Goal: Task Accomplishment & Management: Use online tool/utility

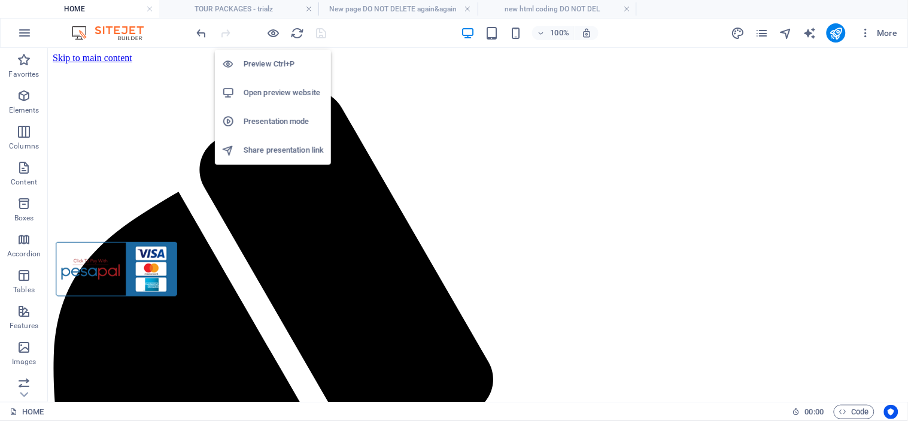
click at [282, 87] on h6 "Open preview website" at bounding box center [284, 93] width 80 height 14
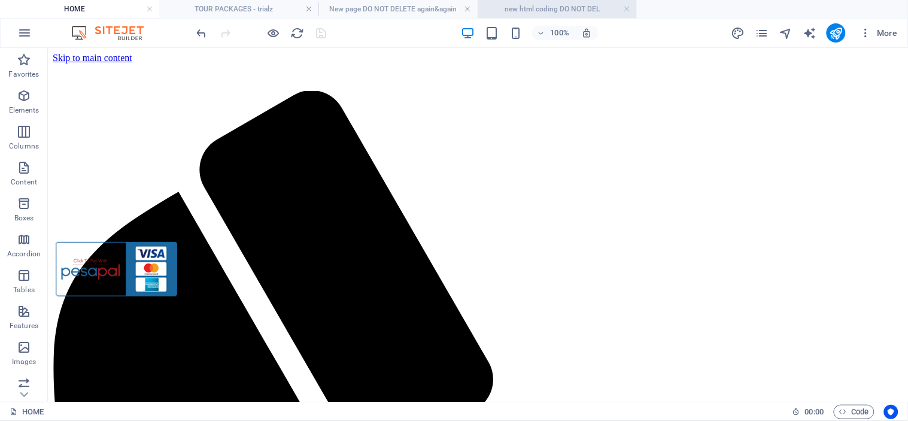
click at [534, 10] on h4 "new html coding DO NOT DEL" at bounding box center [557, 8] width 159 height 13
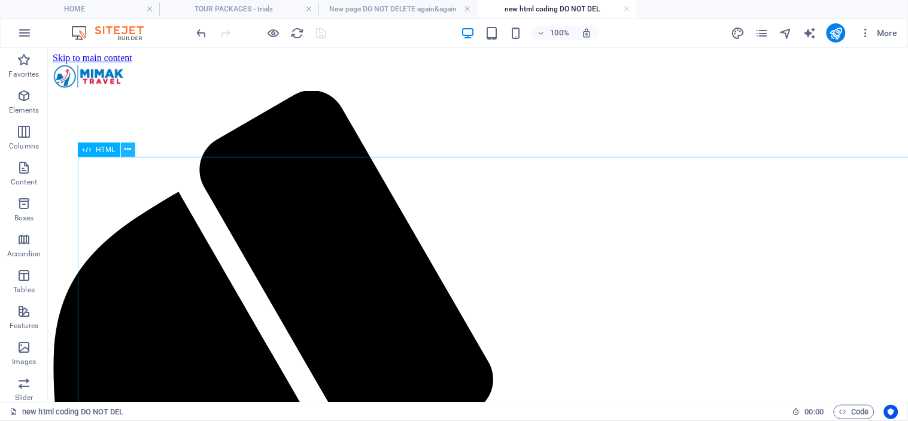
click at [124, 148] on icon at bounding box center [127, 149] width 7 height 13
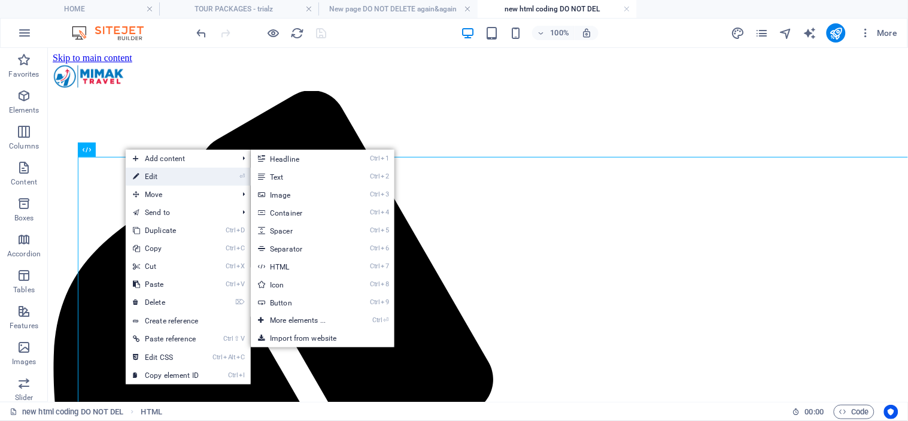
click at [172, 170] on link "⏎ Edit" at bounding box center [166, 177] width 80 height 18
select select "px"
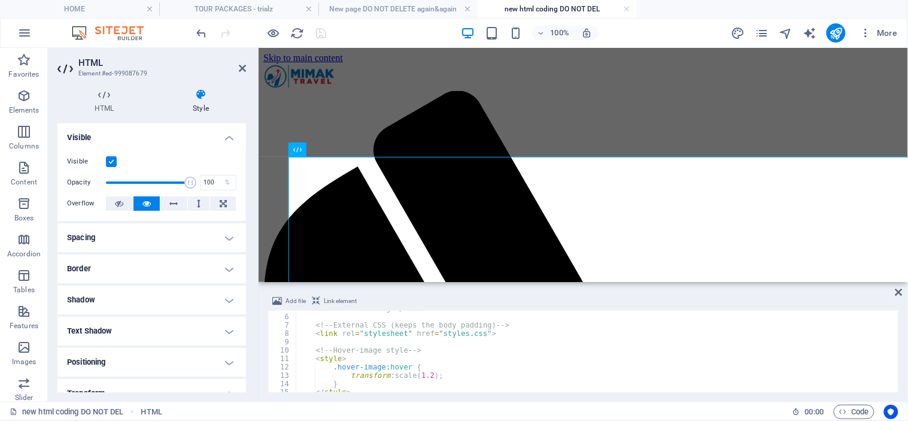
scroll to position [39, 0]
click at [241, 67] on icon at bounding box center [242, 68] width 7 height 10
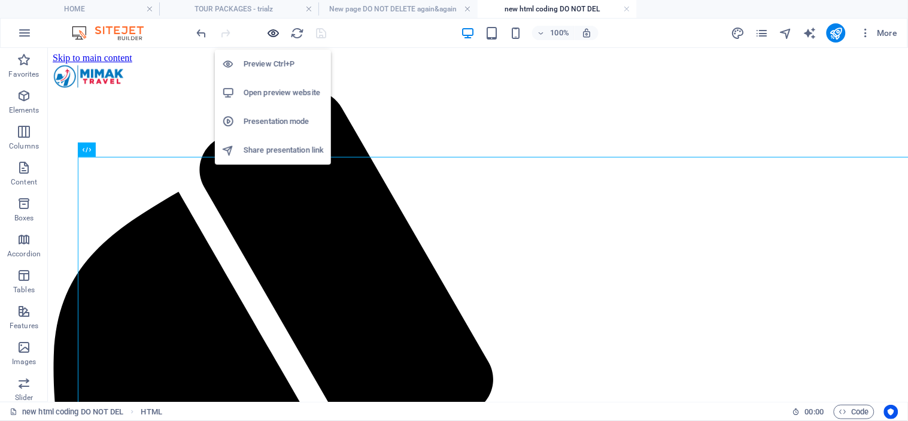
click at [272, 28] on icon "button" at bounding box center [274, 33] width 14 height 14
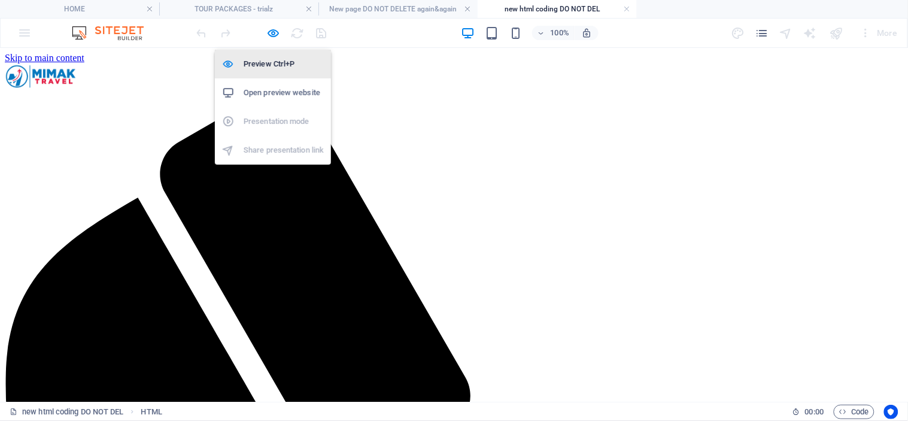
click at [266, 68] on h6 "Preview Ctrl+P" at bounding box center [284, 64] width 80 height 14
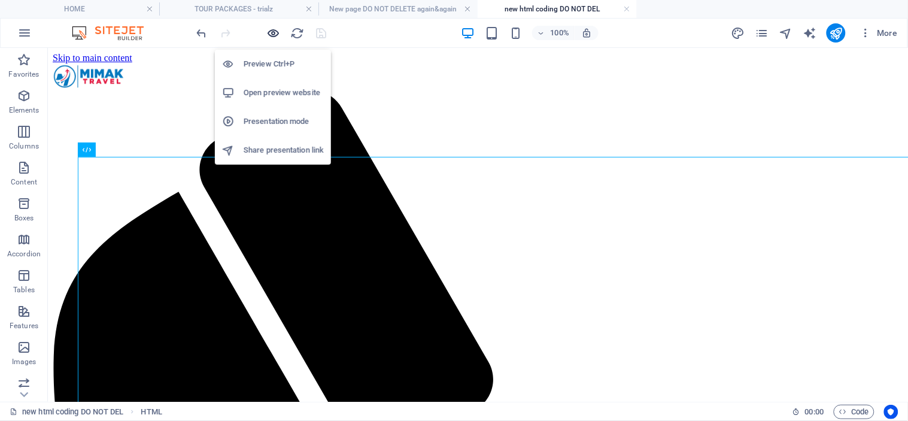
click at [269, 26] on icon "button" at bounding box center [274, 33] width 14 height 14
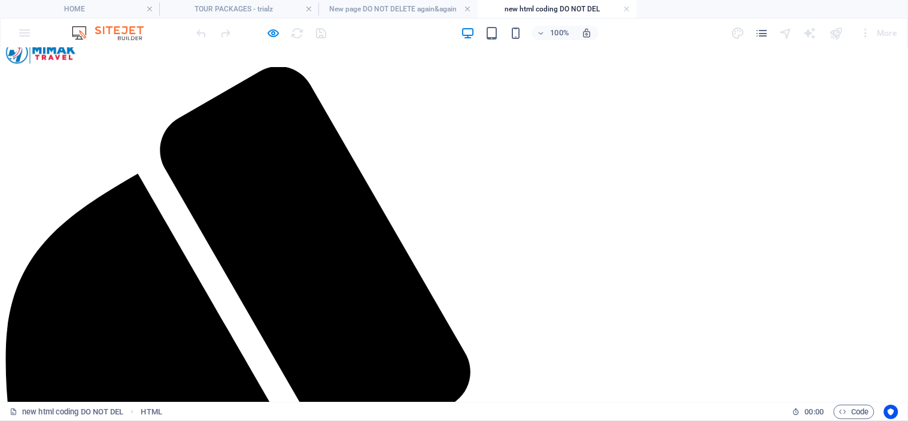
scroll to position [0, 0]
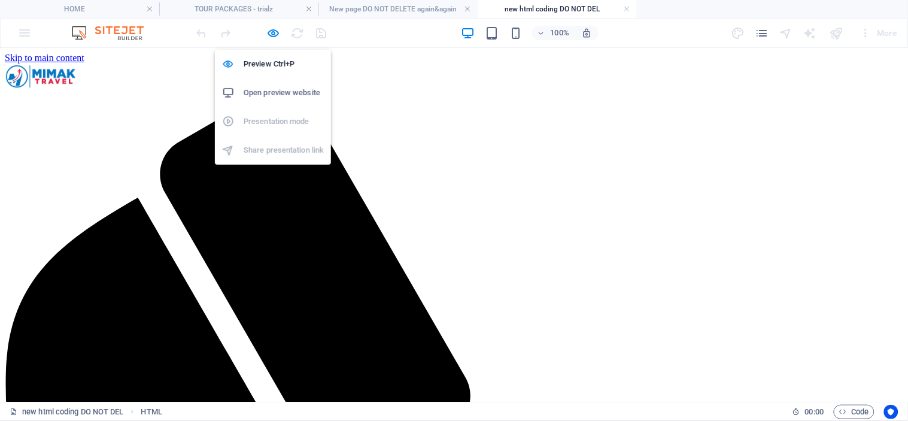
drag, startPoint x: 273, startPoint y: 27, endPoint x: 273, endPoint y: 42, distance: 15.6
click at [273, 27] on icon "button" at bounding box center [274, 33] width 14 height 14
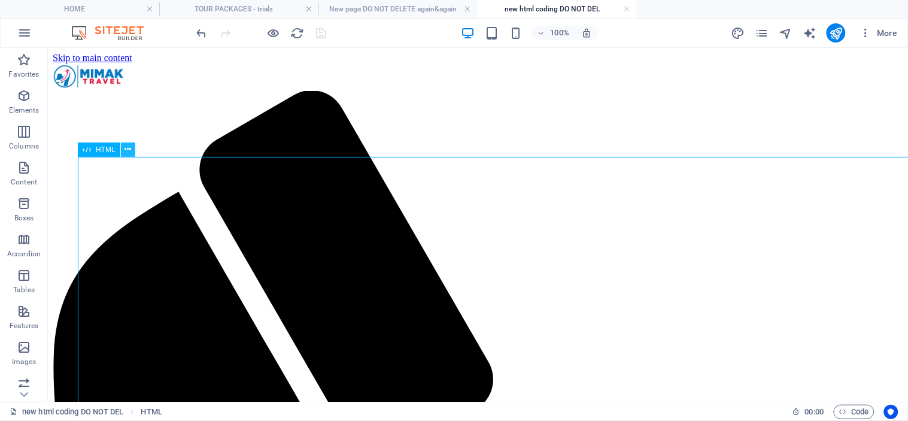
click at [124, 151] on icon at bounding box center [127, 149] width 7 height 13
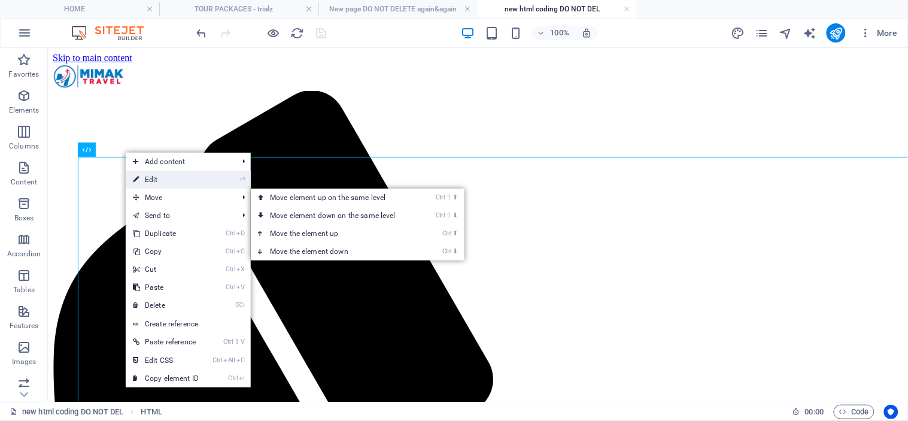
click at [175, 180] on link "⏎ Edit" at bounding box center [166, 180] width 80 height 18
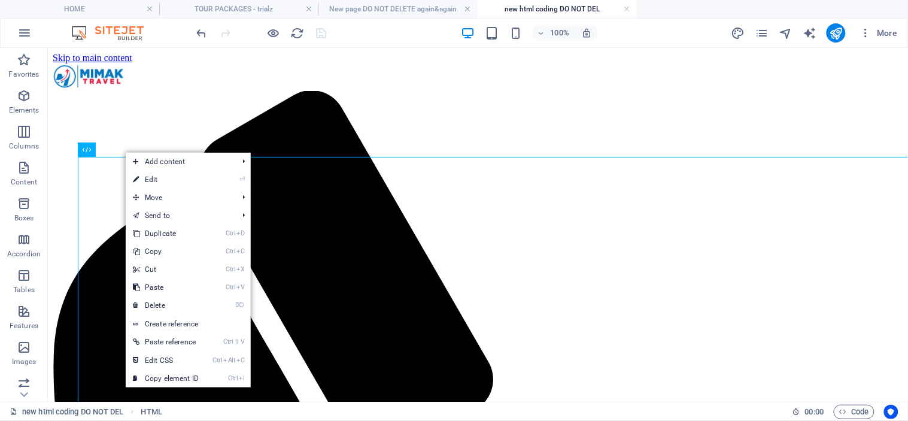
select select "px"
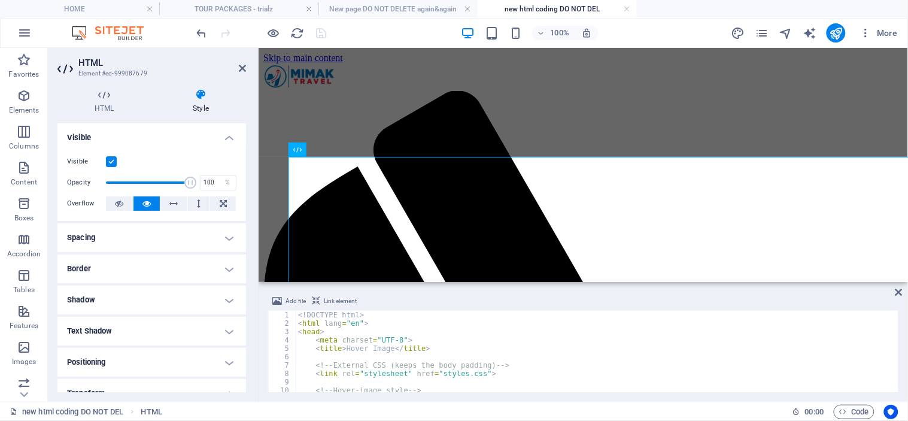
scroll to position [39, 0]
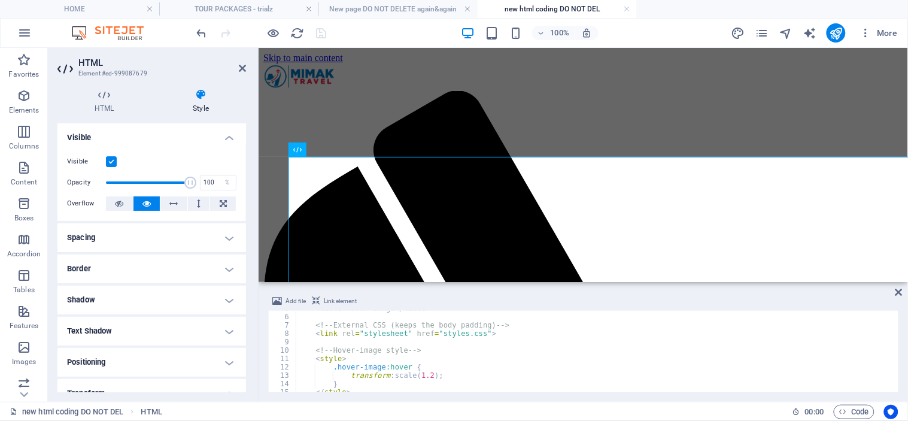
click at [427, 375] on div "< title > Hover Image </ title > <!-- External CSS (keeps the body padding) -->…" at bounding box center [596, 353] width 601 height 98
type textarea "transform: scale(1.3);"
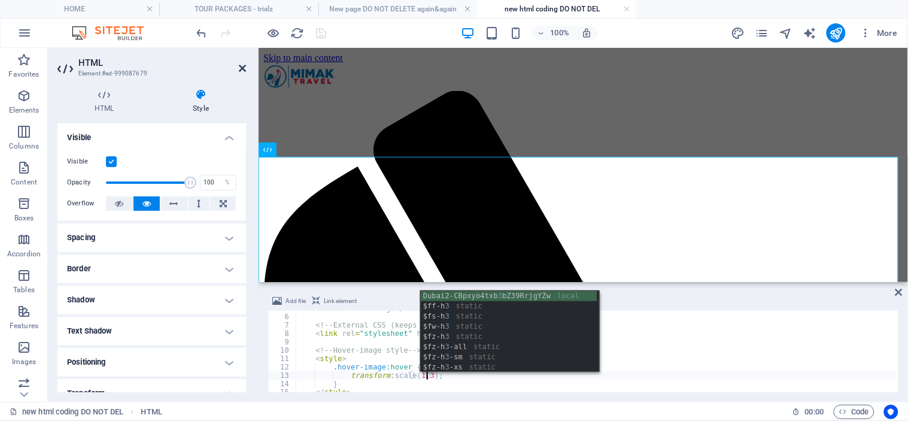
click at [239, 68] on icon at bounding box center [242, 68] width 7 height 10
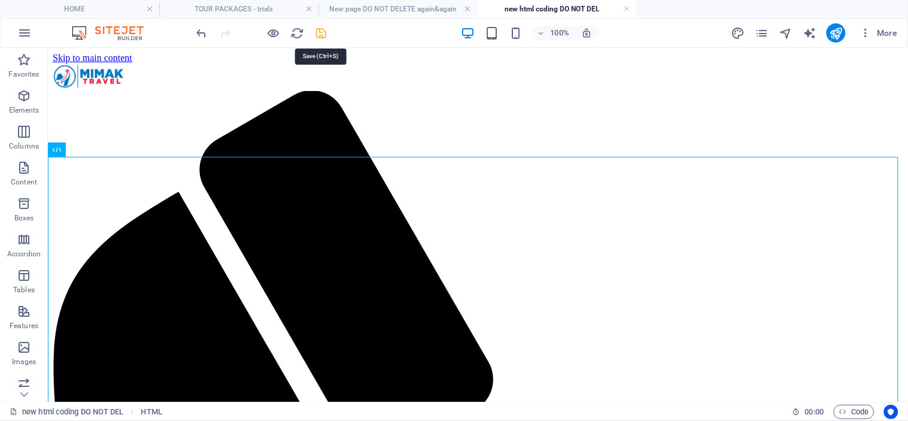
click at [323, 34] on icon "save" at bounding box center [322, 33] width 14 height 14
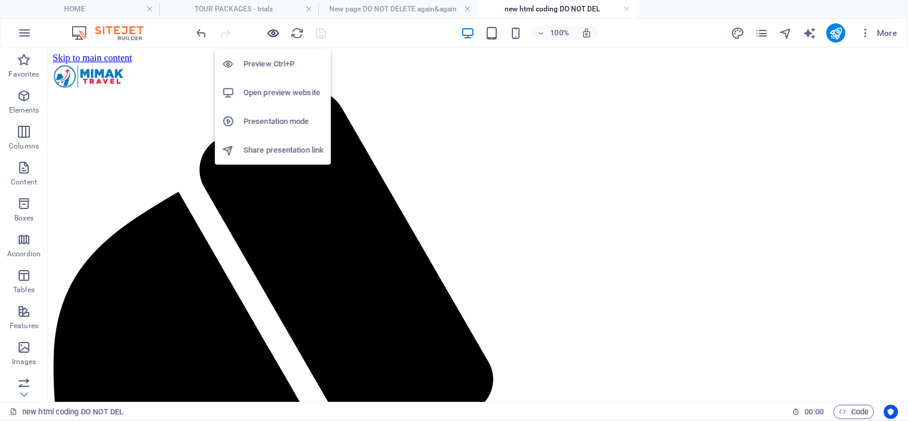
click at [277, 28] on icon "button" at bounding box center [274, 33] width 14 height 14
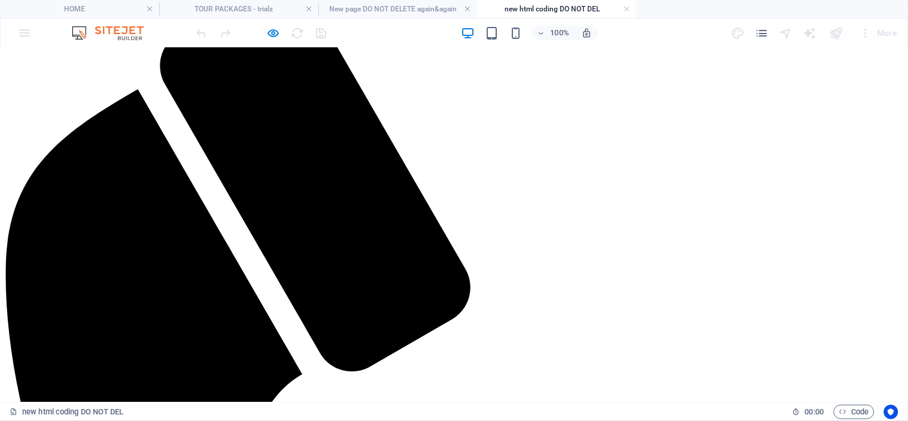
scroll to position [199, 0]
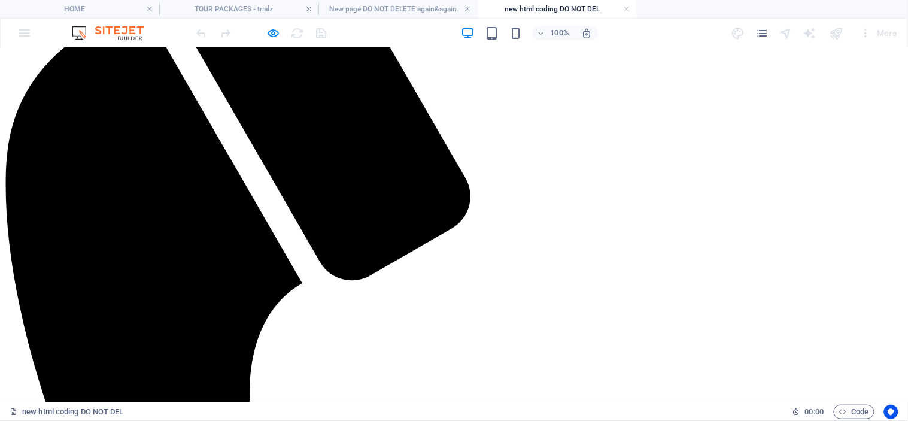
drag, startPoint x: 196, startPoint y: 396, endPoint x: 136, endPoint y: 449, distance: 80.6
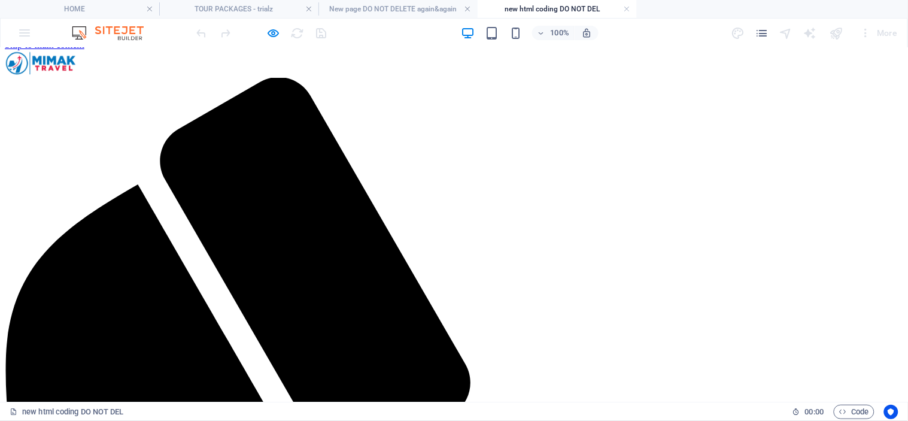
scroll to position [0, 0]
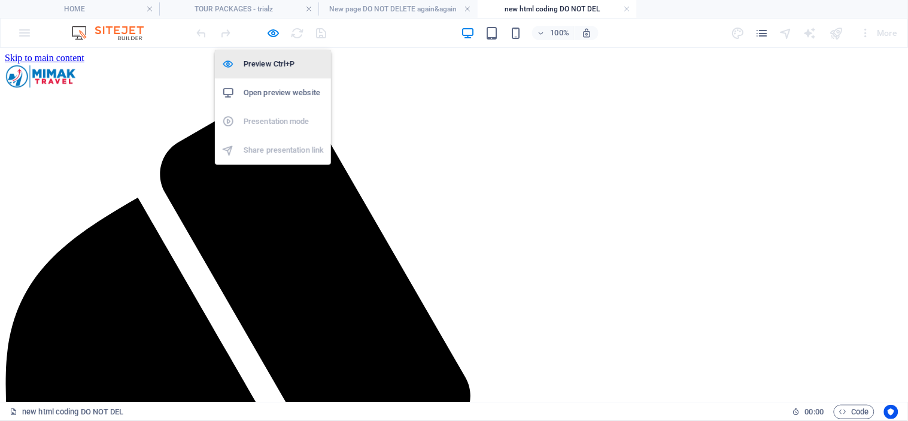
click at [276, 60] on h6 "Preview Ctrl+P" at bounding box center [284, 64] width 80 height 14
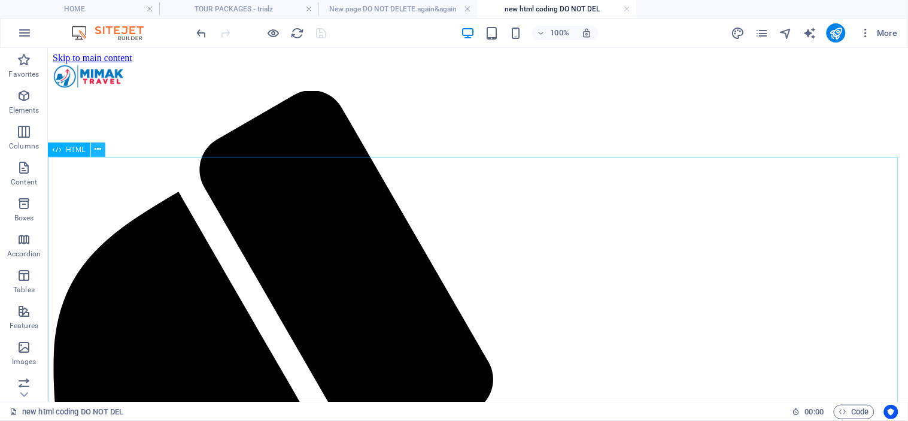
click at [96, 151] on icon at bounding box center [98, 149] width 7 height 13
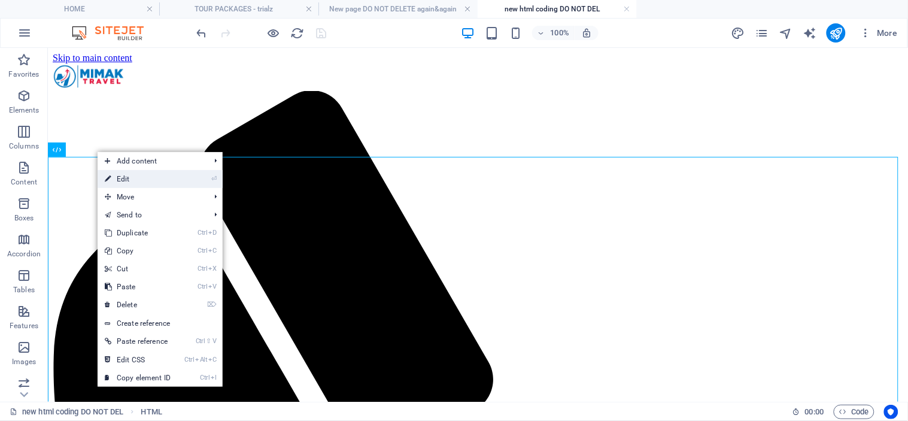
click at [151, 175] on link "⏎ Edit" at bounding box center [138, 179] width 80 height 18
select select "px"
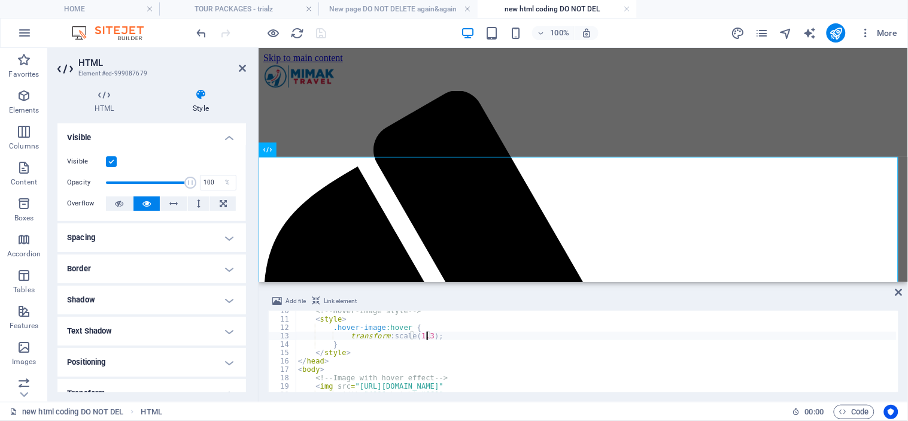
scroll to position [39, 0]
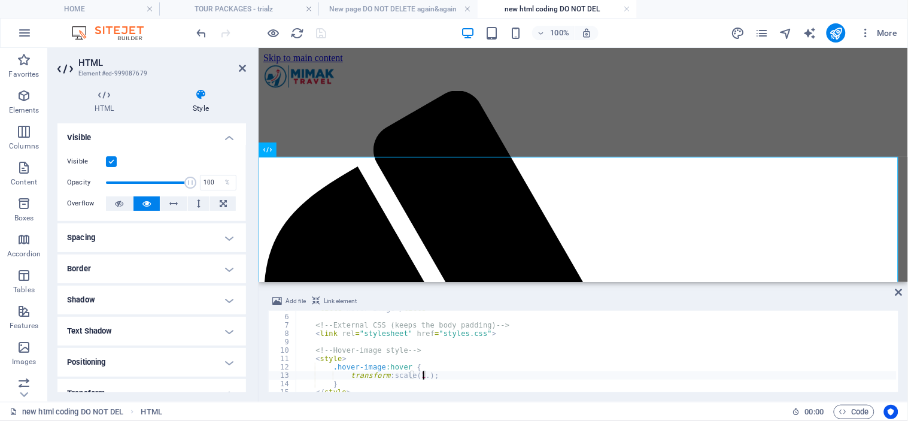
type textarea "transform: scale(1.2);"
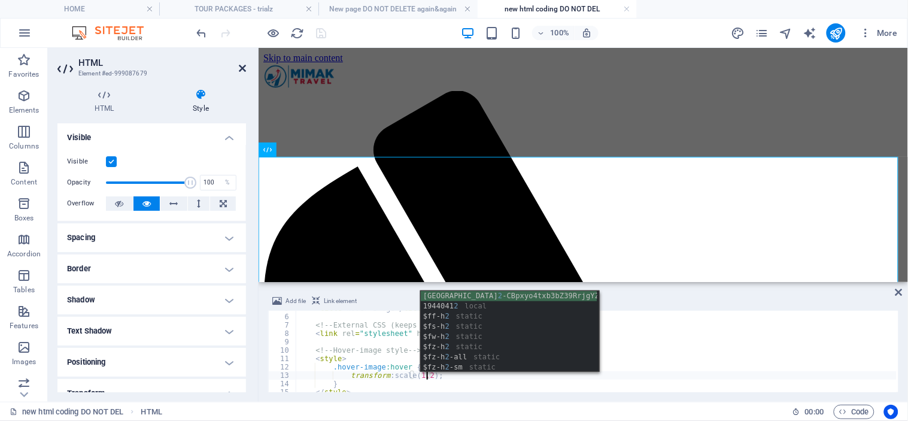
click at [244, 66] on icon at bounding box center [242, 68] width 7 height 10
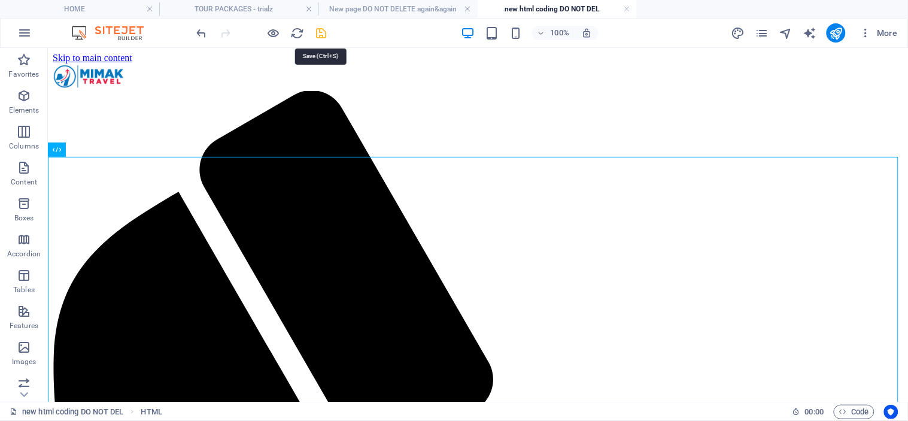
click at [324, 31] on icon "save" at bounding box center [322, 33] width 14 height 14
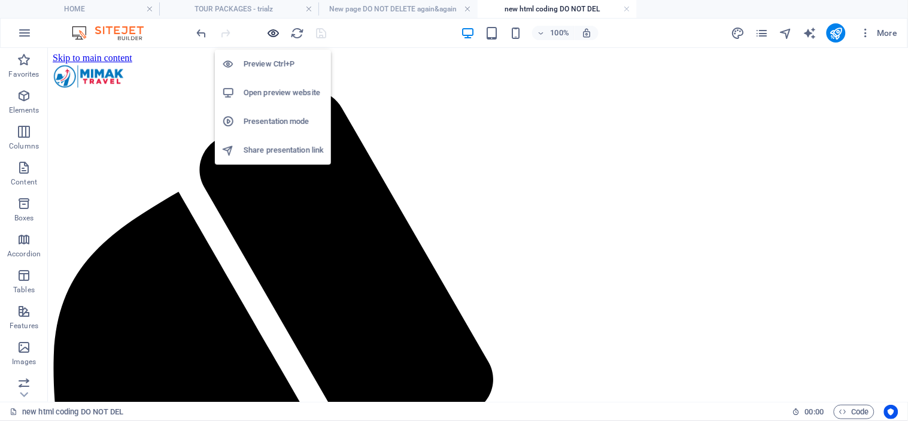
click at [272, 34] on icon "button" at bounding box center [274, 33] width 14 height 14
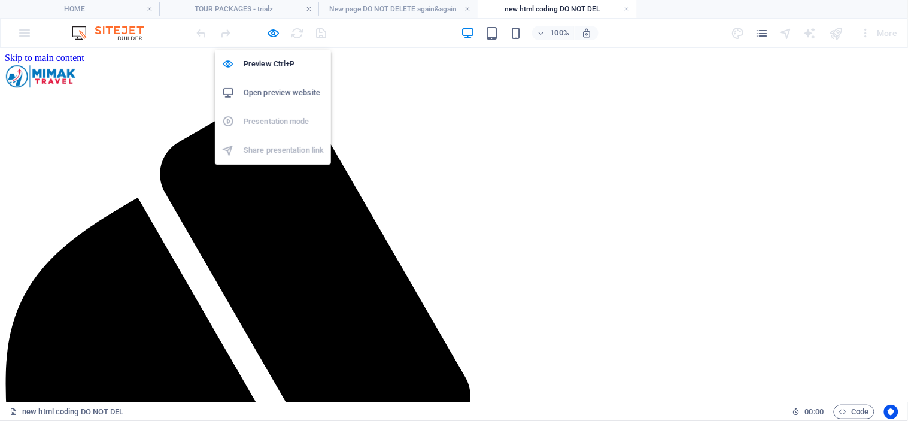
click at [264, 93] on h6 "Open preview website" at bounding box center [284, 93] width 80 height 14
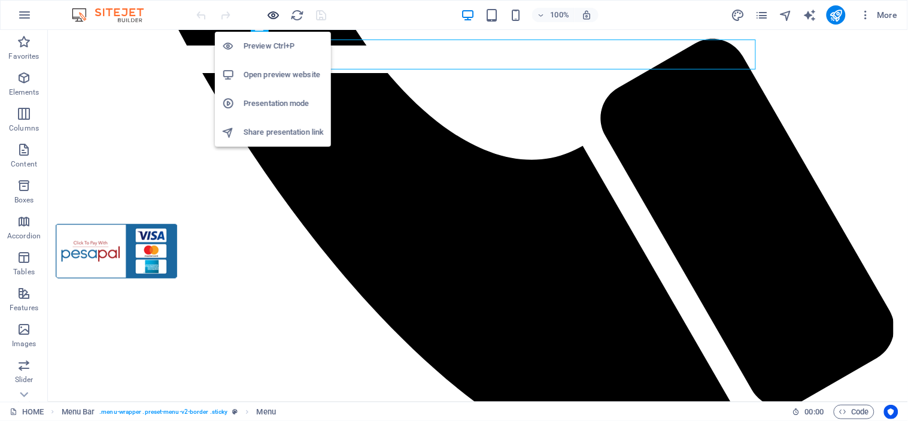
click at [275, 14] on icon "button" at bounding box center [274, 15] width 14 height 14
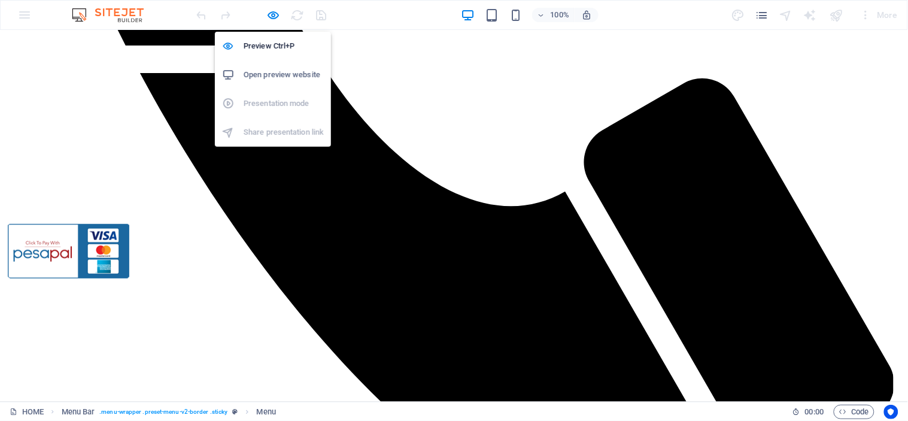
click at [279, 69] on h6 "Open preview website" at bounding box center [284, 75] width 80 height 14
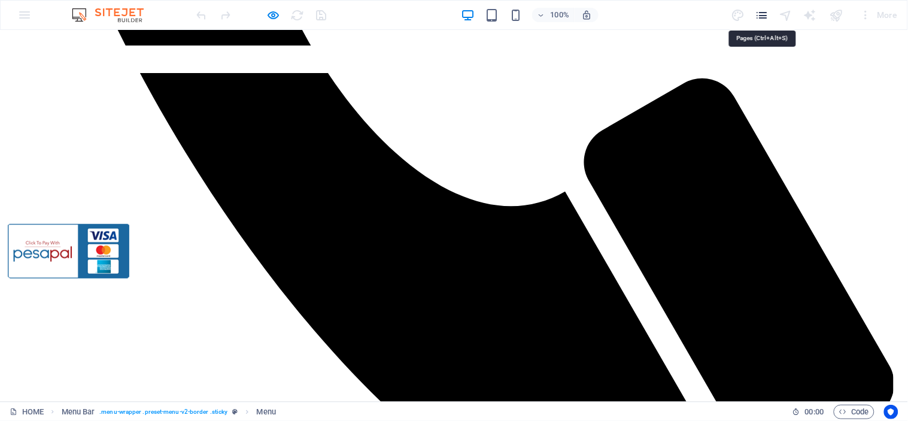
click at [764, 10] on icon "pages" at bounding box center [762, 15] width 14 height 14
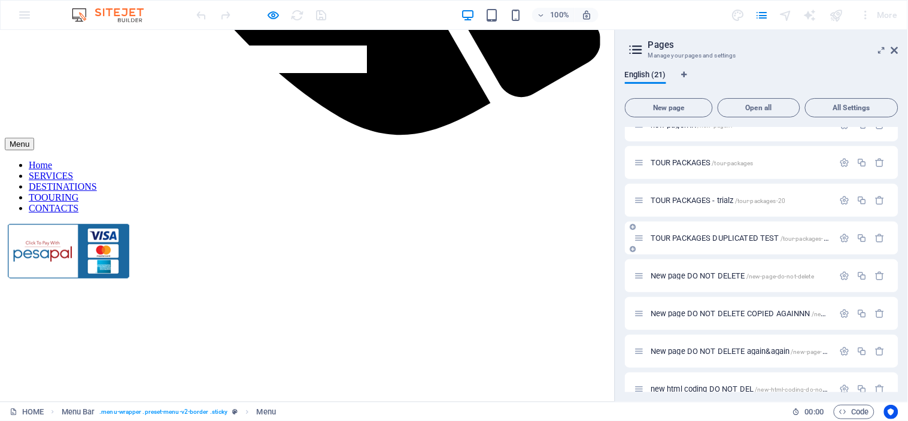
scroll to position [525, 0]
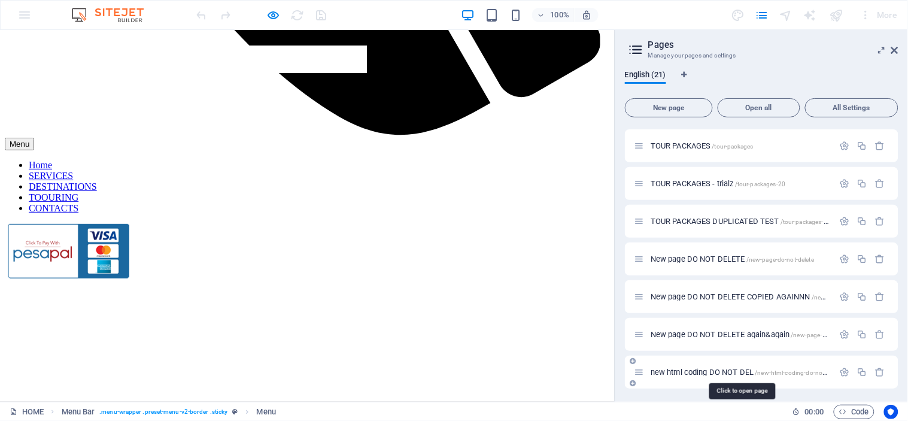
click at [709, 368] on span "new html coding DO NOT DEL /new-html-coding-do-not-del" at bounding box center [742, 371] width 184 height 9
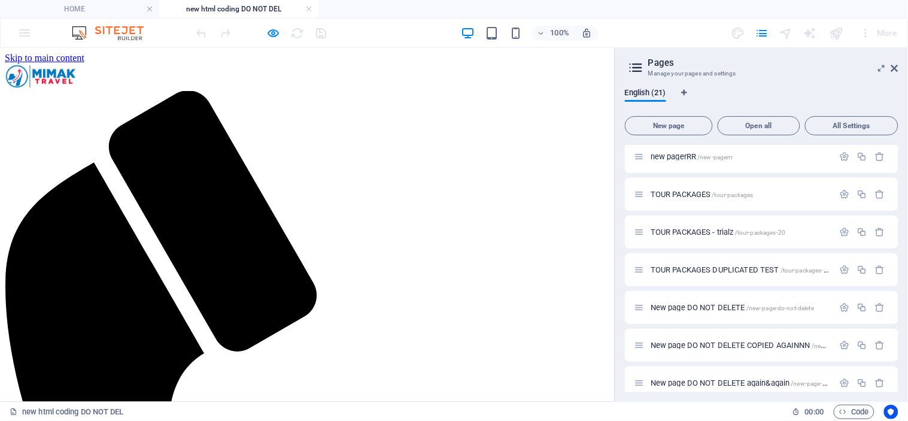
scroll to position [0, 0]
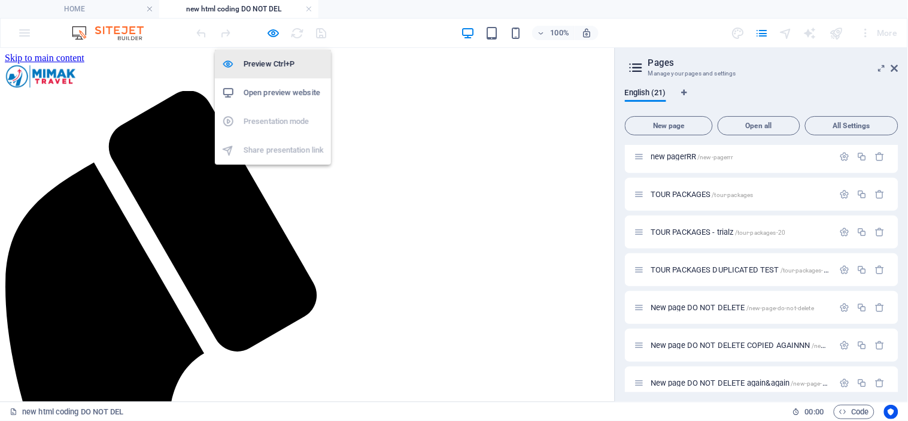
drag, startPoint x: 270, startPoint y: 64, endPoint x: 172, endPoint y: 38, distance: 101.6
click at [270, 64] on h6 "Preview Ctrl+P" at bounding box center [284, 64] width 80 height 14
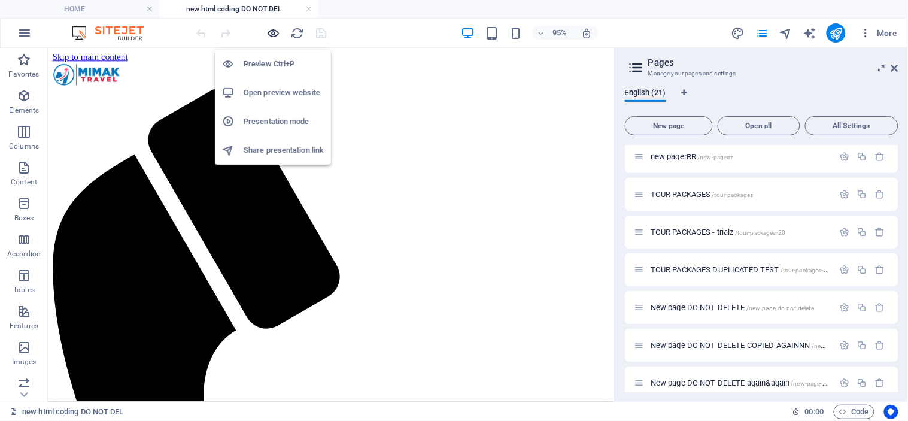
click at [272, 35] on icon "button" at bounding box center [274, 33] width 14 height 14
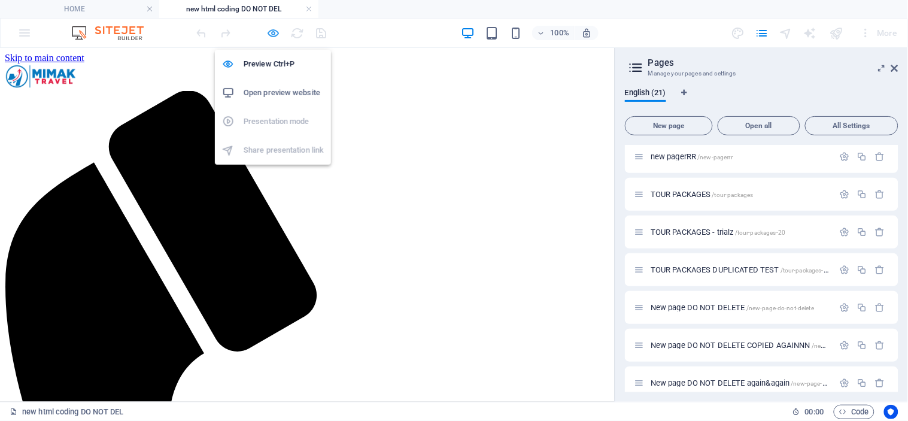
click at [274, 32] on icon "button" at bounding box center [274, 33] width 14 height 14
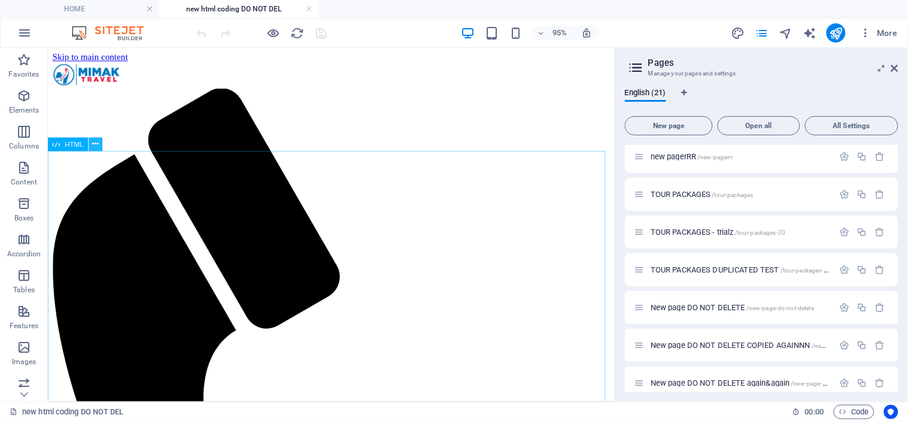
click at [95, 144] on icon at bounding box center [95, 144] width 6 height 12
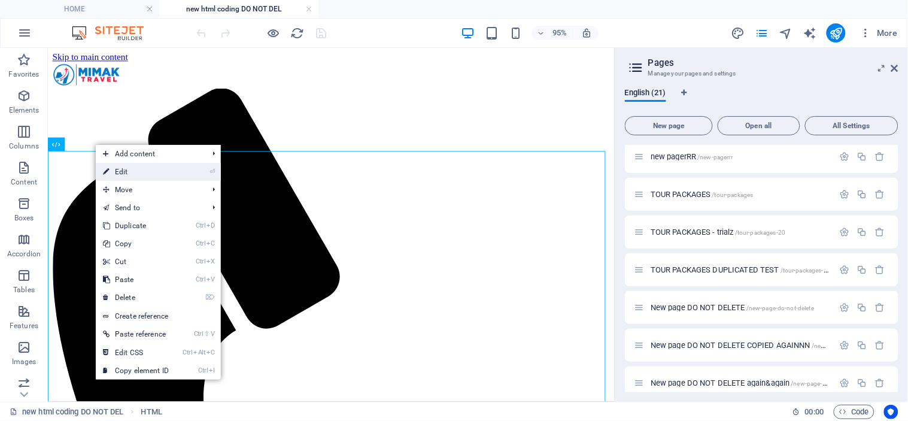
drag, startPoint x: 171, startPoint y: 175, endPoint x: 135, endPoint y: 227, distance: 62.4
click at [171, 175] on link "⏎ Edit" at bounding box center [136, 172] width 80 height 18
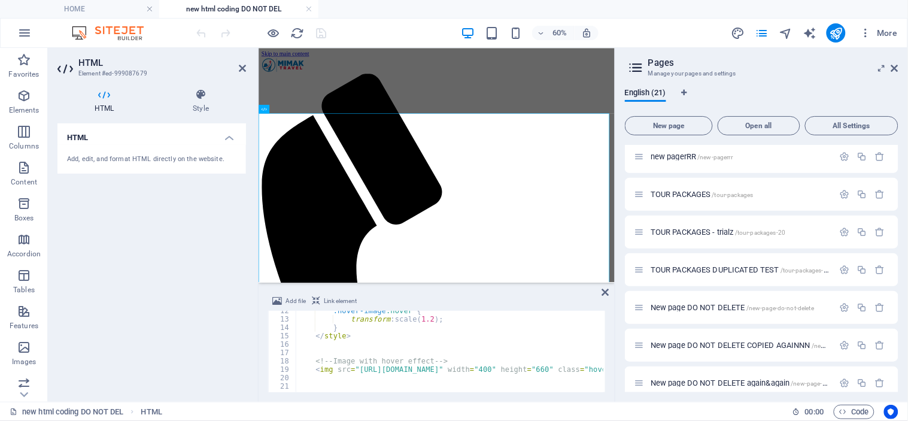
scroll to position [56, 0]
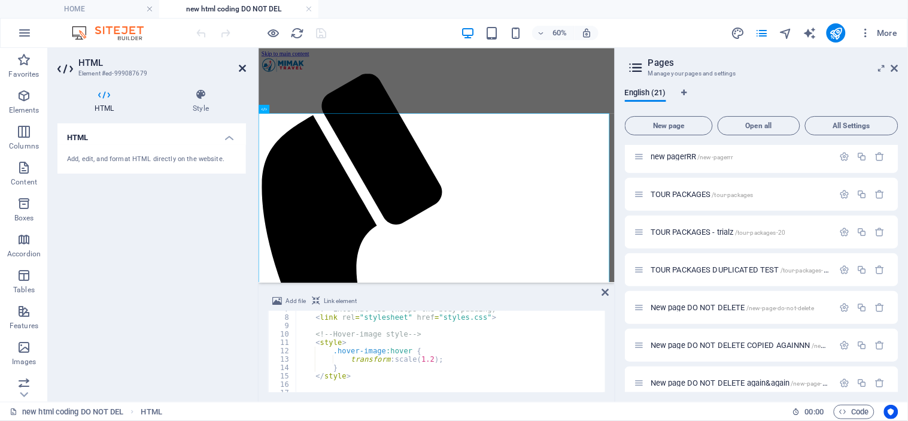
click at [241, 68] on icon at bounding box center [242, 68] width 7 height 10
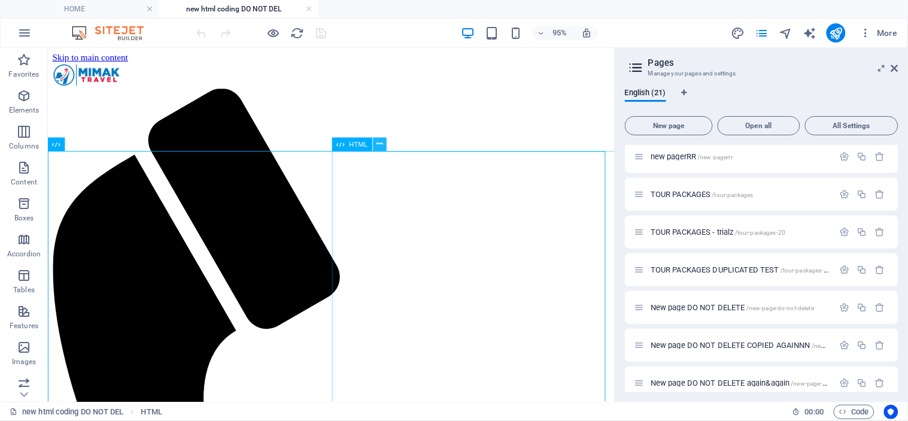
click at [381, 145] on icon at bounding box center [379, 144] width 6 height 12
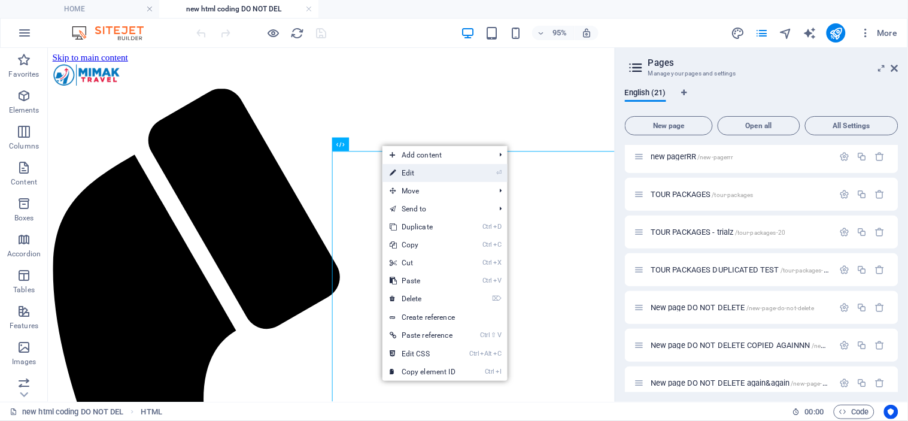
click at [425, 174] on link "⏎ Edit" at bounding box center [422, 173] width 80 height 18
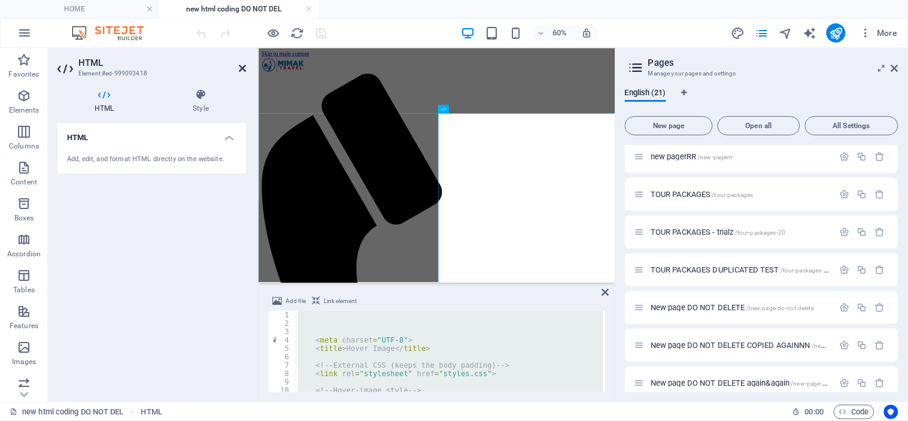
click at [239, 70] on icon at bounding box center [242, 68] width 7 height 10
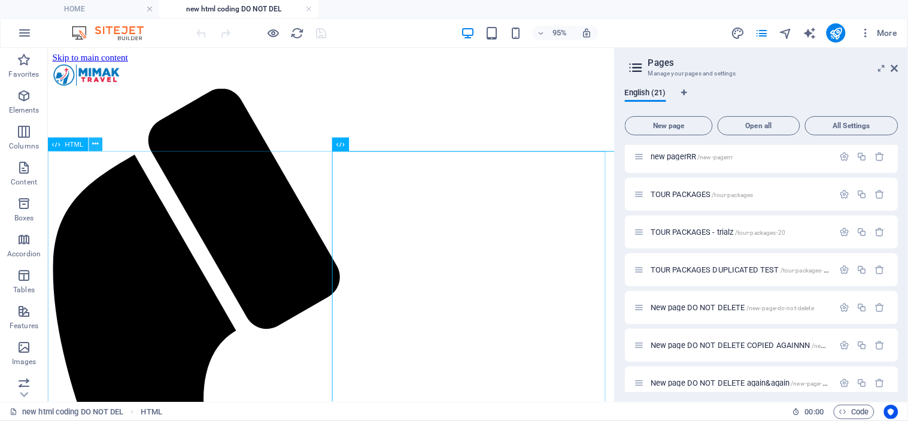
click at [97, 146] on icon at bounding box center [95, 144] width 6 height 12
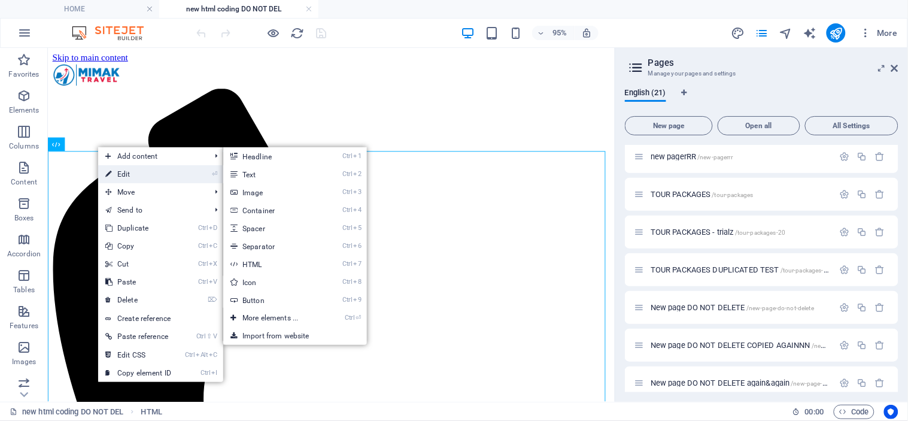
click at [145, 174] on link "⏎ Edit" at bounding box center [138, 174] width 80 height 18
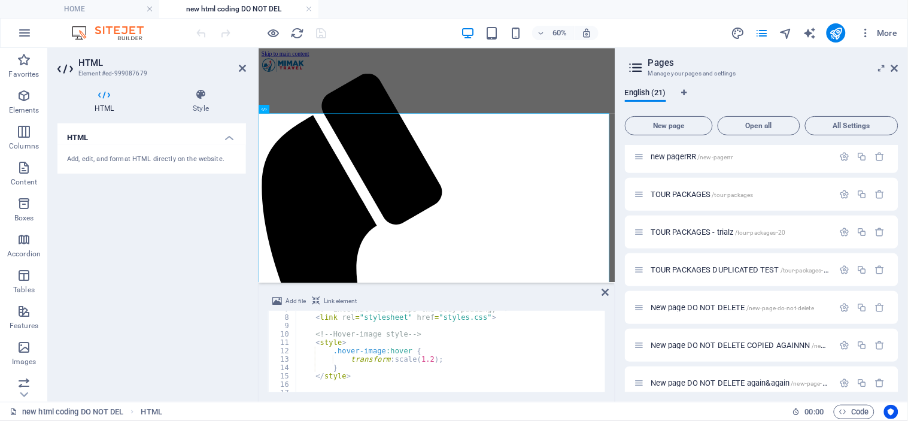
click at [374, 367] on div "<!-- External CSS (keeps the body padding) --> < link rel = "stylesheet" href =…" at bounding box center [602, 353] width 613 height 96
type textarea "}"
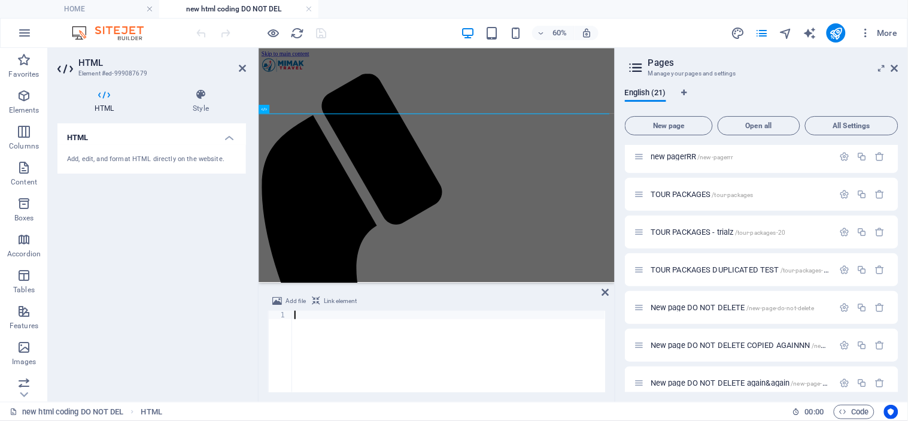
scroll to position [61, 0]
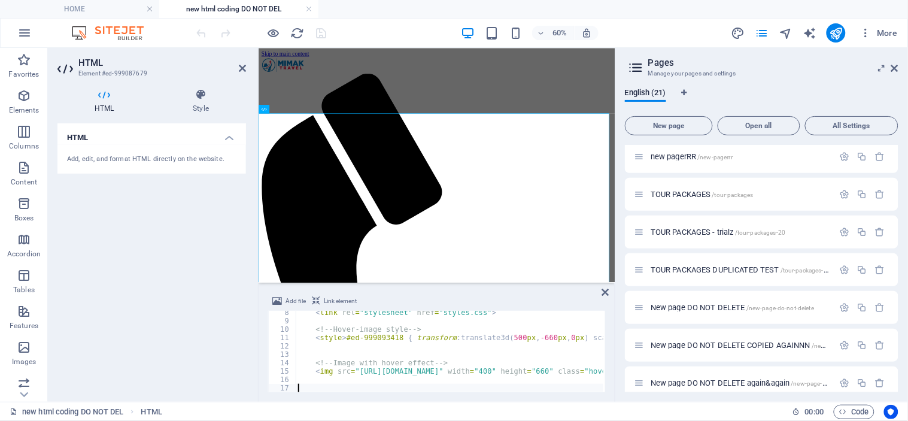
click at [354, 372] on div "< link rel = "stylesheet" href = "styles.css" > <!-- Hover‑image style --> < st…" at bounding box center [631, 356] width 670 height 96
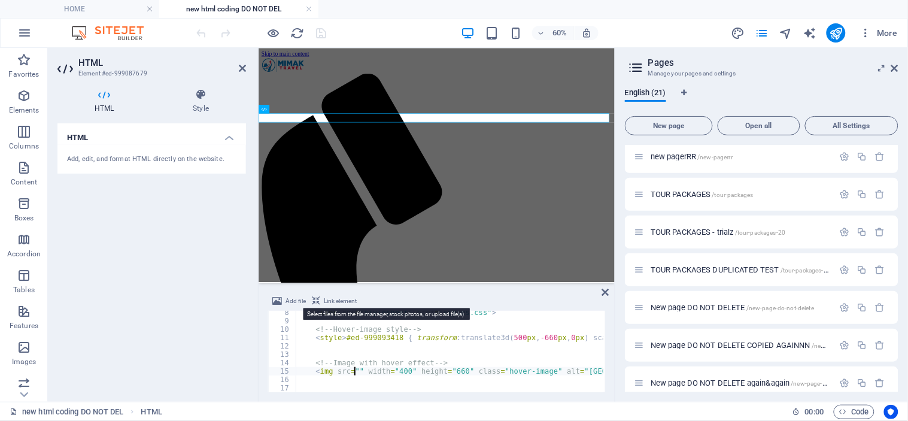
click at [291, 299] on span "Add file" at bounding box center [295, 301] width 20 height 14
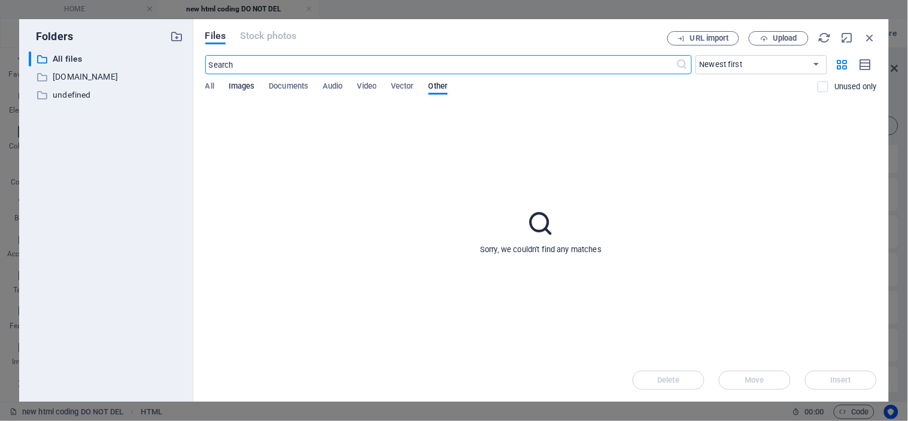
click at [241, 86] on span "Images" at bounding box center [242, 87] width 26 height 17
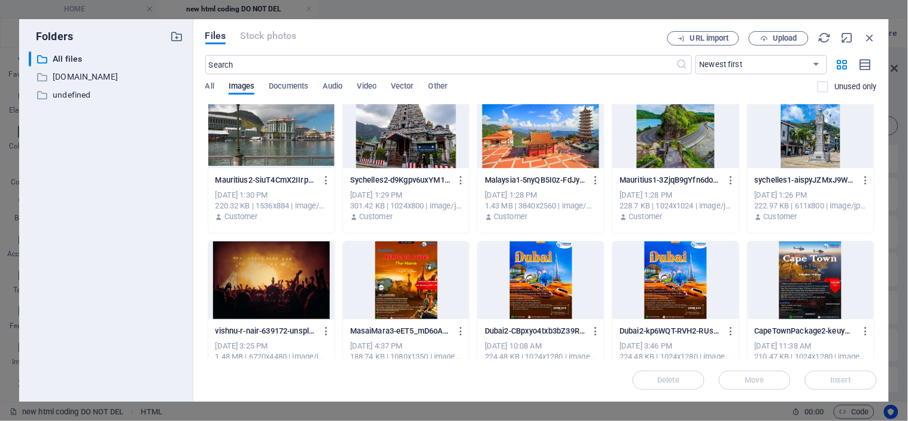
scroll to position [465, 0]
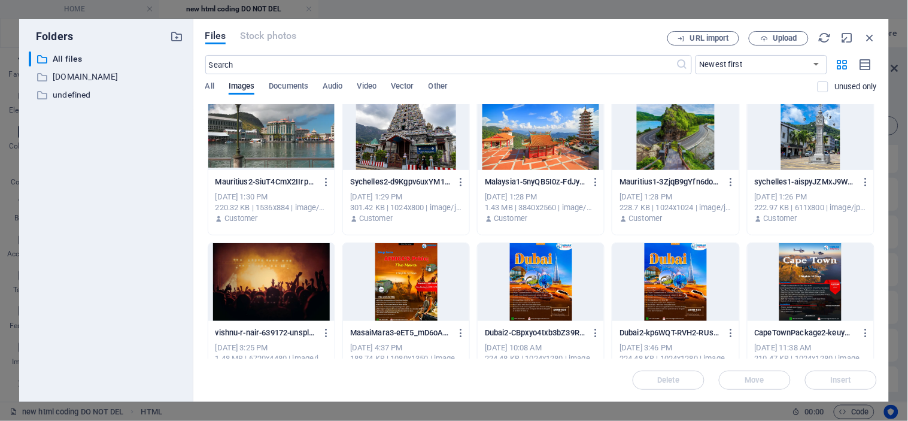
click at [540, 284] on div at bounding box center [541, 282] width 126 height 78
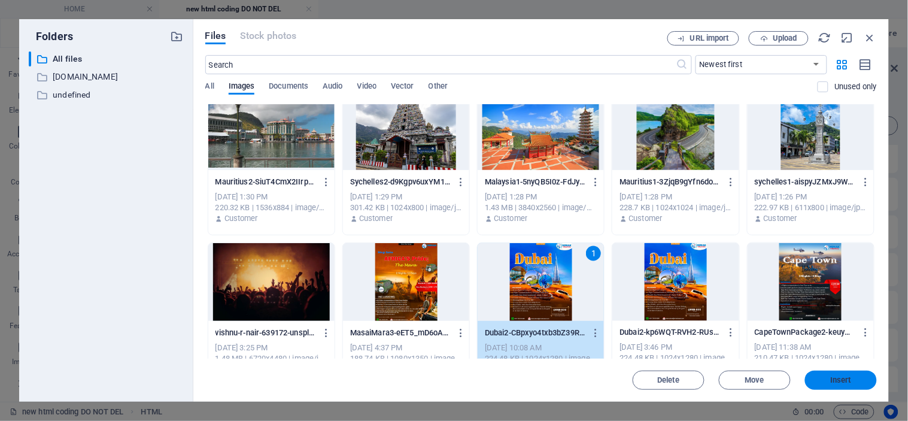
click at [831, 376] on span "Insert" at bounding box center [841, 379] width 21 height 7
type textarea "<img src="[URL][DOMAIN_NAME]" width="400" height="660" class="hover-image" alt=…"
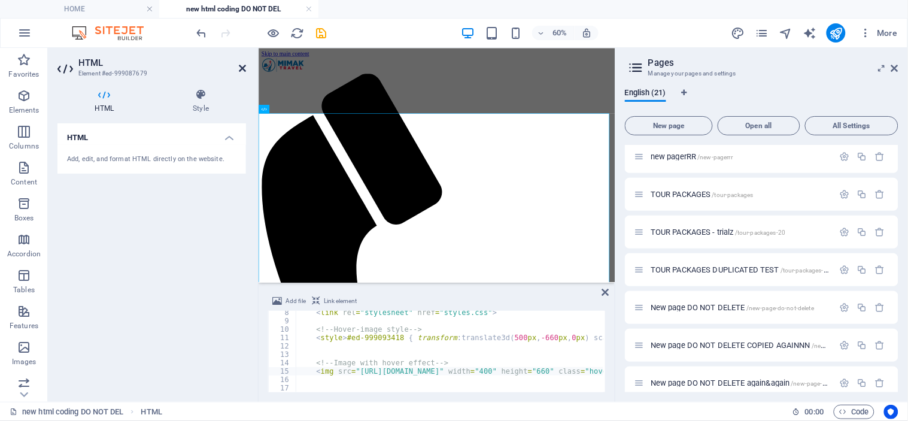
click at [244, 66] on icon at bounding box center [242, 68] width 7 height 10
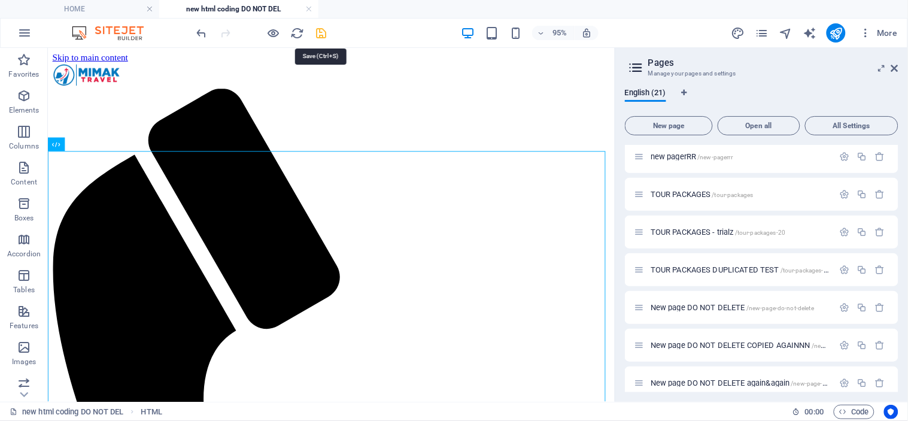
click at [318, 34] on icon "save" at bounding box center [322, 33] width 14 height 14
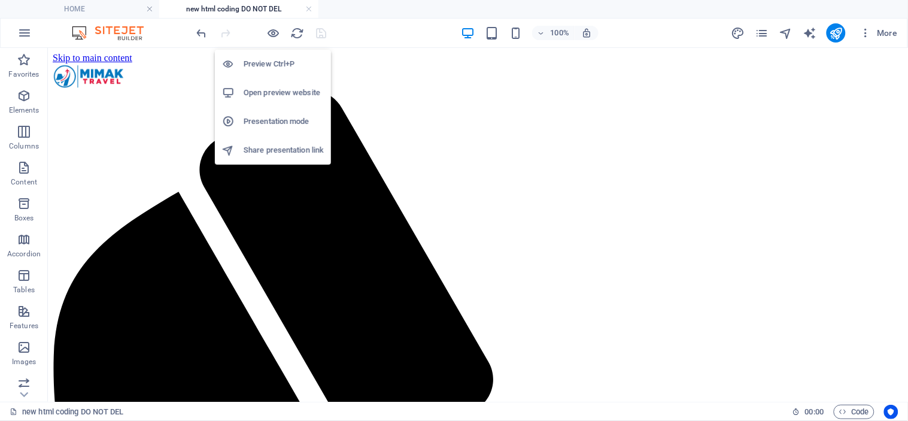
click at [271, 62] on h6 "Preview Ctrl+P" at bounding box center [284, 64] width 80 height 14
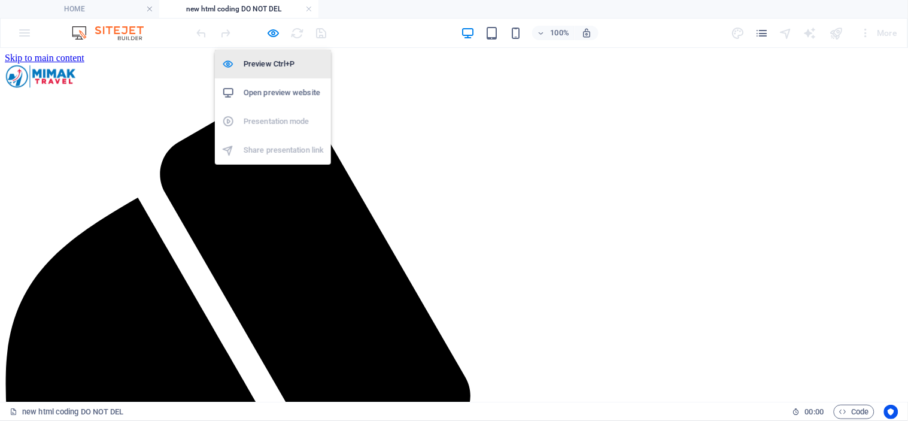
click at [268, 67] on h6 "Preview Ctrl+P" at bounding box center [284, 64] width 80 height 14
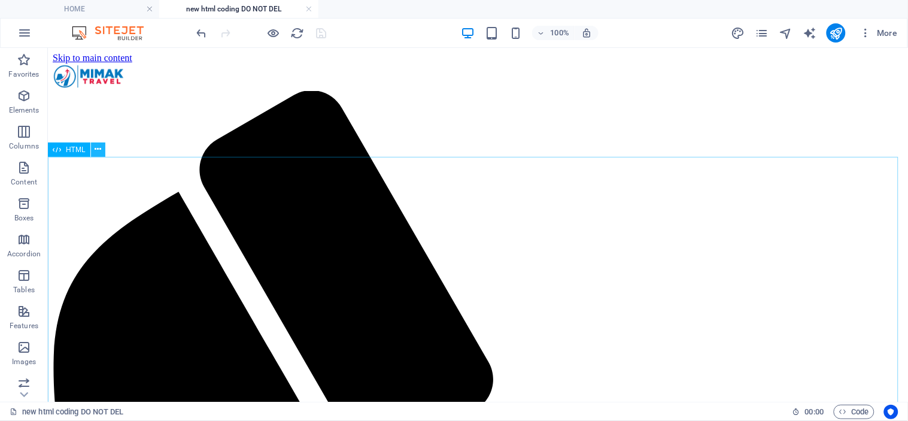
click at [98, 151] on icon at bounding box center [98, 149] width 7 height 13
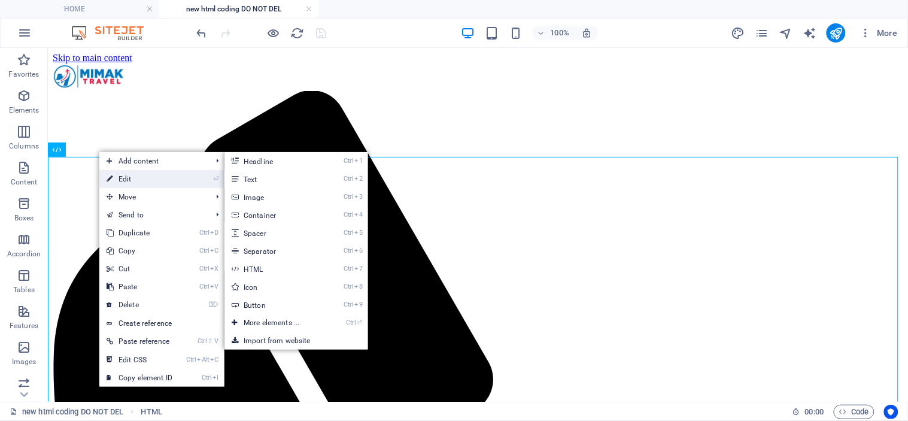
click at [123, 175] on link "⏎ Edit" at bounding box center [139, 179] width 80 height 18
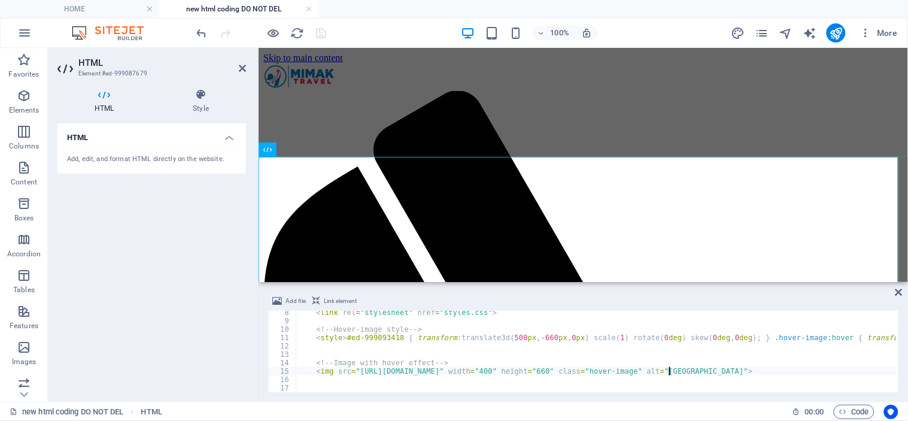
scroll to position [61, 0]
click at [198, 94] on icon at bounding box center [201, 95] width 90 height 12
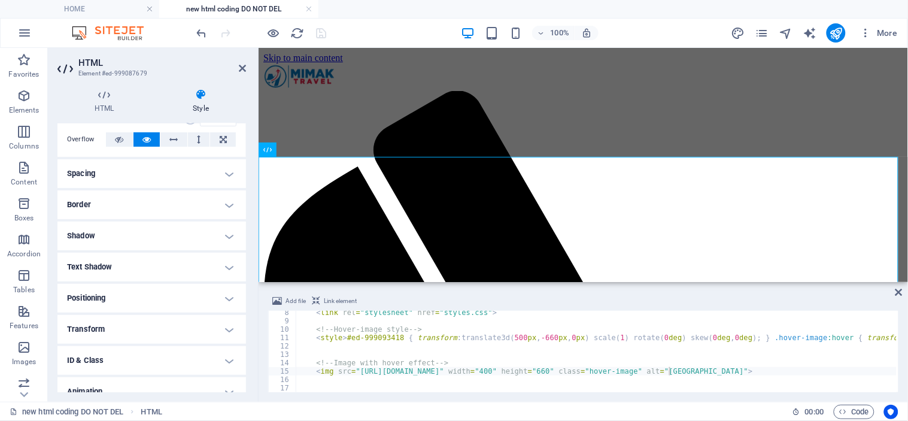
scroll to position [108, 0]
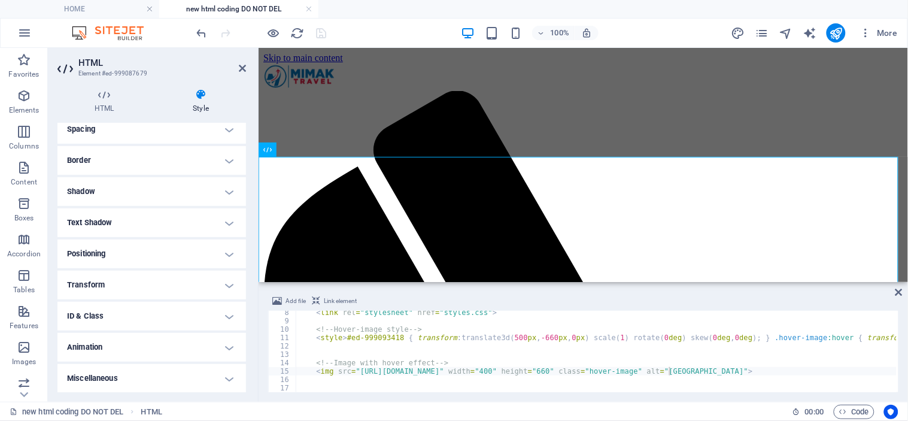
click at [218, 284] on h4 "Transform" at bounding box center [151, 284] width 189 height 29
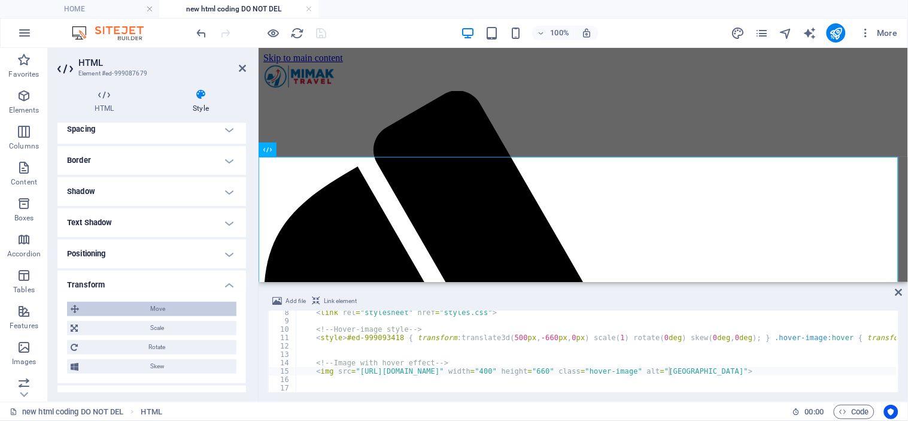
click at [175, 308] on span "Move" at bounding box center [158, 309] width 150 height 14
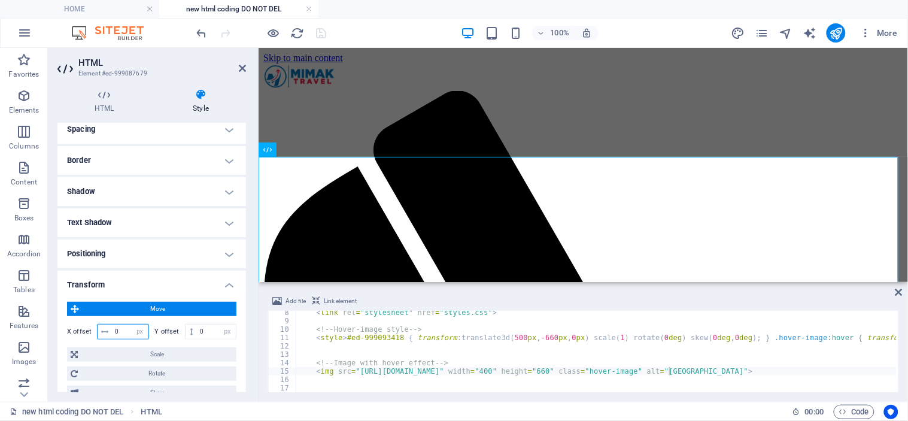
drag, startPoint x: 123, startPoint y: 330, endPoint x: 115, endPoint y: 328, distance: 8.7
click at [115, 328] on input "0" at bounding box center [130, 331] width 37 height 14
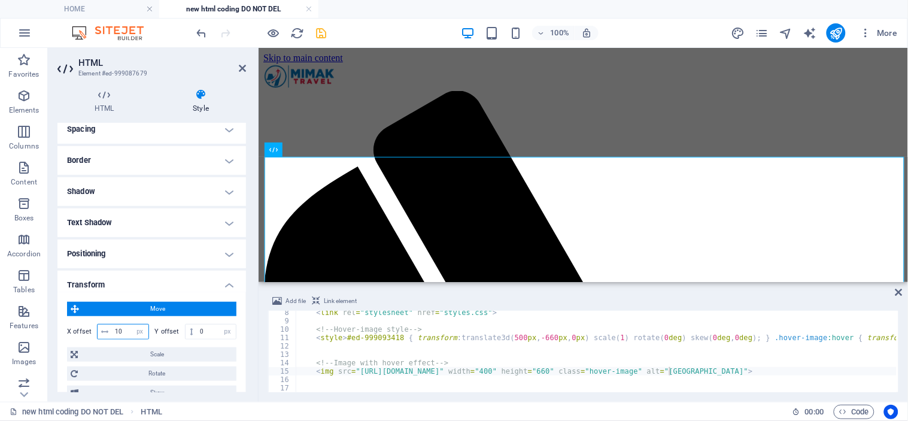
type input "1"
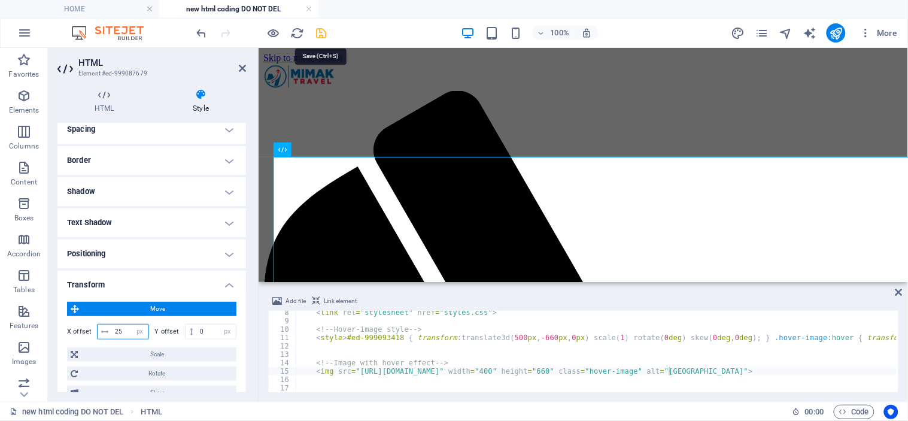
type input "25"
click at [323, 28] on icon "save" at bounding box center [322, 33] width 14 height 14
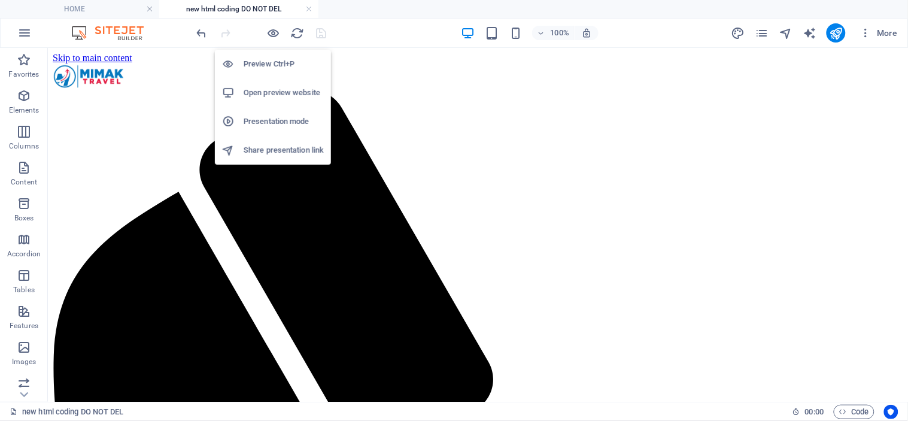
click at [273, 63] on h6 "Preview Ctrl+P" at bounding box center [284, 64] width 80 height 14
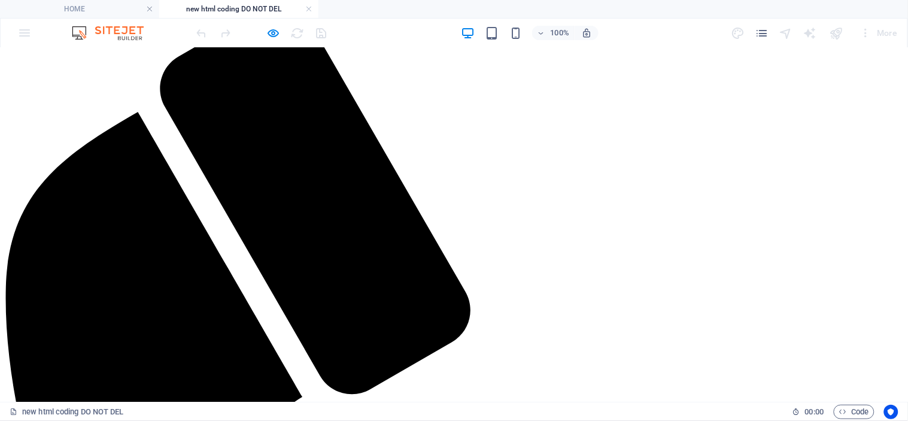
scroll to position [266, 0]
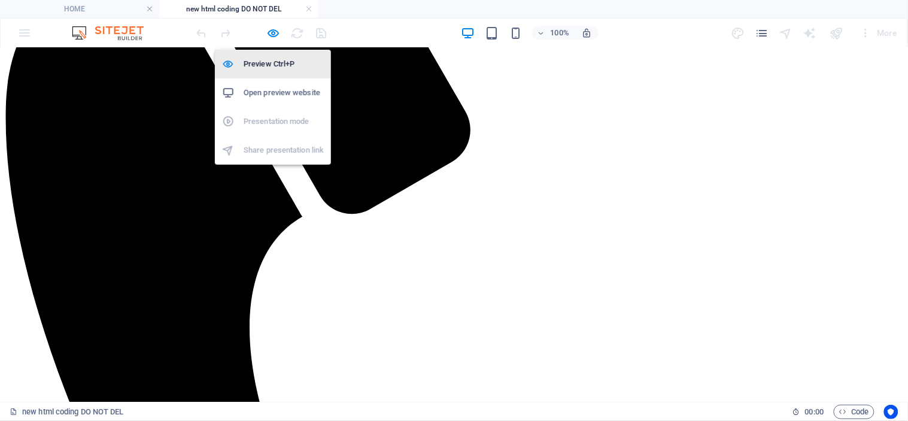
click at [266, 60] on h6 "Preview Ctrl+P" at bounding box center [284, 64] width 80 height 14
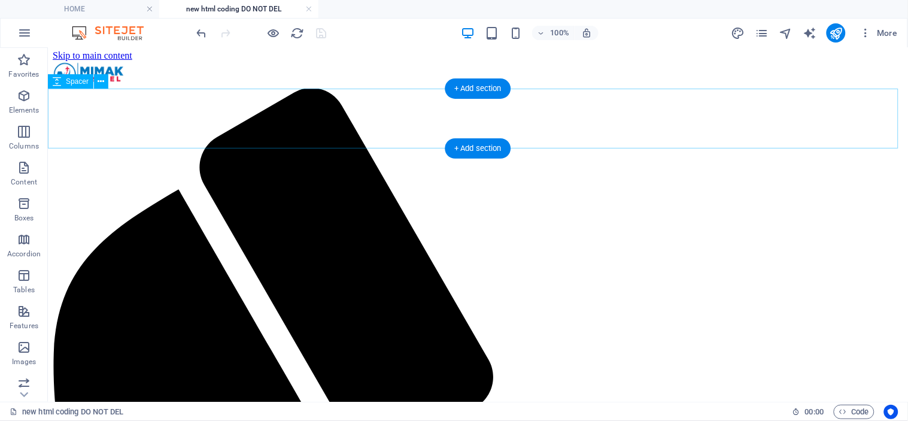
scroll to position [0, 0]
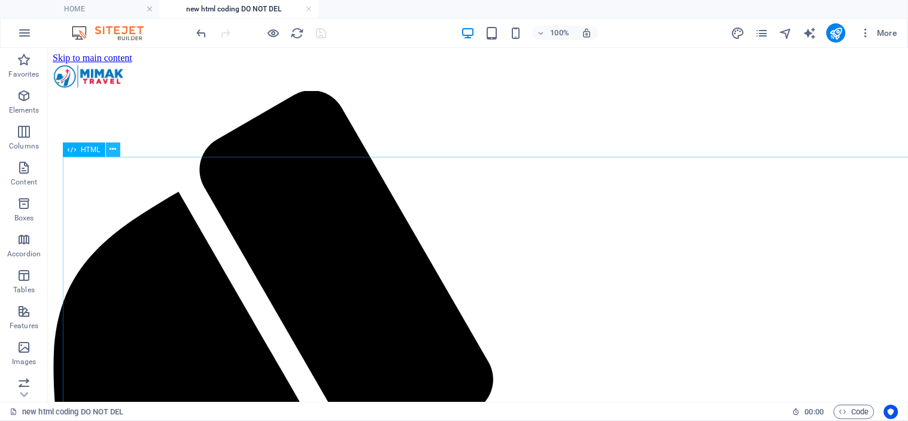
click at [114, 148] on icon at bounding box center [113, 149] width 7 height 13
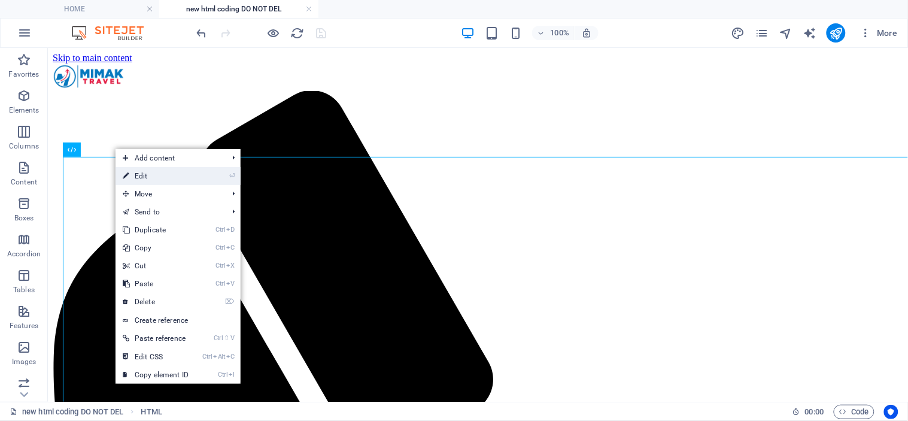
click at [145, 178] on link "⏎ Edit" at bounding box center [155, 176] width 80 height 18
select select "px"
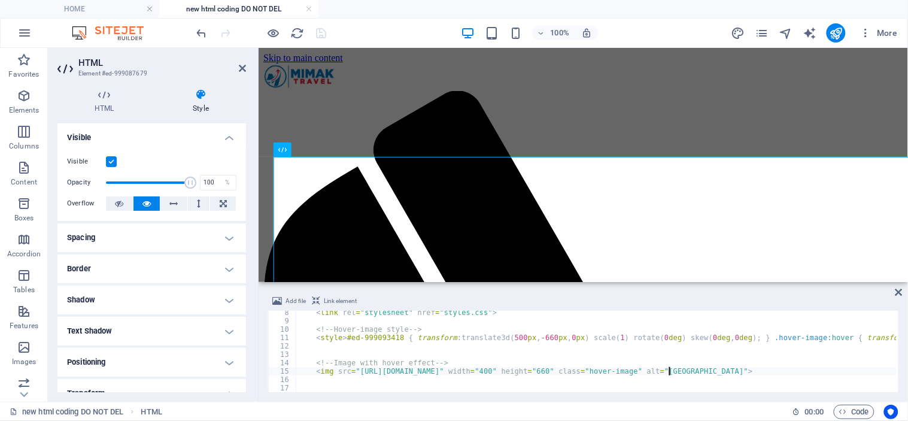
scroll to position [199, 0]
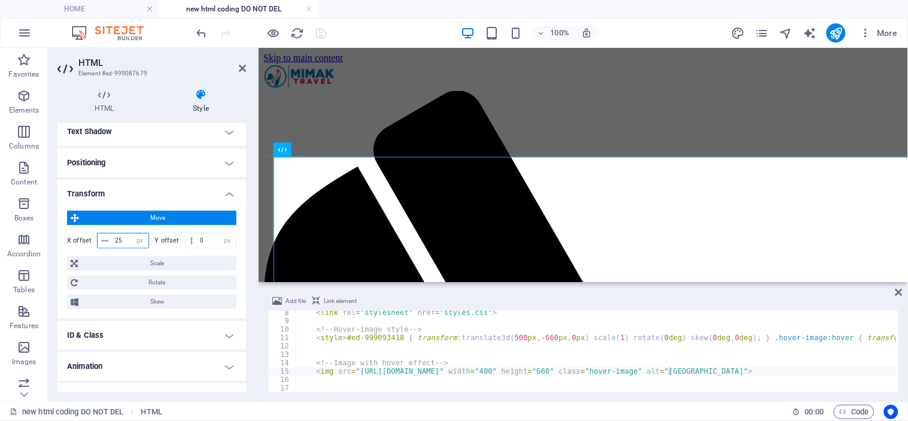
drag, startPoint x: 127, startPoint y: 238, endPoint x: 113, endPoint y: 234, distance: 15.4
click at [113, 234] on input "25" at bounding box center [130, 240] width 37 height 14
type input "35"
click at [321, 33] on icon "save" at bounding box center [322, 33] width 14 height 14
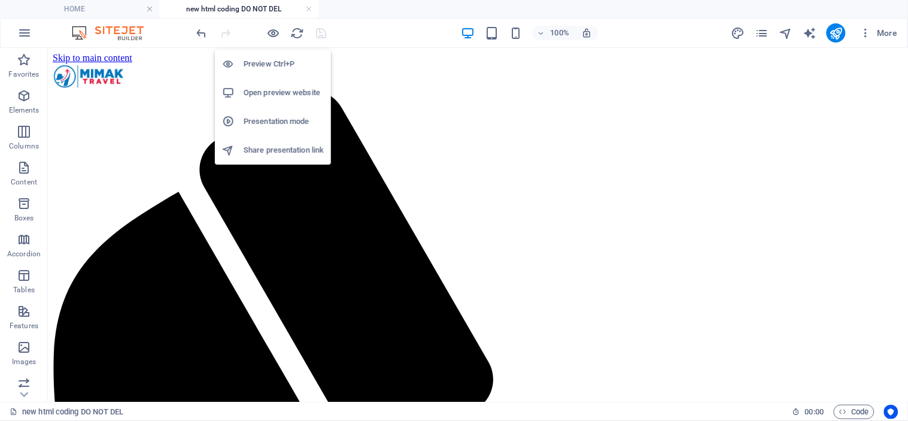
click at [269, 62] on h6 "Preview Ctrl+P" at bounding box center [284, 64] width 80 height 14
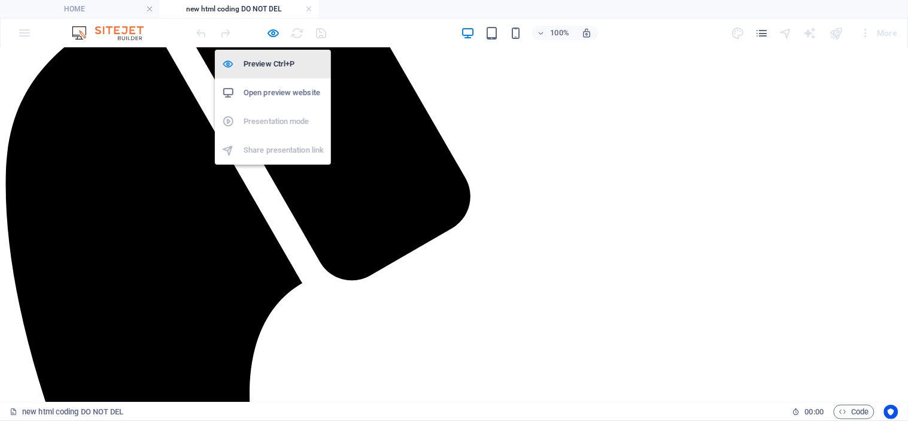
click at [266, 61] on h6 "Preview Ctrl+P" at bounding box center [284, 64] width 80 height 14
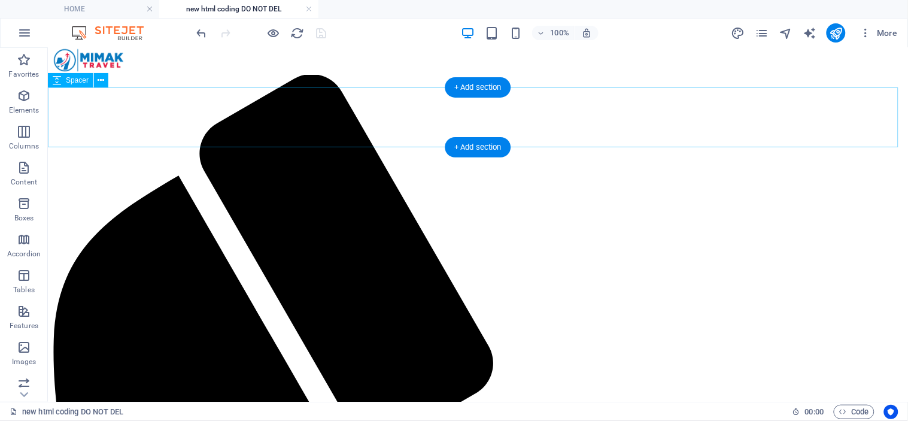
scroll to position [0, 0]
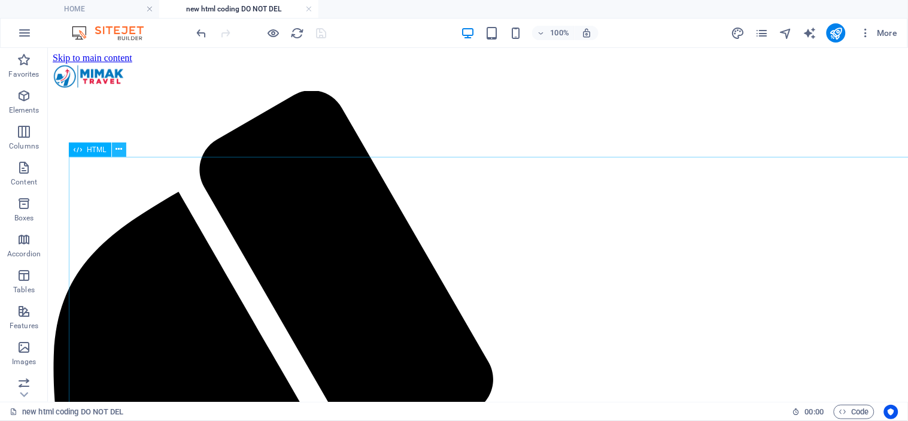
click at [122, 147] on button at bounding box center [119, 149] width 14 height 14
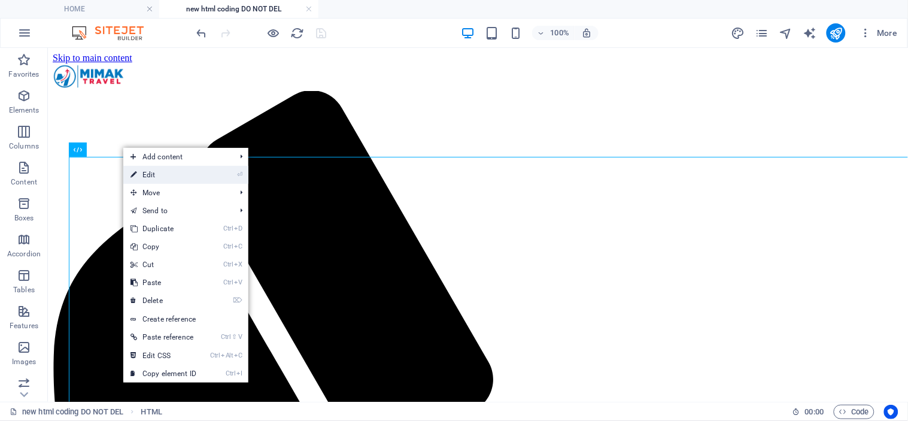
click at [150, 176] on link "⏎ Edit" at bounding box center [163, 175] width 80 height 18
select select "px"
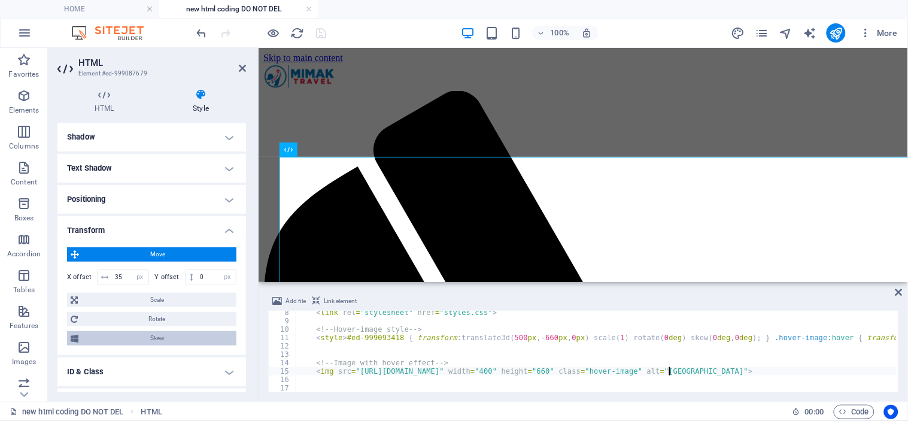
scroll to position [199, 0]
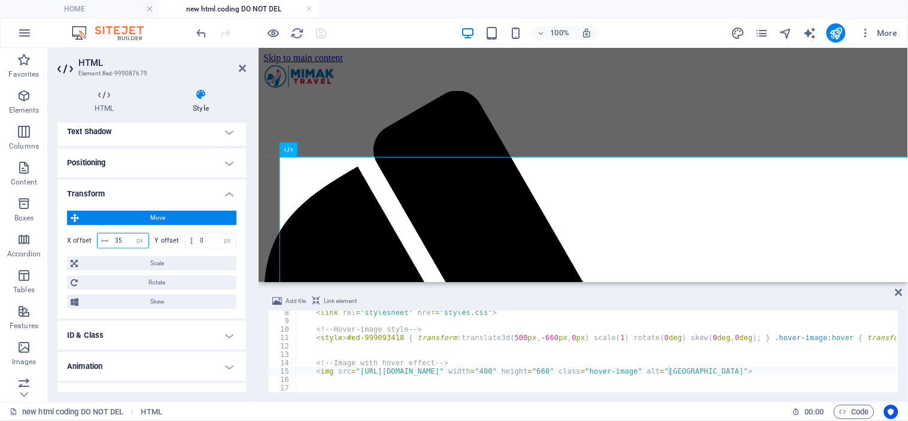
drag, startPoint x: 127, startPoint y: 239, endPoint x: 112, endPoint y: 239, distance: 15.0
click at [112, 239] on input "35" at bounding box center [130, 240] width 37 height 14
type input "5"
type input "60"
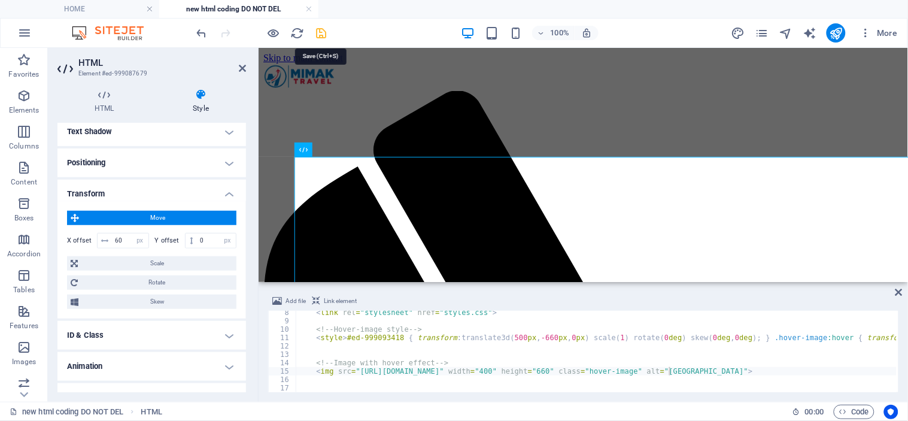
click at [319, 31] on icon "save" at bounding box center [322, 33] width 14 height 14
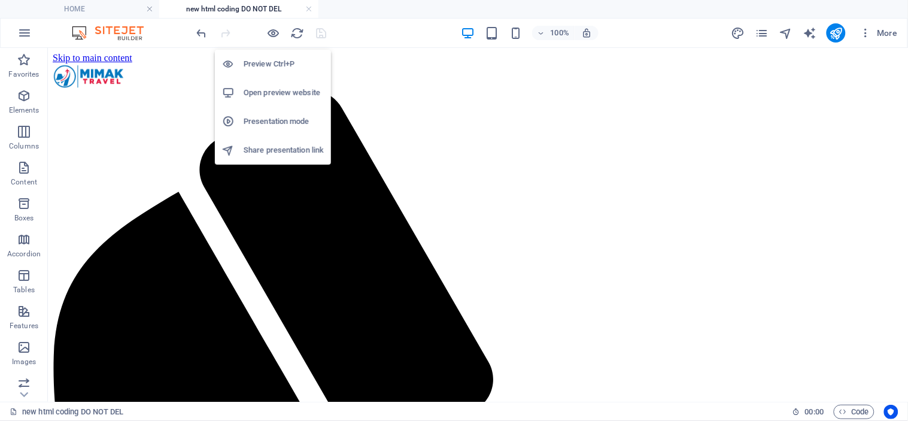
click at [266, 87] on h6 "Open preview website" at bounding box center [284, 93] width 80 height 14
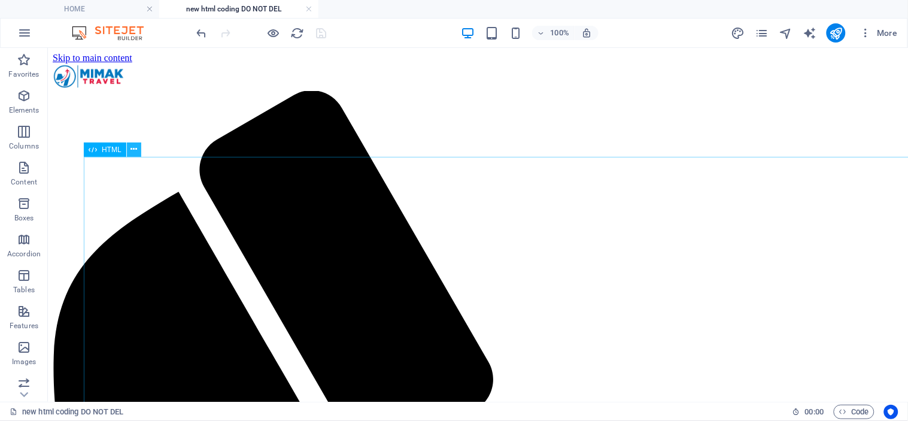
click at [135, 148] on icon at bounding box center [133, 149] width 7 height 13
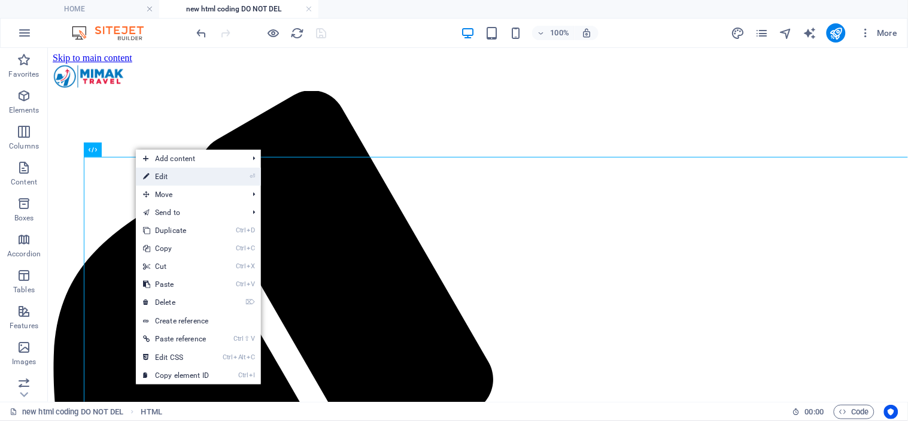
click at [174, 176] on link "⏎ Edit" at bounding box center [176, 177] width 80 height 18
select select "px"
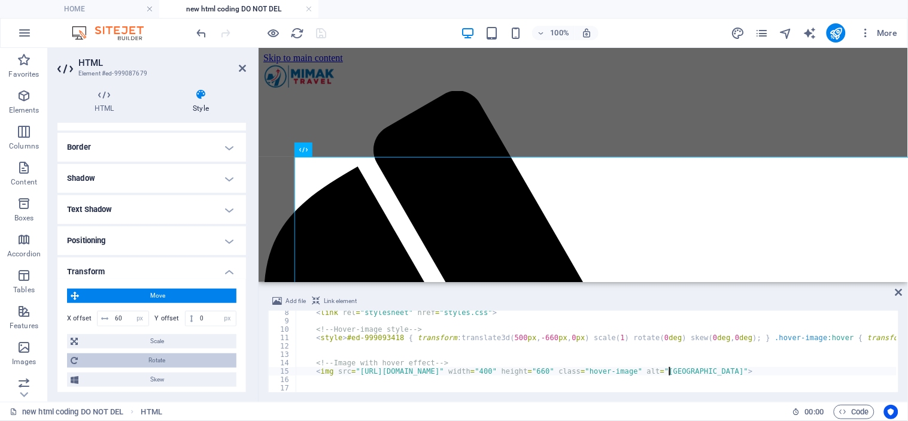
scroll to position [218, 0]
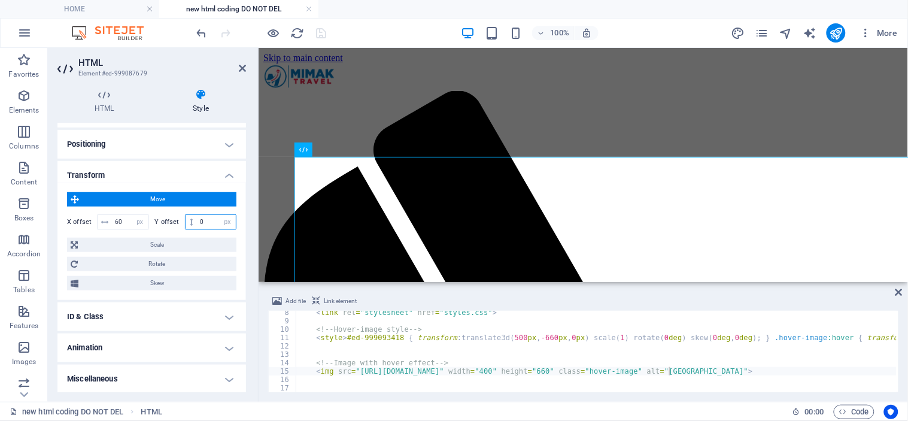
drag, startPoint x: 207, startPoint y: 221, endPoint x: 193, endPoint y: 221, distance: 13.8
click at [193, 221] on div "0 px rem % em vh vw" at bounding box center [211, 222] width 52 height 16
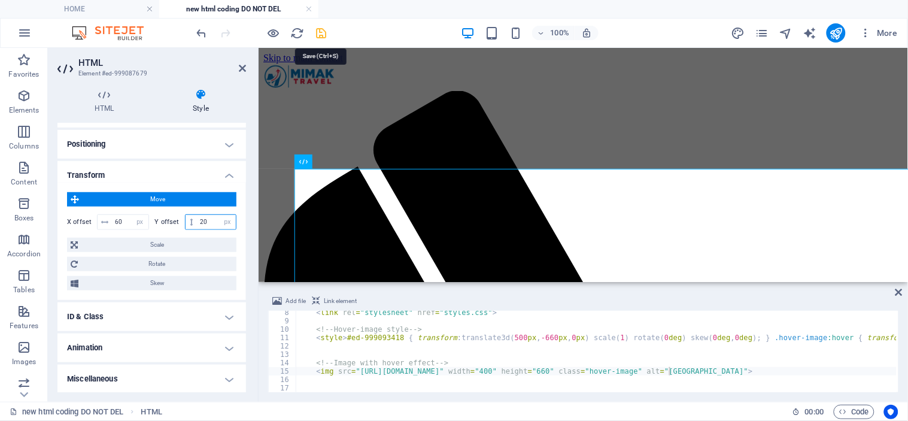
type input "20"
click at [325, 29] on icon "save" at bounding box center [322, 33] width 14 height 14
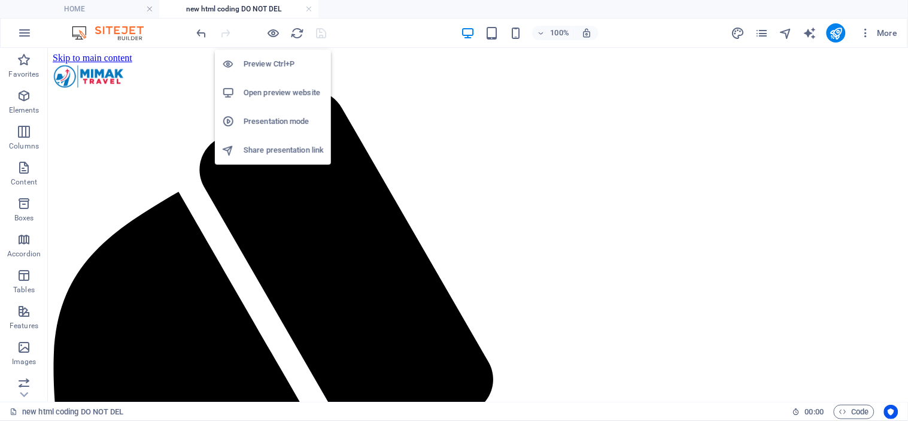
click at [279, 93] on h6 "Open preview website" at bounding box center [284, 93] width 80 height 14
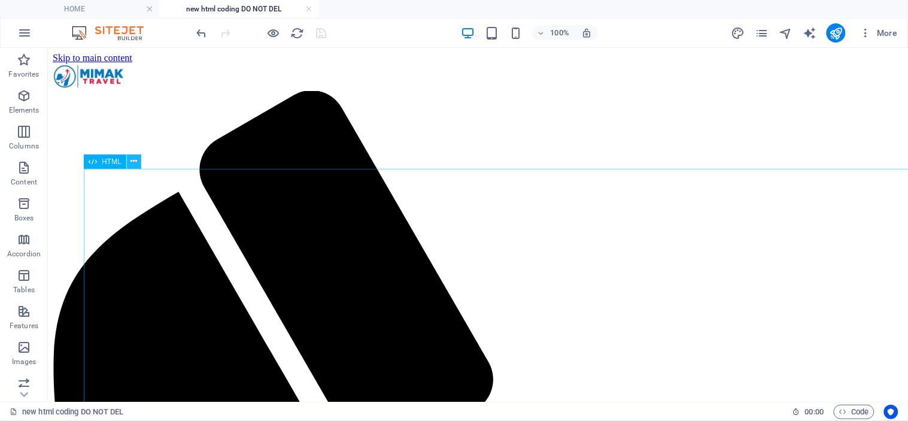
click at [135, 157] on icon at bounding box center [133, 161] width 7 height 13
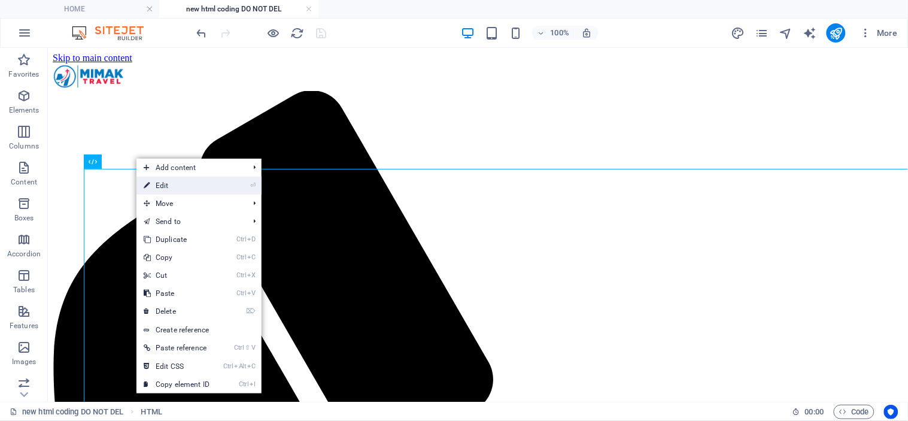
click at [188, 191] on link "⏎ Edit" at bounding box center [176, 186] width 80 height 18
select select "px"
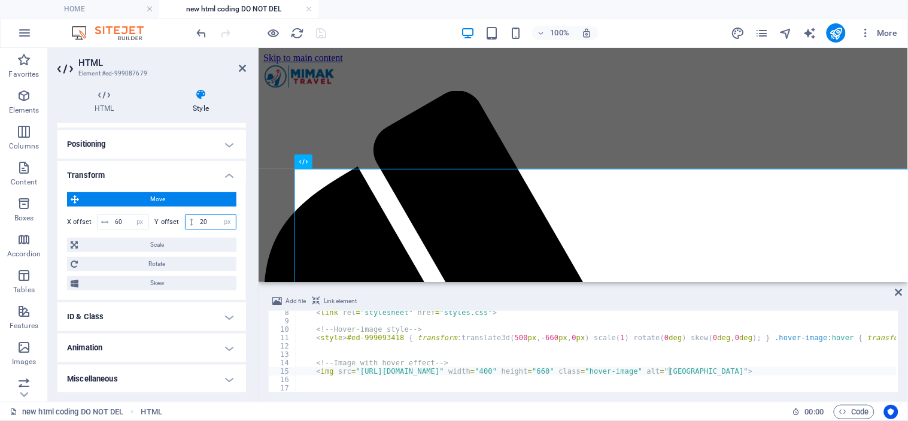
drag, startPoint x: 213, startPoint y: 220, endPoint x: 190, endPoint y: 220, distance: 22.7
click at [190, 220] on div "20 px rem % em vh vw" at bounding box center [211, 222] width 52 height 16
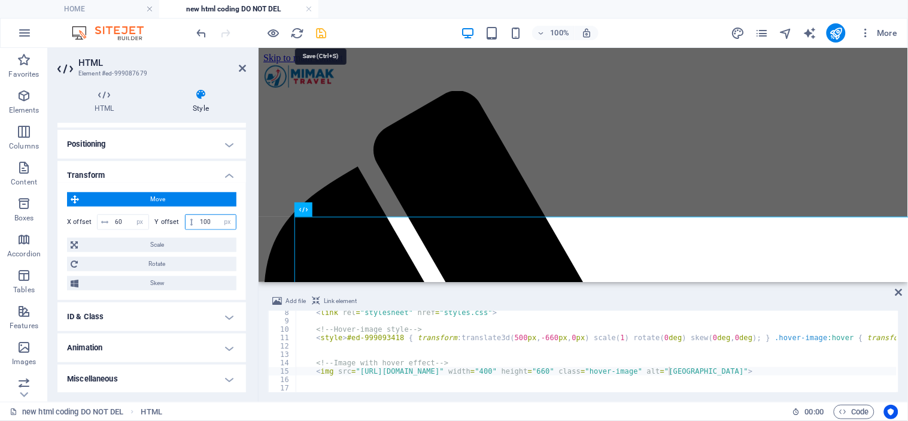
type input "100"
click at [321, 34] on icon "save" at bounding box center [322, 33] width 14 height 14
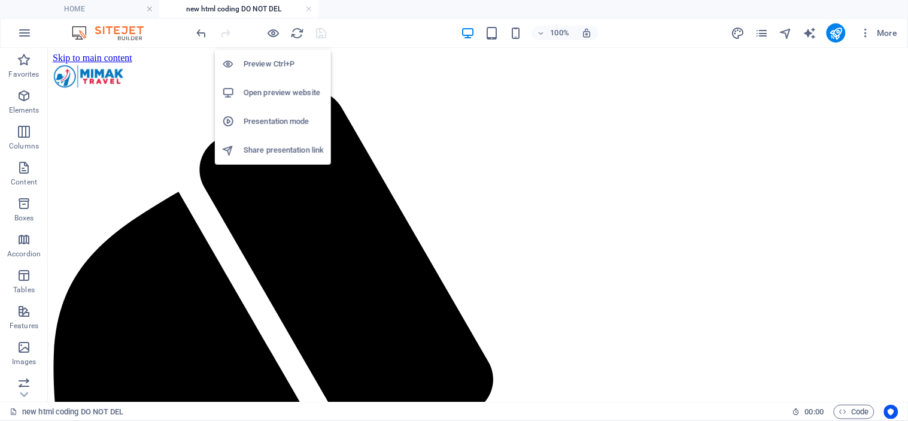
click at [284, 88] on h6 "Open preview website" at bounding box center [284, 93] width 80 height 14
click at [270, 66] on h6 "Preview Ctrl+P" at bounding box center [284, 64] width 80 height 14
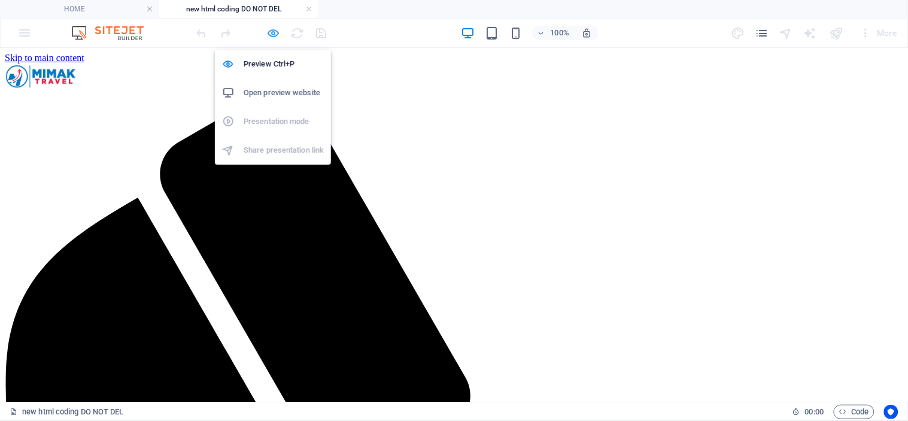
click at [273, 34] on icon "button" at bounding box center [274, 33] width 14 height 14
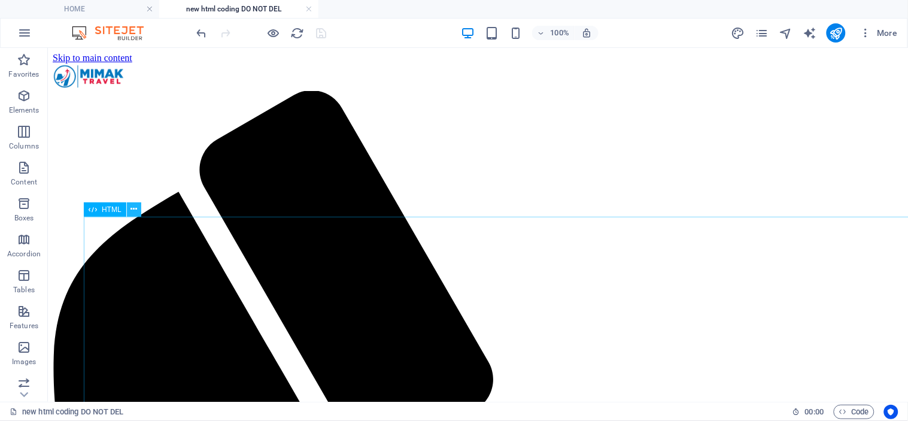
click at [130, 208] on icon at bounding box center [133, 209] width 7 height 13
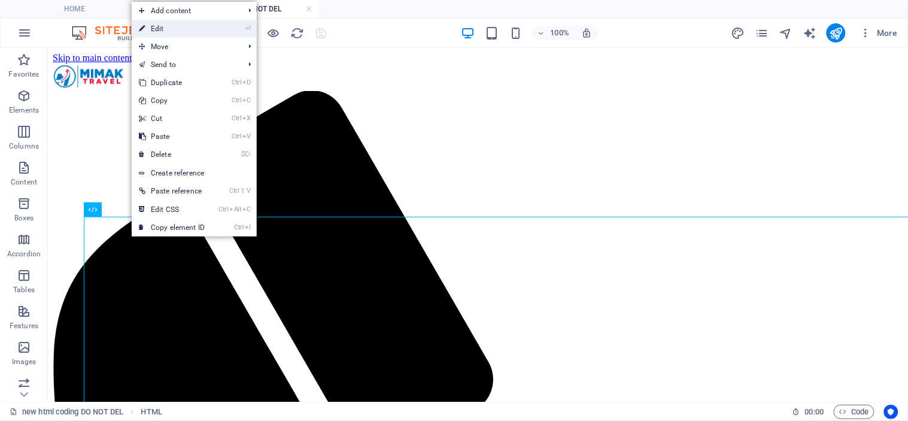
click at [193, 24] on link "⏎ Edit" at bounding box center [172, 29] width 80 height 18
select select "px"
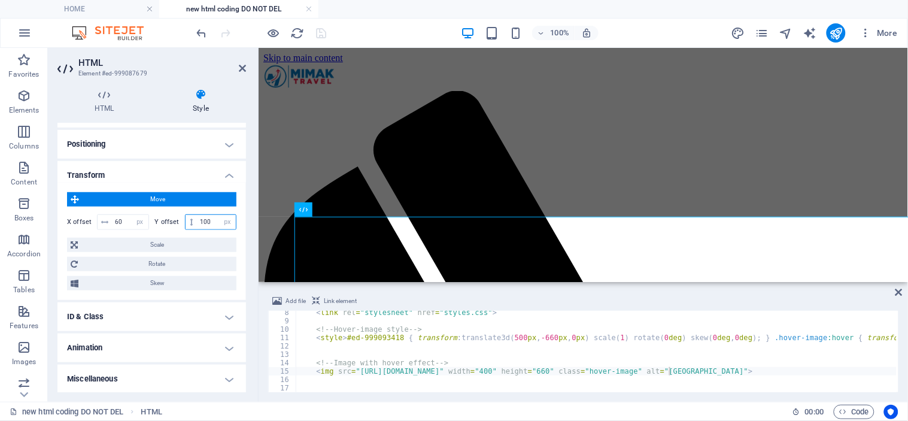
drag, startPoint x: 211, startPoint y: 221, endPoint x: 194, endPoint y: 221, distance: 16.8
click at [194, 221] on div "100 px rem % em vh vw" at bounding box center [211, 222] width 52 height 16
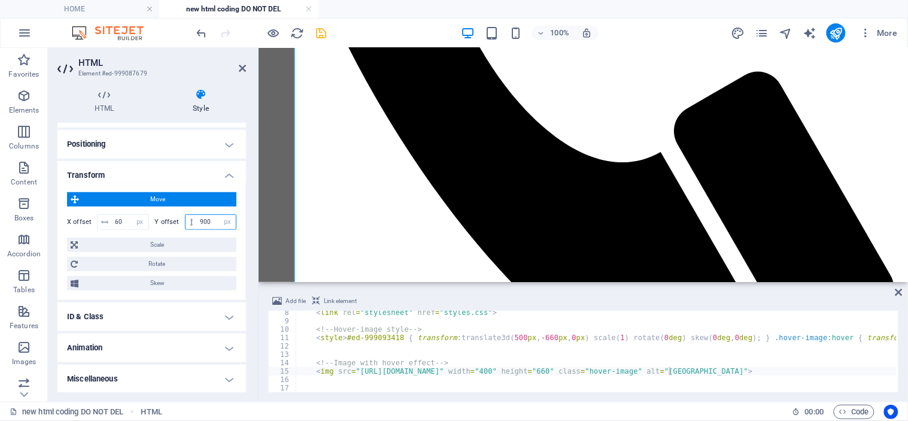
scroll to position [732, 0]
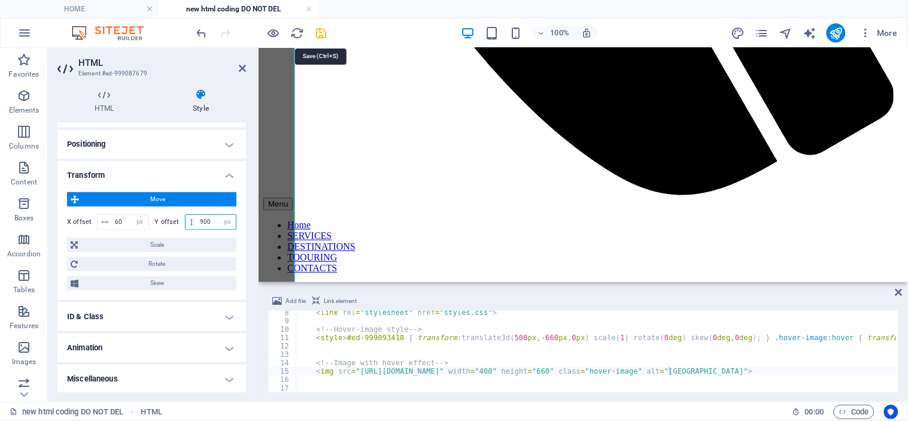
type input "900"
click at [326, 30] on icon "save" at bounding box center [322, 33] width 14 height 14
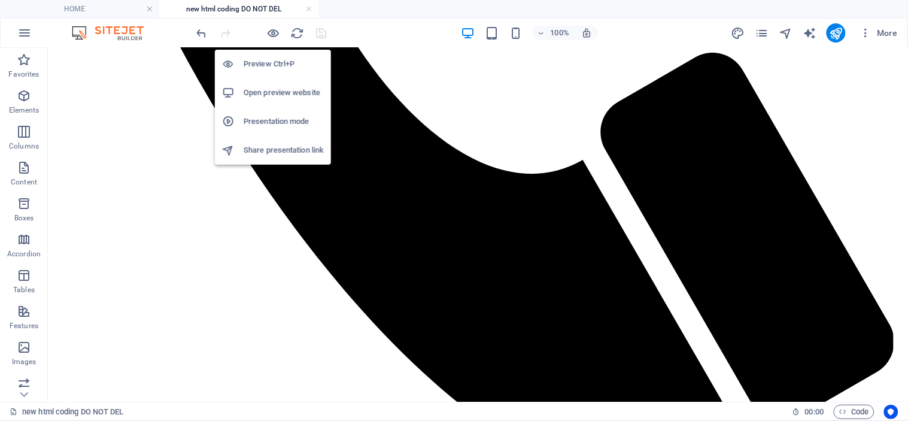
click at [274, 86] on h6 "Open preview website" at bounding box center [284, 93] width 80 height 14
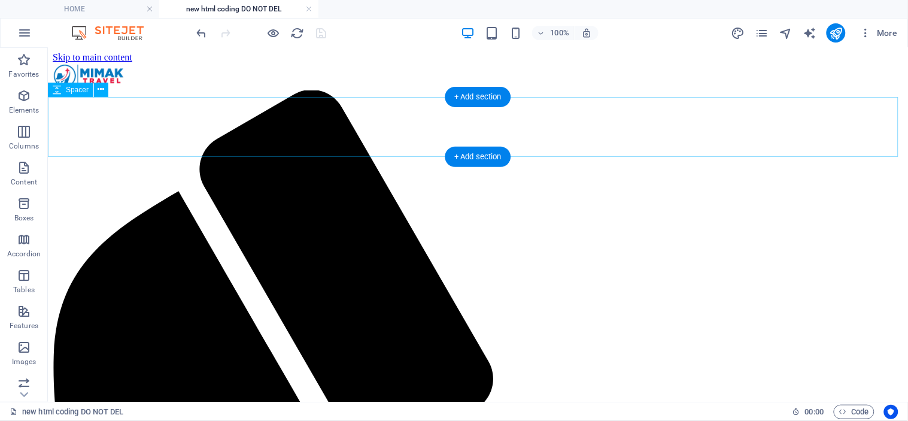
scroll to position [0, 0]
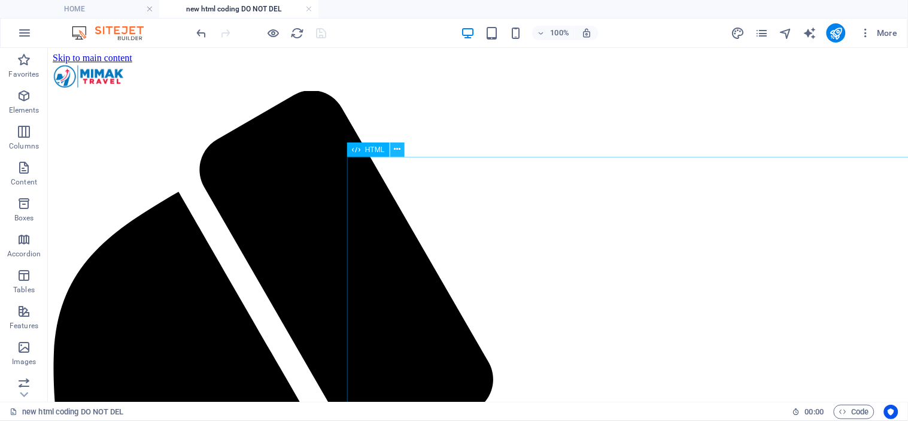
click at [396, 151] on icon at bounding box center [397, 149] width 7 height 13
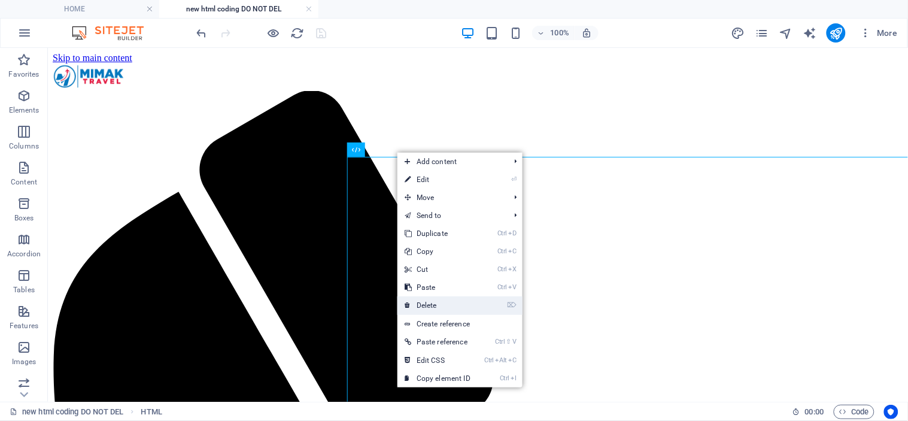
click at [447, 306] on link "⌦ Delete" at bounding box center [437, 305] width 80 height 18
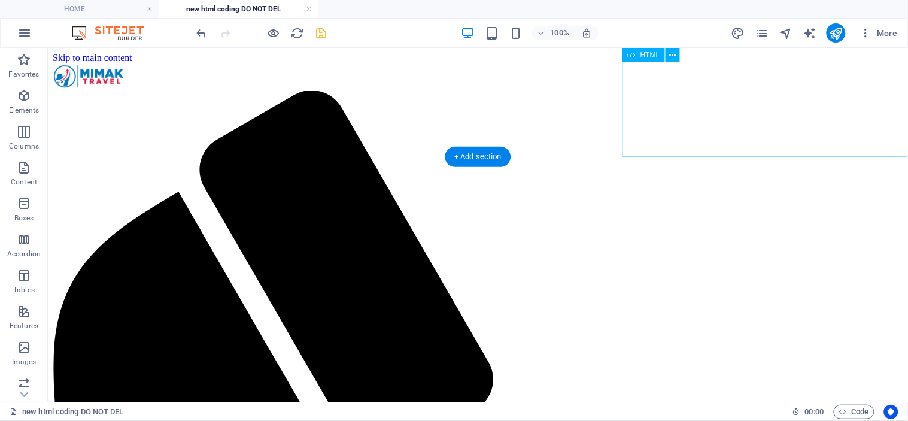
click at [674, 56] on icon at bounding box center [672, 55] width 7 height 13
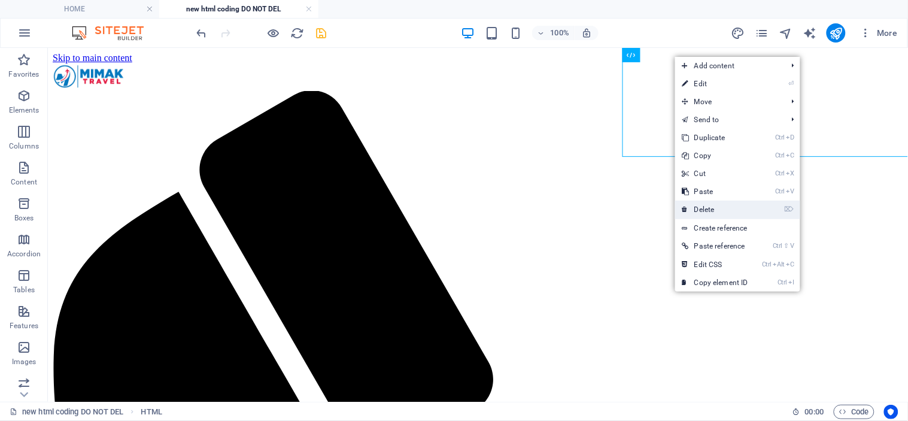
click at [721, 207] on link "⌦ Delete" at bounding box center [715, 209] width 80 height 18
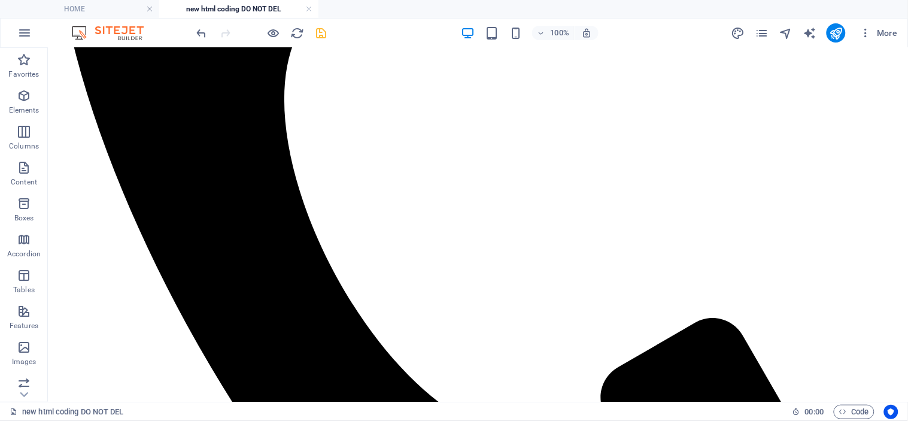
scroll to position [465, 0]
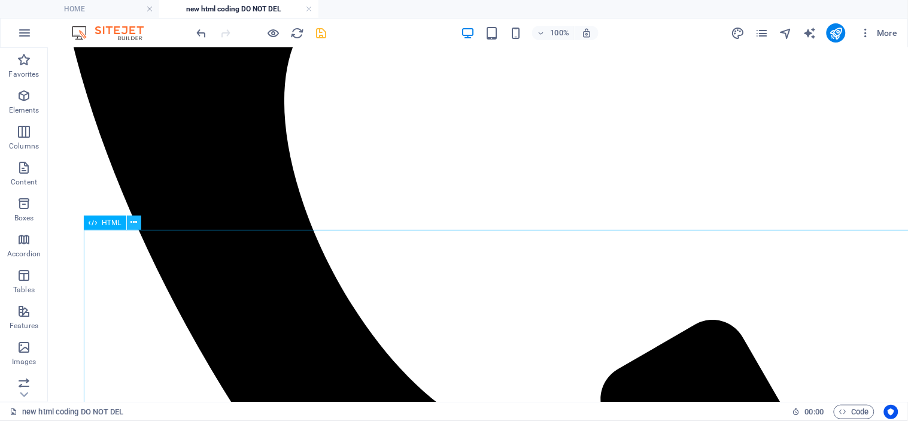
click at [136, 221] on icon at bounding box center [133, 222] width 7 height 13
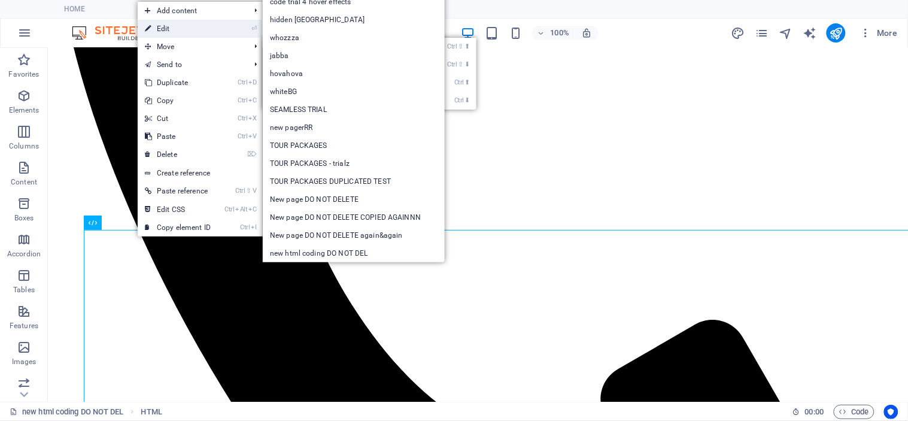
click at [211, 25] on link "⏎ Edit" at bounding box center [178, 29] width 80 height 18
select select "px"
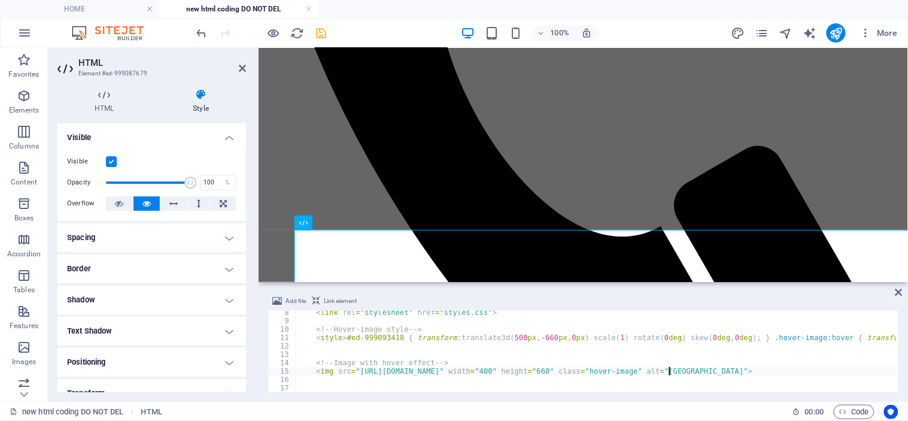
click at [394, 340] on div "< link rel = "stylesheet" href = "styles.css" > <!-- Hover‑image style --> < st…" at bounding box center [631, 356] width 670 height 96
type textarea "<style>#ed-999093418 { transform: translate3d(500px, -660px, 0px) scale(1) rota…"
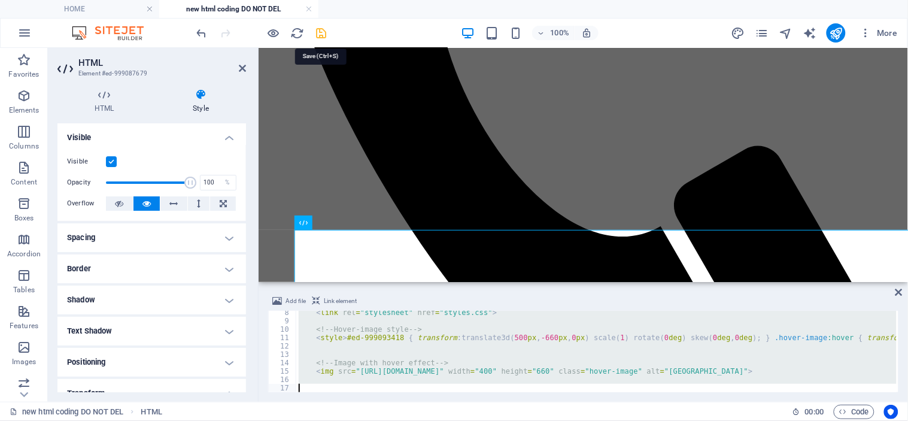
click at [321, 28] on icon "save" at bounding box center [322, 33] width 14 height 14
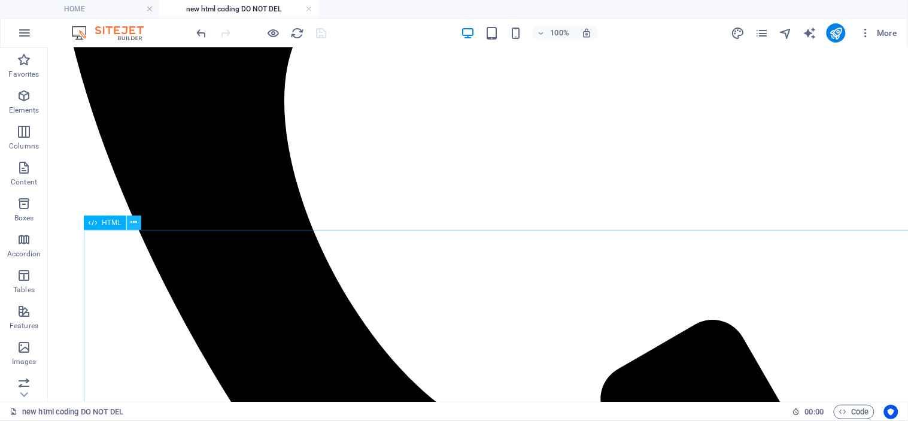
click at [132, 222] on icon at bounding box center [133, 222] width 7 height 13
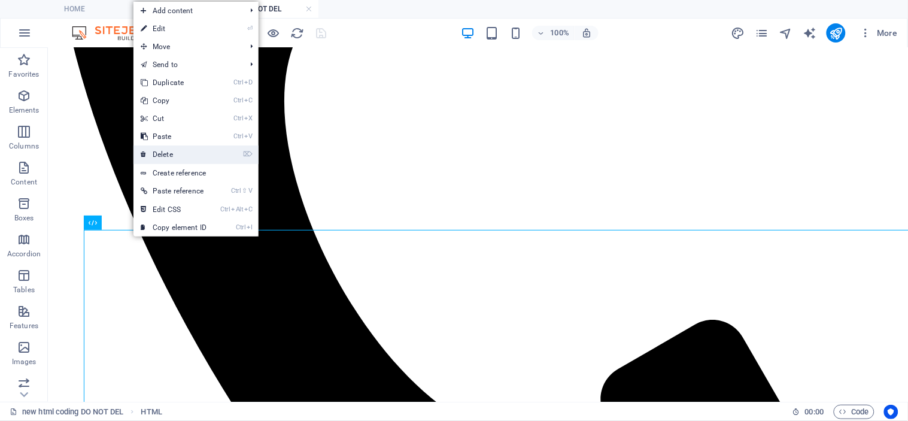
click at [183, 157] on link "⌦ Delete" at bounding box center [173, 154] width 80 height 18
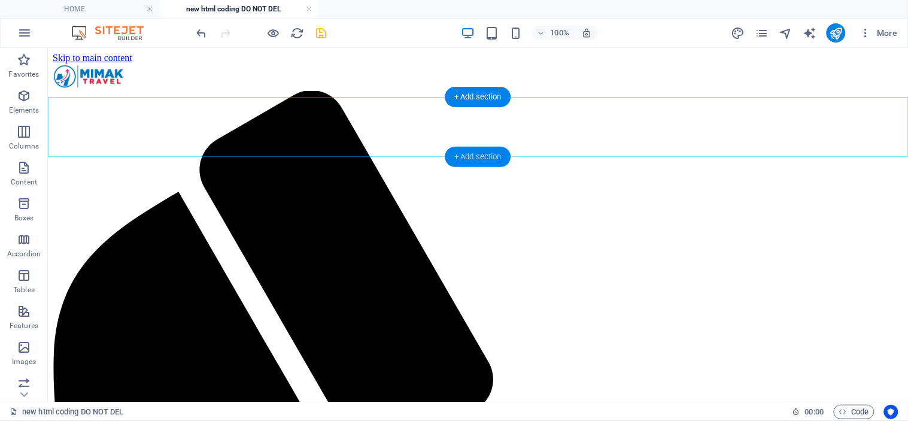
drag, startPoint x: 475, startPoint y: 156, endPoint x: 154, endPoint y: 108, distance: 324.2
click at [475, 156] on div "+ Add section" at bounding box center [478, 157] width 66 height 20
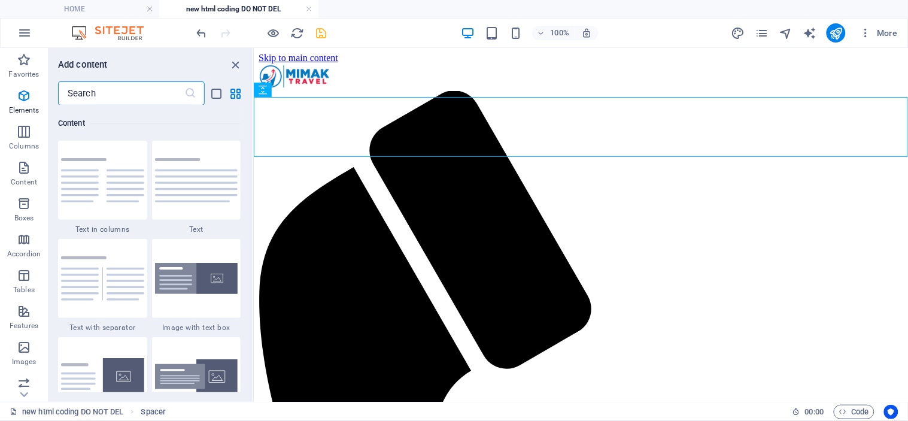
scroll to position [2093, 0]
click at [118, 93] on input "text" at bounding box center [121, 93] width 126 height 24
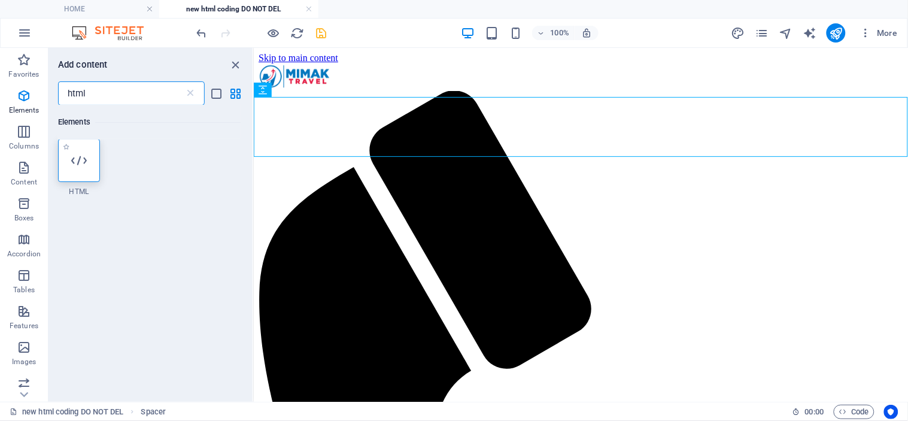
scroll to position [0, 0]
type input "html"
click at [81, 164] on icon at bounding box center [79, 161] width 16 height 16
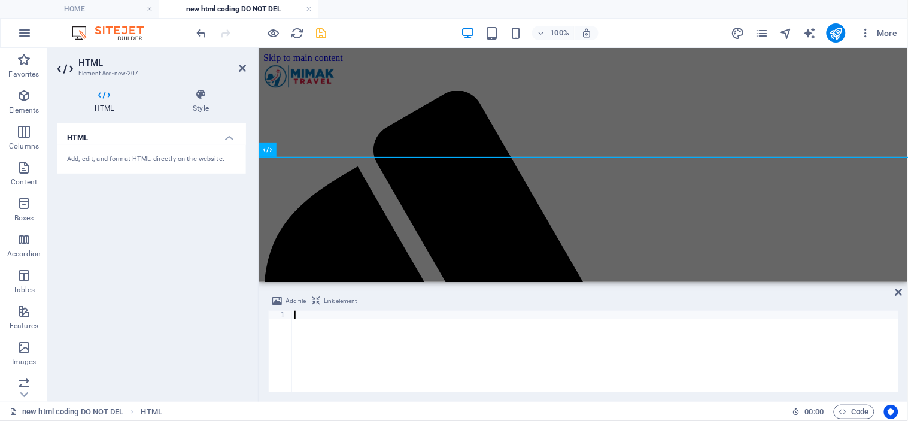
scroll to position [27, 0]
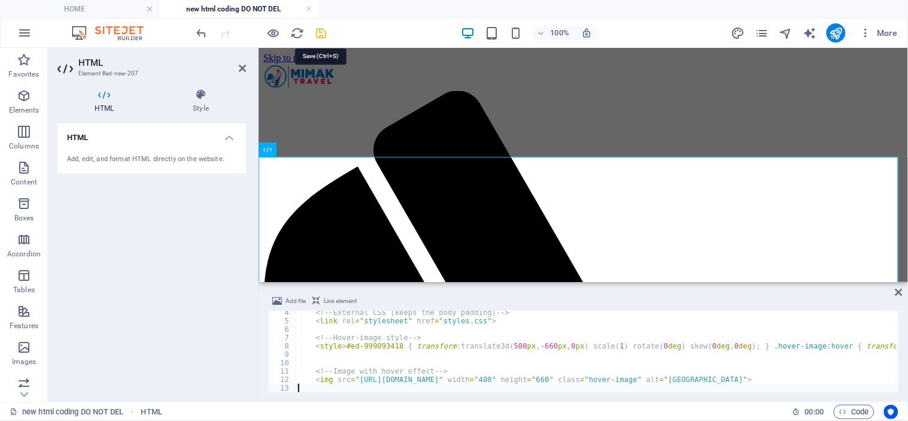
click at [319, 33] on icon "save" at bounding box center [322, 33] width 14 height 14
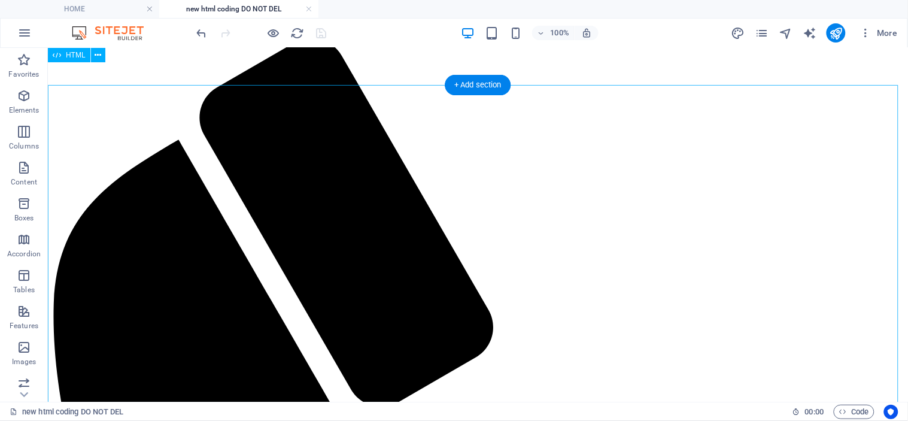
scroll to position [0, 0]
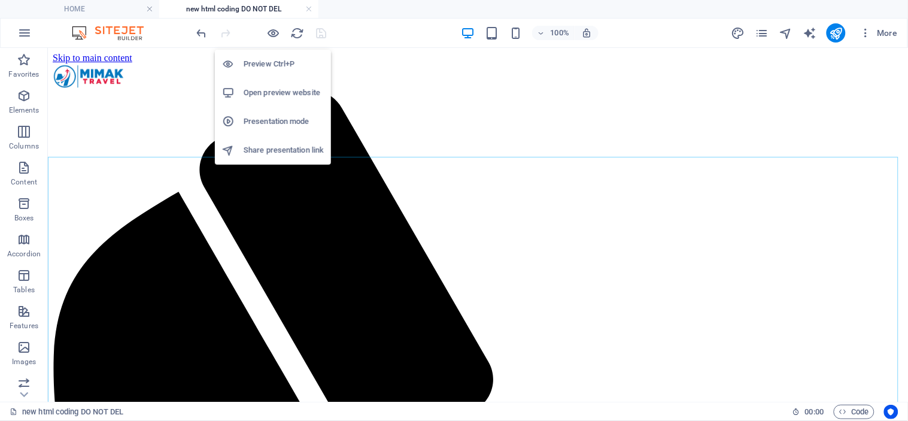
click at [271, 59] on h6 "Preview Ctrl+P" at bounding box center [284, 64] width 80 height 14
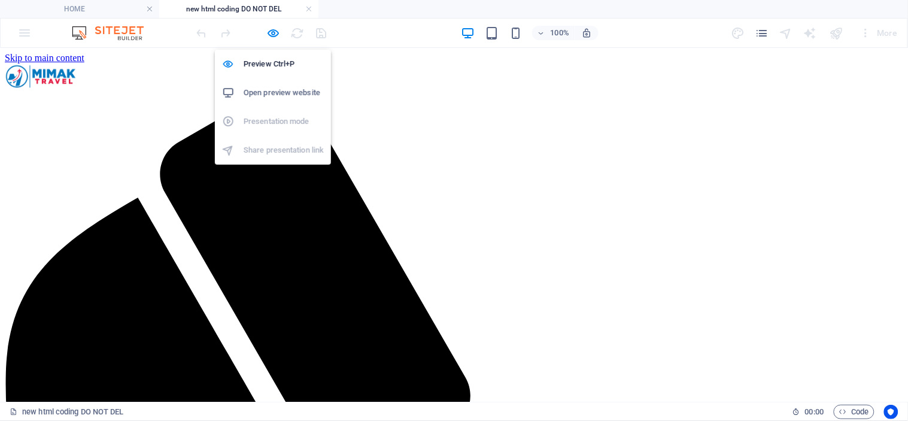
drag, startPoint x: 270, startPoint y: 60, endPoint x: 310, endPoint y: 78, distance: 43.6
click at [270, 60] on h6 "Preview Ctrl+P" at bounding box center [284, 64] width 80 height 14
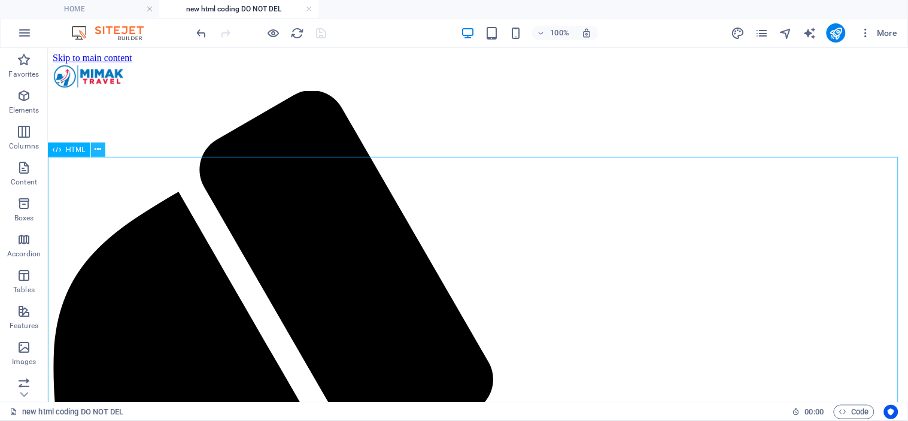
click at [99, 148] on icon at bounding box center [98, 149] width 7 height 13
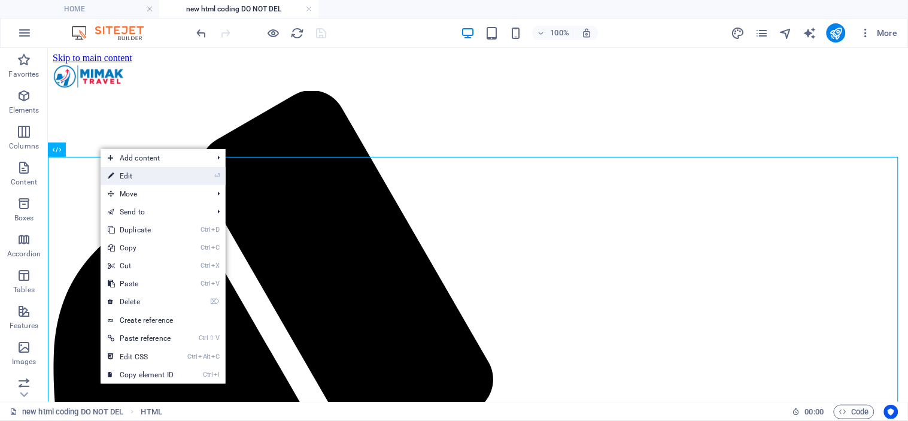
click at [168, 177] on link "⏎ Edit" at bounding box center [141, 176] width 80 height 18
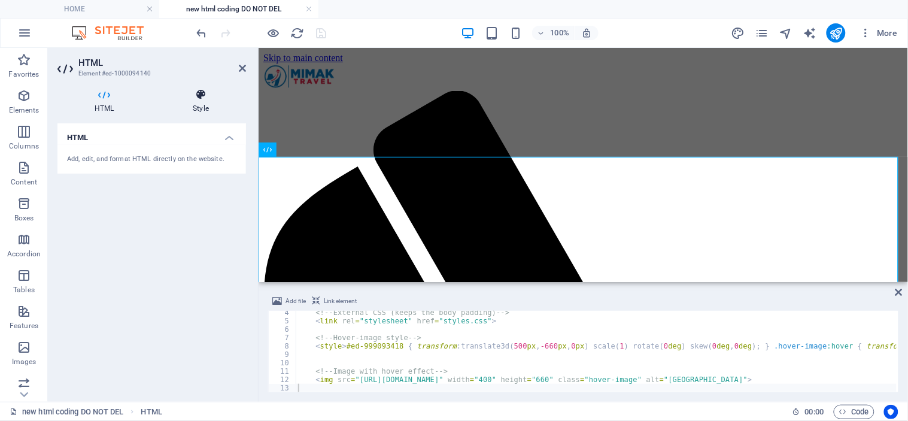
click at [200, 100] on icon at bounding box center [201, 95] width 90 height 12
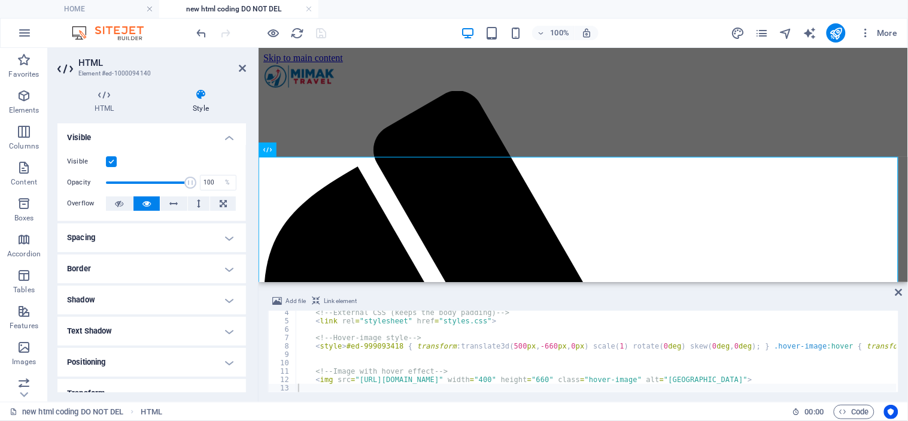
scroll to position [108, 0]
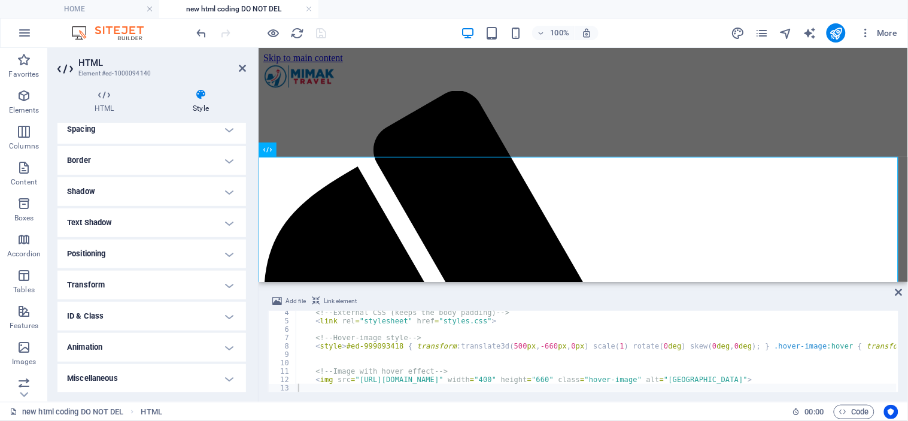
click at [127, 281] on h4 "Transform" at bounding box center [151, 284] width 189 height 29
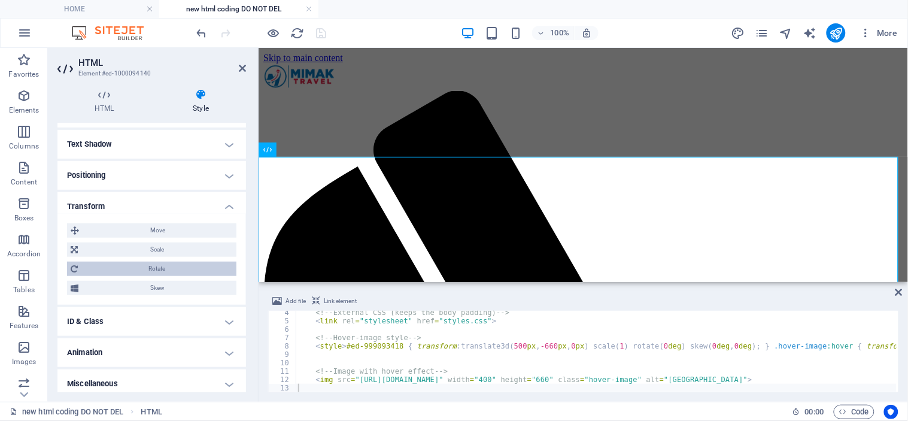
scroll to position [192, 0]
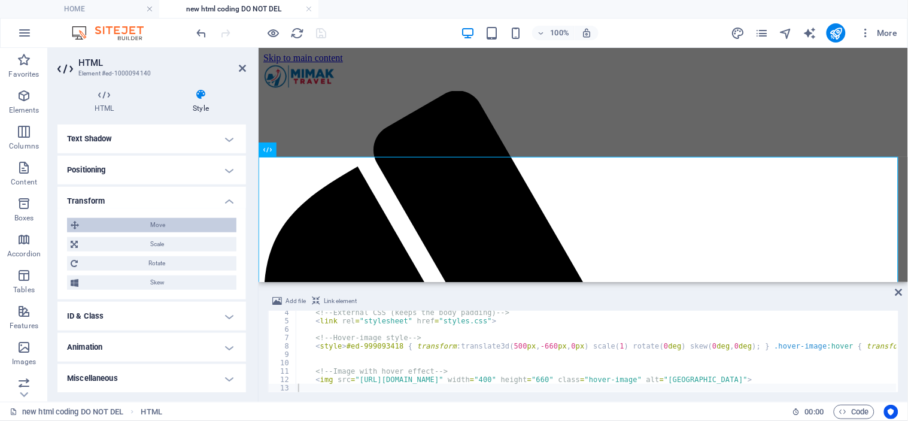
click at [150, 222] on span "Move" at bounding box center [158, 225] width 150 height 14
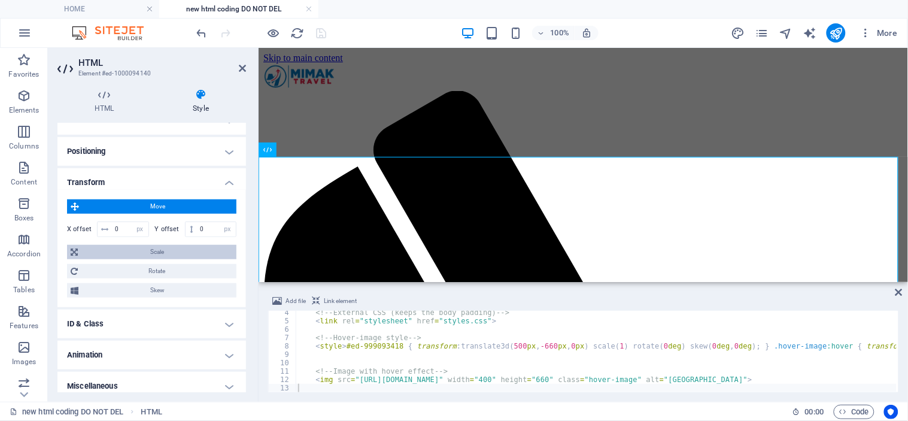
scroll to position [218, 0]
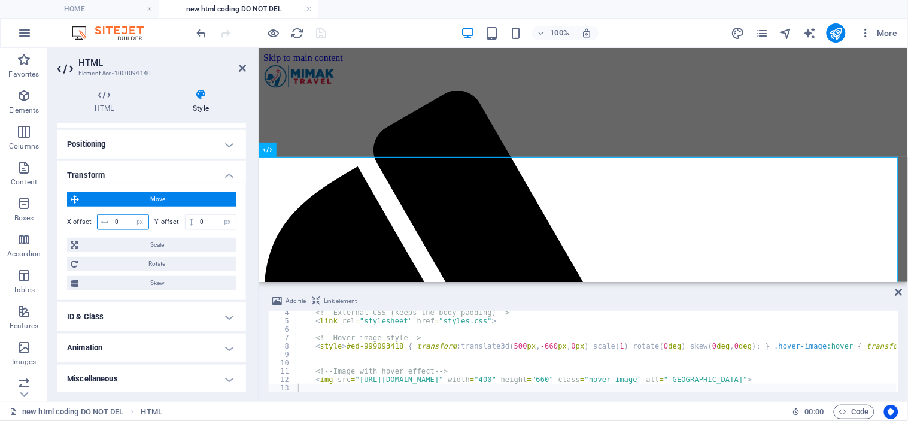
drag, startPoint x: 123, startPoint y: 218, endPoint x: 106, endPoint y: 218, distance: 17.4
click at [106, 218] on div "0 px rem % em vh vw" at bounding box center [123, 222] width 52 height 16
type input "40"
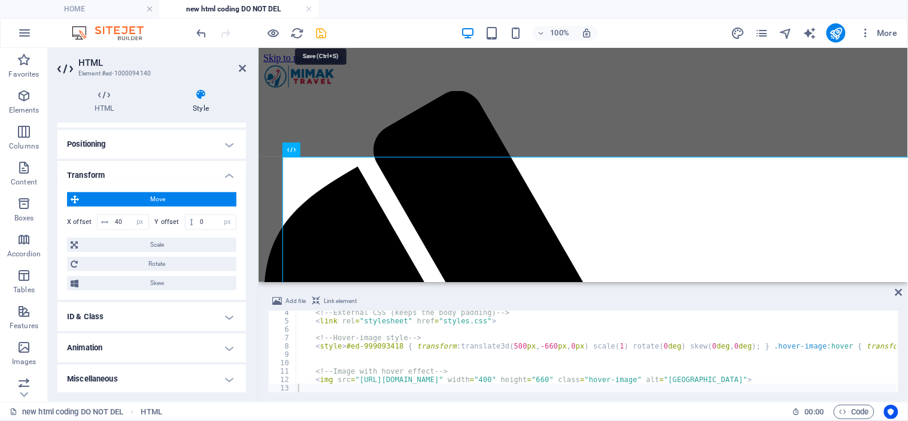
click at [318, 32] on icon "save" at bounding box center [322, 33] width 14 height 14
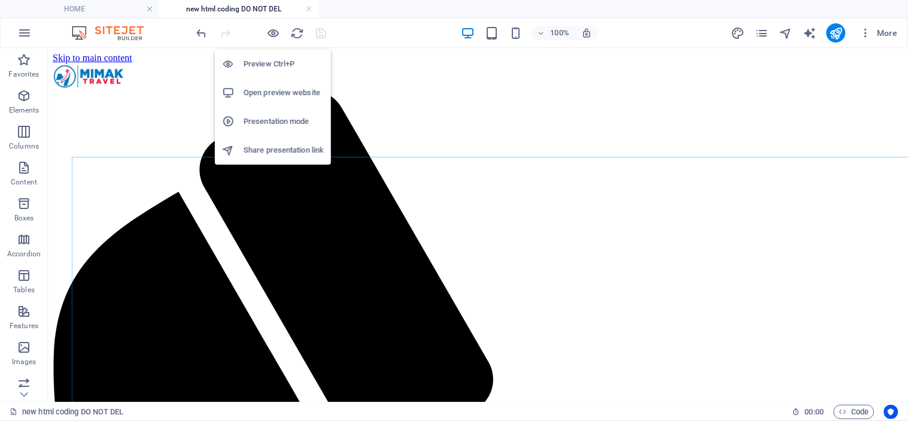
click at [261, 59] on h6 "Preview Ctrl+P" at bounding box center [284, 64] width 80 height 14
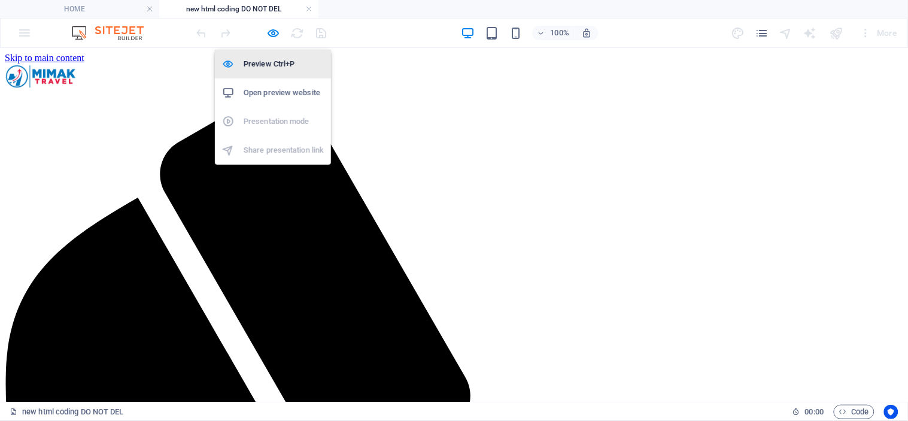
click at [269, 57] on h6 "Preview Ctrl+P" at bounding box center [284, 64] width 80 height 14
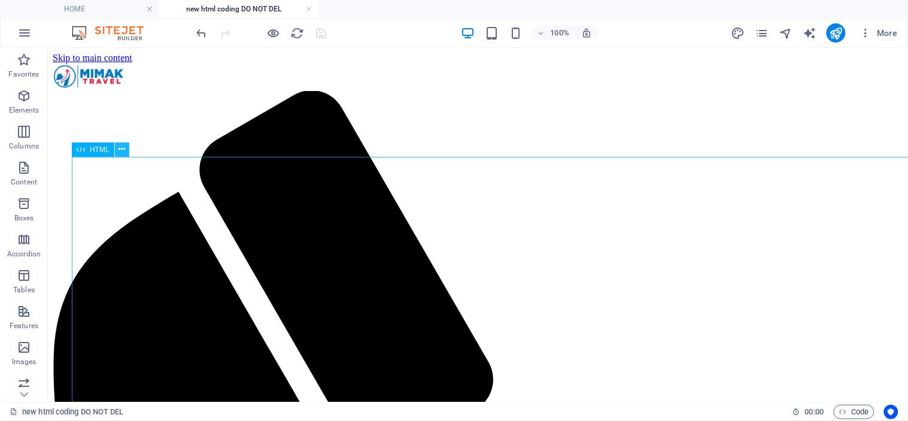
click at [120, 148] on icon at bounding box center [121, 149] width 7 height 13
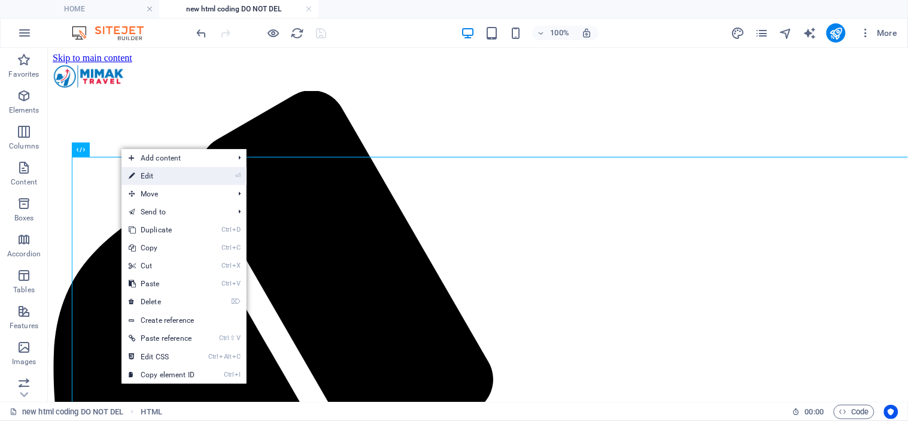
click at [175, 178] on link "⏎ Edit" at bounding box center [161, 176] width 80 height 18
select select "px"
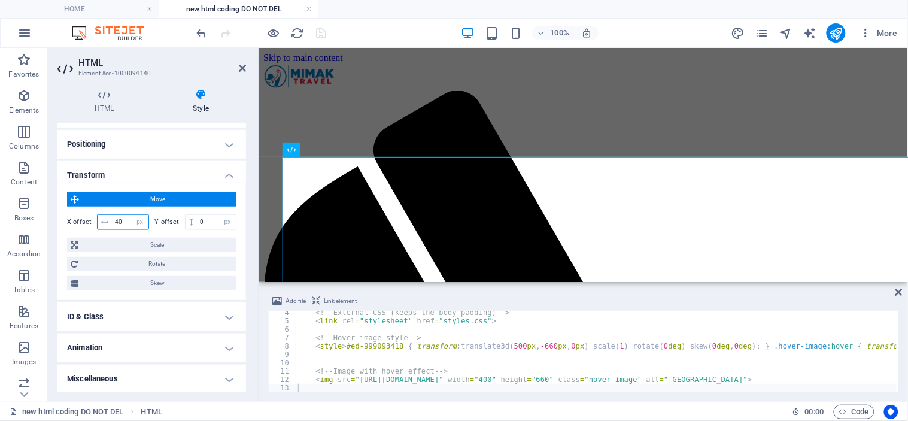
drag, startPoint x: 126, startPoint y: 222, endPoint x: 101, endPoint y: 217, distance: 26.2
click at [101, 217] on div "40 px rem % em vh vw" at bounding box center [123, 222] width 52 height 16
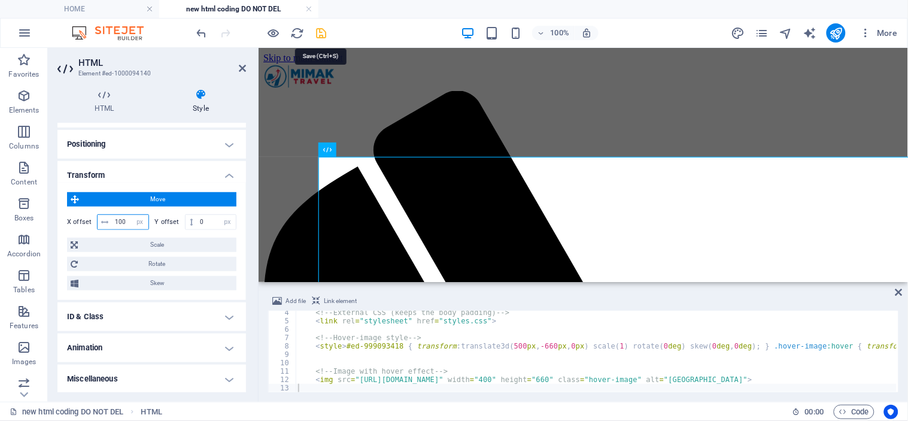
type input "100"
click at [323, 30] on icon "save" at bounding box center [322, 33] width 14 height 14
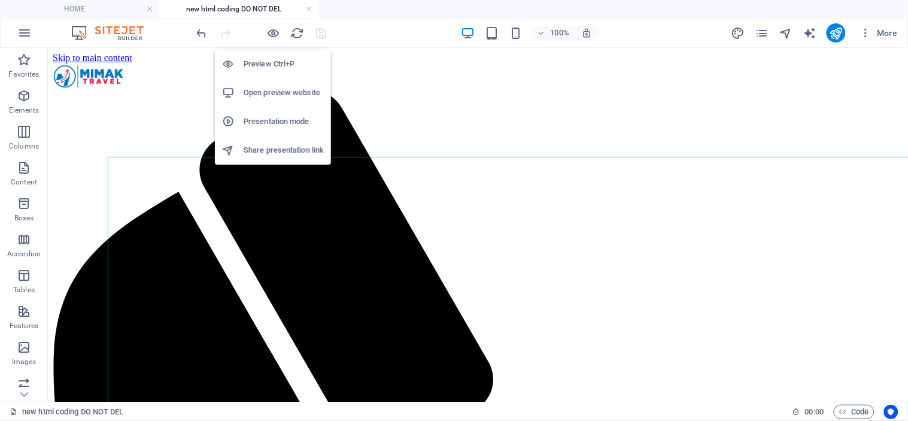
click at [270, 84] on li "Open preview website" at bounding box center [273, 92] width 116 height 29
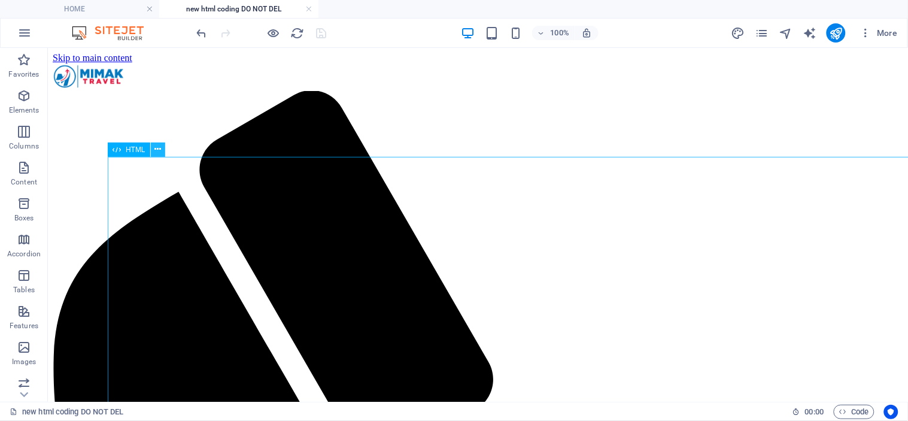
click at [154, 146] on icon at bounding box center [157, 149] width 7 height 13
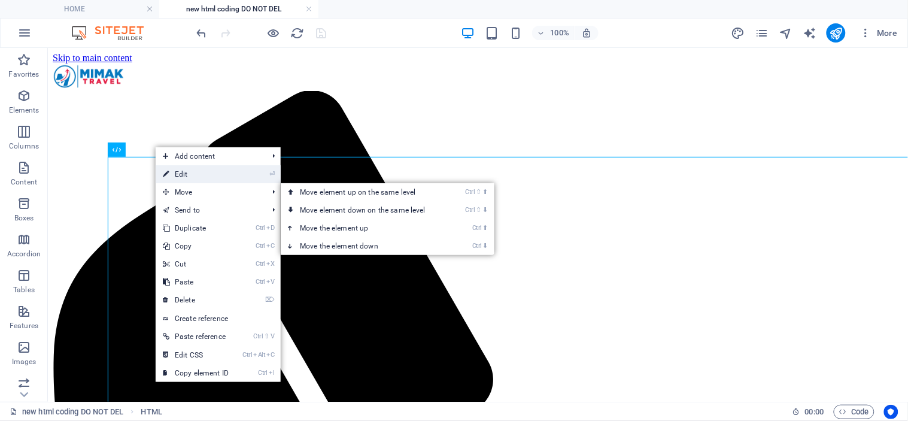
click at [208, 172] on link "⏎ Edit" at bounding box center [196, 174] width 80 height 18
select select "px"
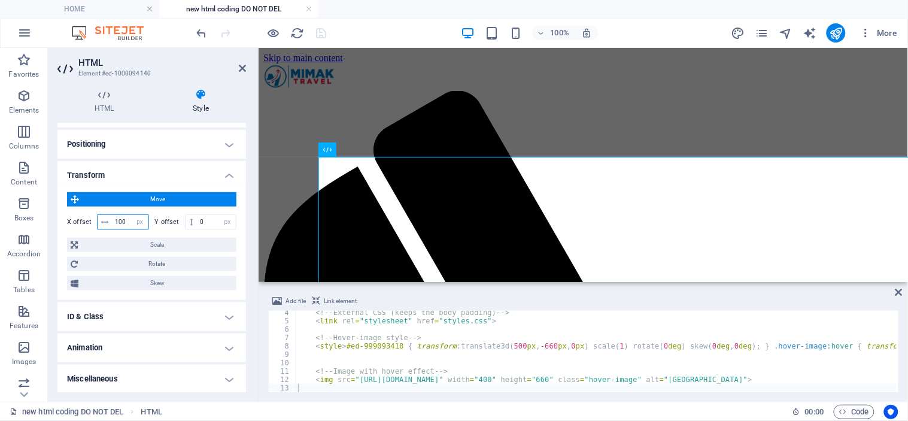
drag, startPoint x: 127, startPoint y: 220, endPoint x: 101, endPoint y: 212, distance: 27.9
click at [101, 212] on div "X offset 100 px rem % em vh vw Y offset 0 px rem % em vh vw" at bounding box center [151, 222] width 169 height 22
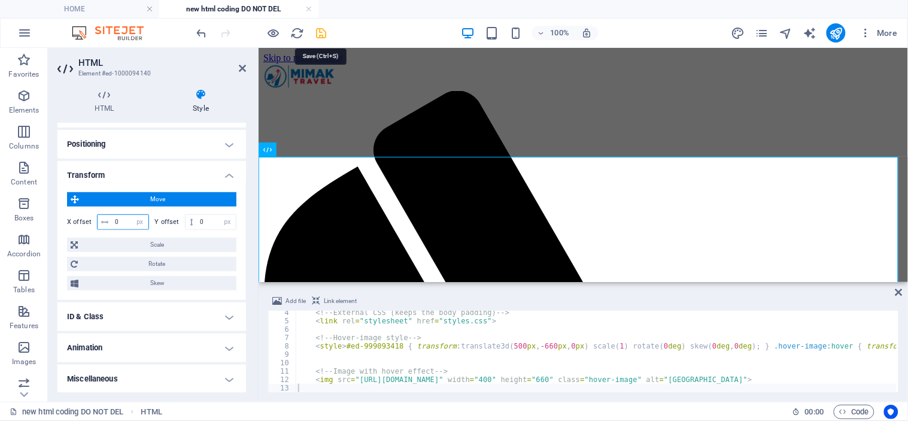
type input "0"
click at [320, 31] on icon "save" at bounding box center [322, 33] width 14 height 14
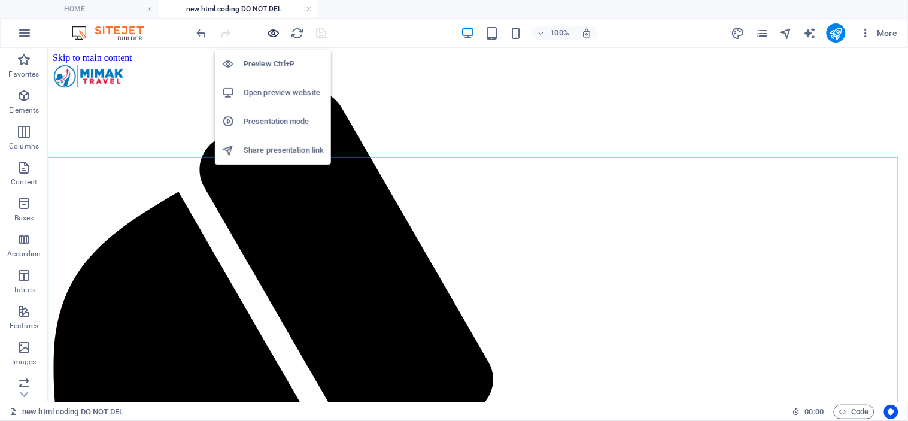
click at [275, 29] on icon "button" at bounding box center [274, 33] width 14 height 14
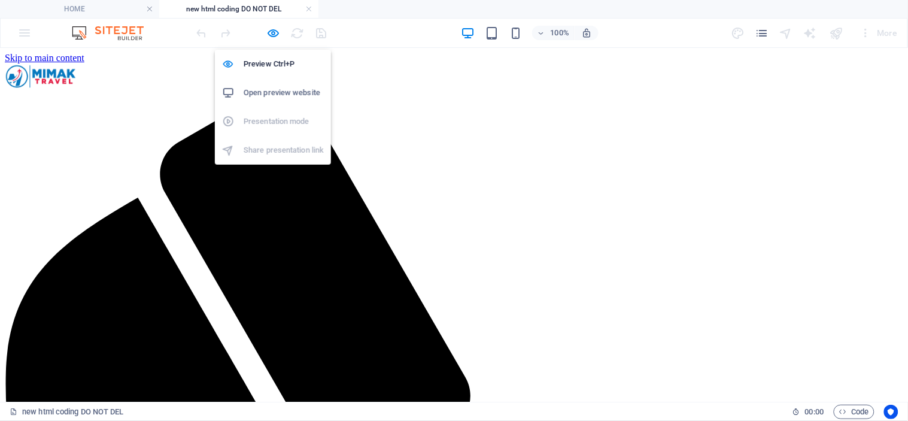
click at [270, 88] on h6 "Open preview website" at bounding box center [284, 93] width 80 height 14
click at [269, 31] on icon "button" at bounding box center [274, 33] width 14 height 14
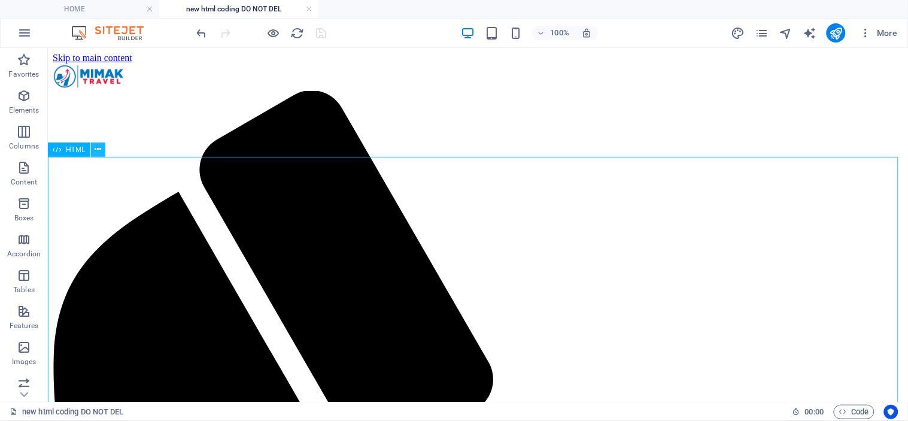
click at [99, 153] on icon at bounding box center [98, 149] width 7 height 13
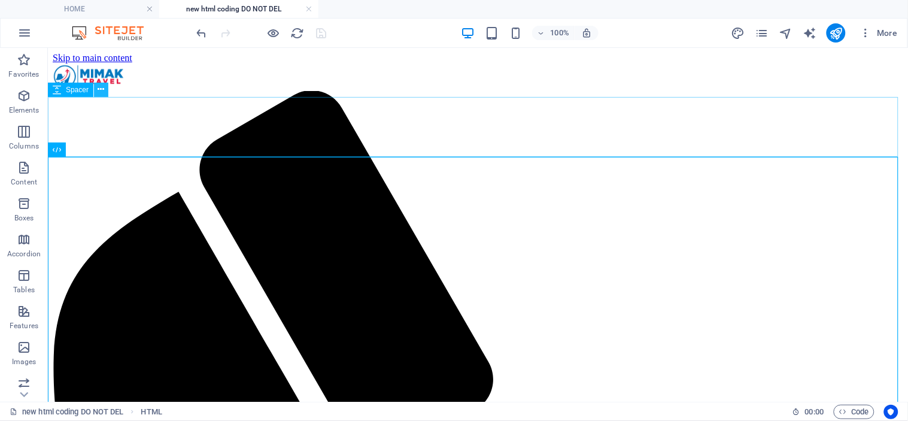
click at [102, 87] on icon at bounding box center [101, 89] width 7 height 13
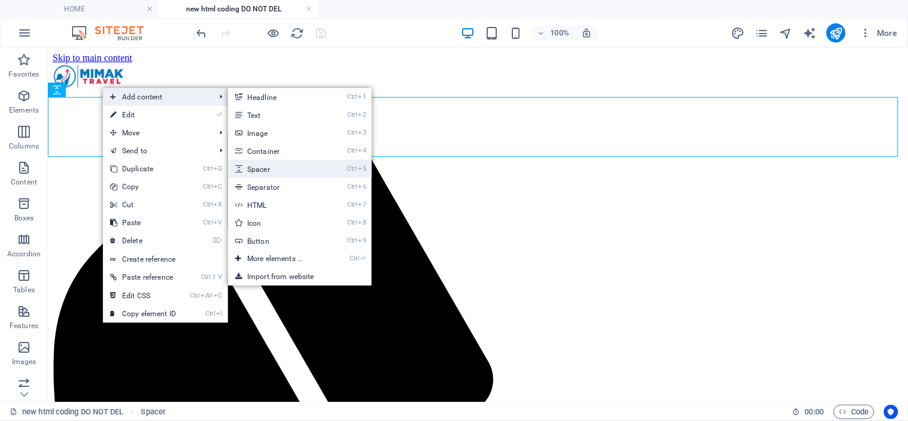
click at [288, 165] on link "Ctrl 5 Spacer" at bounding box center [277, 169] width 99 height 18
select select "px"
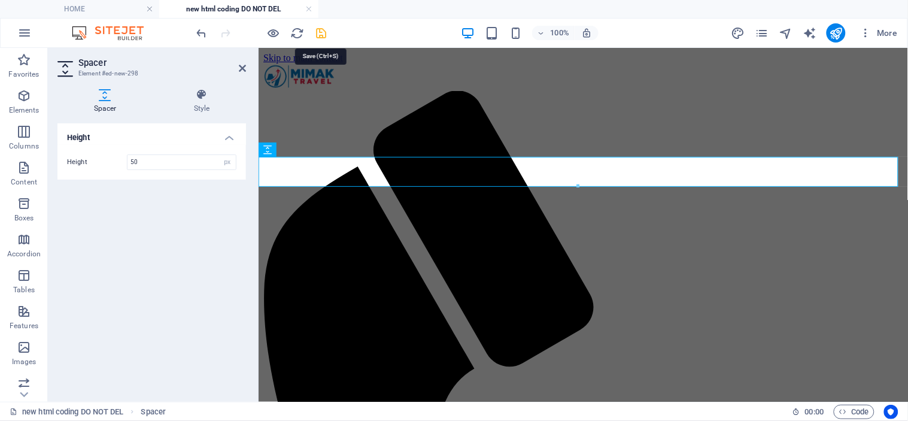
click at [324, 26] on icon "save" at bounding box center [322, 33] width 14 height 14
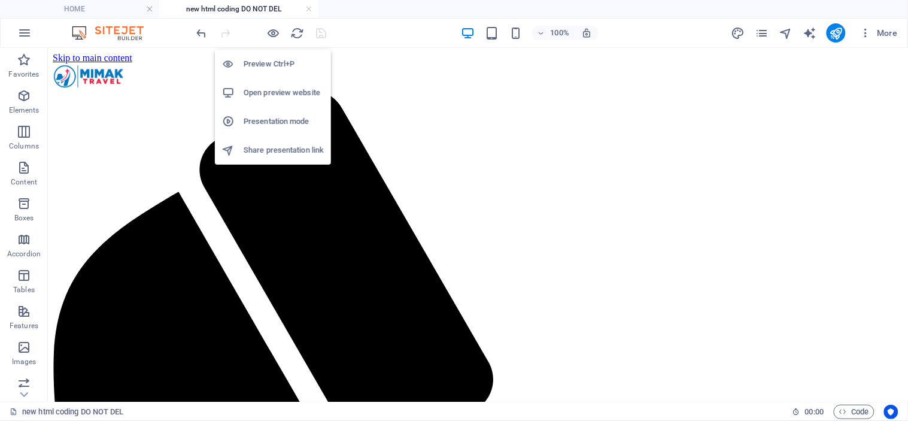
click at [264, 84] on li "Open preview website" at bounding box center [273, 92] width 116 height 29
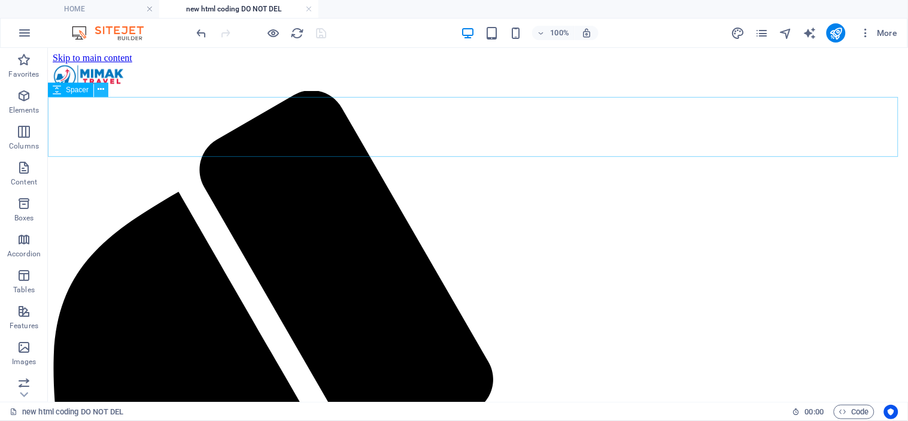
click at [98, 88] on icon at bounding box center [101, 89] width 7 height 13
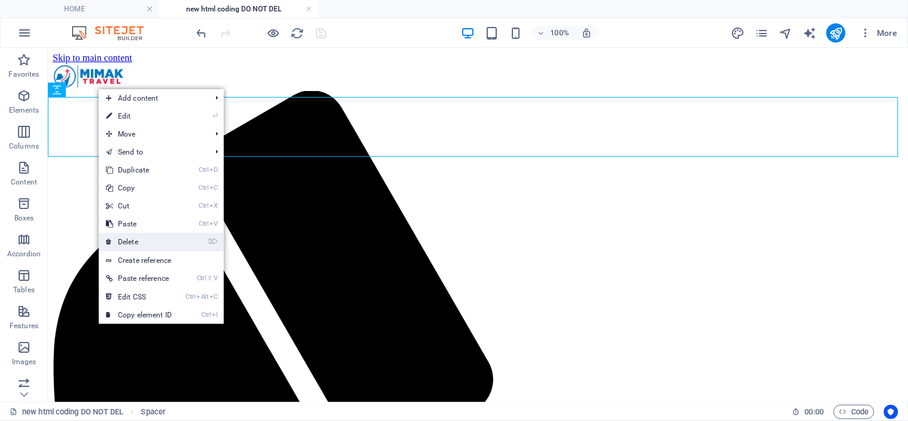
click at [187, 247] on li "⌦ Delete" at bounding box center [161, 242] width 125 height 19
click at [158, 240] on link "⌦ Delete" at bounding box center [139, 242] width 80 height 18
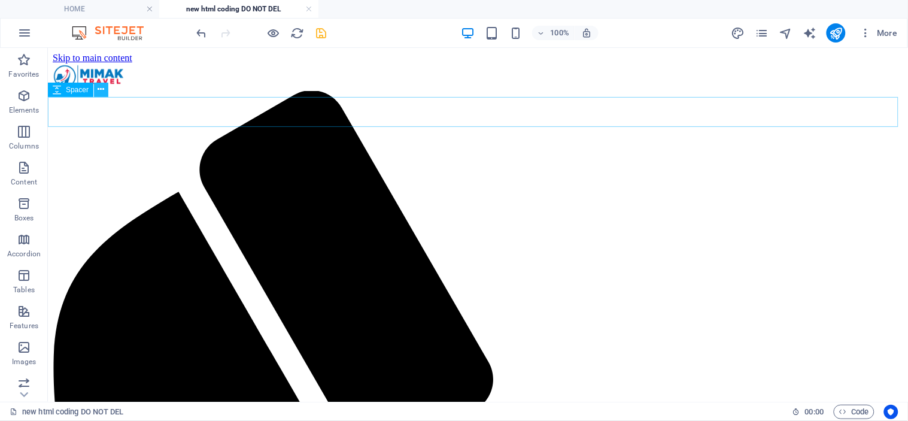
click at [102, 90] on icon at bounding box center [101, 89] width 7 height 13
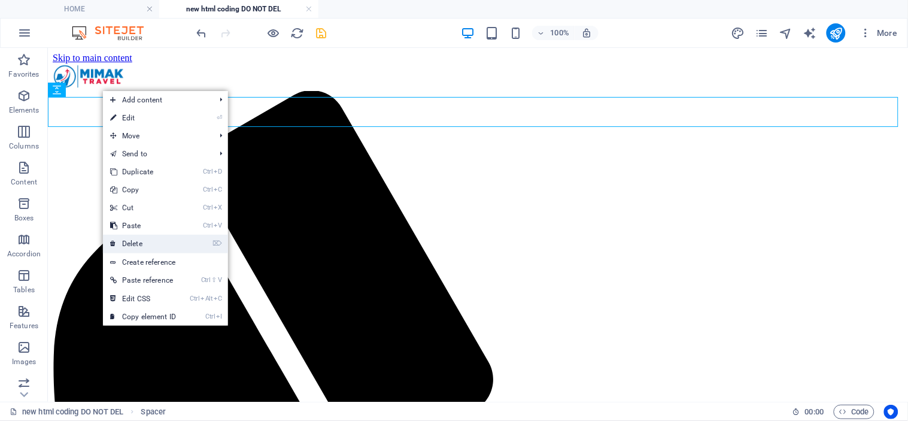
click at [162, 246] on link "⌦ Delete" at bounding box center [143, 244] width 80 height 18
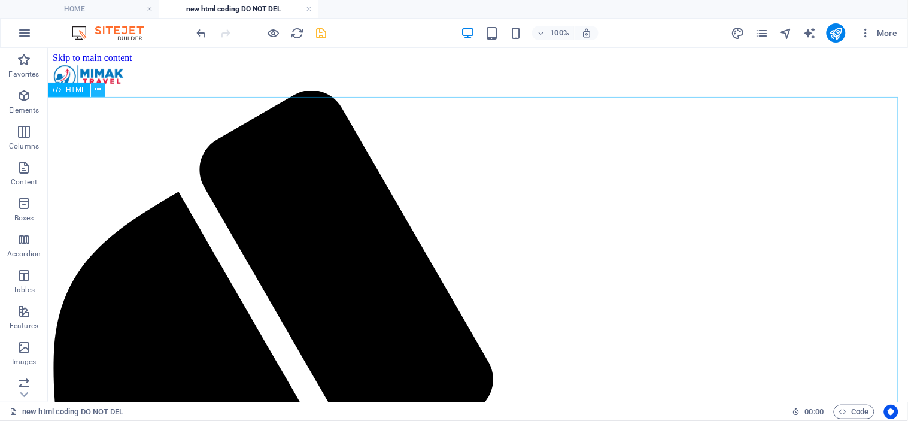
click at [99, 87] on icon at bounding box center [98, 89] width 7 height 13
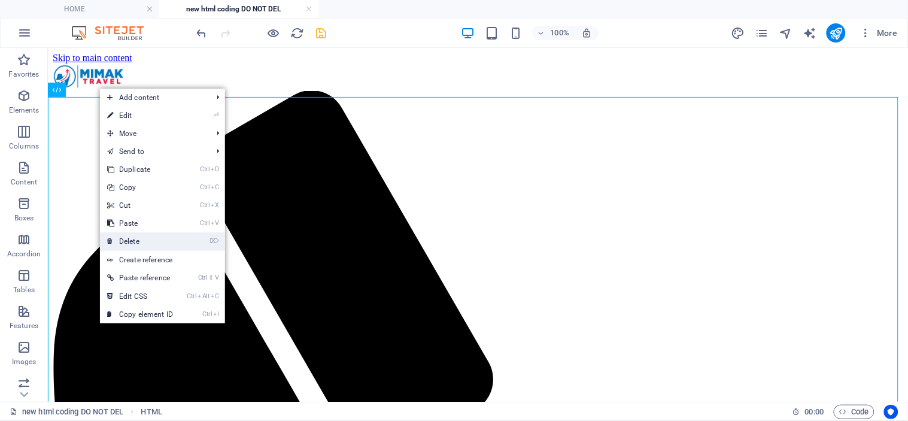
click at [168, 242] on link "⌦ Delete" at bounding box center [140, 241] width 80 height 18
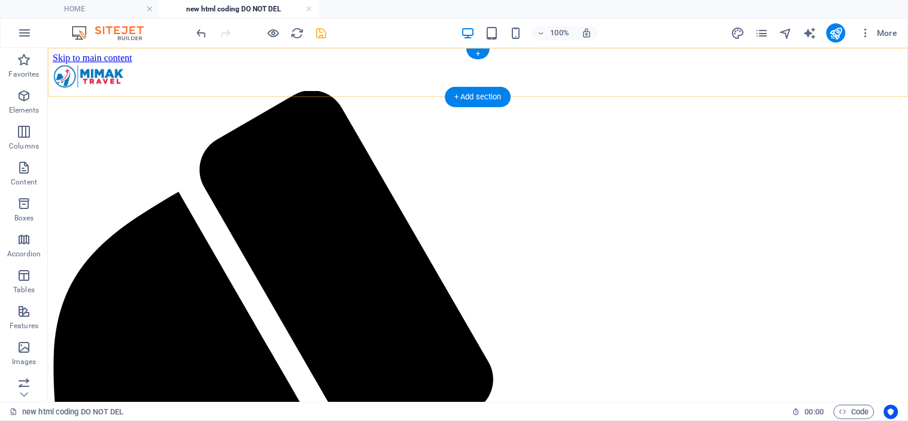
click at [475, 95] on div "+ Add section" at bounding box center [478, 97] width 66 height 20
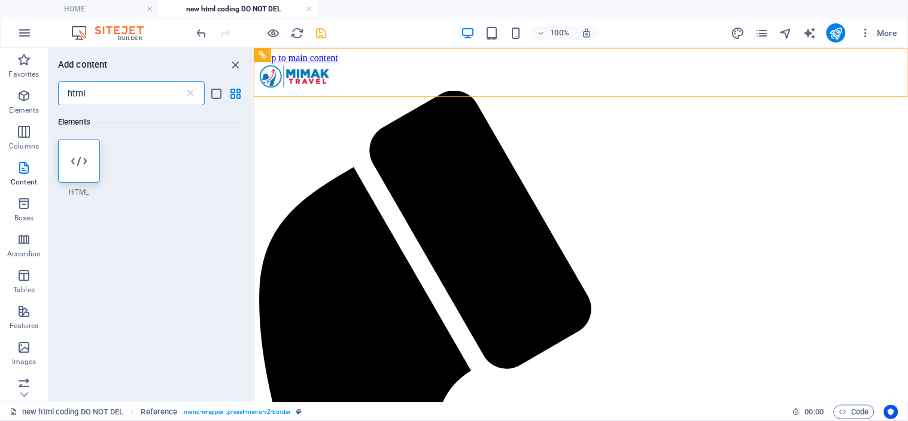
drag, startPoint x: 111, startPoint y: 94, endPoint x: 52, endPoint y: 92, distance: 59.3
click at [52, 92] on div "html ​" at bounding box center [150, 93] width 204 height 24
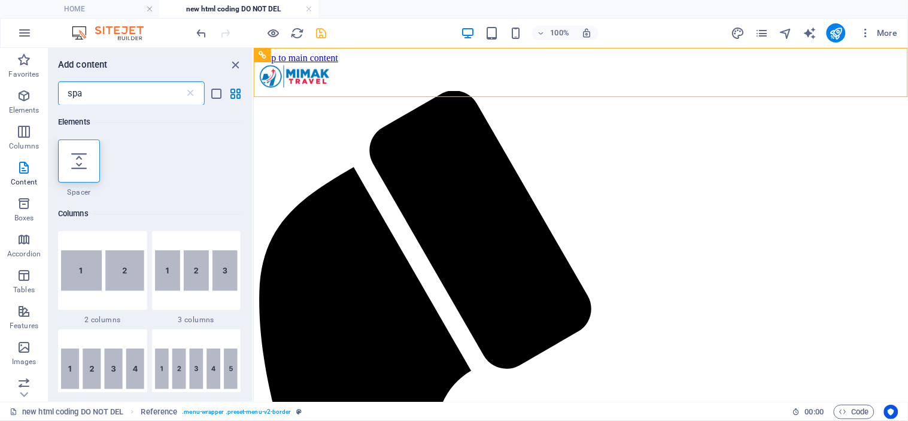
type input "spa"
click at [74, 165] on icon at bounding box center [79, 161] width 16 height 16
select select "px"
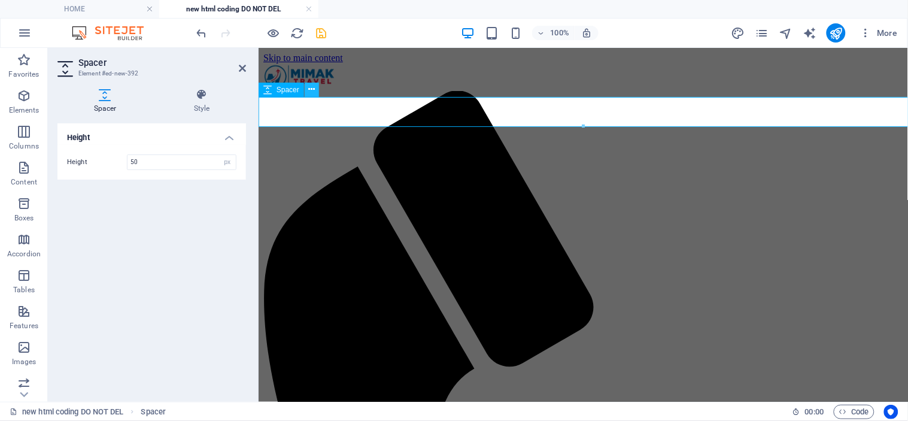
click at [312, 90] on icon at bounding box center [312, 89] width 7 height 13
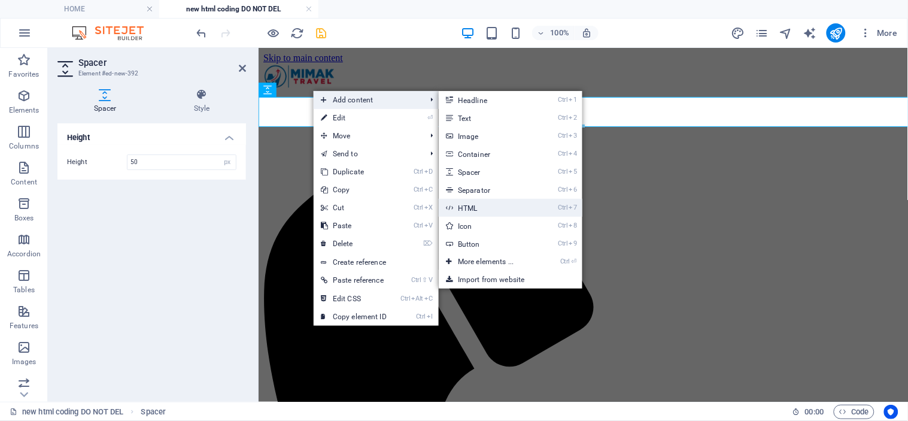
click at [497, 203] on link "Ctrl 7 HTML" at bounding box center [488, 208] width 99 height 18
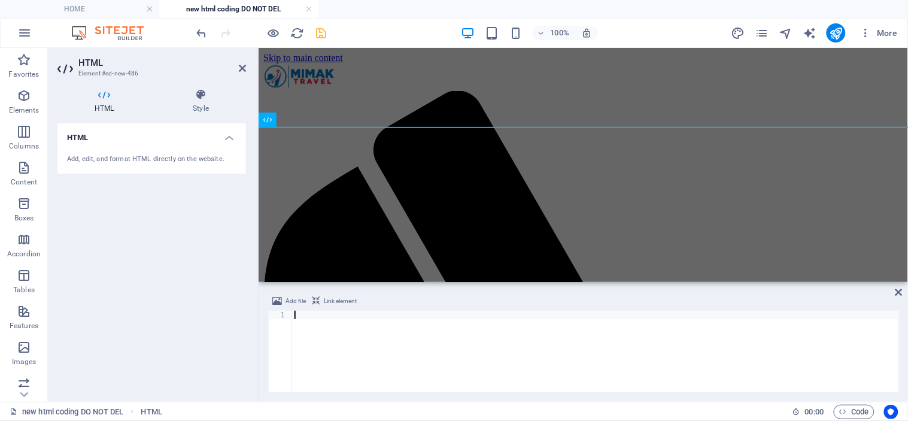
scroll to position [27, 0]
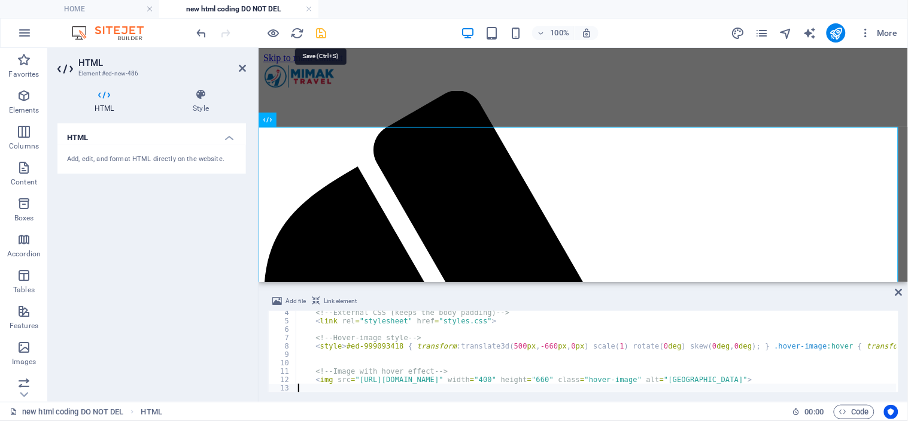
click at [318, 26] on icon "save" at bounding box center [322, 33] width 14 height 14
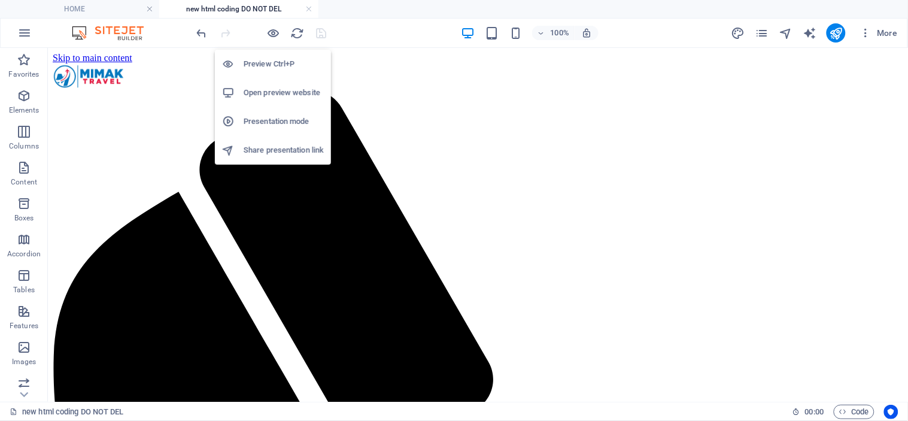
click at [272, 93] on h6 "Open preview website" at bounding box center [284, 93] width 80 height 14
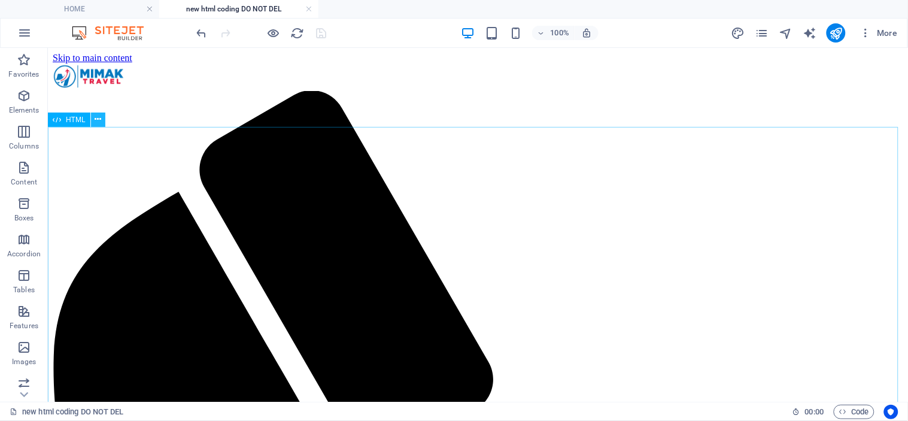
click at [98, 118] on icon at bounding box center [98, 119] width 7 height 13
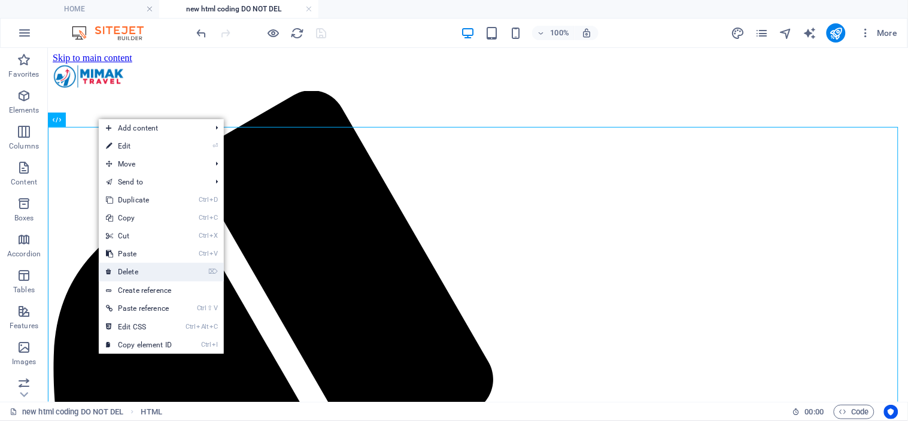
click at [165, 272] on link "⌦ Delete" at bounding box center [139, 272] width 80 height 18
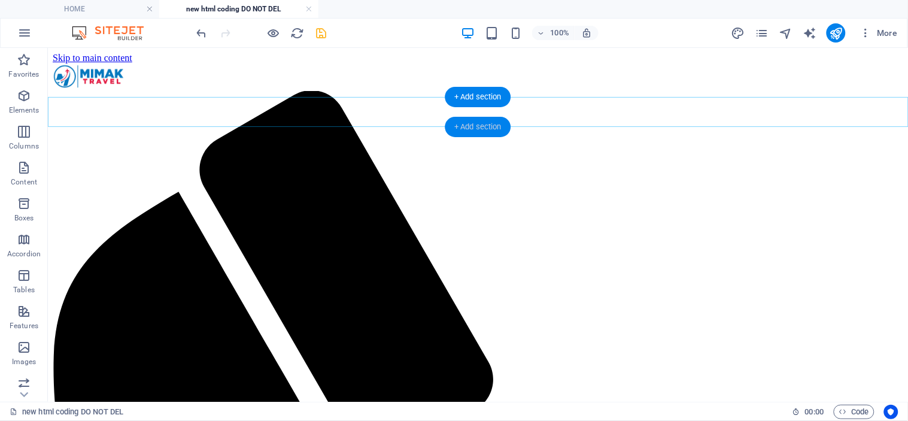
click at [472, 127] on div "+ Add section" at bounding box center [478, 127] width 66 height 20
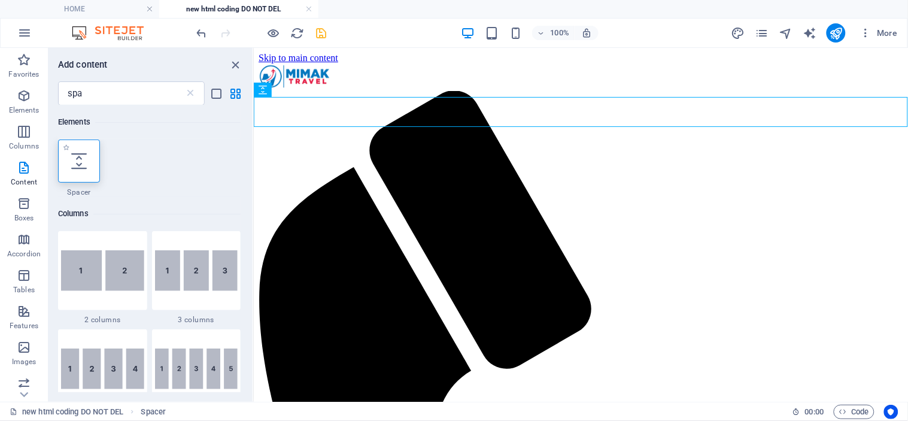
click at [86, 162] on icon at bounding box center [79, 161] width 16 height 16
select select "px"
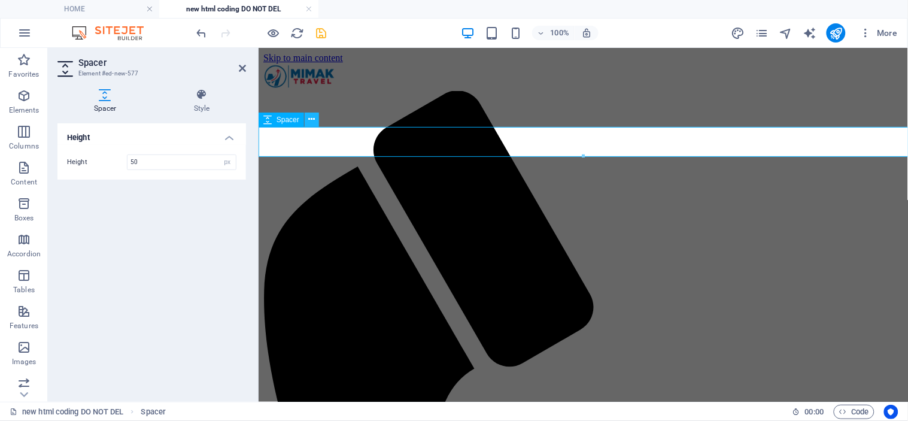
click at [313, 121] on icon at bounding box center [312, 119] width 7 height 13
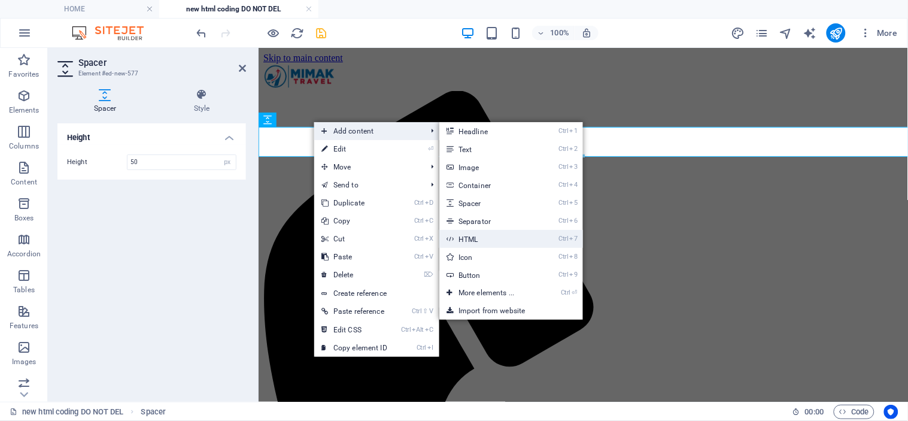
click at [500, 241] on link "Ctrl 7 HTML" at bounding box center [488, 239] width 99 height 18
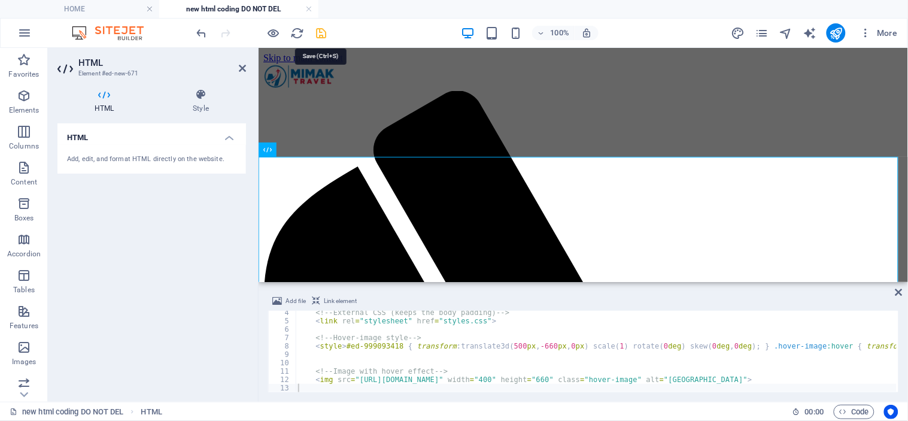
click at [319, 31] on icon "save" at bounding box center [322, 33] width 14 height 14
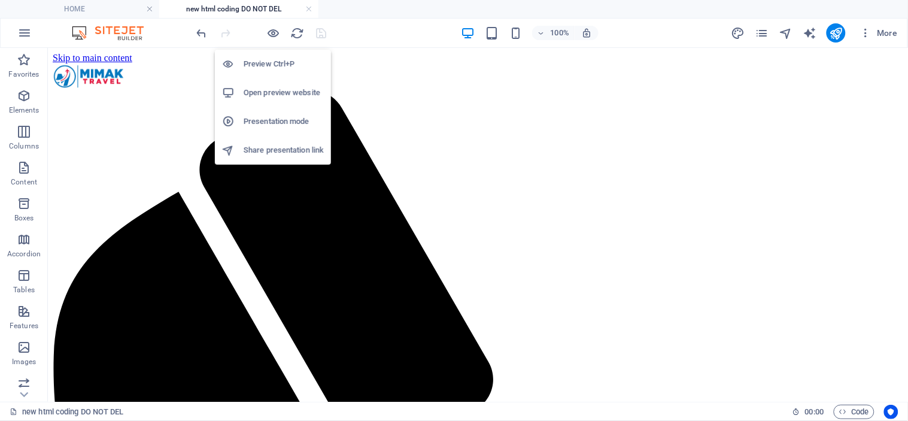
click at [288, 95] on h6 "Open preview website" at bounding box center [284, 93] width 80 height 14
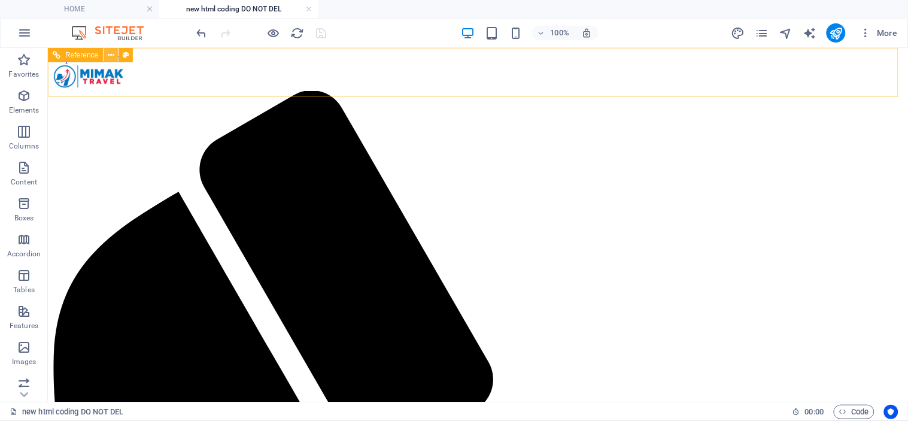
click at [113, 54] on icon at bounding box center [111, 55] width 7 height 13
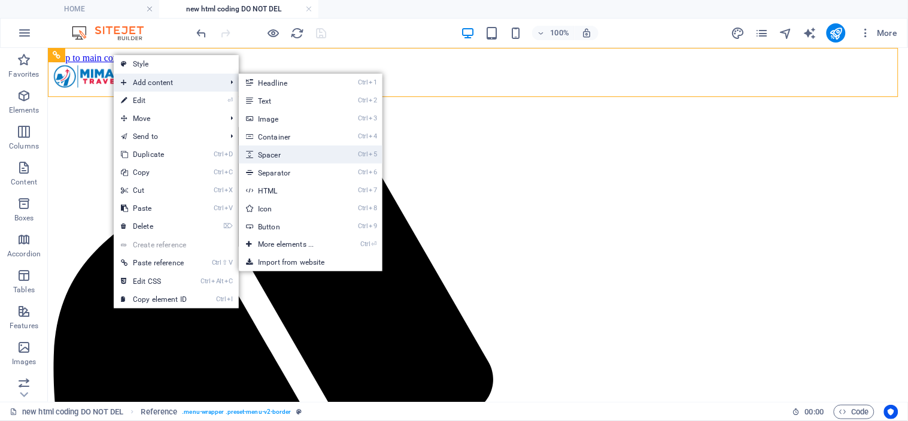
click at [288, 152] on link "Ctrl 5 Spacer" at bounding box center [288, 154] width 99 height 18
select select "px"
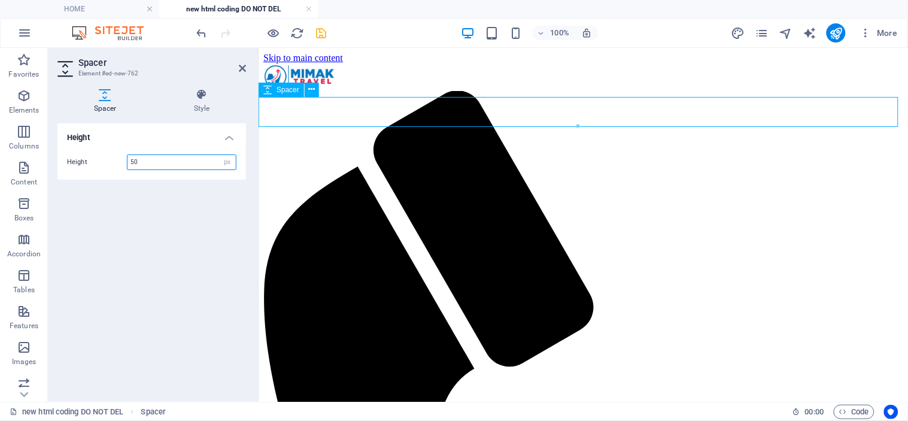
drag, startPoint x: 541, startPoint y: 139, endPoint x: 366, endPoint y: 102, distance: 179.3
drag, startPoint x: 542, startPoint y: 141, endPoint x: 312, endPoint y: 69, distance: 240.8
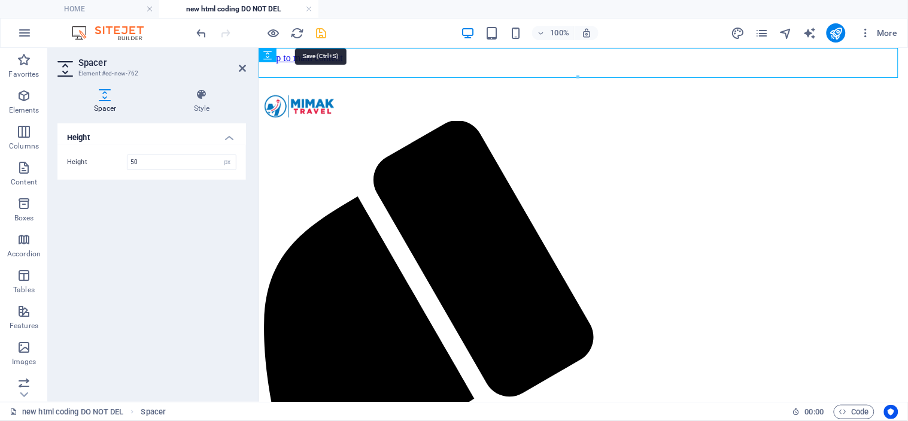
click at [324, 34] on icon "save" at bounding box center [322, 33] width 14 height 14
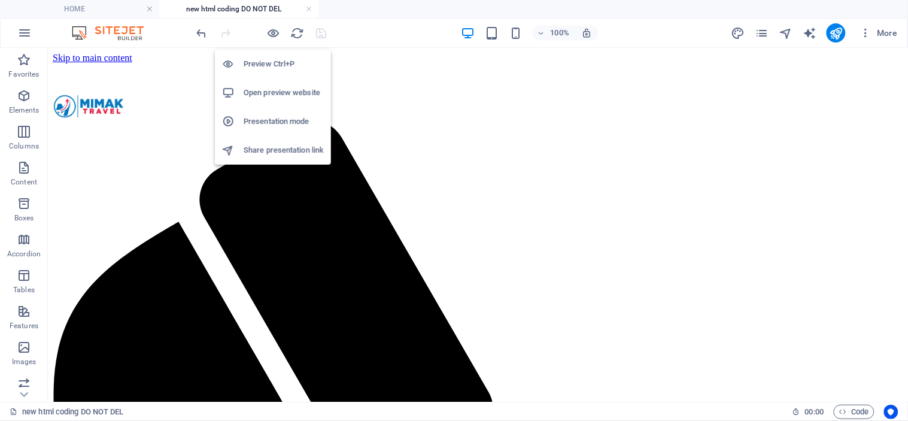
click at [274, 87] on h6 "Open preview website" at bounding box center [284, 93] width 80 height 14
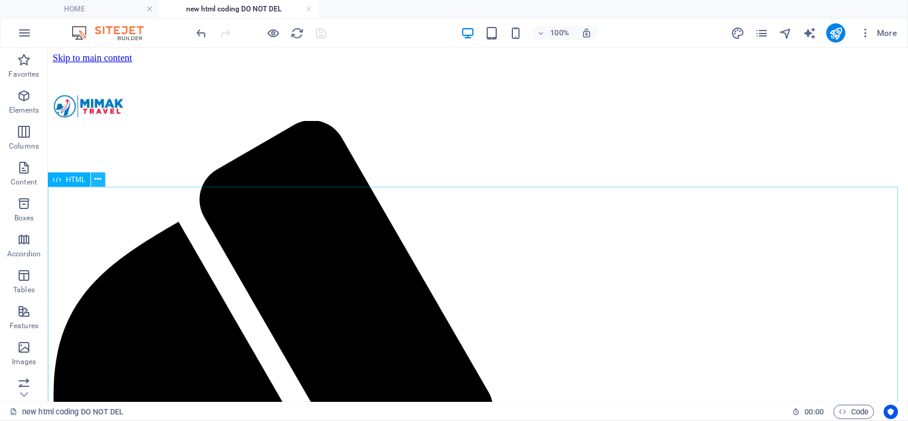
click at [97, 178] on icon at bounding box center [98, 179] width 7 height 13
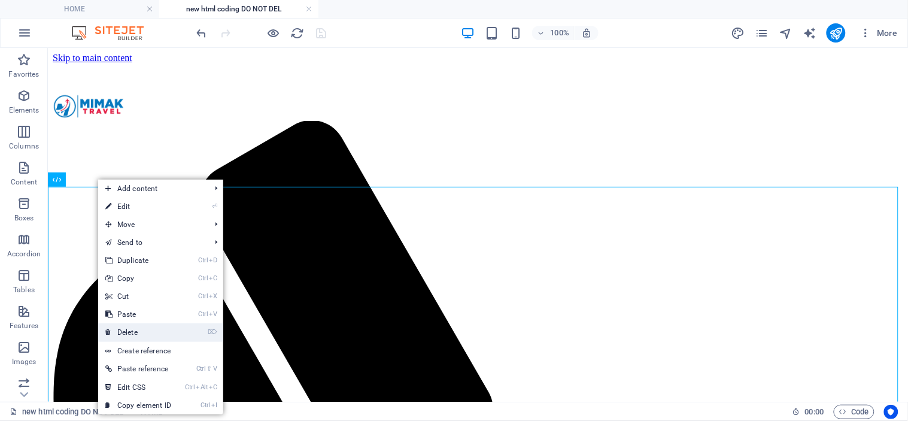
click at [160, 327] on link "⌦ Delete" at bounding box center [138, 332] width 80 height 18
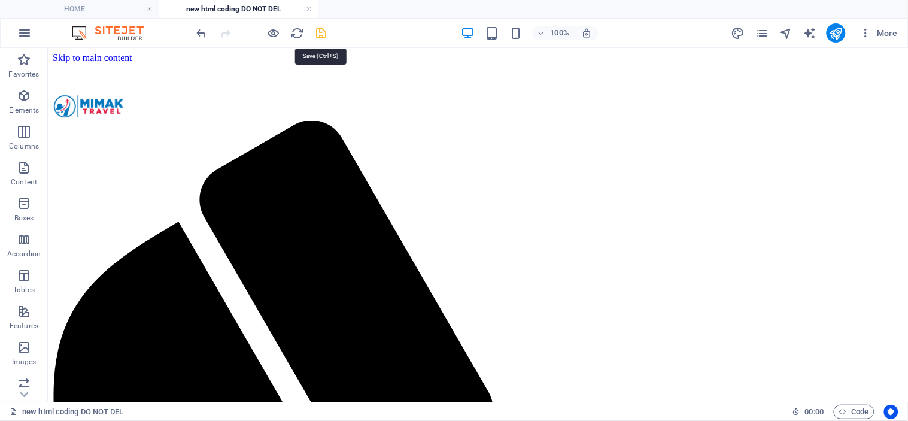
click at [321, 32] on icon "save" at bounding box center [322, 33] width 14 height 14
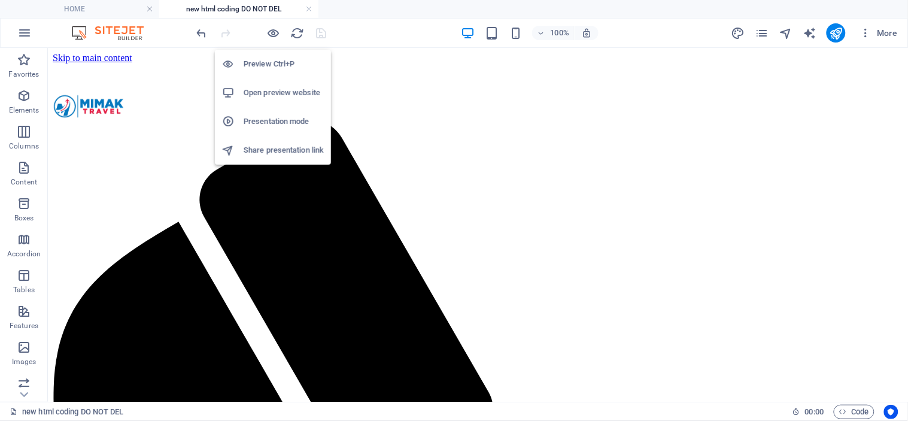
click at [267, 89] on h6 "Open preview website" at bounding box center [284, 93] width 80 height 14
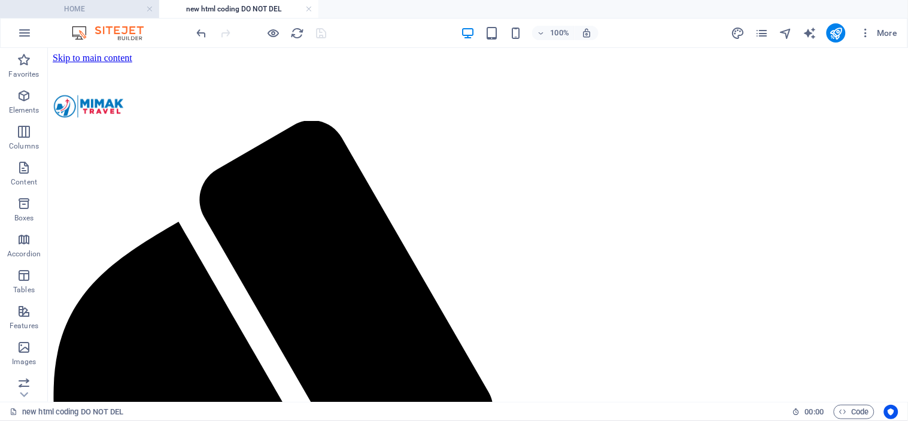
click at [87, 4] on h4 "HOME" at bounding box center [79, 8] width 159 height 13
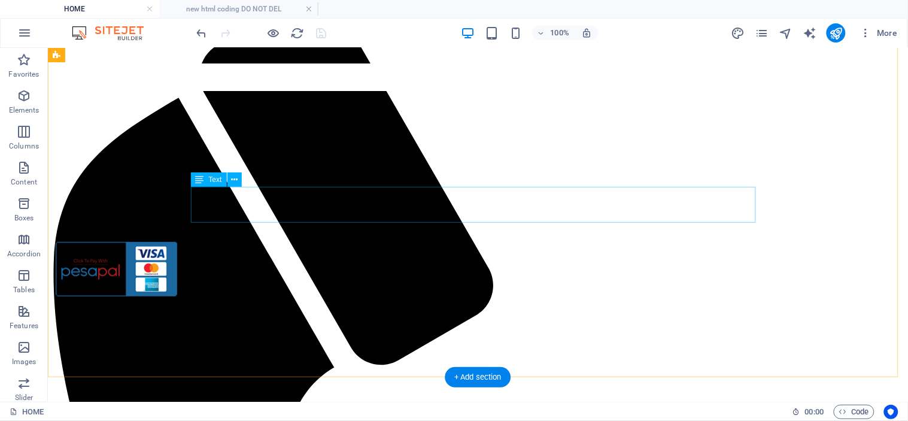
scroll to position [0, 0]
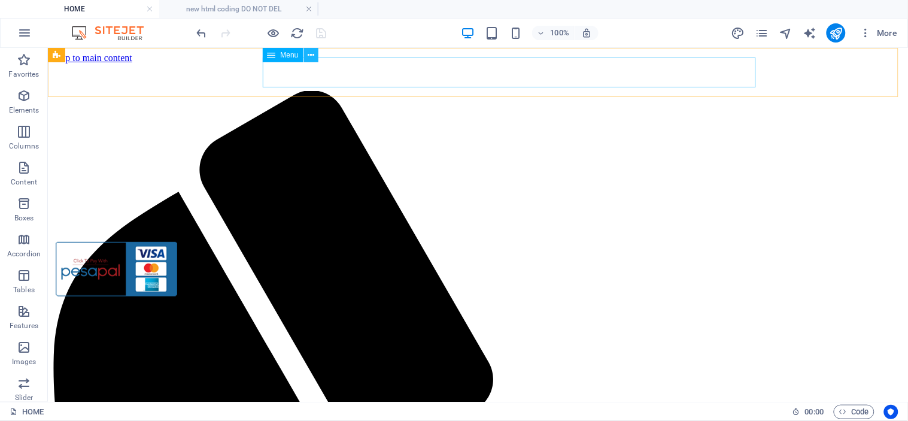
click at [312, 56] on icon at bounding box center [311, 55] width 7 height 13
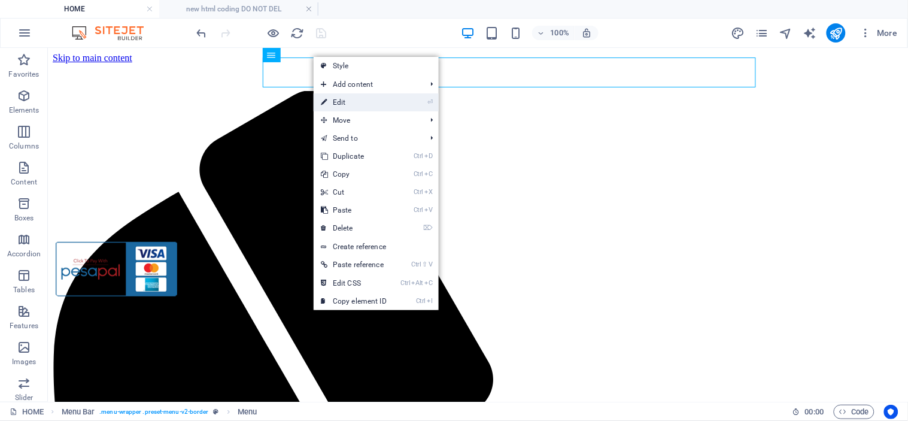
click at [361, 98] on link "⏎ Edit" at bounding box center [354, 102] width 80 height 18
select select "20"
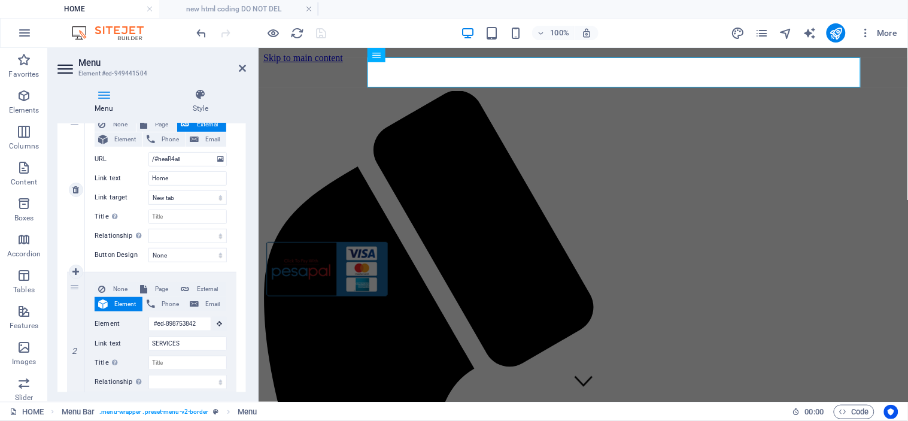
scroll to position [66, 0]
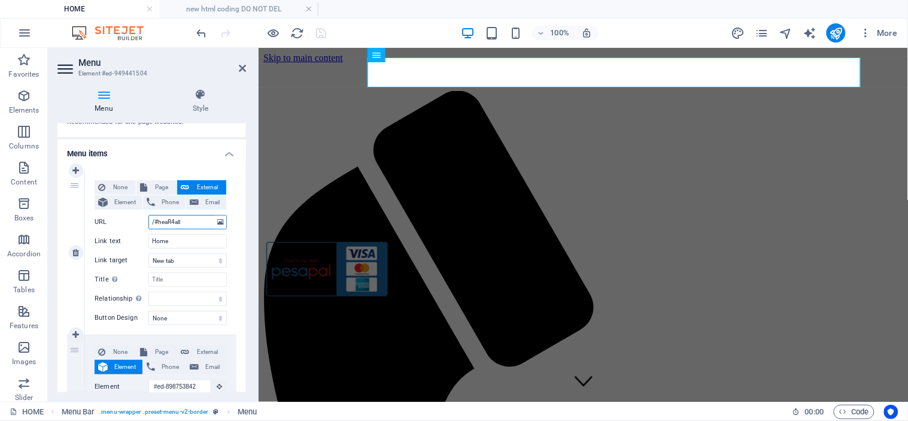
drag, startPoint x: 194, startPoint y: 219, endPoint x: 114, endPoint y: 210, distance: 81.3
click at [114, 210] on div "None Page External Element Phone Email Page HOME SERVICES DESTINATIONS tour tou…" at bounding box center [161, 243] width 132 height 126
select select
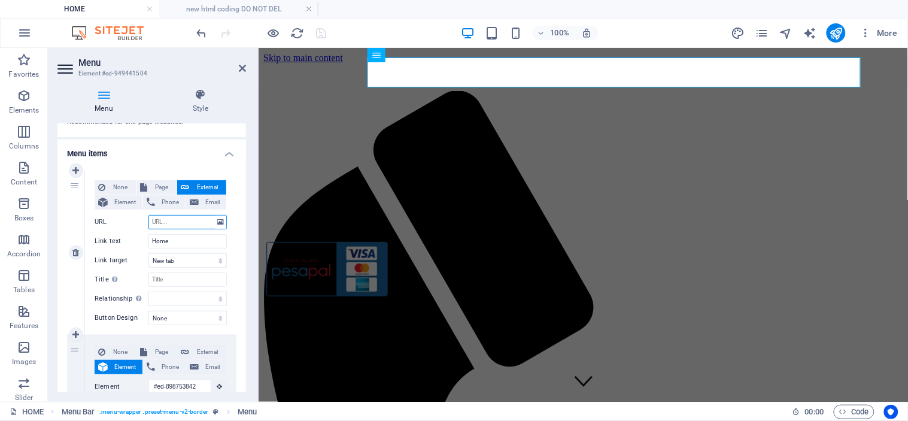
select select
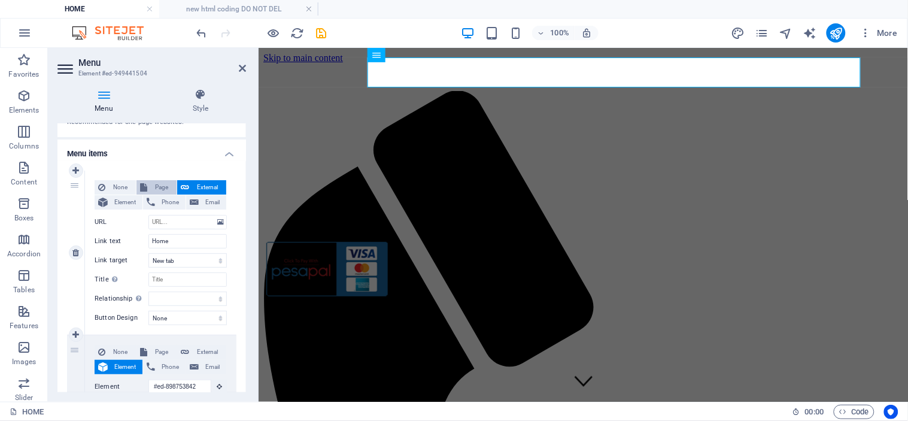
click at [157, 186] on span "Page" at bounding box center [162, 187] width 22 height 14
select select
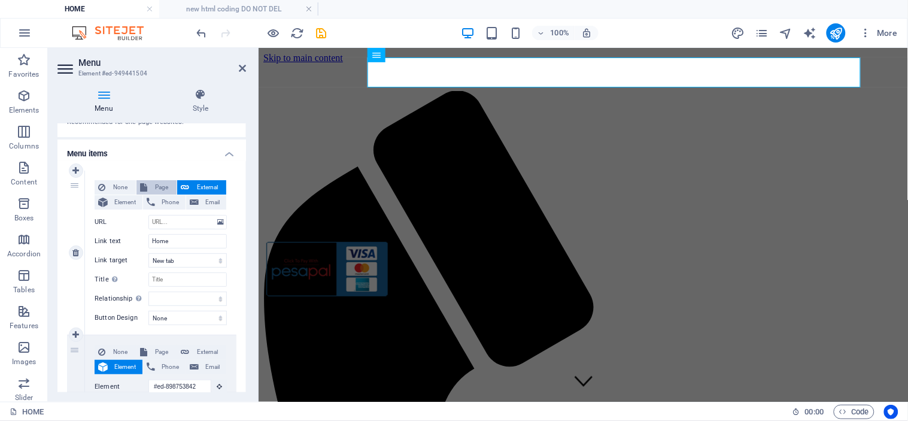
select select
click at [211, 220] on select "HOME SERVICES DESTINATIONS tour tour package CONTACTS tester code trial 4 hover…" at bounding box center [187, 222] width 78 height 14
select select "0"
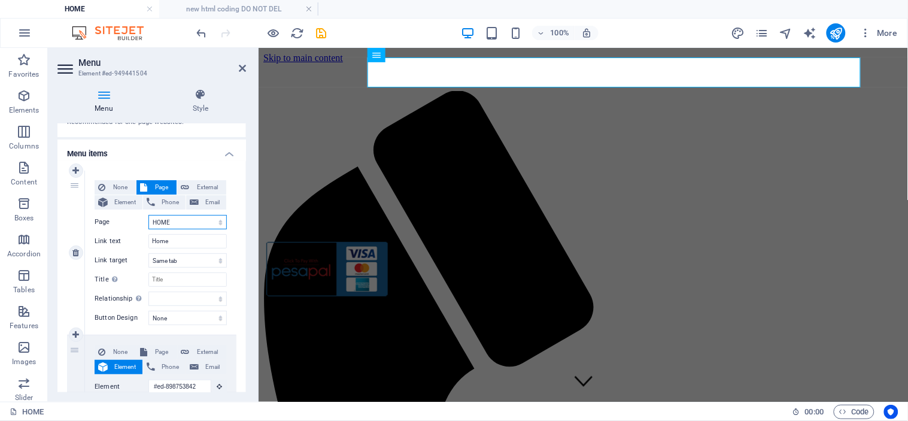
click at [148, 215] on select "HOME SERVICES DESTINATIONS tour tour package CONTACTS tester code trial 4 hover…" at bounding box center [187, 222] width 78 height 14
select select
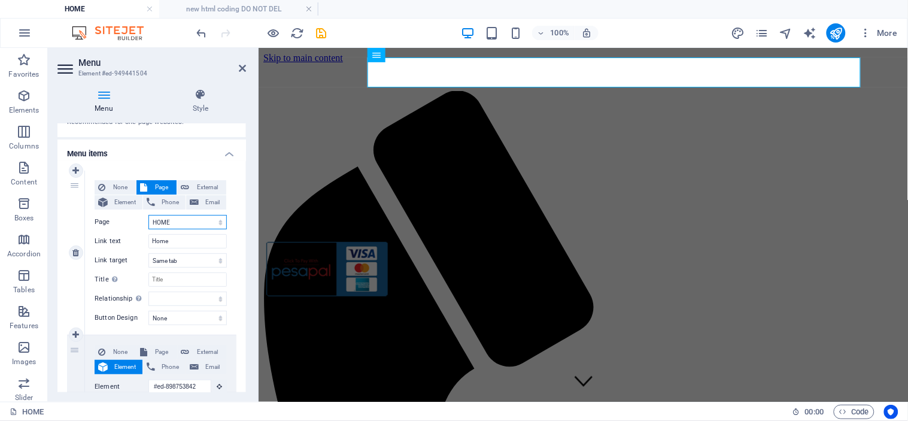
select select
click at [322, 32] on icon "save" at bounding box center [322, 33] width 14 height 14
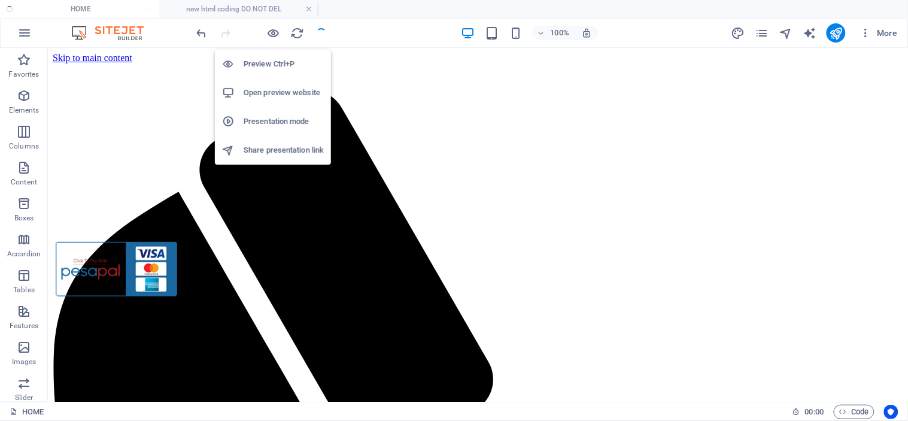
click at [284, 89] on h6 "Open preview website" at bounding box center [284, 93] width 80 height 14
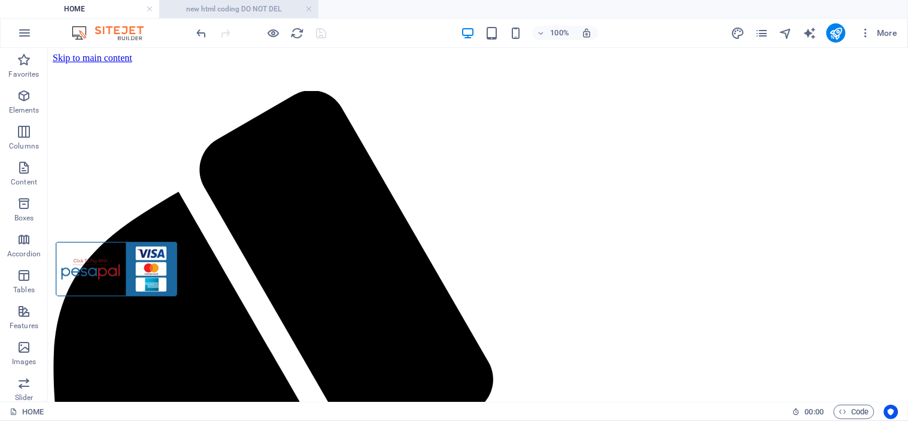
click at [224, 8] on h4 "new html coding DO NOT DEL" at bounding box center [238, 8] width 159 height 13
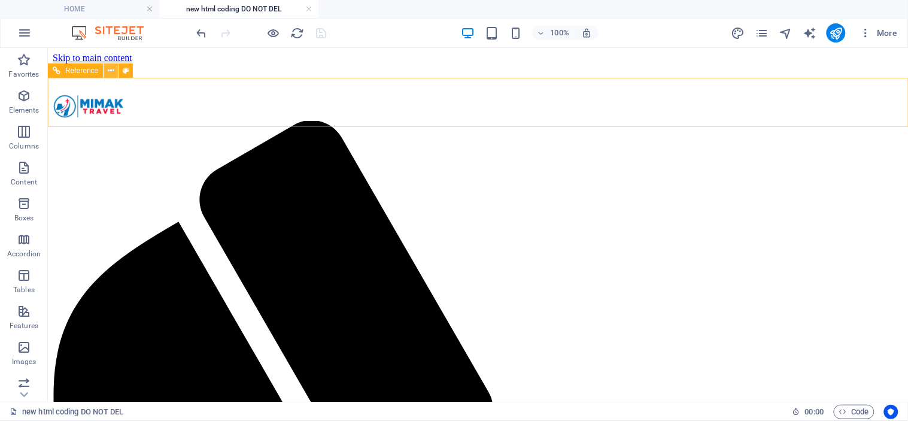
click at [112, 69] on icon at bounding box center [111, 71] width 7 height 13
click at [115, 73] on button at bounding box center [111, 70] width 14 height 14
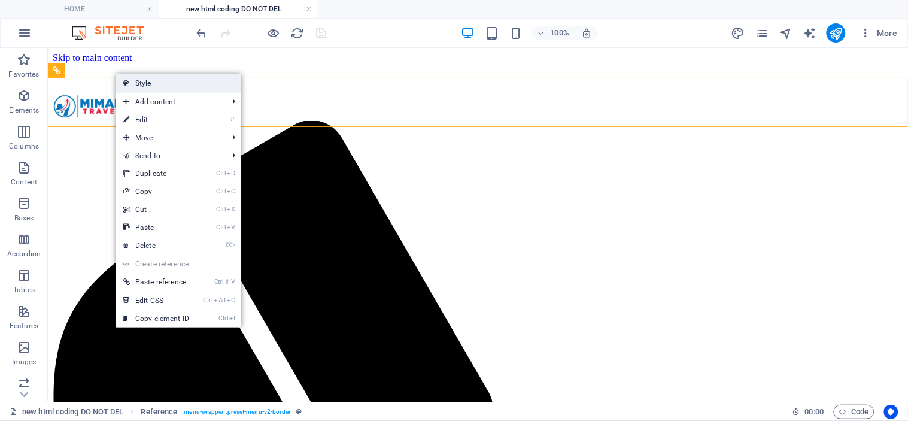
click at [146, 81] on link "Style" at bounding box center [178, 83] width 125 height 18
select select "%"
select select "rem"
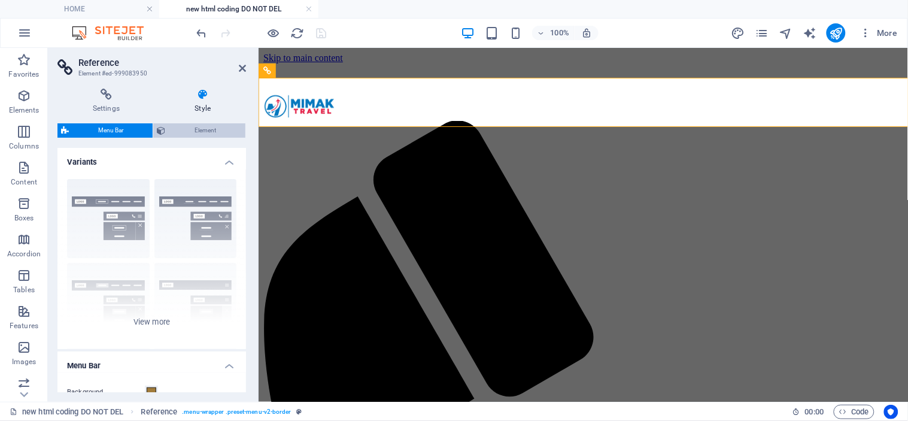
click at [211, 128] on span "Element" at bounding box center [205, 130] width 73 height 14
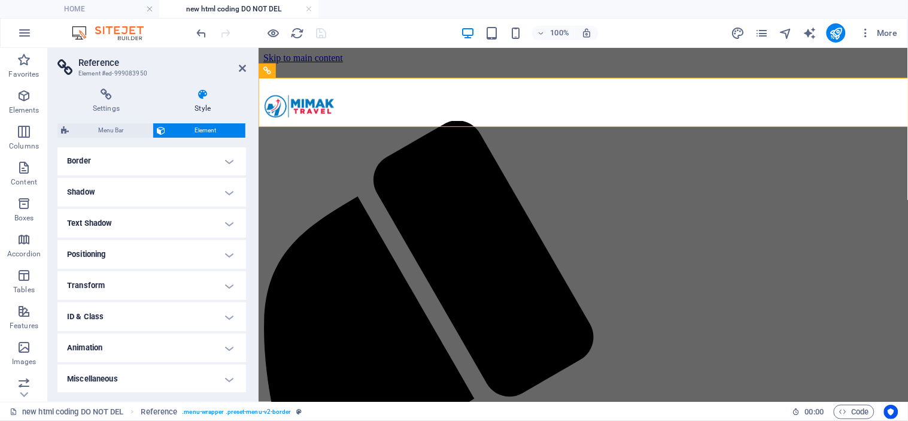
scroll to position [0, 0]
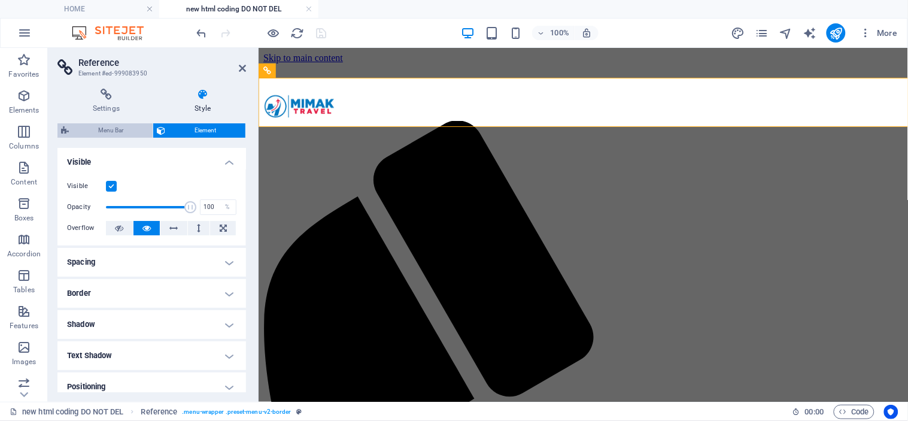
click at [114, 128] on span "Menu Bar" at bounding box center [110, 130] width 77 height 14
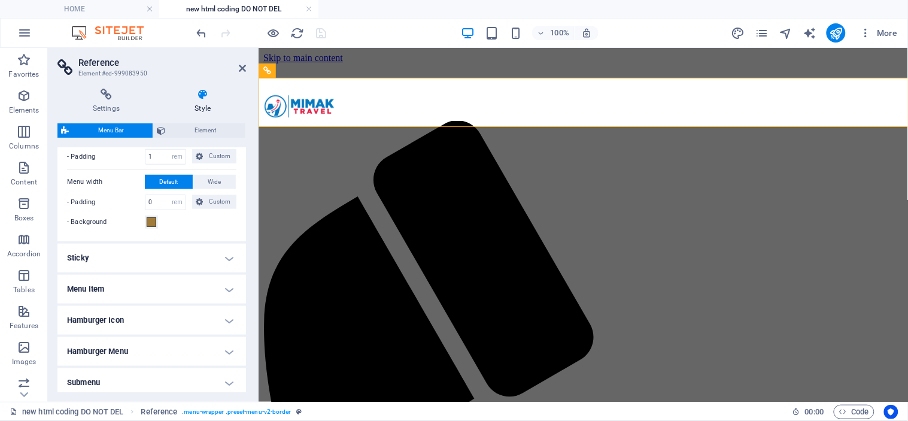
scroll to position [367, 0]
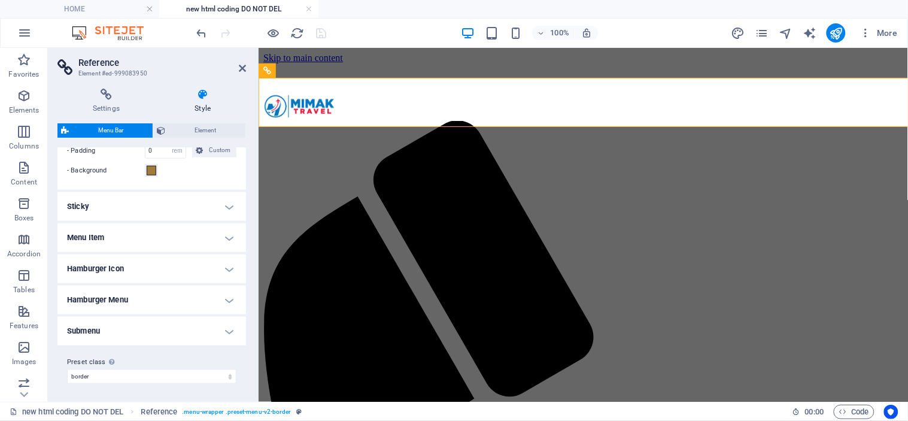
click at [226, 233] on h4 "Menu Item" at bounding box center [151, 237] width 189 height 29
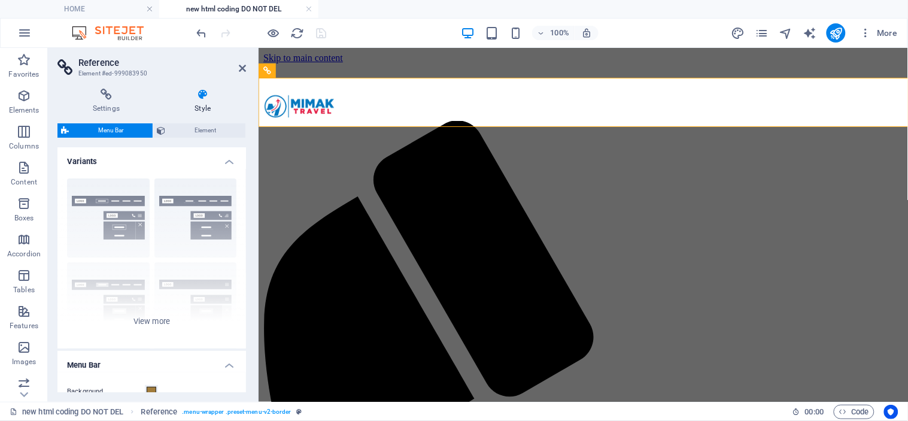
scroll to position [0, 0]
click at [204, 128] on span "Element" at bounding box center [205, 130] width 73 height 14
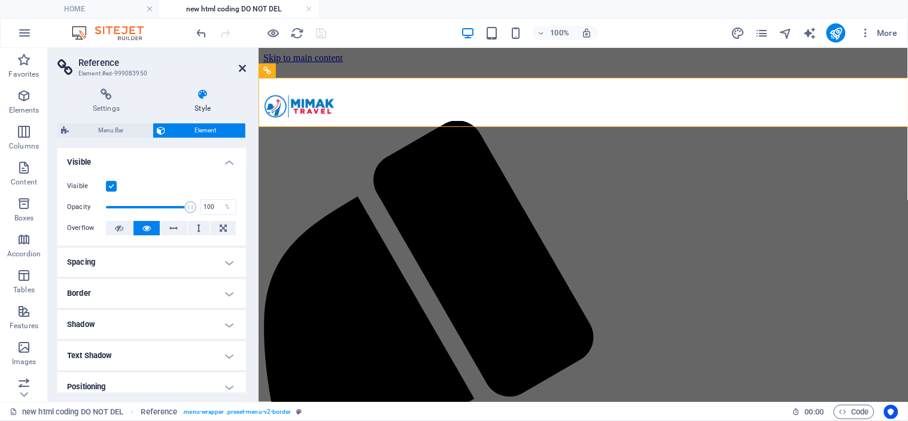
click at [243, 69] on icon at bounding box center [242, 68] width 7 height 10
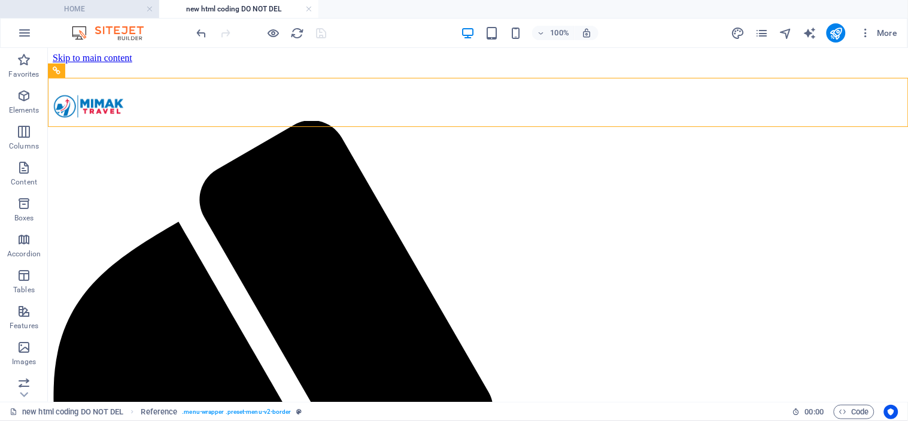
click at [84, 7] on h4 "HOME" at bounding box center [79, 8] width 159 height 13
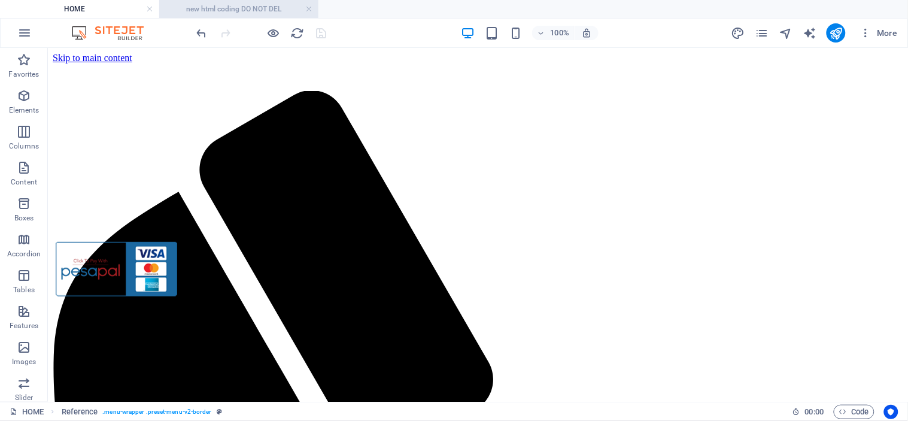
click at [251, 8] on h4 "new html coding DO NOT DEL" at bounding box center [238, 8] width 159 height 13
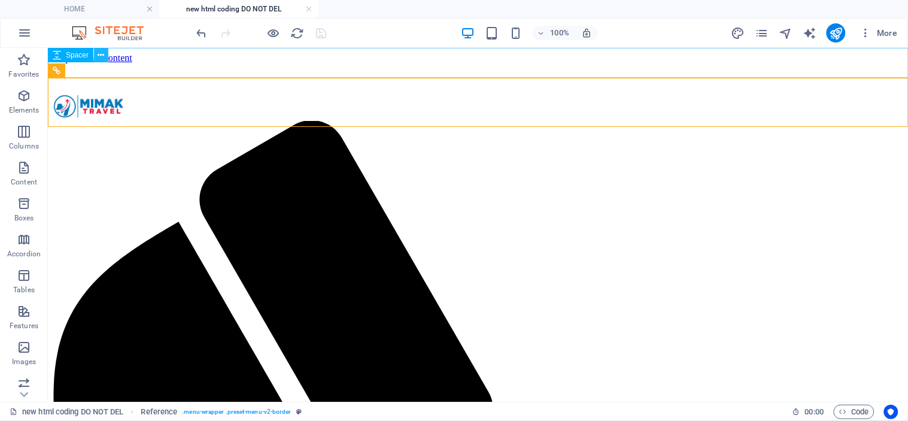
click at [103, 56] on icon at bounding box center [101, 55] width 7 height 13
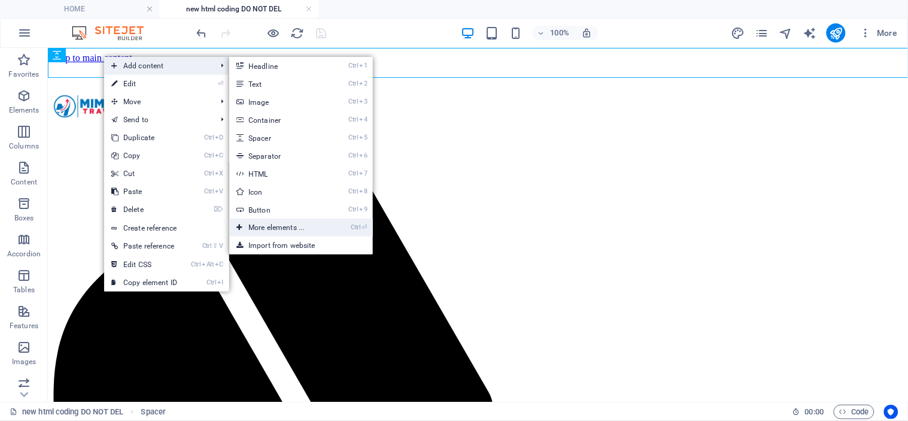
click at [313, 222] on link "Ctrl ⏎ More elements ..." at bounding box center [278, 227] width 99 height 18
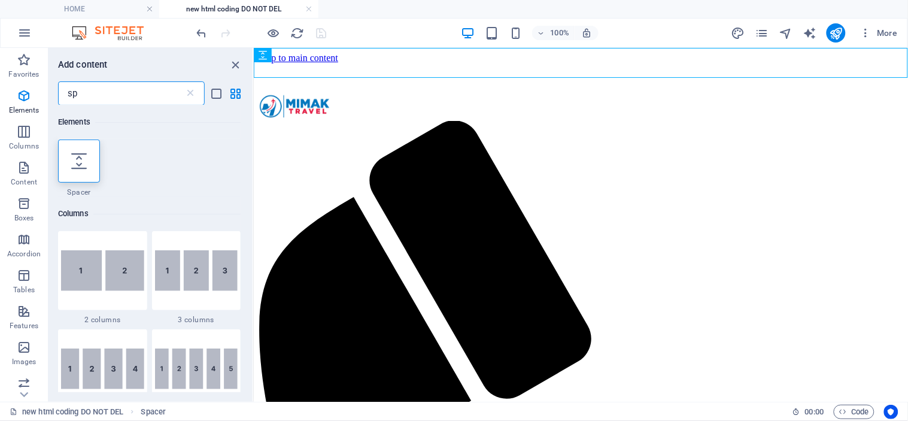
type input "s"
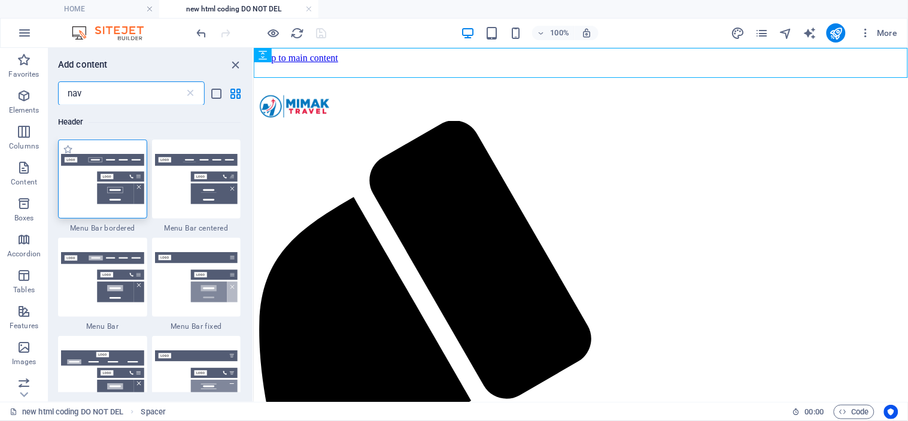
type input "nav"
click at [96, 160] on img at bounding box center [102, 179] width 83 height 50
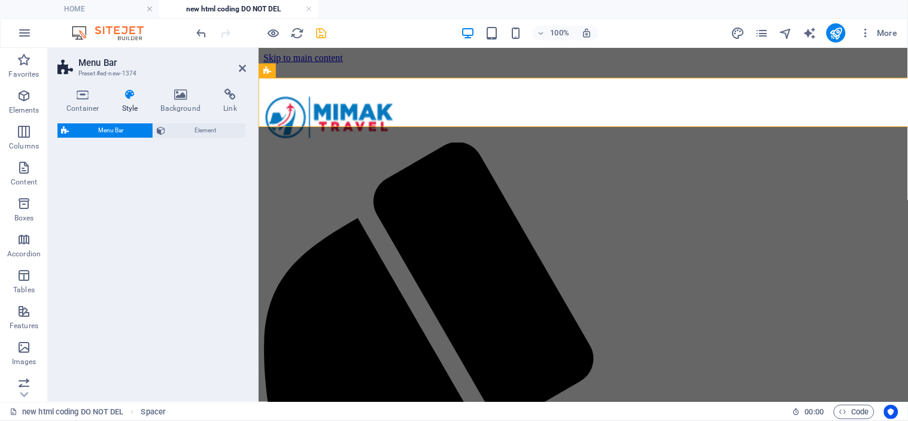
select select "%"
select select "rem"
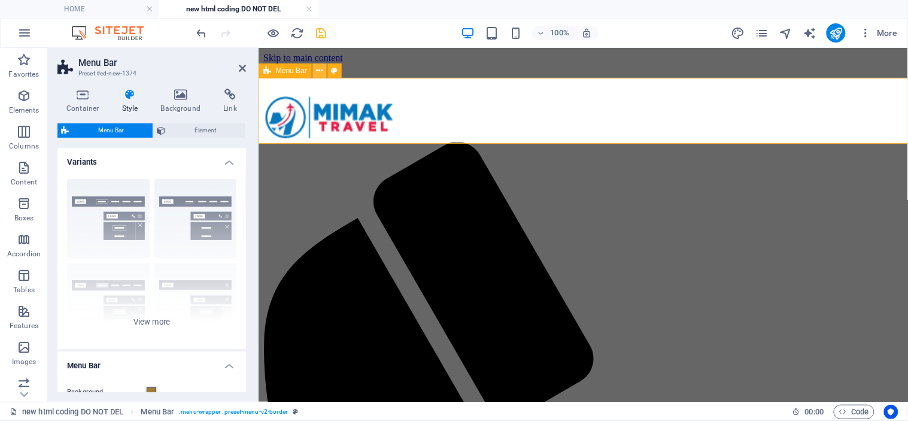
click at [321, 68] on icon at bounding box center [320, 71] width 7 height 13
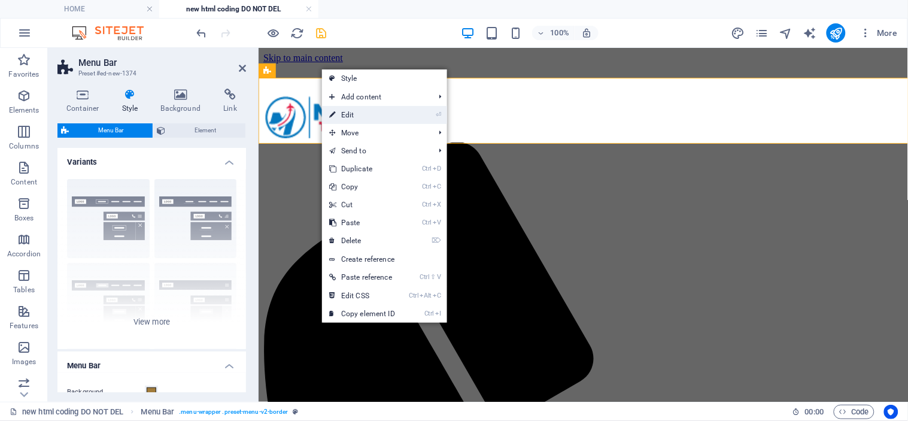
click at [379, 106] on link "⏎ Edit" at bounding box center [362, 115] width 80 height 18
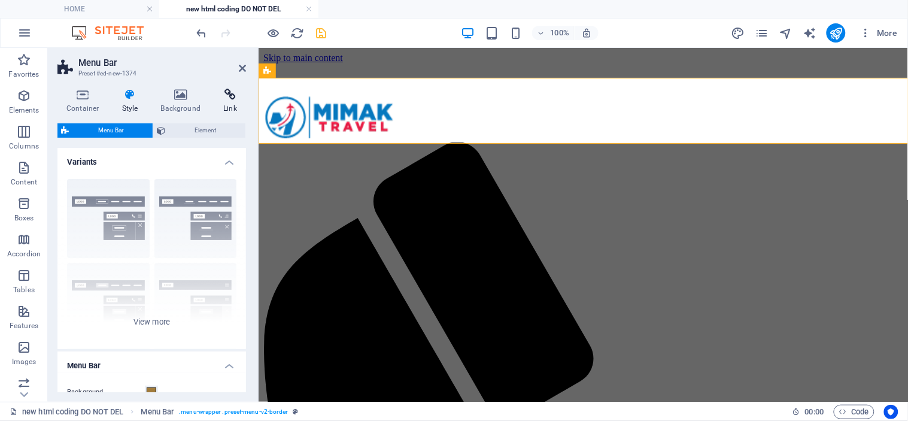
click at [229, 104] on h4 "Link" at bounding box center [230, 101] width 32 height 25
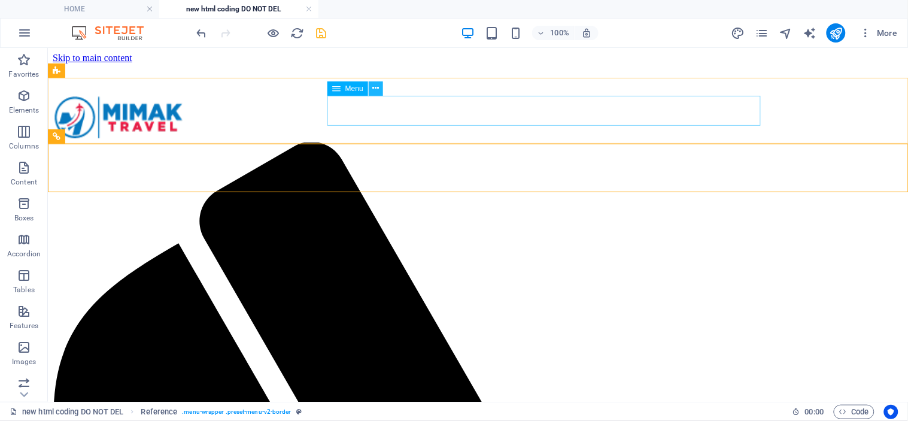
click at [376, 90] on icon at bounding box center [375, 88] width 7 height 13
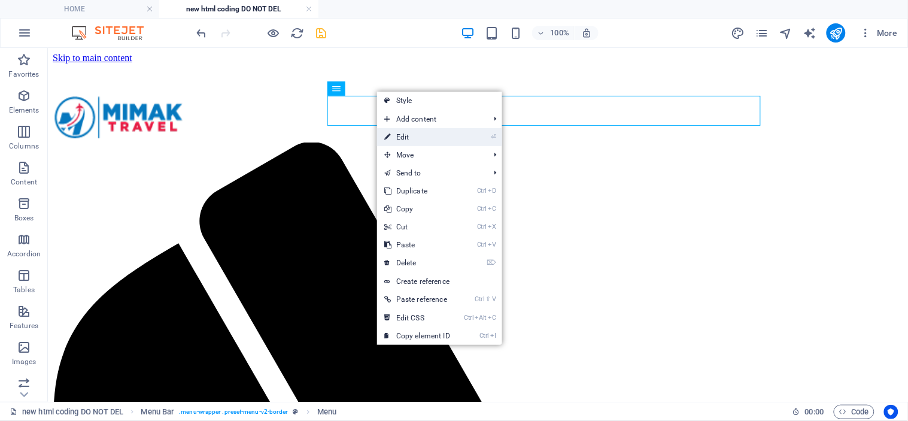
drag, startPoint x: 175, startPoint y: 93, endPoint x: 435, endPoint y: 138, distance: 263.7
click at [435, 138] on link "⏎ Edit" at bounding box center [417, 137] width 80 height 18
select select
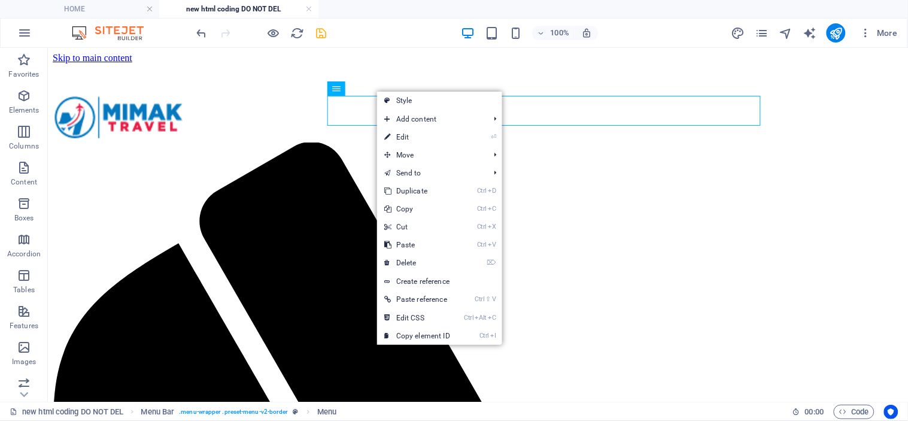
select select
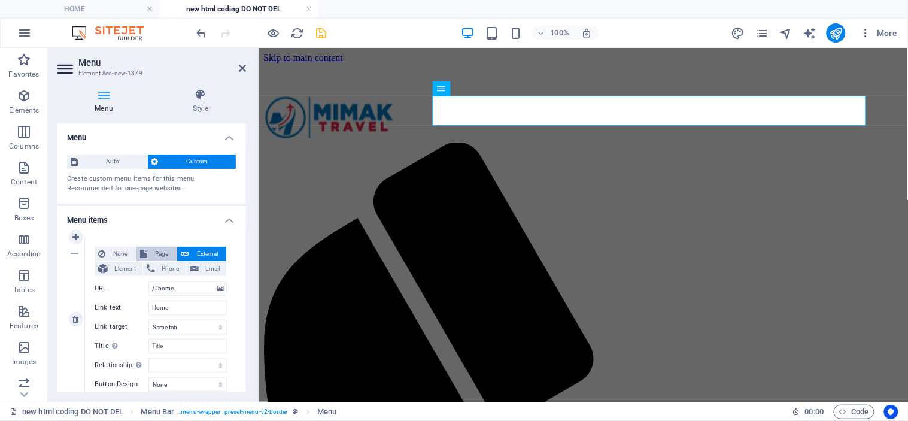
click at [151, 251] on span "Page" at bounding box center [162, 254] width 22 height 14
select select
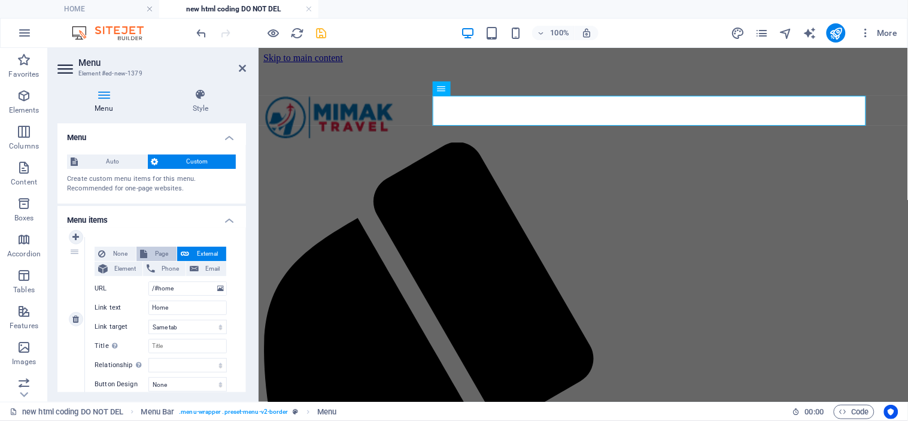
select select
click at [195, 287] on select "HOME SERVICES DESTINATIONS tour tour package CONTACTS tester code trial 4 hover…" at bounding box center [187, 288] width 78 height 14
select select "0"
click at [148, 281] on select "HOME SERVICES DESTINATIONS tour tour package CONTACTS tester code trial 4 hover…" at bounding box center [187, 288] width 78 height 14
select select
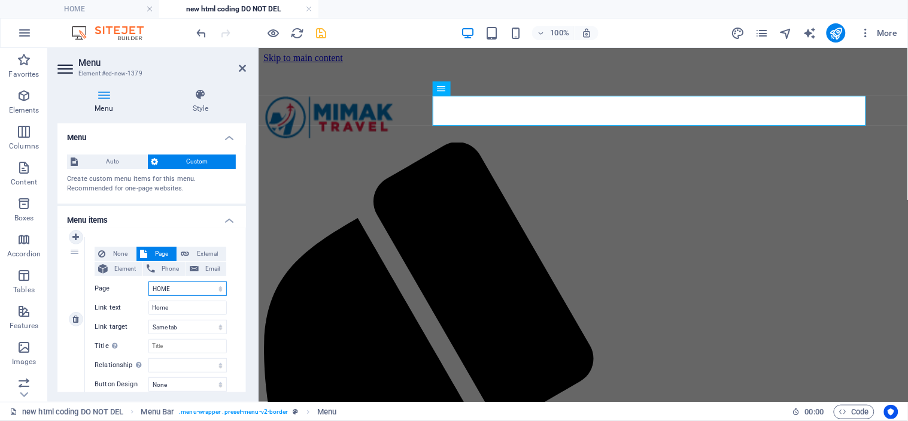
select select
click at [319, 30] on icon "save" at bounding box center [322, 33] width 14 height 14
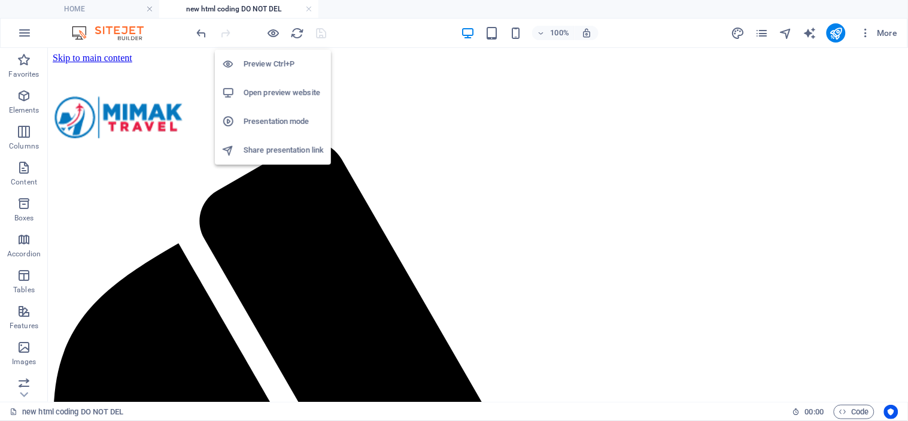
click at [270, 90] on h6 "Open preview website" at bounding box center [284, 93] width 80 height 14
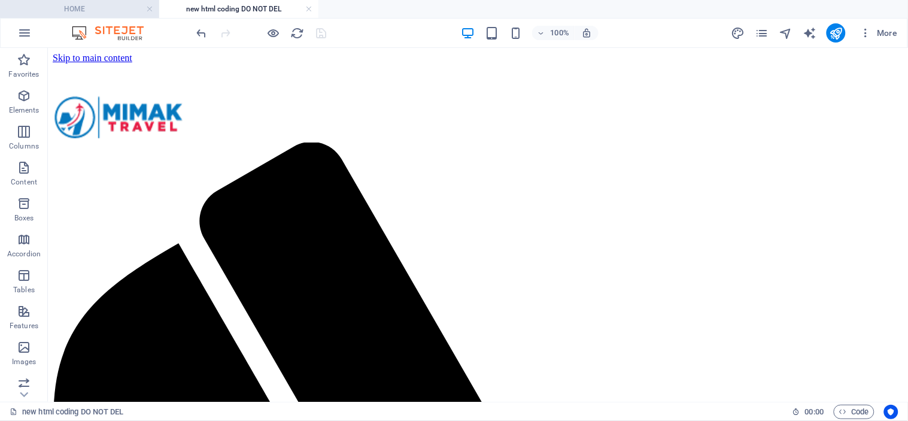
click at [84, 8] on h4 "HOME" at bounding box center [79, 8] width 159 height 13
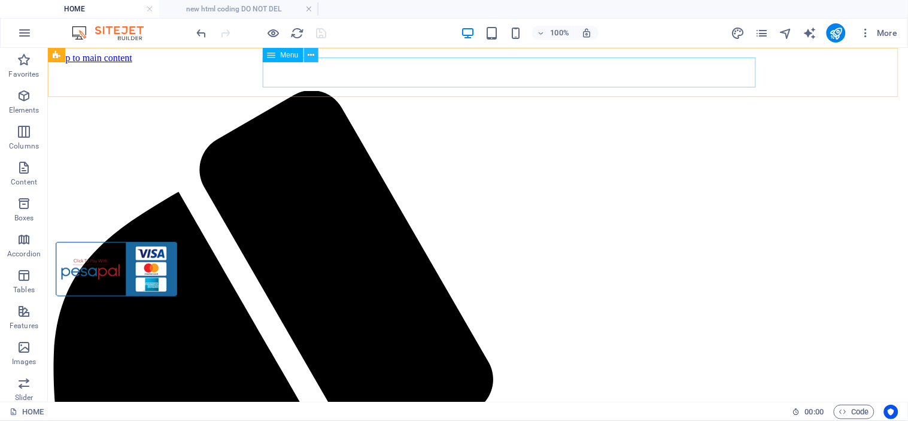
click at [311, 56] on icon at bounding box center [311, 55] width 7 height 13
click at [118, 4] on h4 "HOME" at bounding box center [79, 8] width 159 height 13
click at [308, 51] on icon at bounding box center [311, 55] width 7 height 13
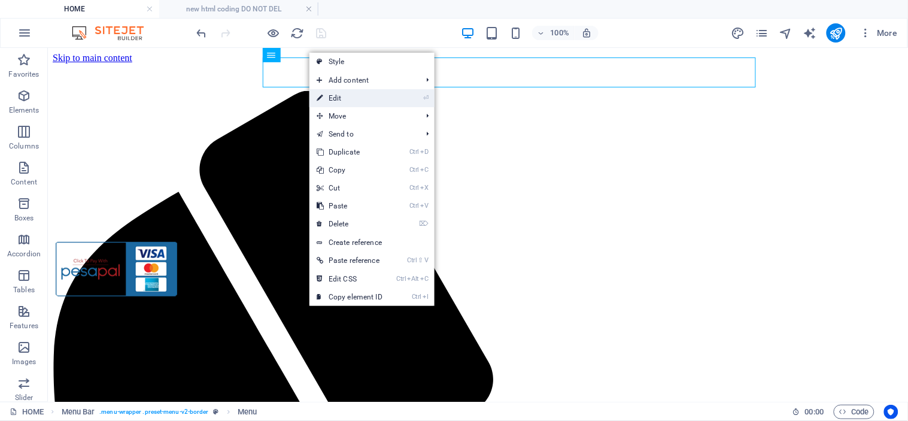
click at [366, 99] on link "⏎ Edit" at bounding box center [349, 98] width 80 height 18
select select
select select "20"
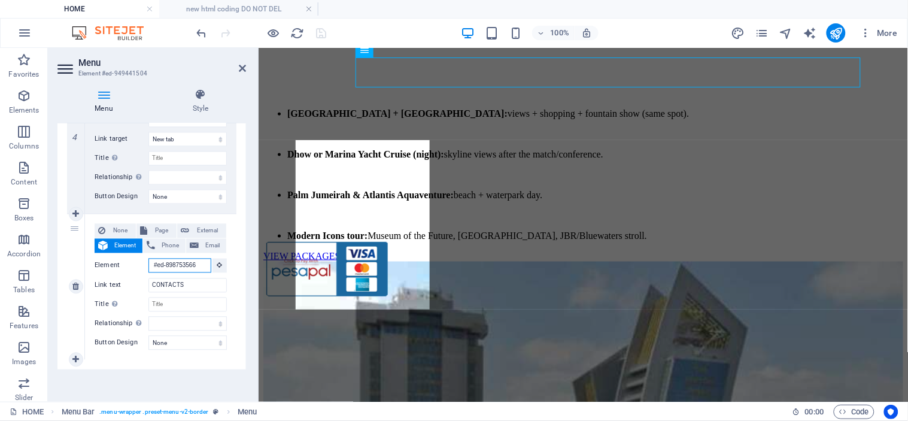
scroll to position [0, 1]
drag, startPoint x: 151, startPoint y: 265, endPoint x: 206, endPoint y: 263, distance: 55.1
click at [206, 263] on input "#ed-898753566" at bounding box center [179, 266] width 63 height 14
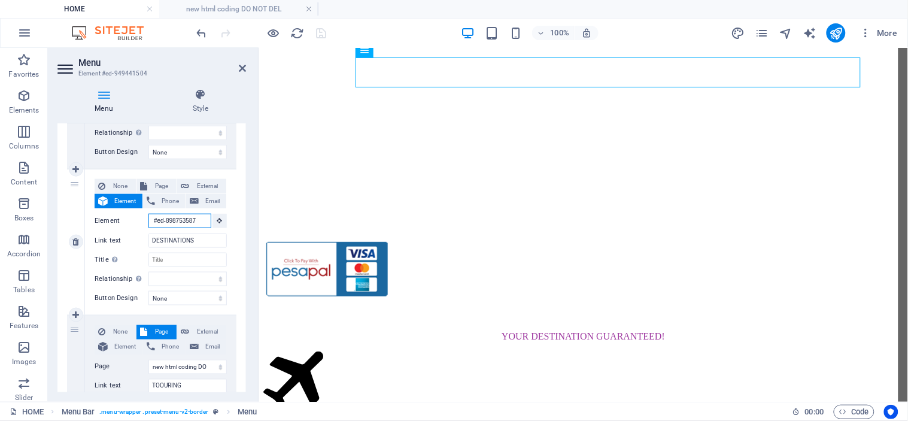
drag, startPoint x: 151, startPoint y: 218, endPoint x: 207, endPoint y: 223, distance: 55.9
click at [207, 223] on input "#ed-898753587" at bounding box center [179, 221] width 63 height 14
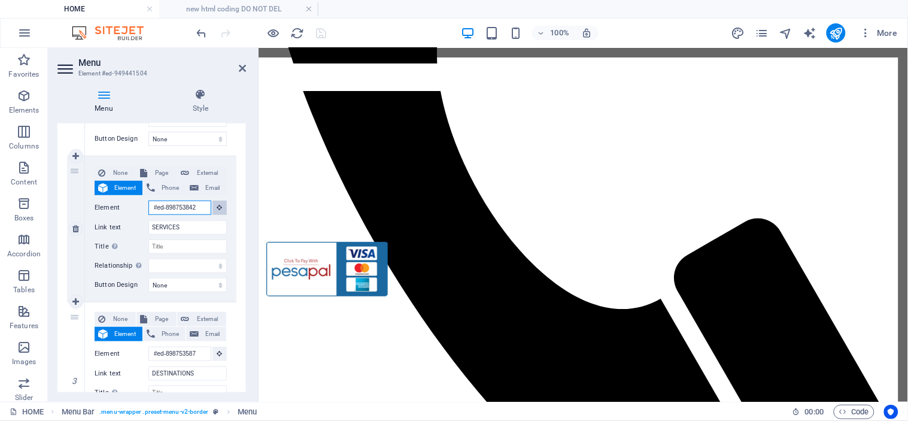
scroll to position [0, 0]
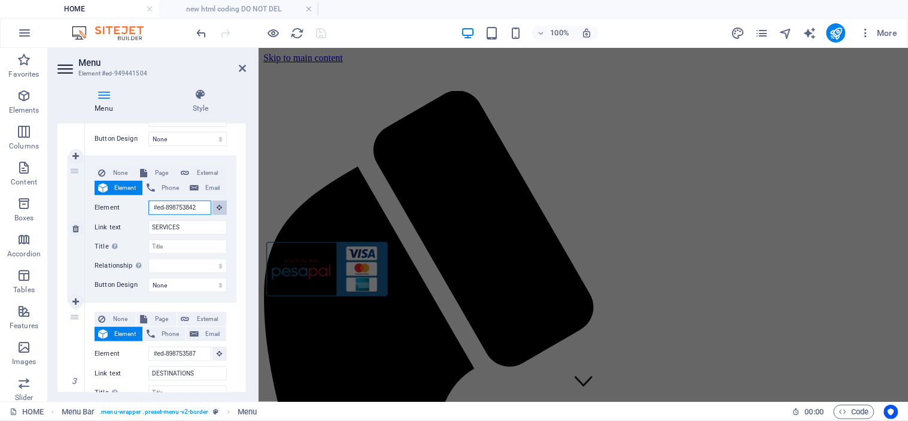
drag, startPoint x: 151, startPoint y: 206, endPoint x: 215, endPoint y: 211, distance: 64.8
click at [215, 211] on div "Element #ed-898753842" at bounding box center [161, 207] width 132 height 15
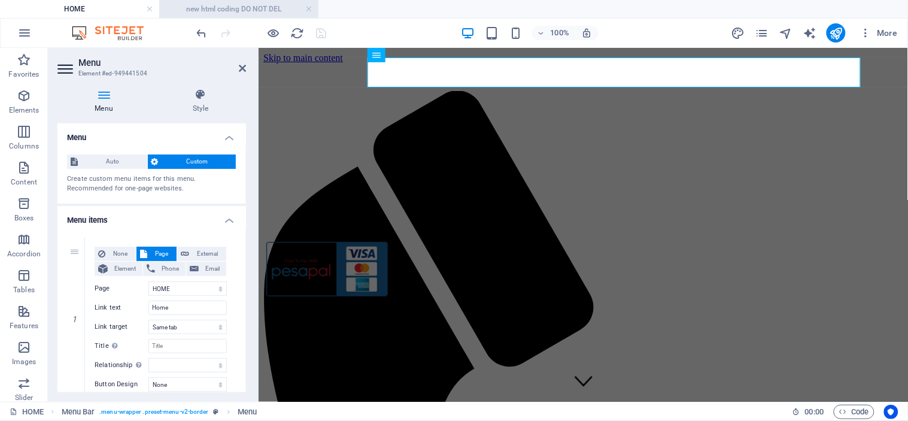
click at [212, 7] on h4 "new html coding DO NOT DEL" at bounding box center [238, 8] width 159 height 13
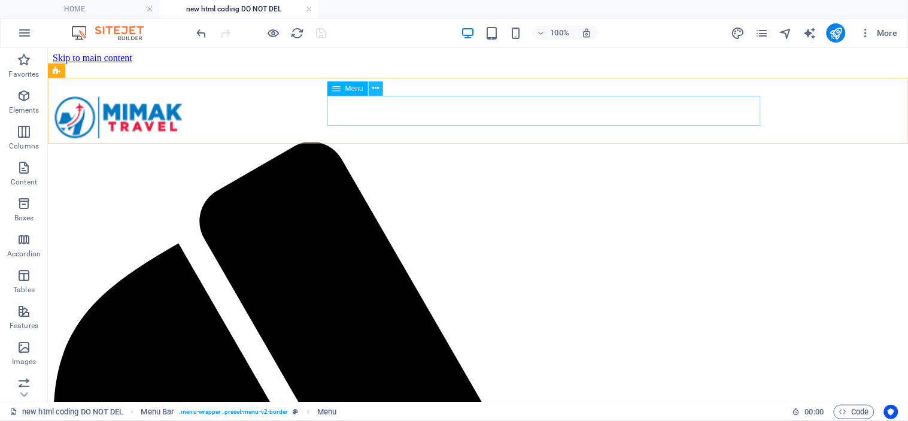
click at [376, 92] on icon at bounding box center [375, 88] width 7 height 13
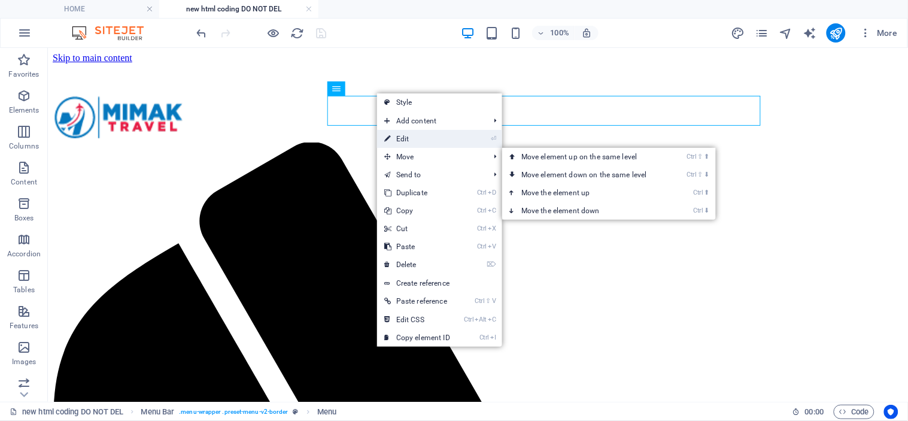
click at [421, 139] on link "⏎ Edit" at bounding box center [417, 139] width 80 height 18
select select
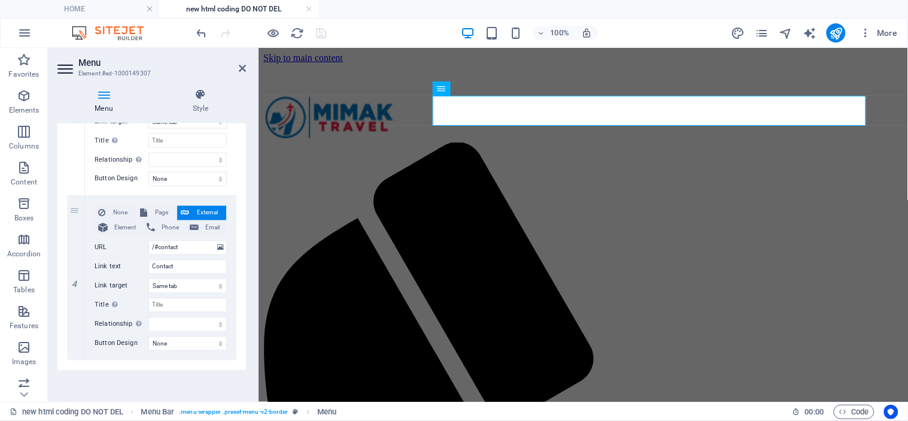
scroll to position [535, 0]
click at [123, 228] on span "Element" at bounding box center [125, 227] width 28 height 14
select select
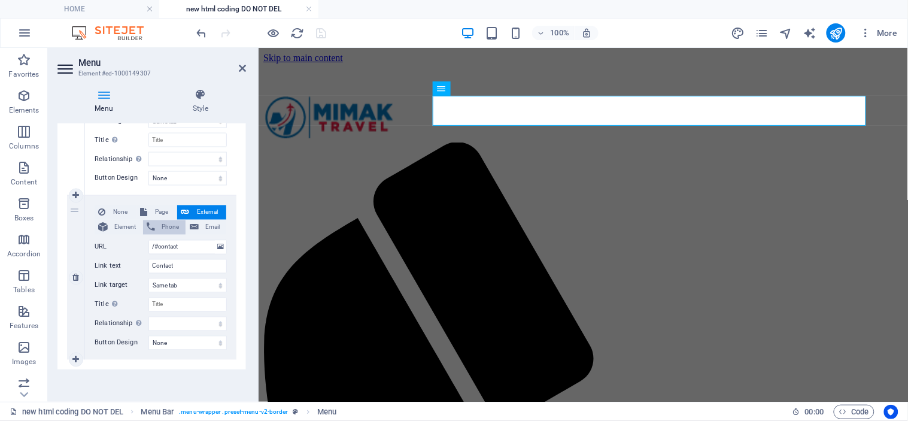
select select
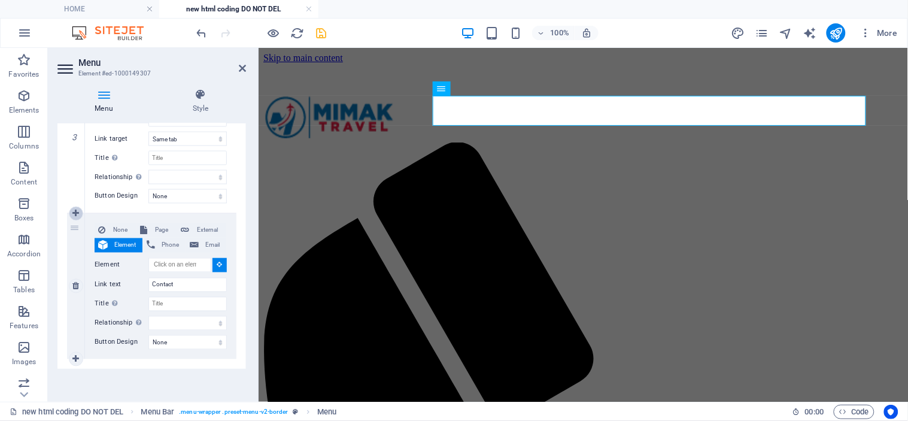
click at [76, 211] on icon at bounding box center [75, 213] width 7 height 8
select select
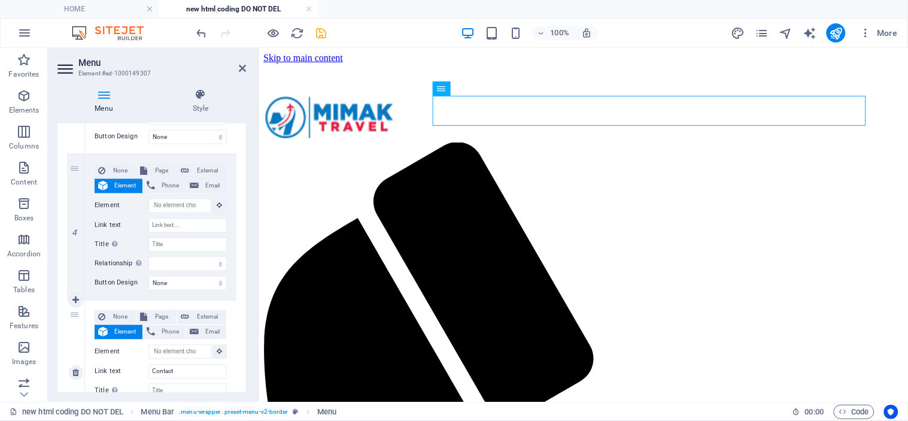
scroll to position [650, 0]
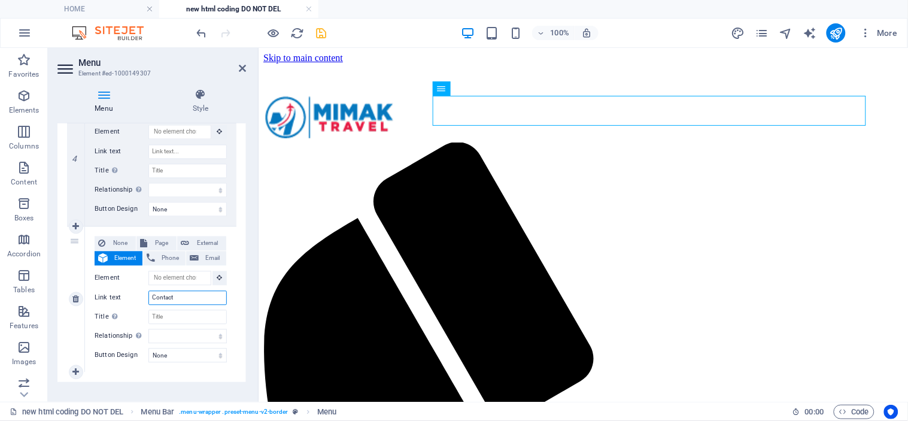
click at [175, 297] on input "Contact" at bounding box center [187, 298] width 78 height 14
type input "Contacts"
select select
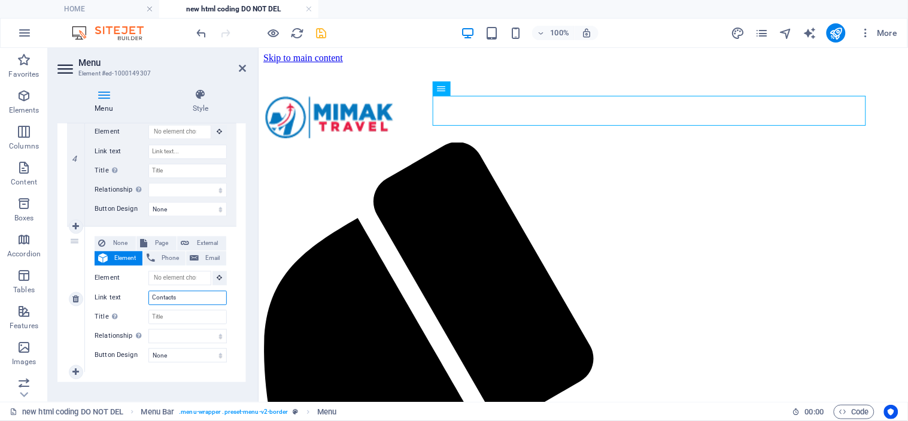
select select
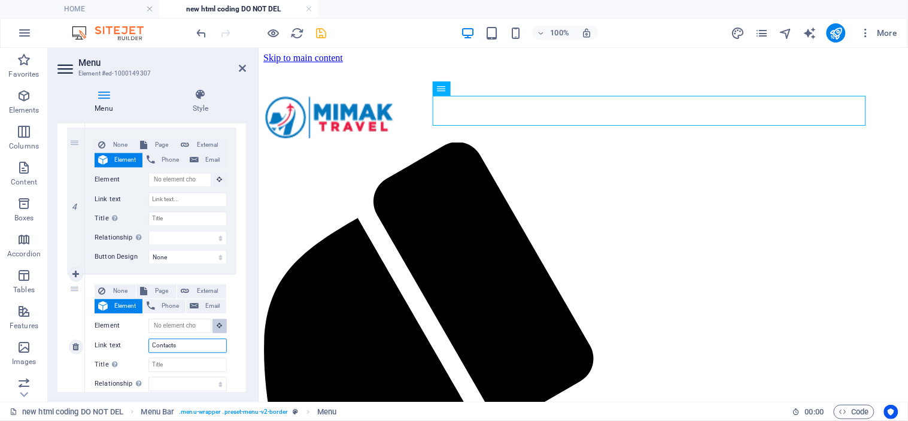
scroll to position [583, 0]
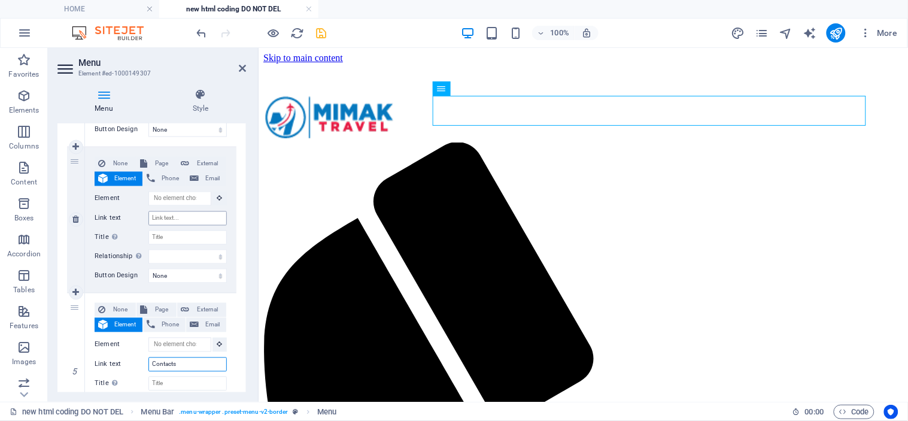
type input "Contacts"
click at [187, 218] on input "Link text" at bounding box center [187, 218] width 78 height 14
type input "t"
select select
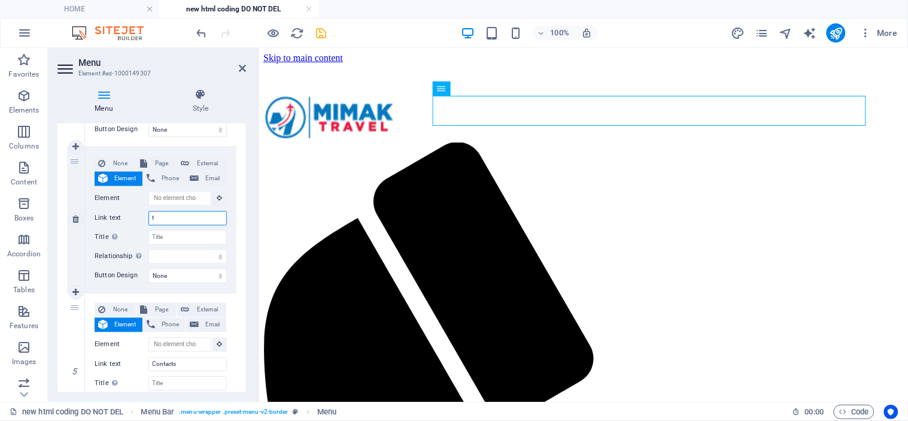
select select
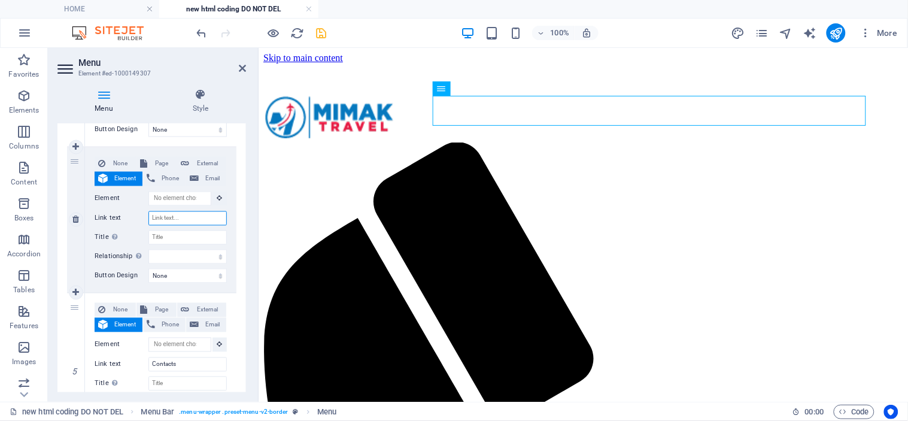
select select
type input "tour"
select select
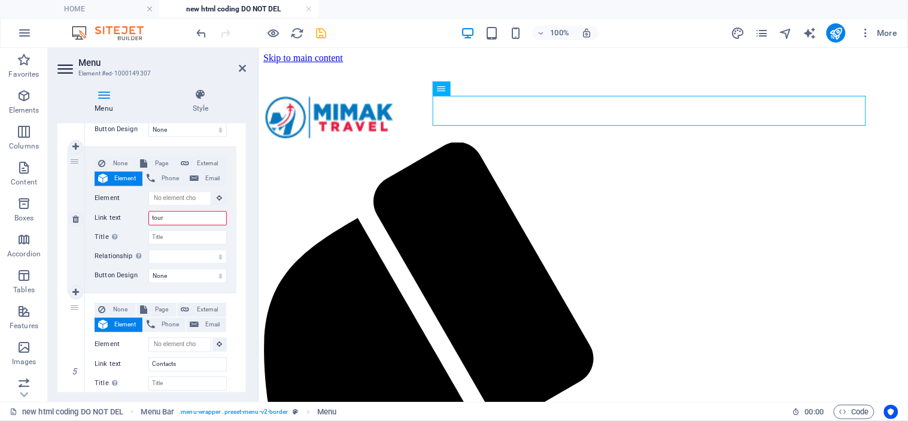
select select
type input "tourism"
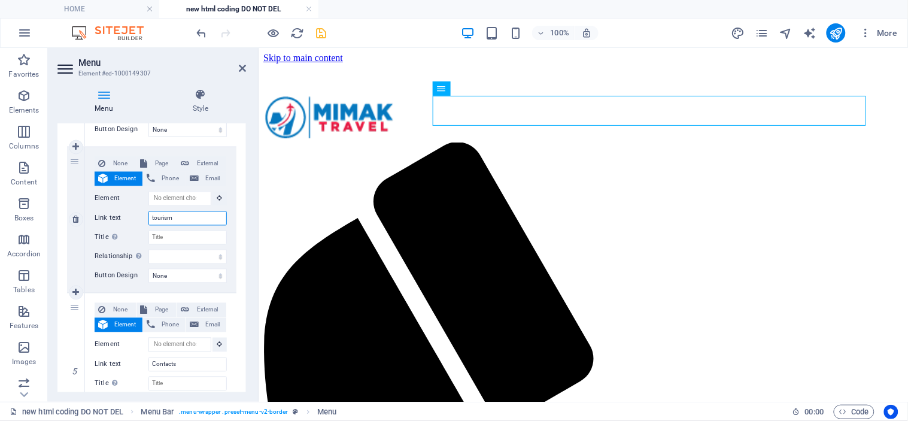
select select
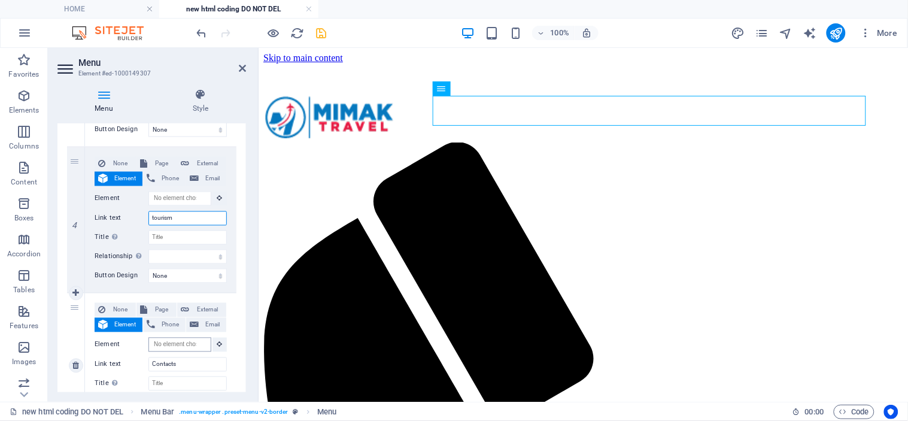
type input "tourism"
click at [168, 348] on input "Element" at bounding box center [179, 345] width 63 height 14
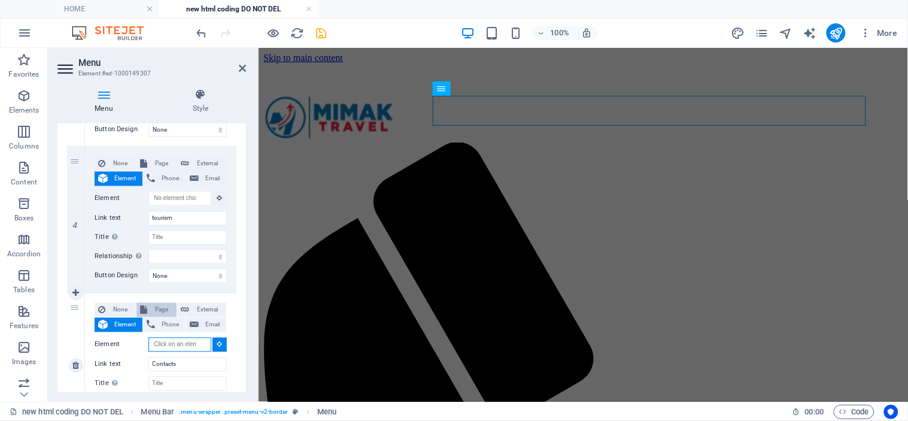
scroll to position [662, 0]
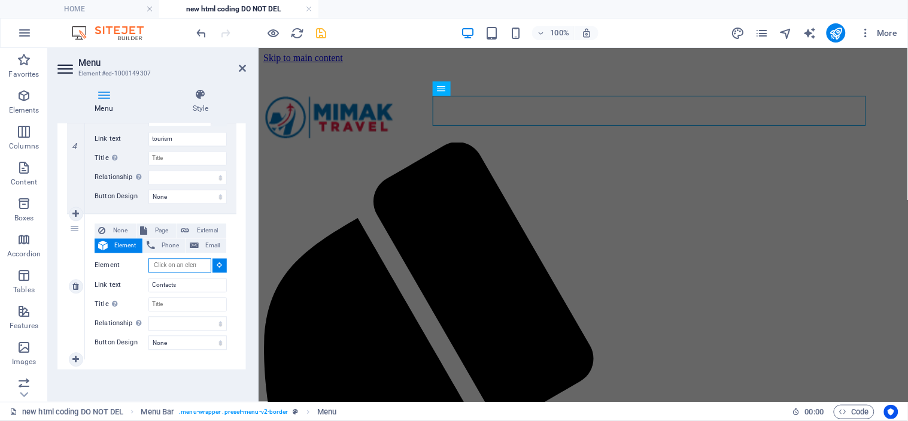
click at [163, 261] on input "Element" at bounding box center [179, 266] width 63 height 14
paste input "#ed-898753566"
click at [152, 262] on input "#ed-898753566" at bounding box center [179, 266] width 63 height 14
click at [153, 263] on input "#ed-898753566" at bounding box center [179, 266] width 63 height 14
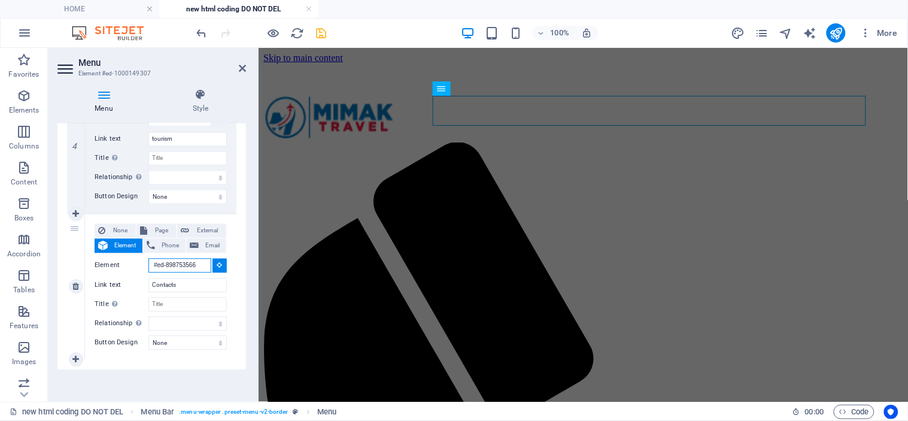
click at [158, 265] on input "#ed-898753566" at bounding box center [179, 266] width 63 height 14
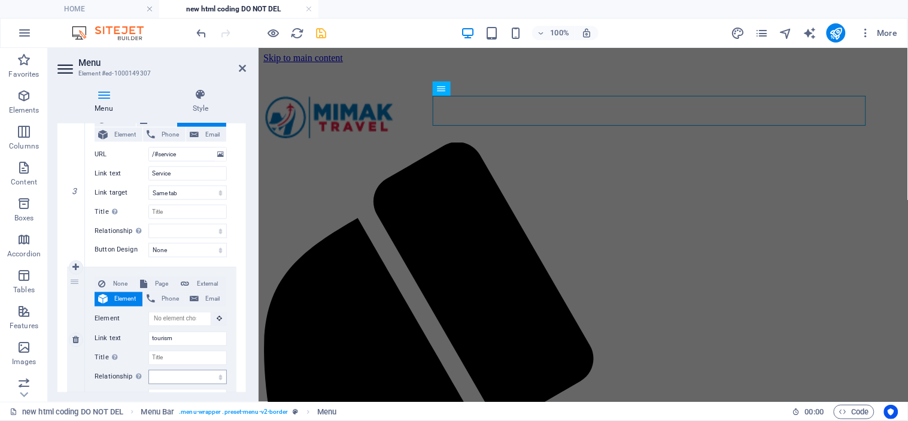
scroll to position [397, 0]
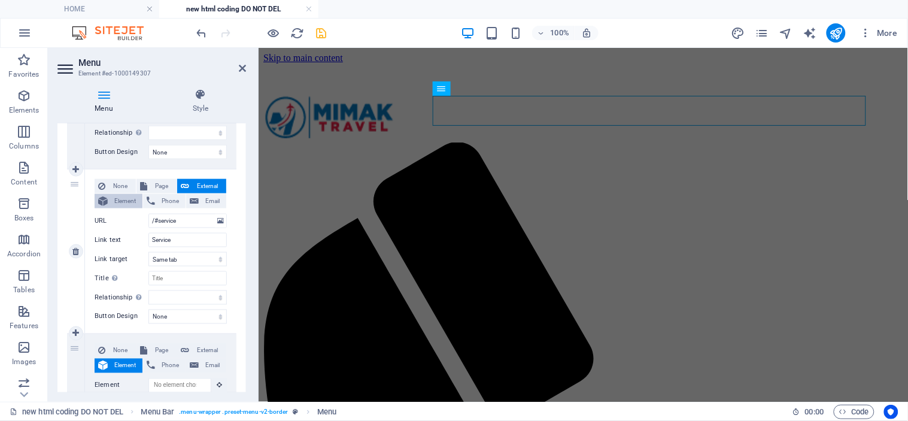
type input "/#ed-898753566"
click at [110, 199] on button "Element" at bounding box center [119, 201] width 48 height 14
select select
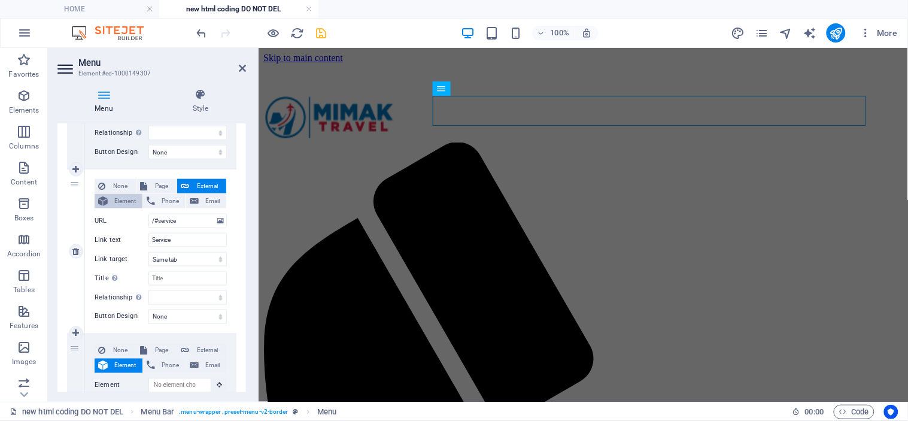
select select
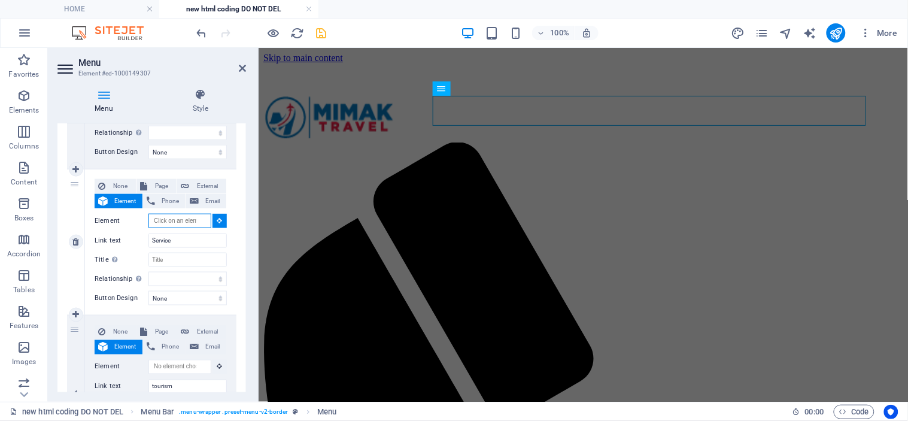
click at [177, 220] on input "Element" at bounding box center [179, 221] width 63 height 14
type input "/"
click at [176, 241] on input "Service" at bounding box center [187, 240] width 78 height 14
type input "Services"
select select
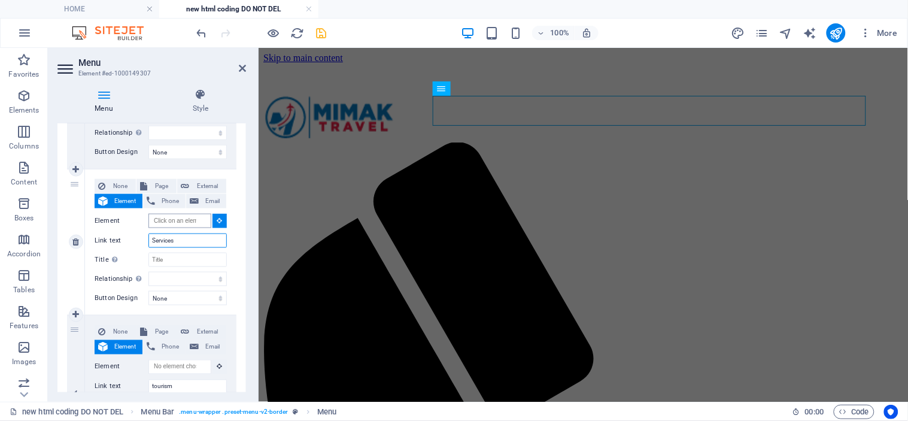
select select
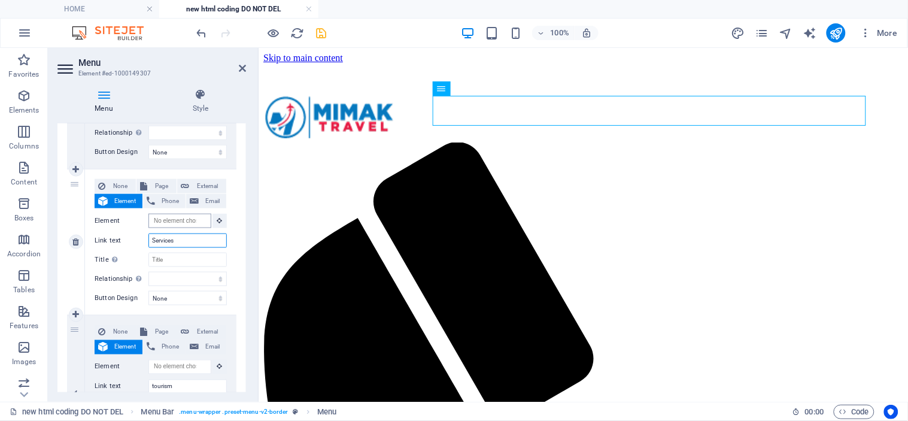
type input "Services"
click at [163, 217] on input "Element" at bounding box center [179, 221] width 63 height 14
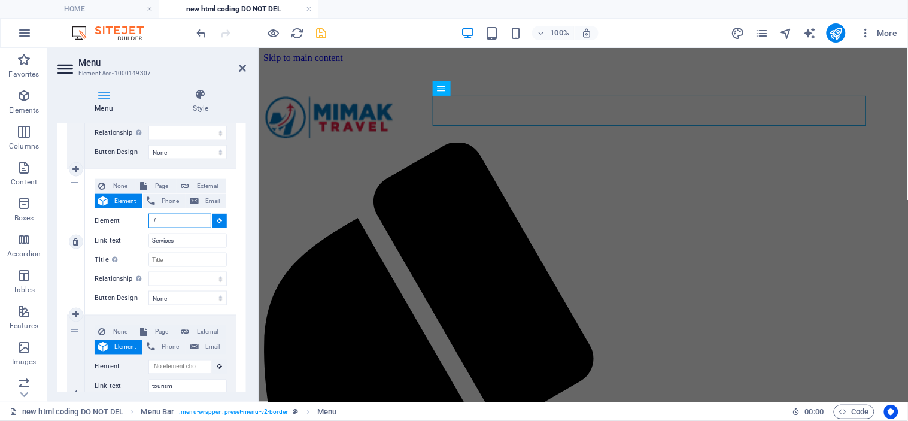
paste input "#ed-898753842"
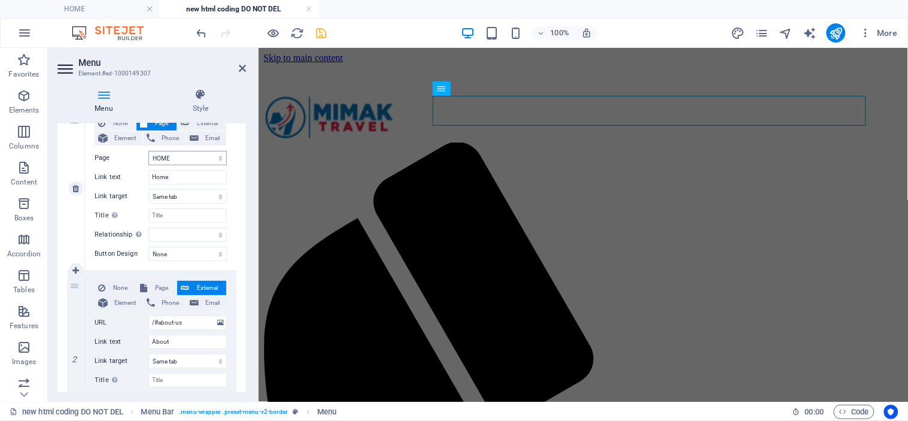
scroll to position [197, 0]
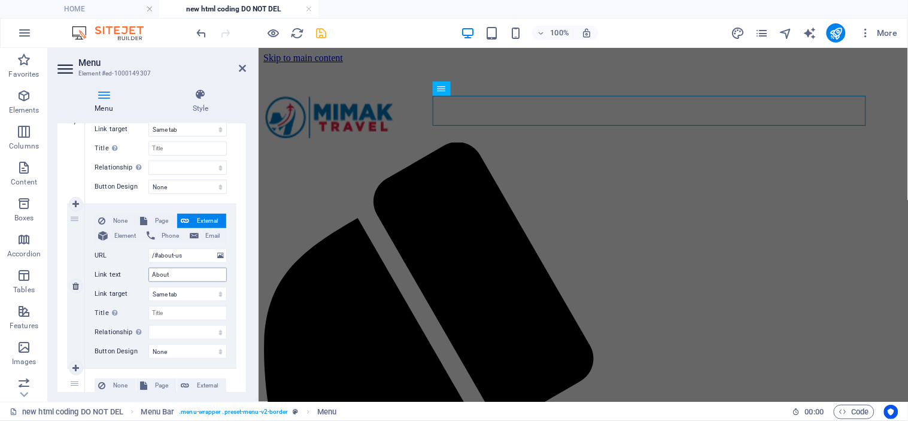
type input "/#ed-898753842"
drag, startPoint x: 183, startPoint y: 274, endPoint x: 144, endPoint y: 270, distance: 39.1
click at [144, 270] on div "Link text About" at bounding box center [161, 274] width 132 height 14
type input "Ser"
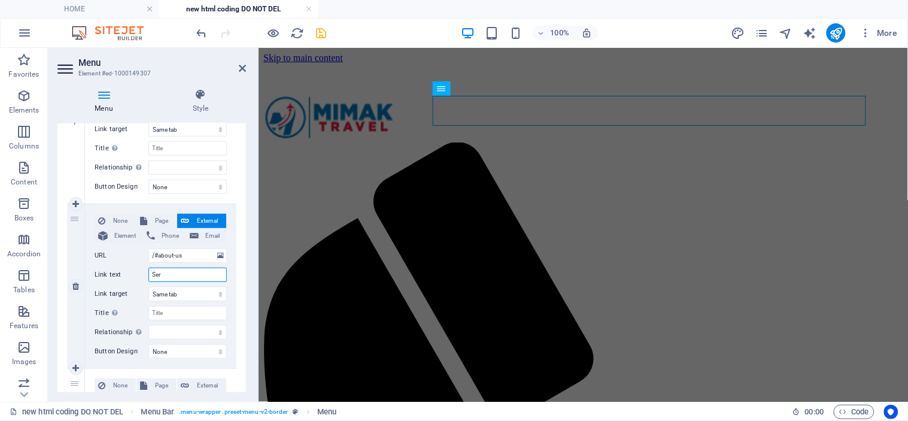
select select
type input "Serv"
select select
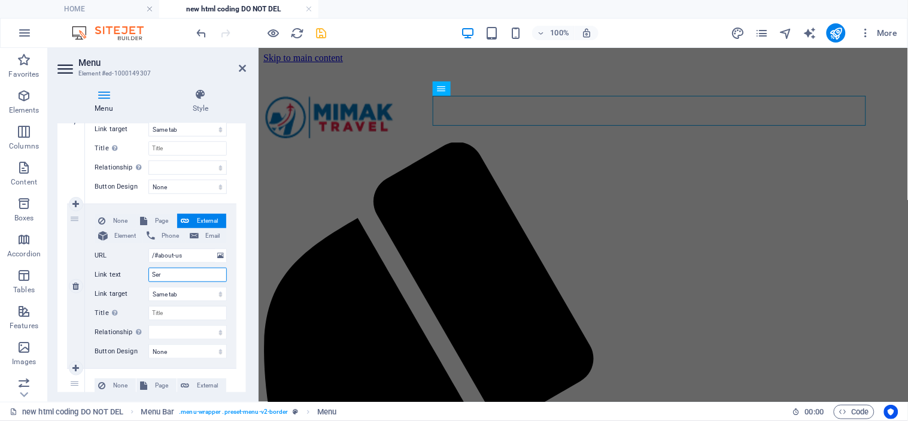
select select
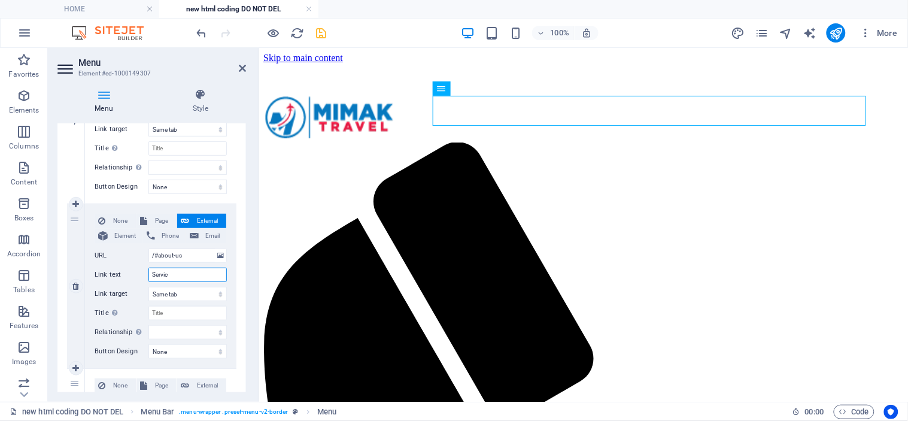
type input "Service"
select select
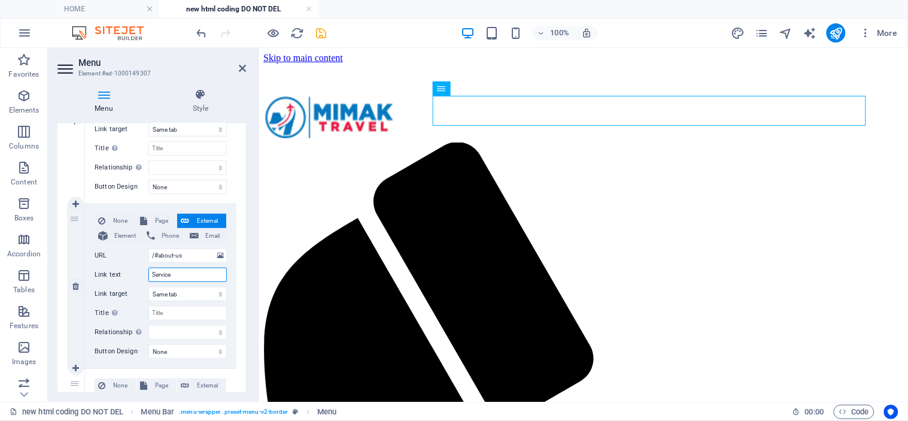
select select
type input "Services"
select select
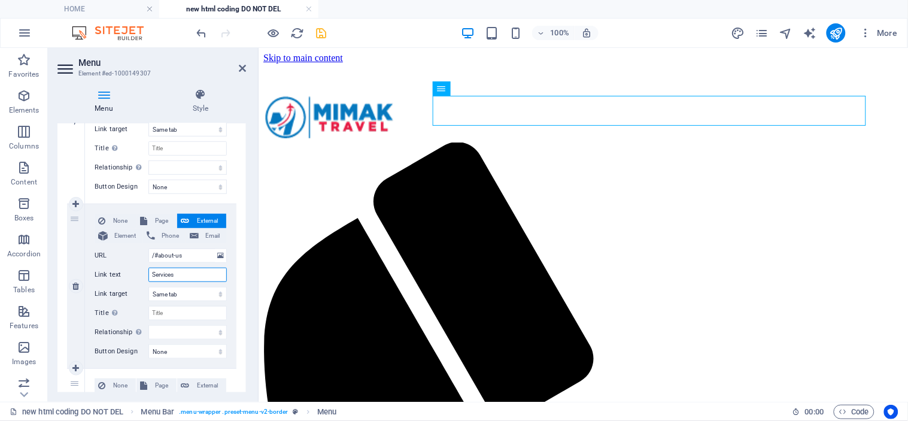
select select
type input "Services"
drag, startPoint x: 138, startPoint y: 254, endPoint x: 110, endPoint y: 253, distance: 28.2
click at [110, 253] on div "URL /#about-us" at bounding box center [161, 255] width 132 height 14
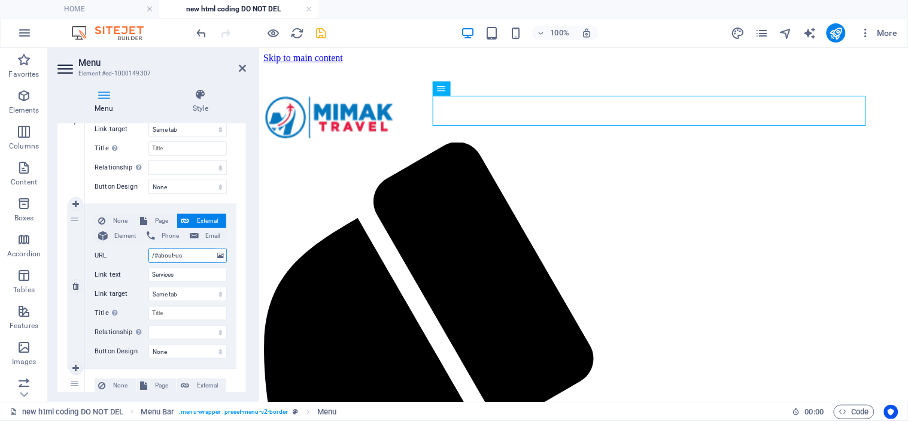
type input "/"
select select
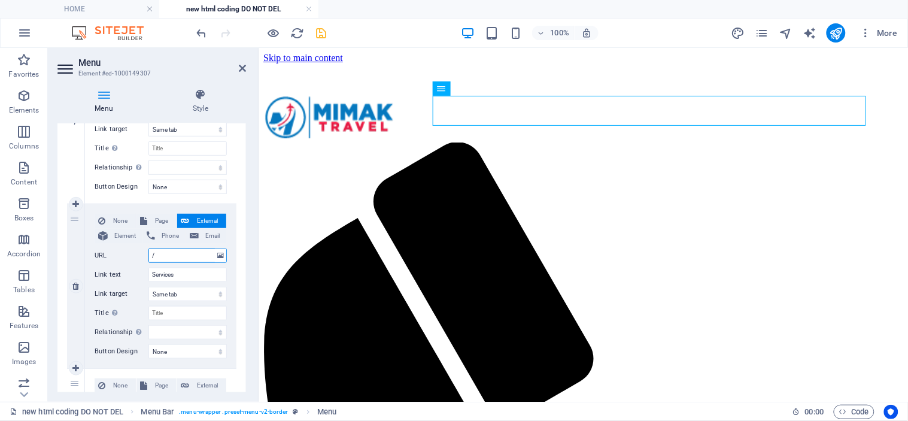
select select
paste input "#ed-898753842"
type input "/#ed-898753842"
select select
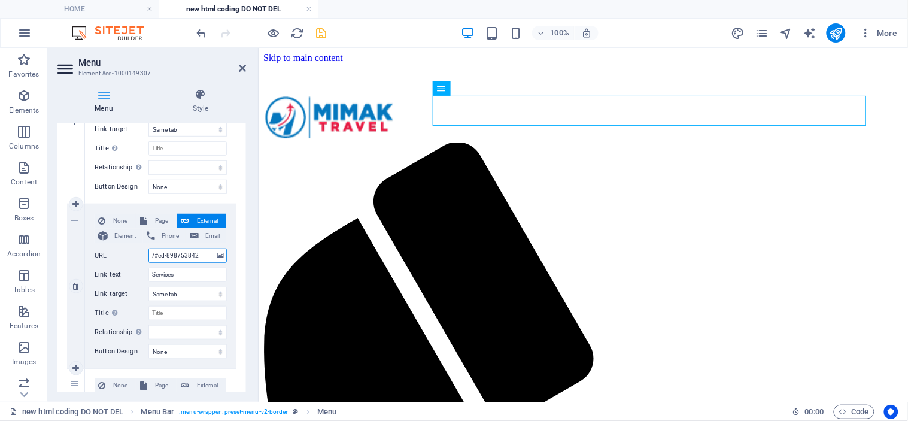
select select
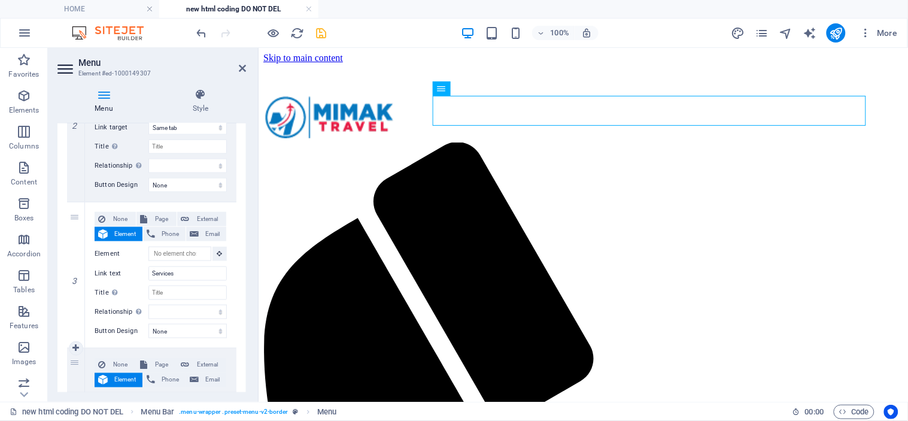
scroll to position [330, 0]
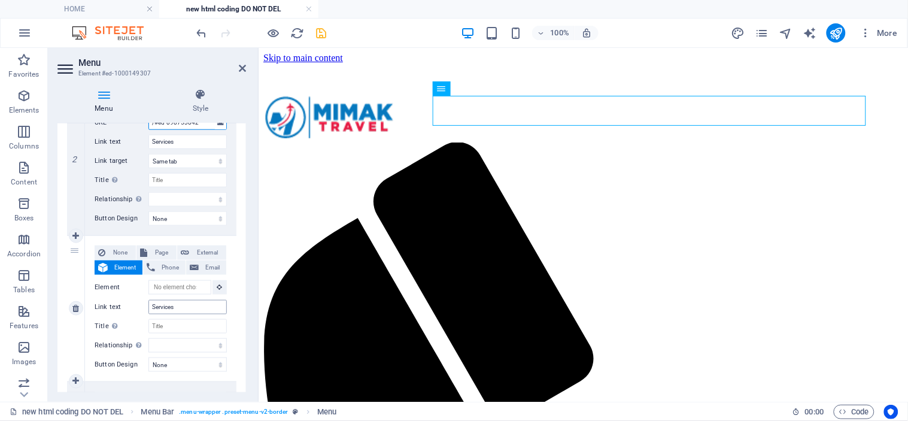
type input "/#ed-898753842"
drag, startPoint x: 181, startPoint y: 303, endPoint x: 142, endPoint y: 298, distance: 39.3
click at [142, 298] on div "None Page External Element Phone Email Page HOME SERVICES DESTINATIONS tour tou…" at bounding box center [161, 298] width 132 height 107
type input "Destinatin"
select select
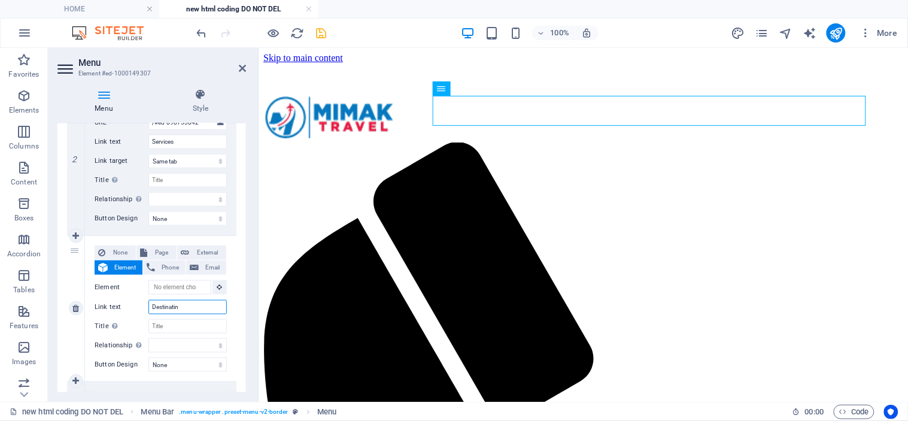
select select
type input "Destin"
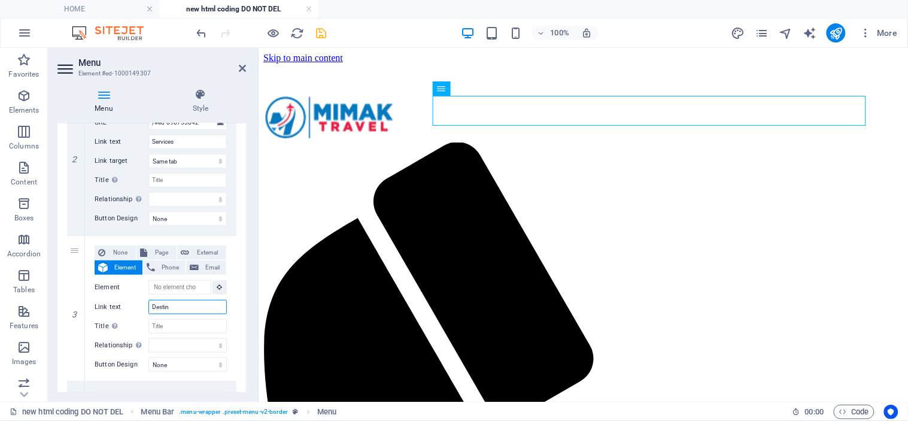
select select
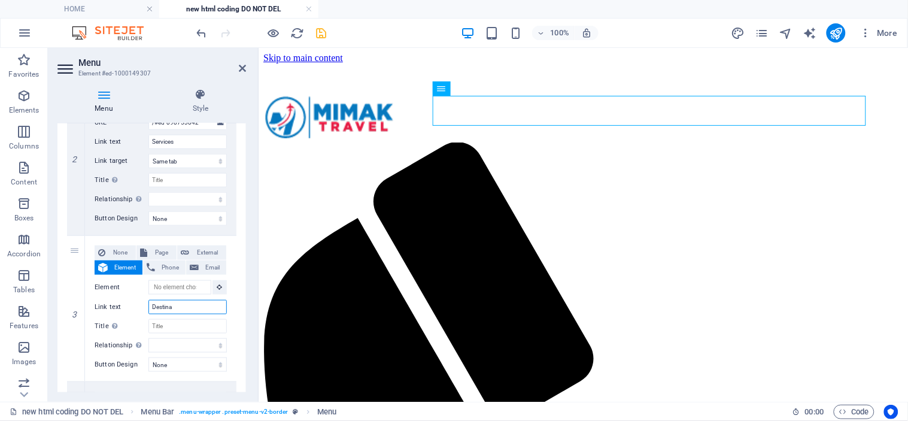
type input "Destinat"
select select
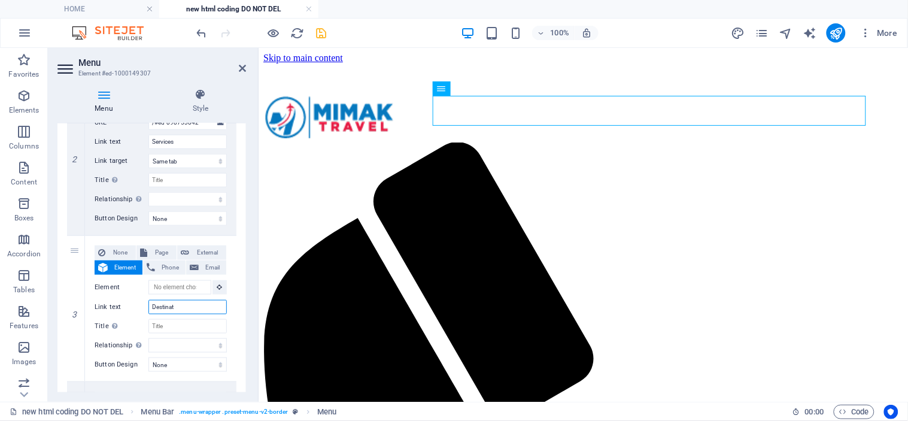
select select
type input "Destinations"
select select
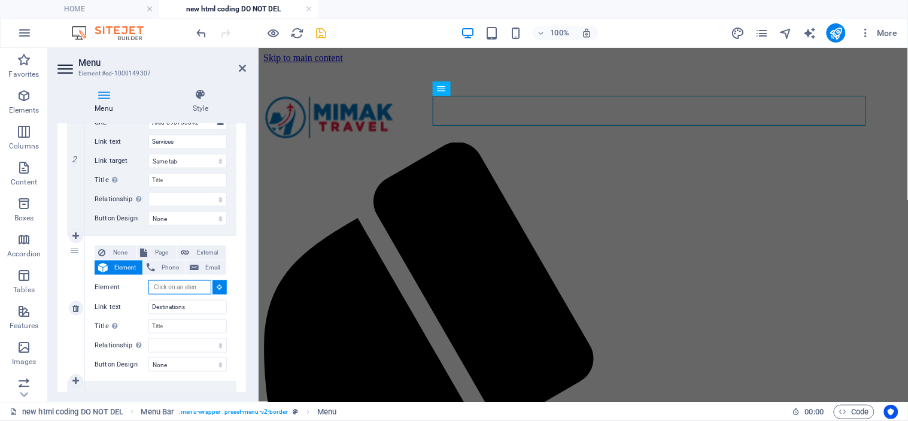
click at [170, 286] on input "Element" at bounding box center [179, 287] width 63 height 14
click at [174, 285] on input "Element" at bounding box center [179, 287] width 63 height 14
paste input "#ed-898753587"
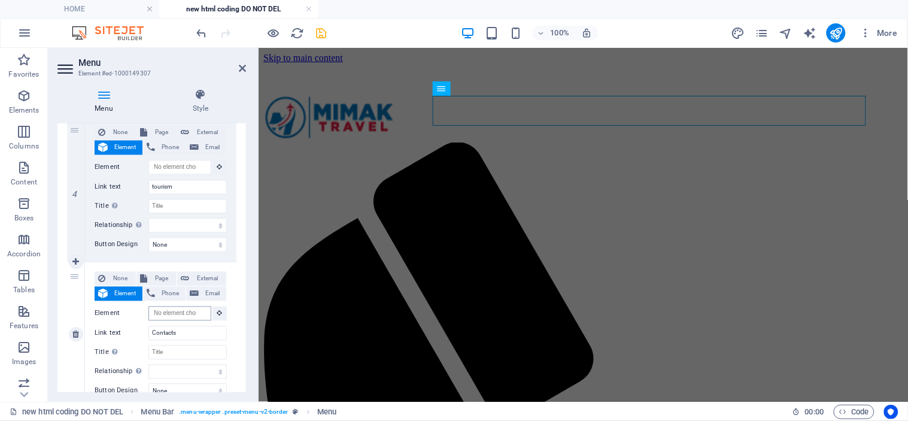
scroll to position [644, 0]
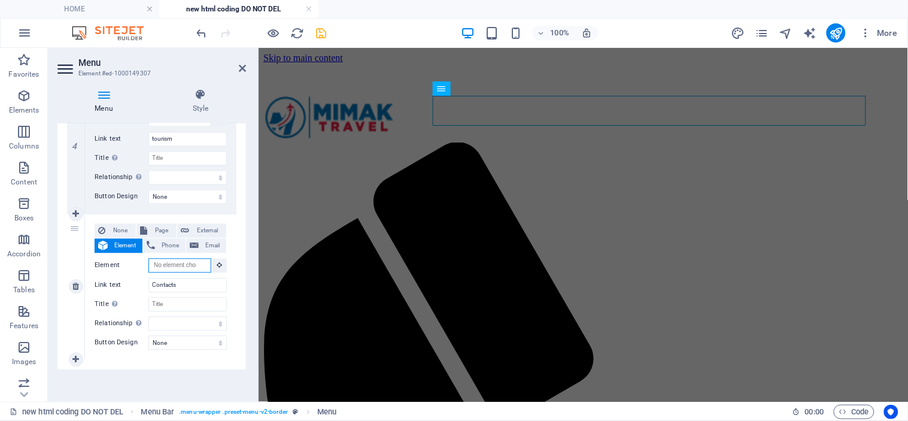
click at [174, 266] on input "Element" at bounding box center [179, 266] width 63 height 14
click at [177, 266] on input "Element" at bounding box center [179, 266] width 63 height 14
paste input "#ed-898753566"
click at [322, 35] on icon "save" at bounding box center [322, 33] width 14 height 14
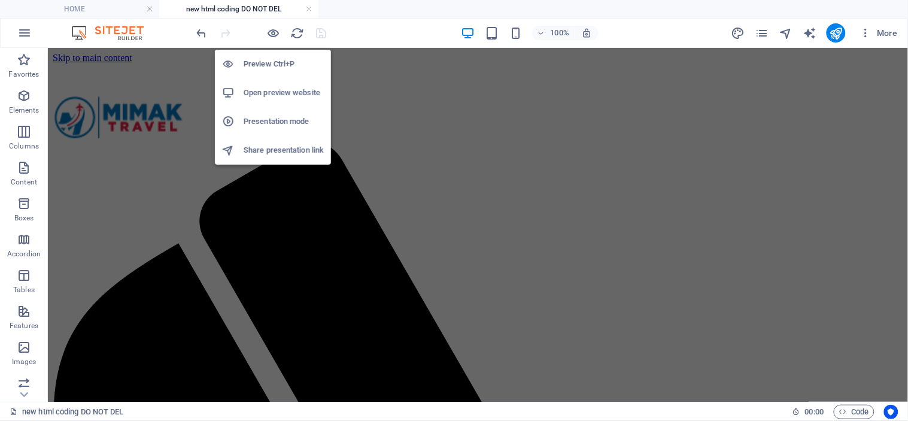
click at [278, 87] on h6 "Open preview website" at bounding box center [284, 93] width 80 height 14
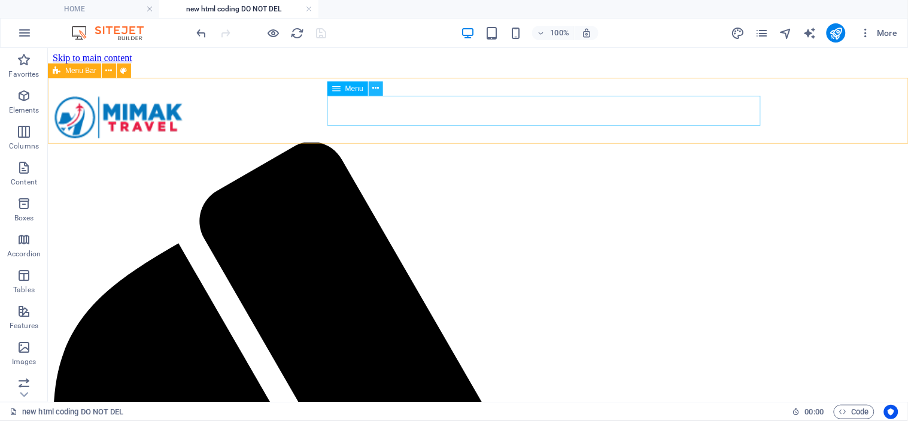
click at [374, 89] on icon at bounding box center [375, 88] width 7 height 13
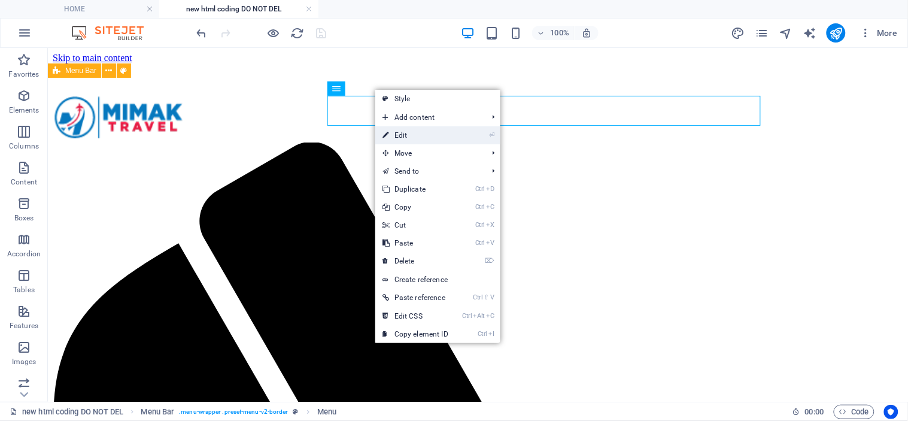
click at [411, 130] on link "⏎ Edit" at bounding box center [415, 135] width 80 height 18
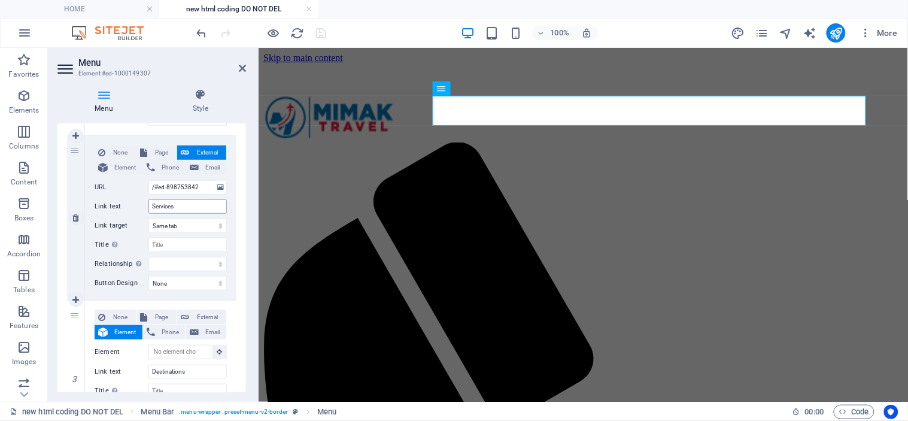
scroll to position [332, 0]
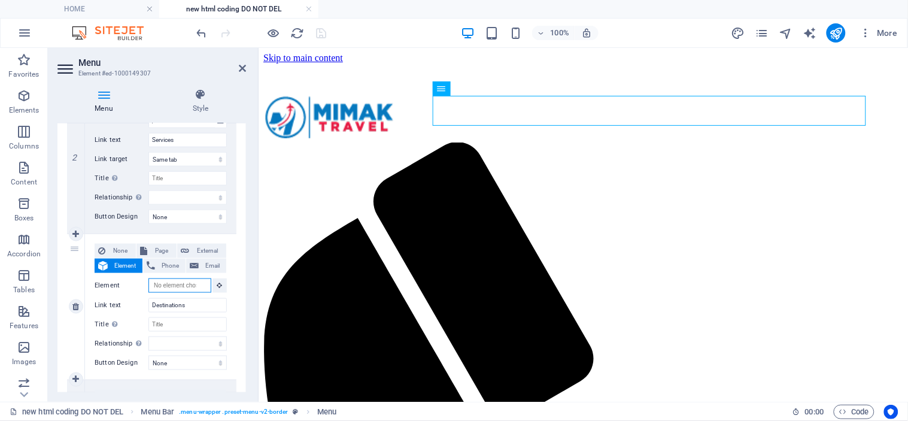
click at [166, 286] on input "Element" at bounding box center [179, 285] width 63 height 14
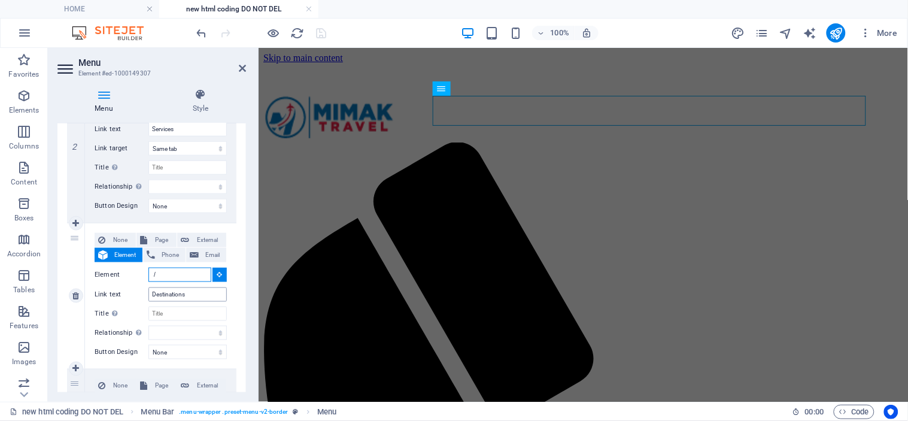
scroll to position [399, 0]
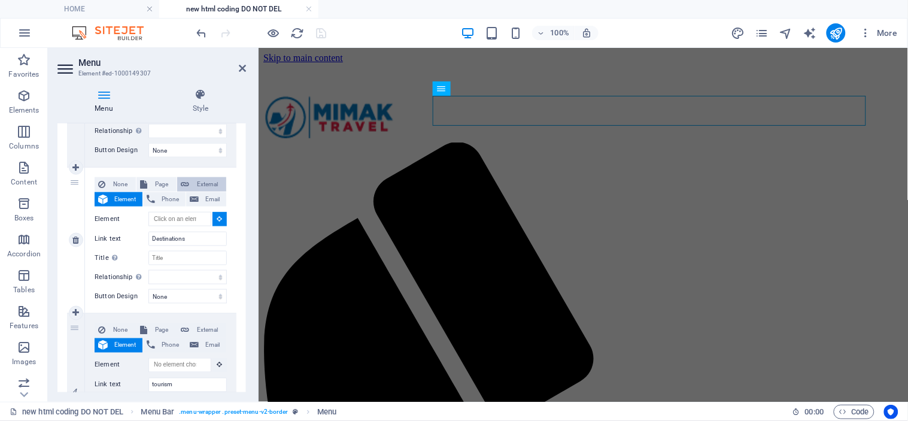
click at [202, 183] on span "External" at bounding box center [208, 184] width 30 height 14
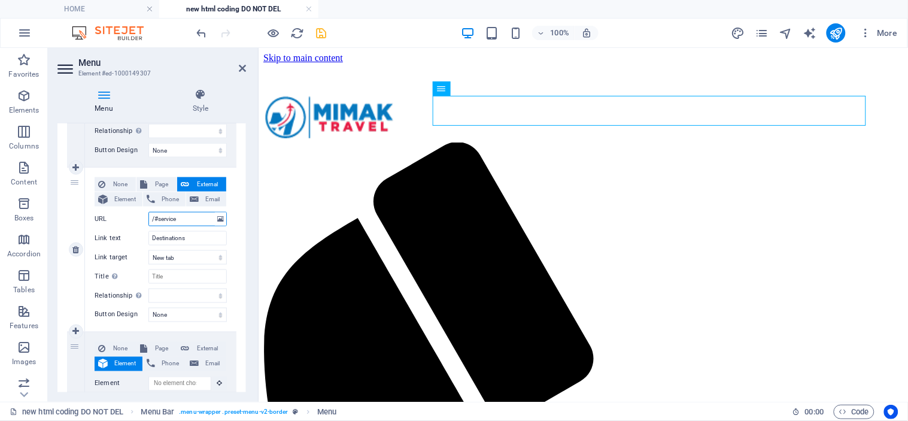
drag, startPoint x: 187, startPoint y: 220, endPoint x: 139, endPoint y: 214, distance: 48.2
click at [139, 214] on div "URL /#service" at bounding box center [161, 219] width 132 height 14
paste input "#ed-898753587"
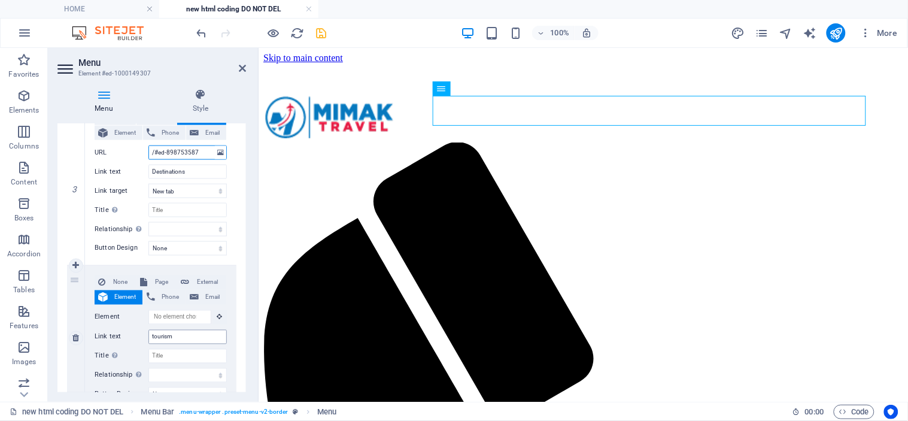
scroll to position [531, 0]
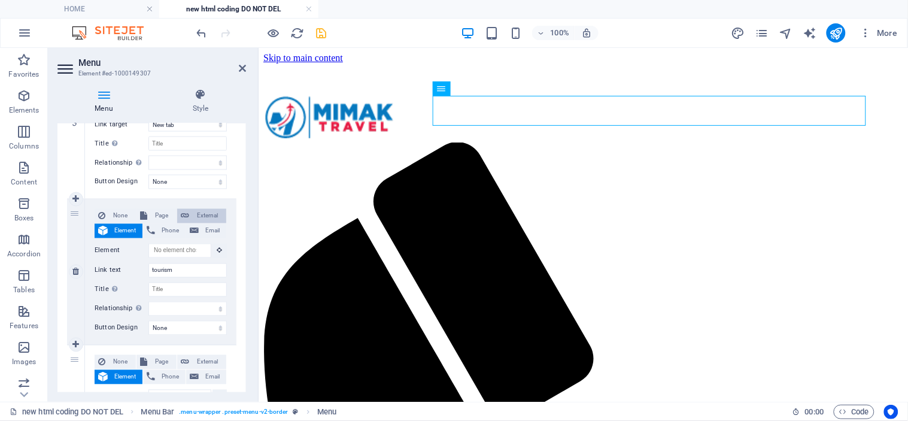
click at [199, 215] on span "External" at bounding box center [208, 216] width 30 height 14
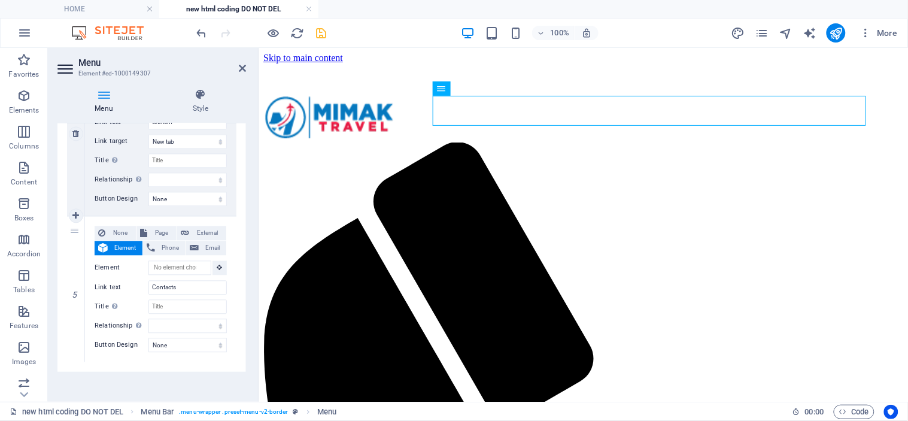
scroll to position [681, 0]
click at [194, 230] on span "External" at bounding box center [208, 231] width 30 height 14
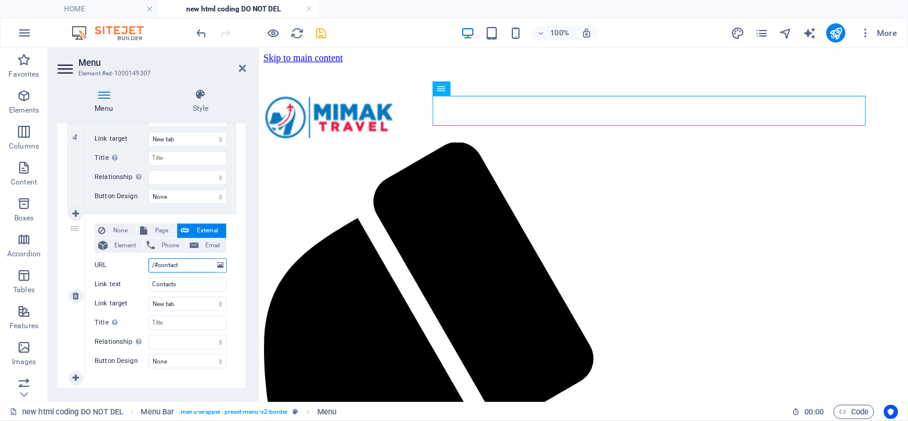
drag, startPoint x: 178, startPoint y: 265, endPoint x: 142, endPoint y: 260, distance: 36.1
click at [142, 260] on div "URL /#contact" at bounding box center [161, 266] width 132 height 14
click at [178, 265] on input "/" at bounding box center [187, 266] width 78 height 14
paste input "#ed-898753566"
click at [320, 37] on icon "save" at bounding box center [322, 33] width 14 height 14
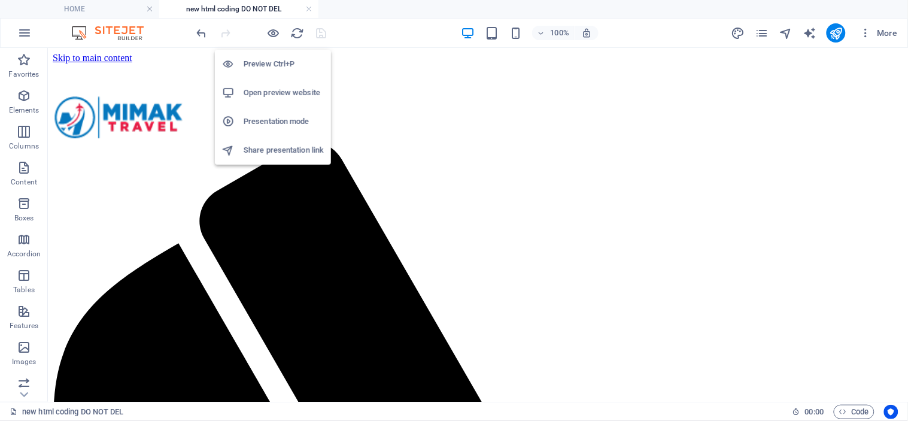
click at [274, 86] on h6 "Open preview website" at bounding box center [284, 93] width 80 height 14
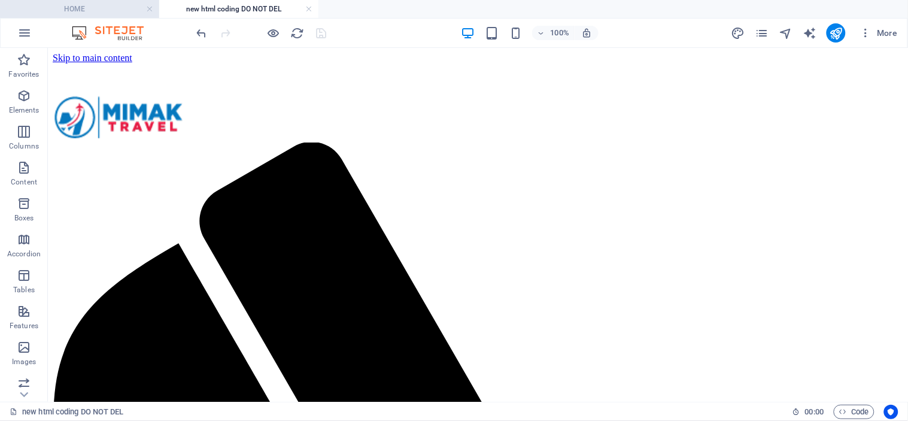
click at [118, 13] on h4 "HOME" at bounding box center [79, 8] width 159 height 13
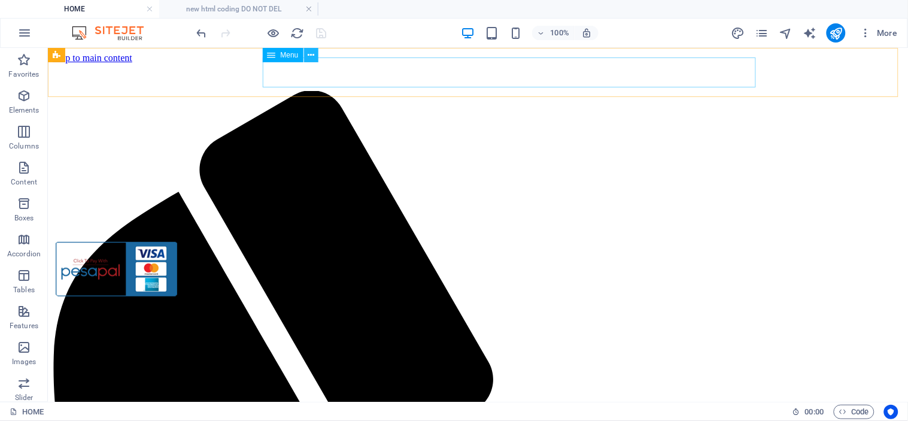
click at [312, 54] on icon at bounding box center [311, 55] width 7 height 13
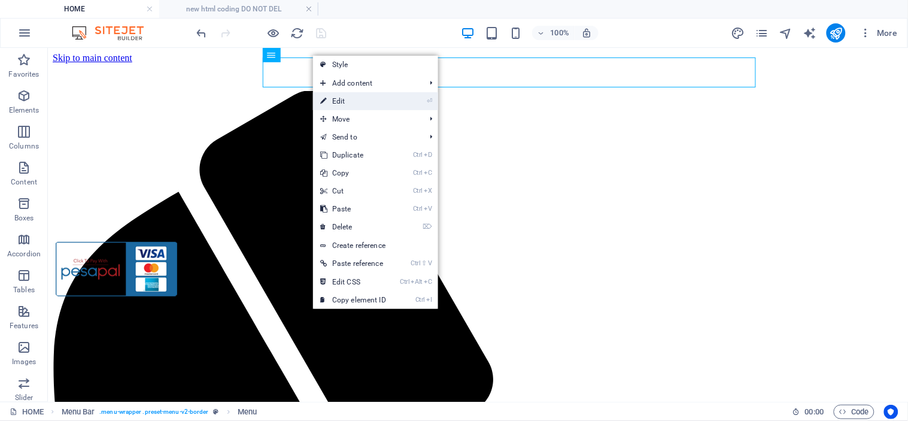
click at [357, 99] on link "⏎ Edit" at bounding box center [353, 101] width 80 height 18
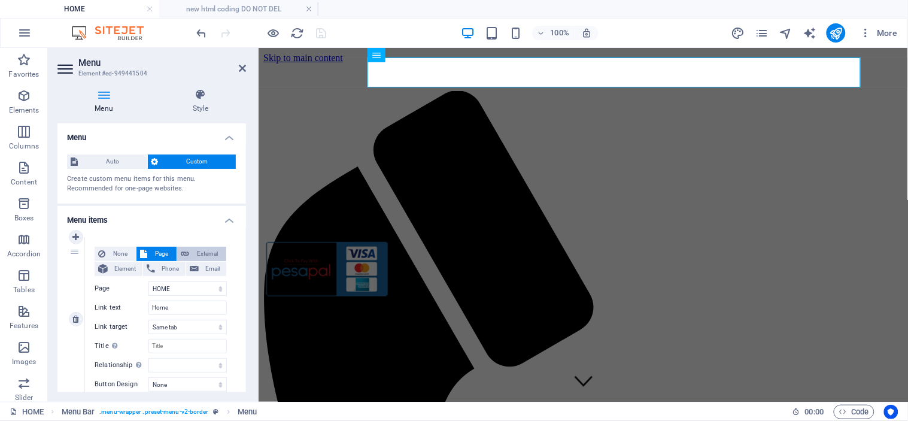
click at [202, 248] on span "External" at bounding box center [208, 254] width 30 height 14
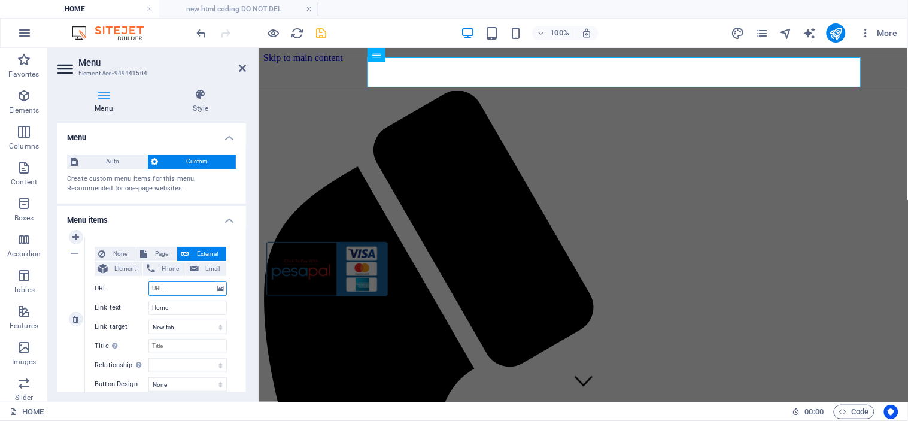
click at [191, 290] on input "URL" at bounding box center [187, 288] width 78 height 14
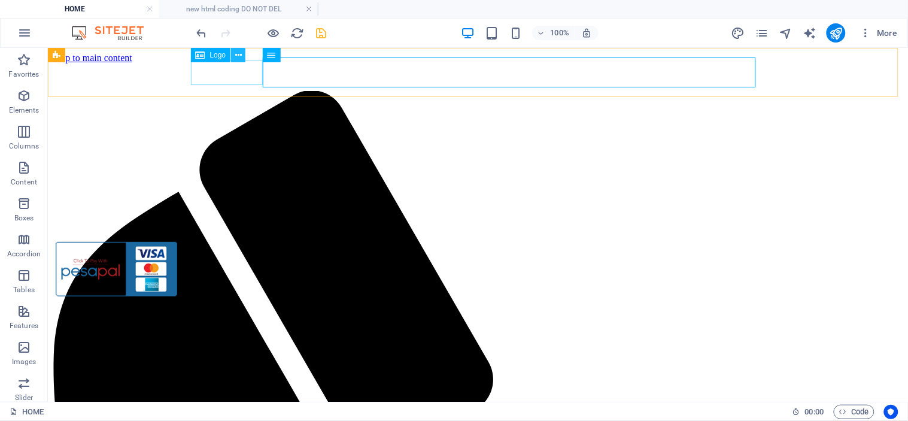
click at [241, 55] on icon at bounding box center [238, 55] width 7 height 13
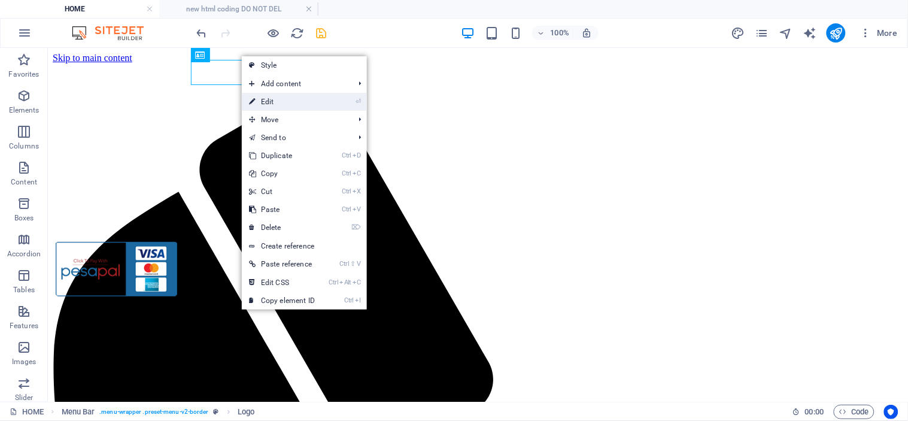
click at [297, 105] on link "⏎ Edit" at bounding box center [282, 102] width 80 height 18
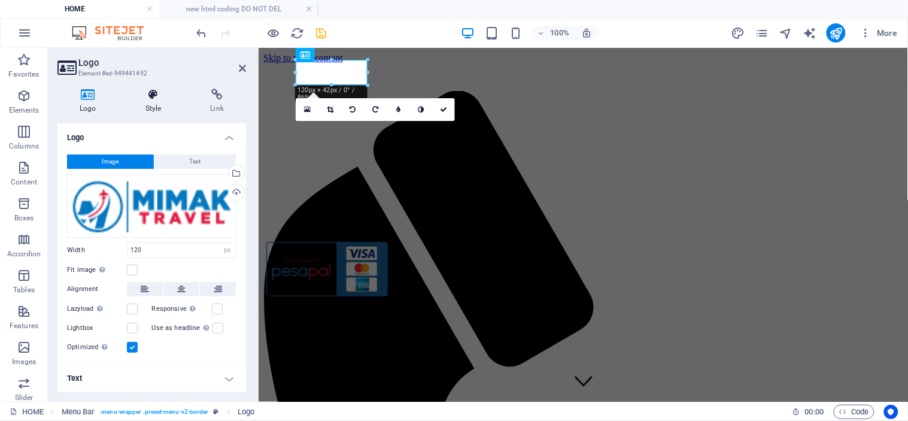
click at [153, 96] on icon at bounding box center [153, 95] width 60 height 12
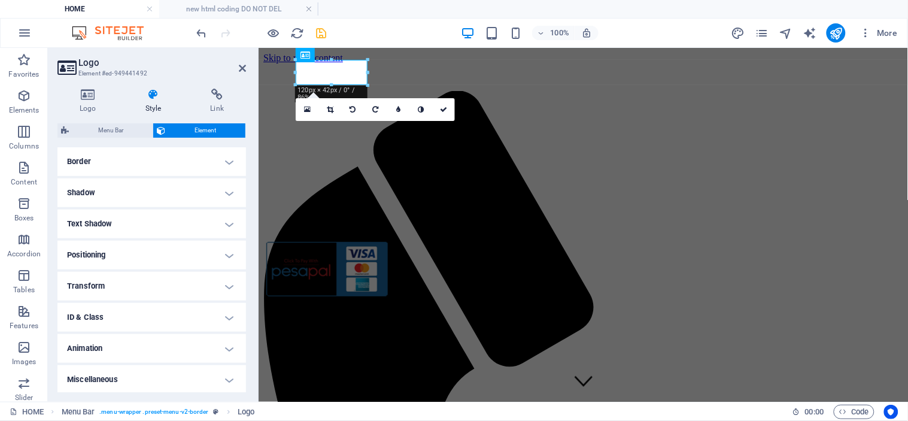
scroll to position [261, 0]
click at [216, 312] on h4 "ID & Class" at bounding box center [151, 316] width 189 height 29
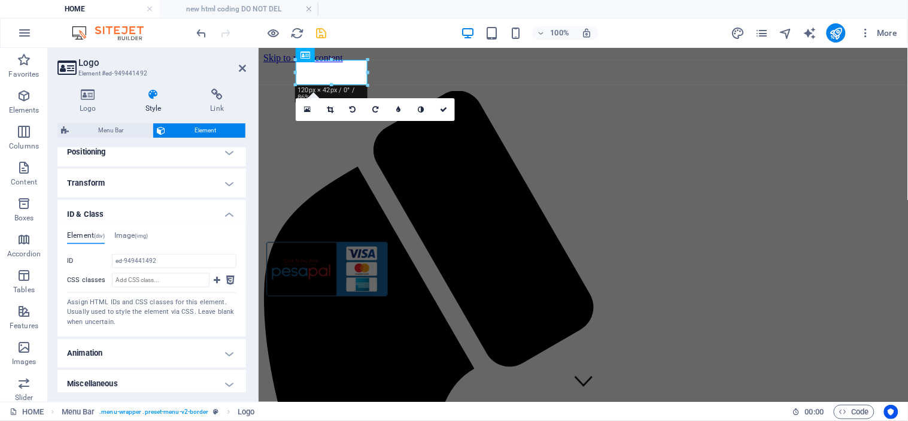
scroll to position [368, 0]
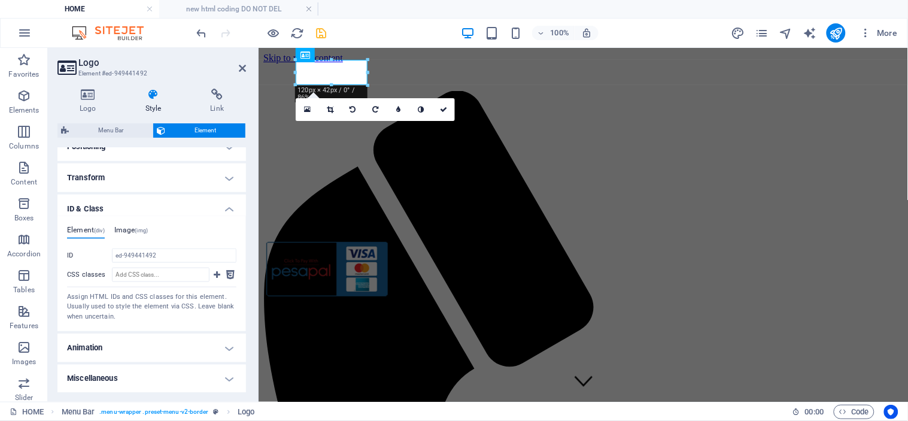
click at [136, 226] on h4 "Image (img)" at bounding box center [131, 232] width 34 height 13
click at [80, 228] on h4 "Element (div)" at bounding box center [86, 232] width 38 height 13
drag, startPoint x: 160, startPoint y: 253, endPoint x: 122, endPoint y: 243, distance: 39.6
click at [98, 244] on div "Element (div) Image (img) ID ed-949441492 CSS classes Assign HTML IDs and CSS c…" at bounding box center [151, 274] width 169 height 96
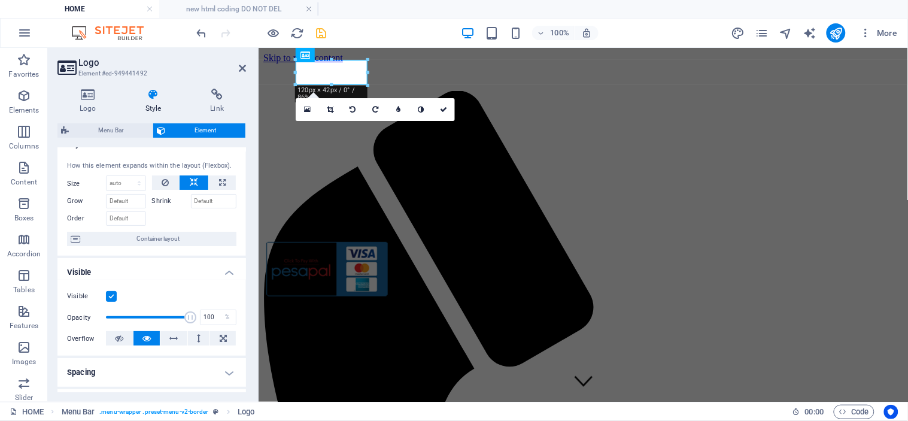
scroll to position [0, 0]
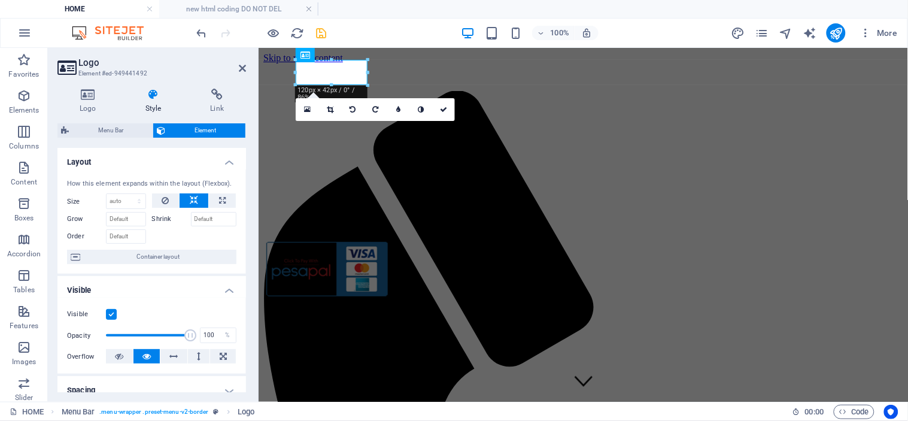
click at [114, 10] on h4 "HOME" at bounding box center [79, 8] width 159 height 13
drag, startPoint x: 242, startPoint y: 66, endPoint x: 244, endPoint y: 18, distance: 48.5
click at [242, 66] on icon at bounding box center [242, 68] width 7 height 10
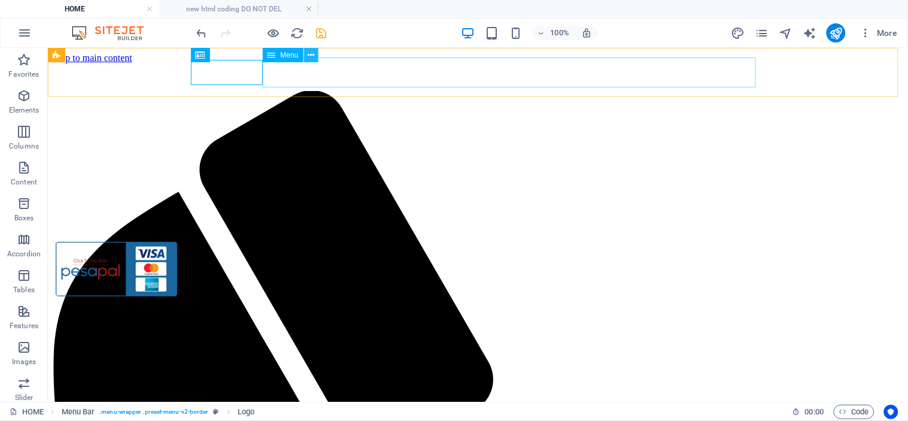
click at [309, 54] on icon at bounding box center [311, 55] width 7 height 13
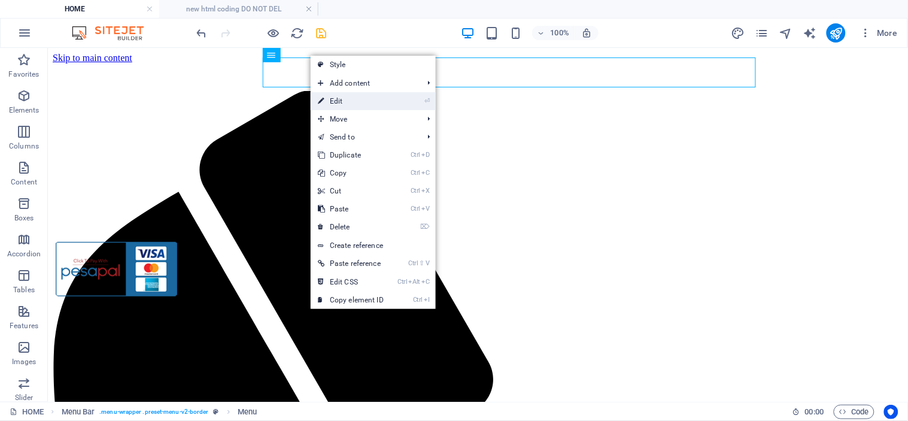
drag, startPoint x: 381, startPoint y: 101, endPoint x: 180, endPoint y: 66, distance: 203.5
click at [381, 101] on link "⏎ Edit" at bounding box center [351, 101] width 80 height 18
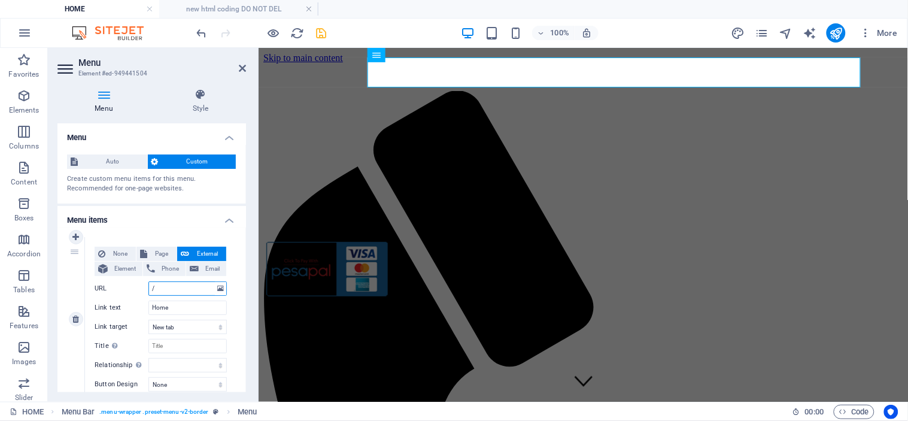
click at [169, 285] on input "/" at bounding box center [187, 288] width 78 height 14
paste input "ed-949441492"
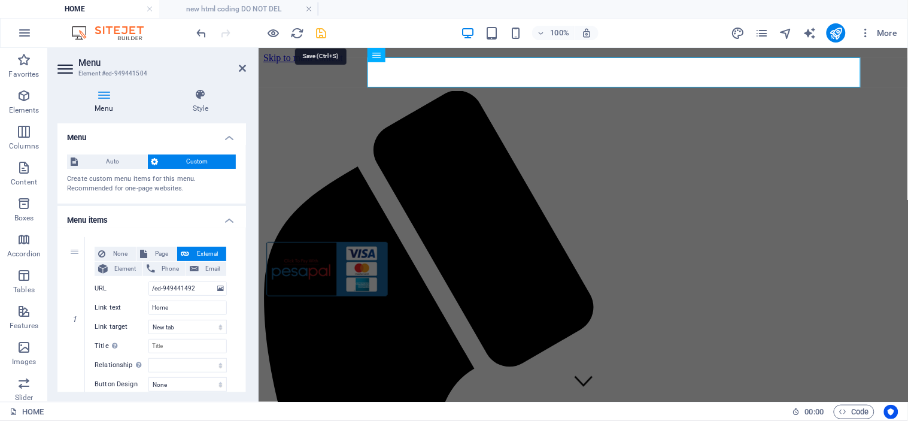
click at [321, 26] on icon "save" at bounding box center [322, 33] width 14 height 14
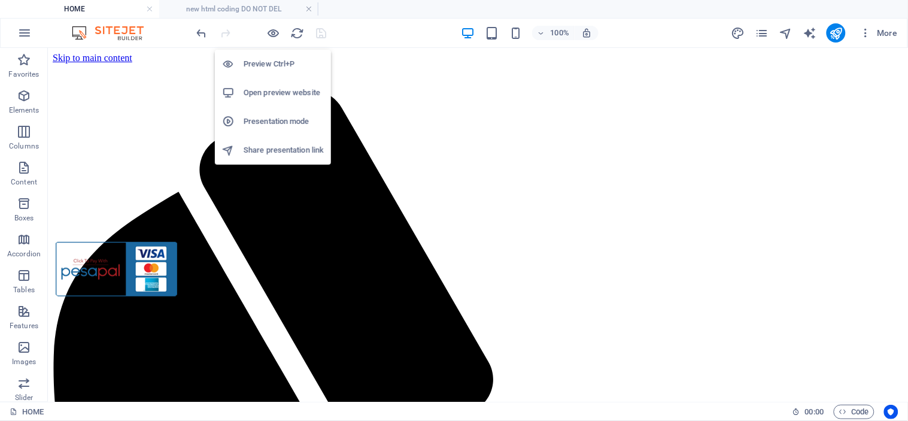
click at [270, 86] on h6 "Open preview website" at bounding box center [284, 93] width 80 height 14
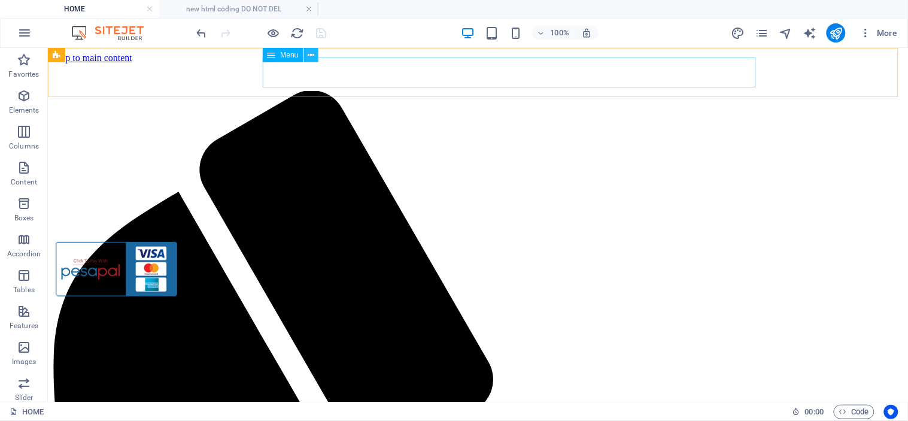
click at [313, 55] on icon at bounding box center [311, 55] width 7 height 13
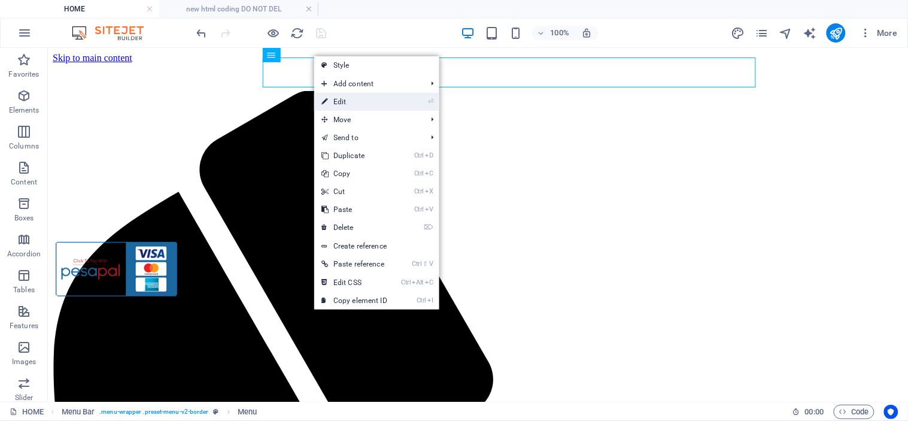
click at [360, 103] on link "⏎ Edit" at bounding box center [354, 102] width 80 height 18
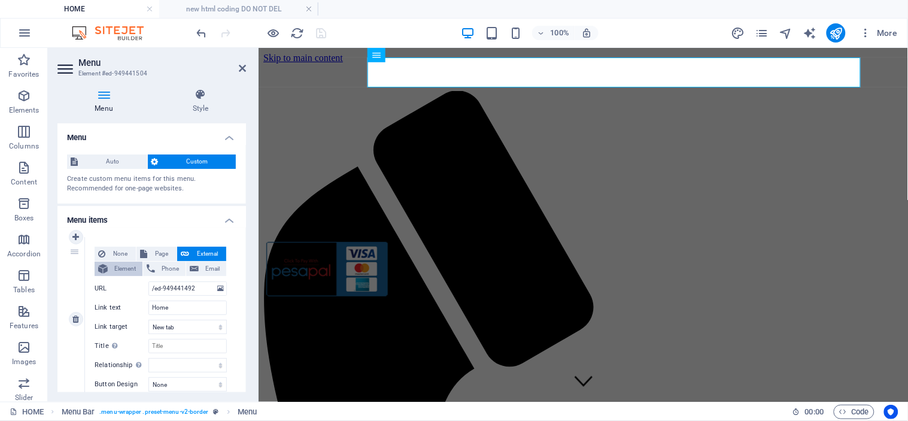
click at [127, 267] on span "Element" at bounding box center [125, 269] width 28 height 14
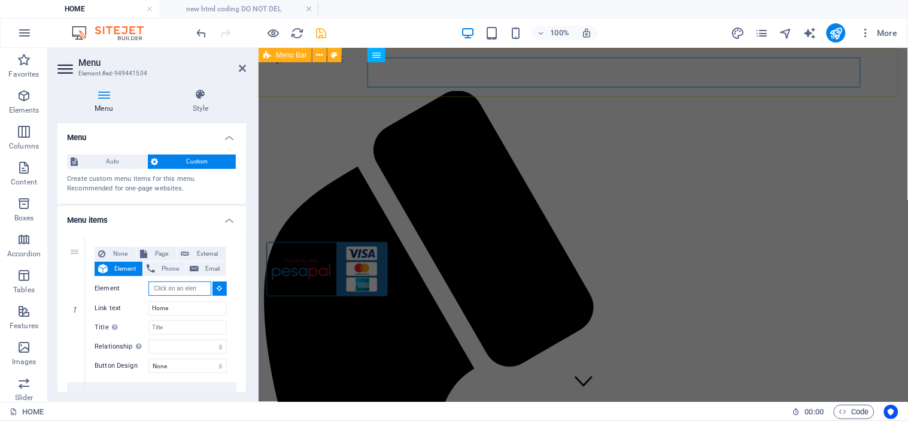
click at [274, 51] on div "Menu Bar" at bounding box center [285, 55] width 53 height 14
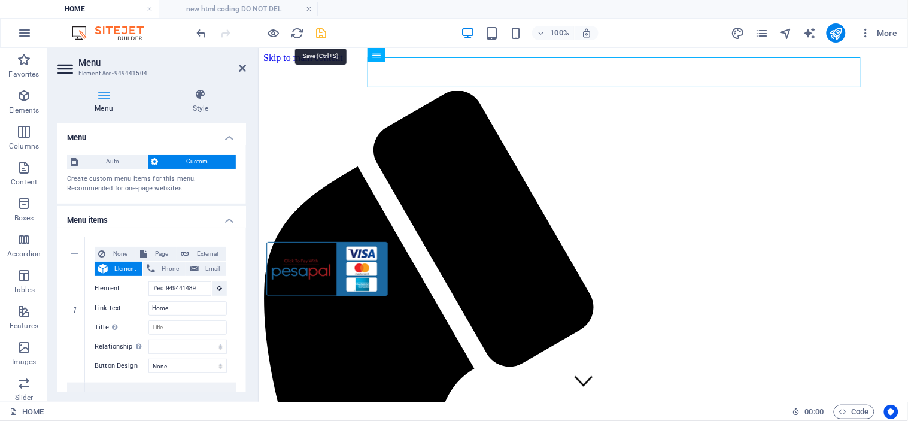
click at [320, 29] on icon "save" at bounding box center [322, 33] width 14 height 14
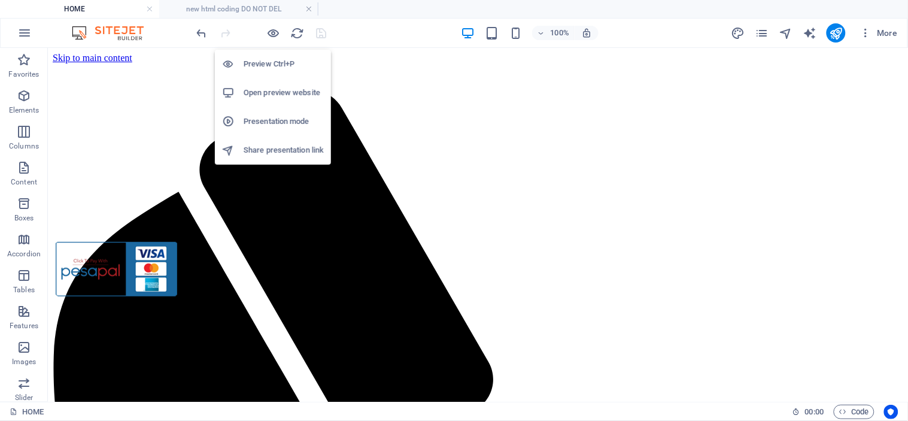
click at [272, 90] on h6 "Open preview website" at bounding box center [284, 93] width 80 height 14
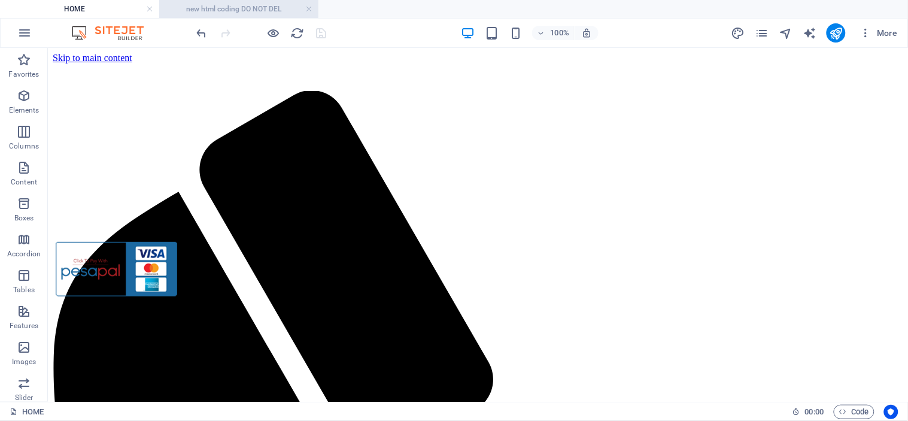
click at [232, 10] on h4 "new html coding DO NOT DEL" at bounding box center [238, 8] width 159 height 13
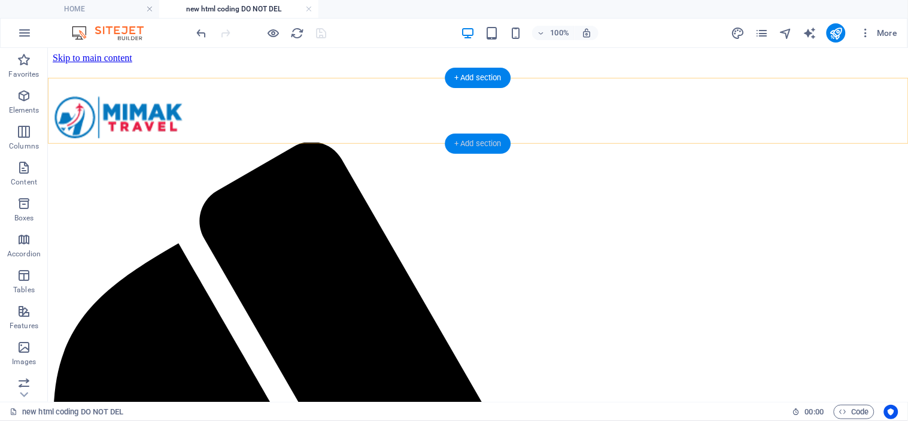
click at [475, 142] on div "+ Add section" at bounding box center [478, 143] width 66 height 20
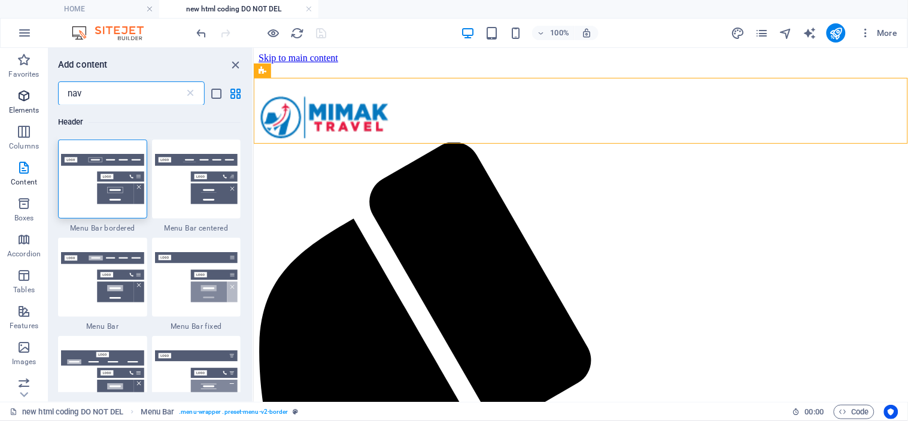
click at [37, 89] on div "Favorites Elements Columns Content Boxes Accordion Tables Features Images Slide…" at bounding box center [127, 225] width 254 height 354
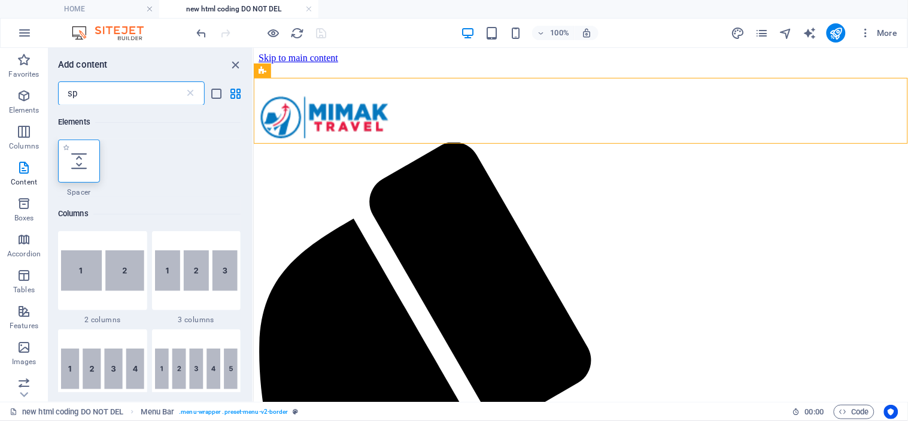
click at [87, 163] on div at bounding box center [79, 160] width 42 height 43
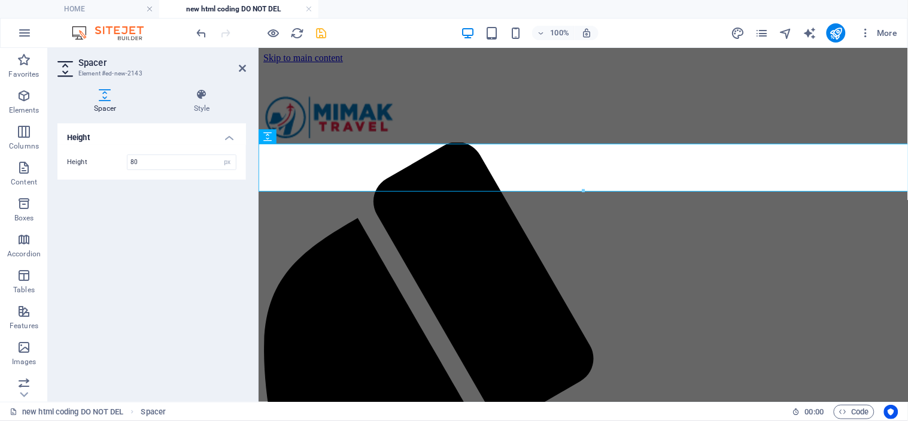
click at [324, 34] on icon "save" at bounding box center [322, 33] width 14 height 14
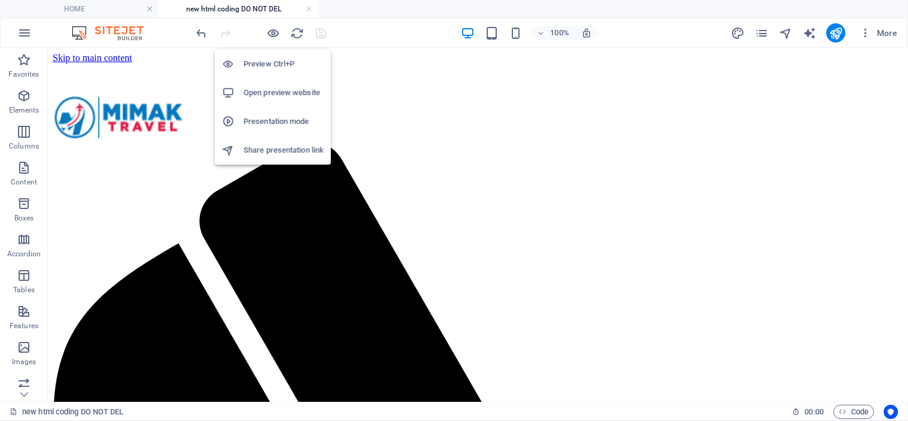
click at [280, 96] on h6 "Open preview website" at bounding box center [284, 93] width 80 height 14
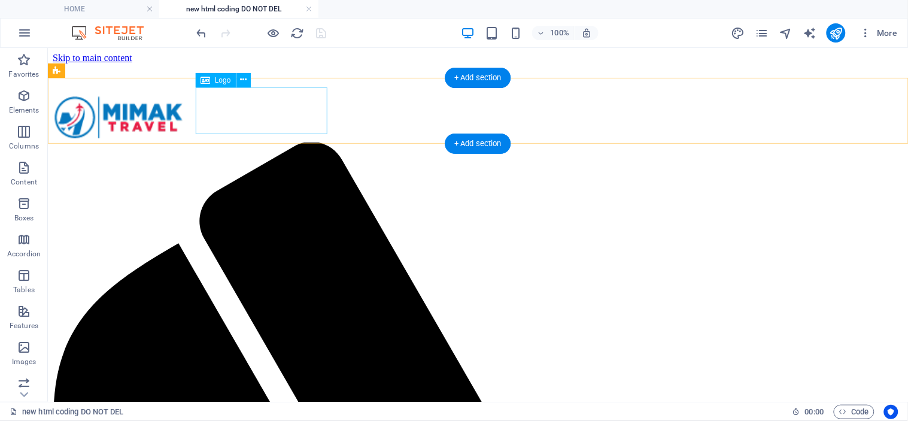
click at [281, 102] on div at bounding box center [477, 117] width 850 height 49
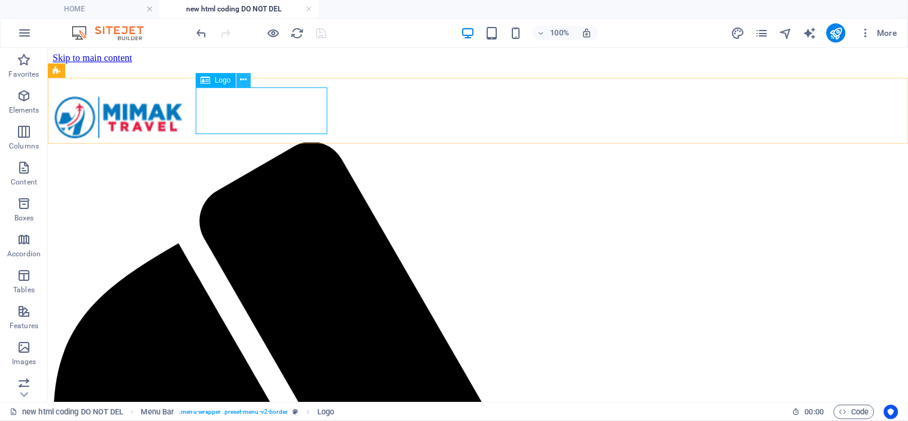
click at [243, 80] on icon at bounding box center [243, 80] width 7 height 13
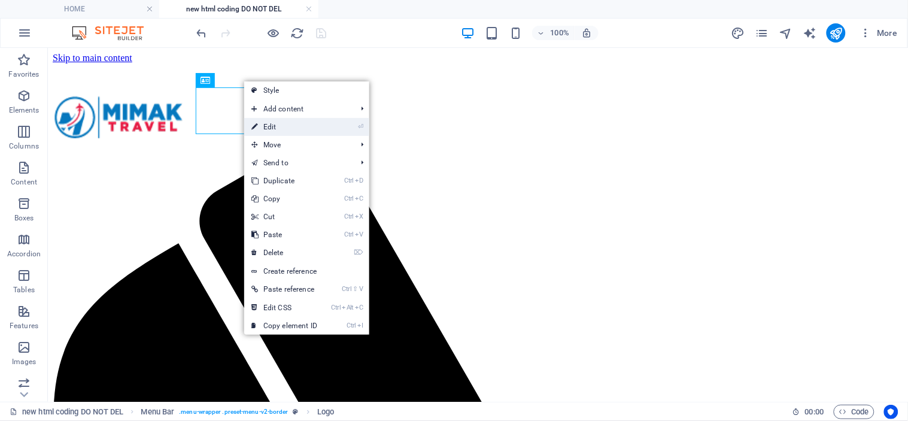
click at [284, 127] on link "⏎ Edit" at bounding box center [284, 127] width 80 height 18
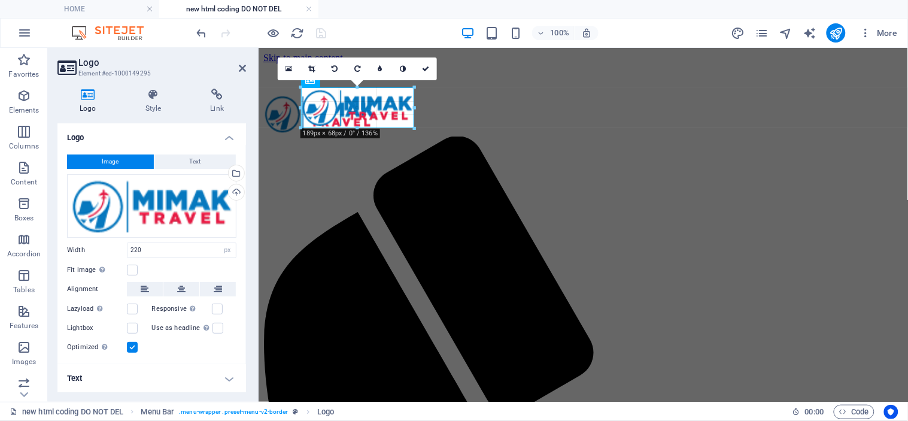
drag, startPoint x: 430, startPoint y: 132, endPoint x: 151, endPoint y: 66, distance: 285.8
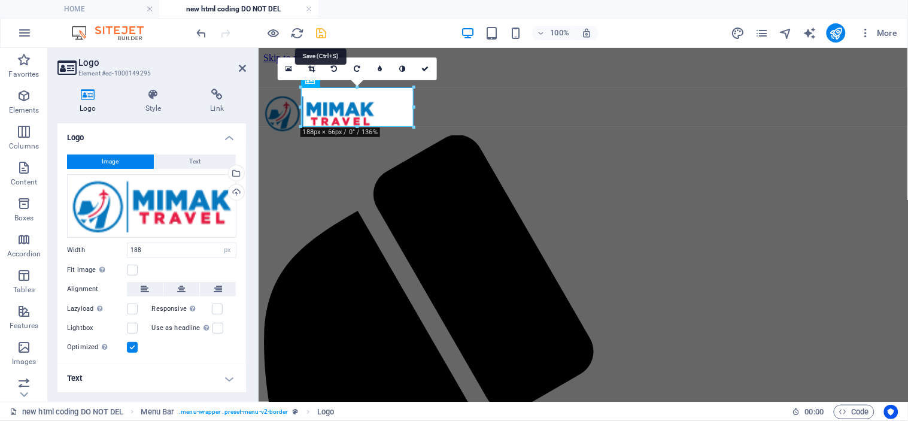
click at [326, 31] on icon "save" at bounding box center [322, 33] width 14 height 14
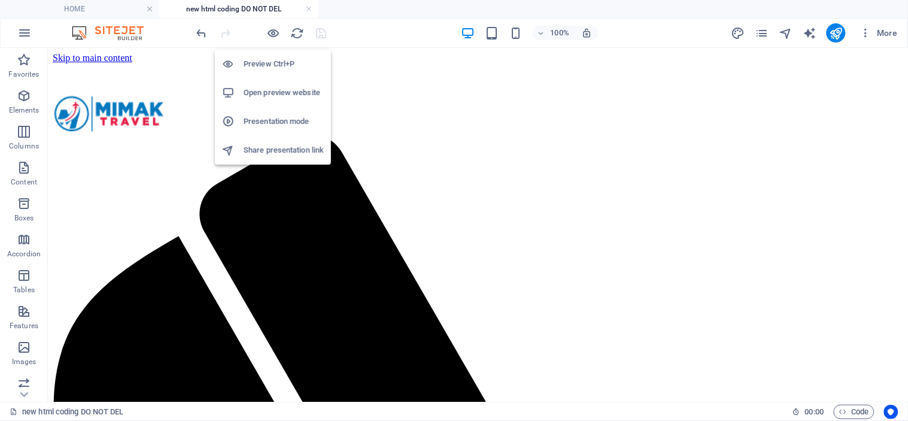
click at [267, 88] on h6 "Open preview website" at bounding box center [284, 93] width 80 height 14
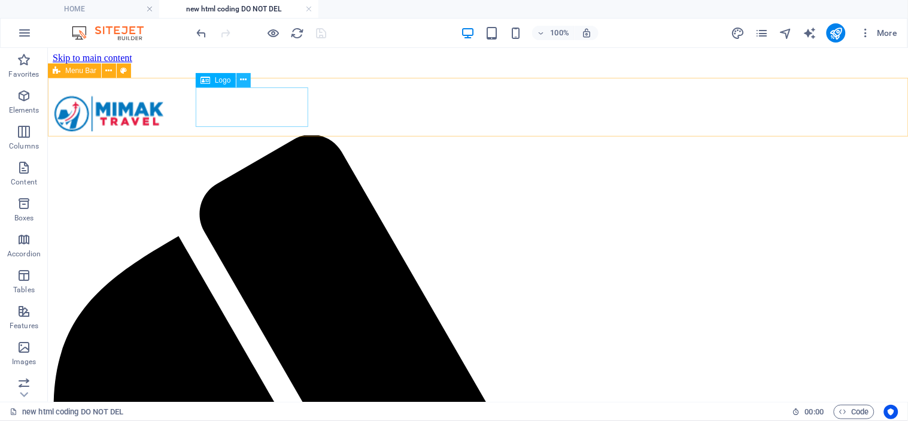
click at [244, 81] on icon at bounding box center [243, 80] width 7 height 13
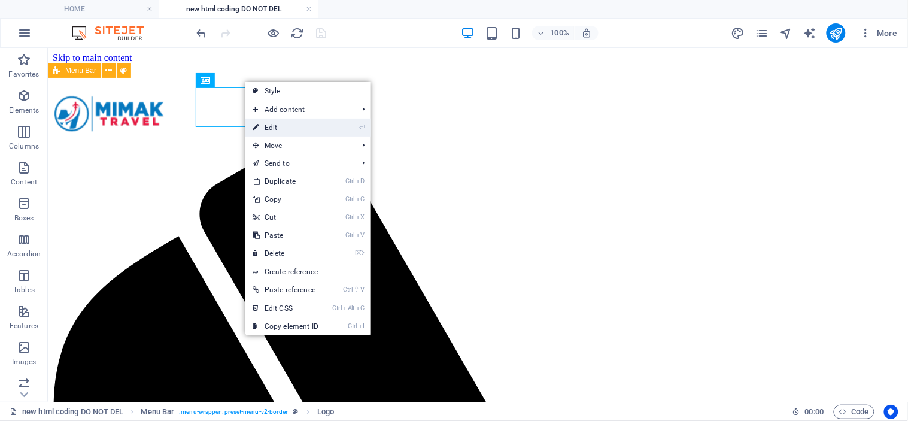
click at [296, 123] on link "⏎ Edit" at bounding box center [285, 127] width 80 height 18
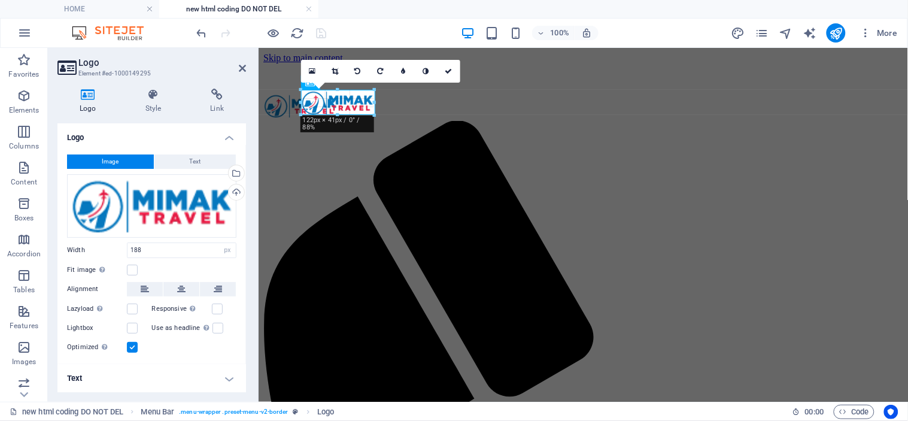
drag, startPoint x: 302, startPoint y: 124, endPoint x: 81, endPoint y: 60, distance: 229.3
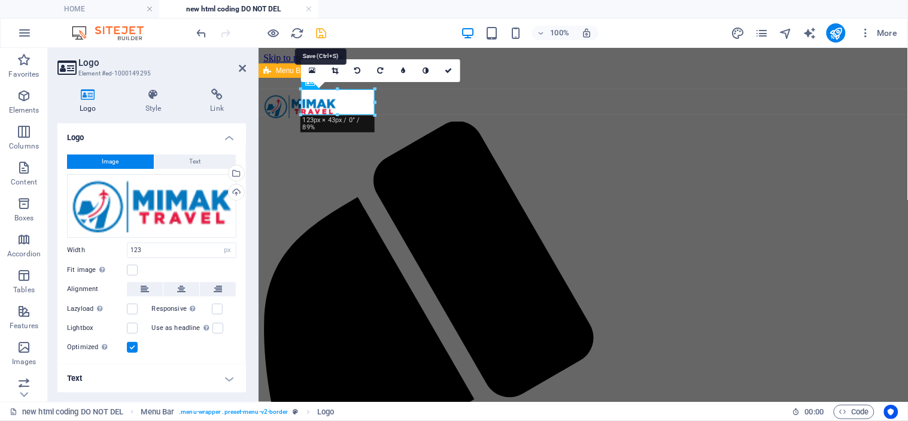
click at [325, 28] on icon "save" at bounding box center [322, 33] width 14 height 14
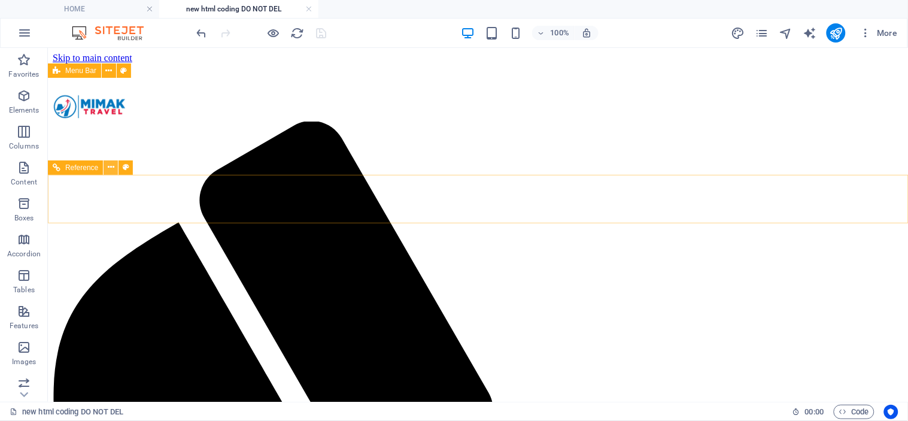
click at [114, 165] on icon at bounding box center [111, 167] width 7 height 13
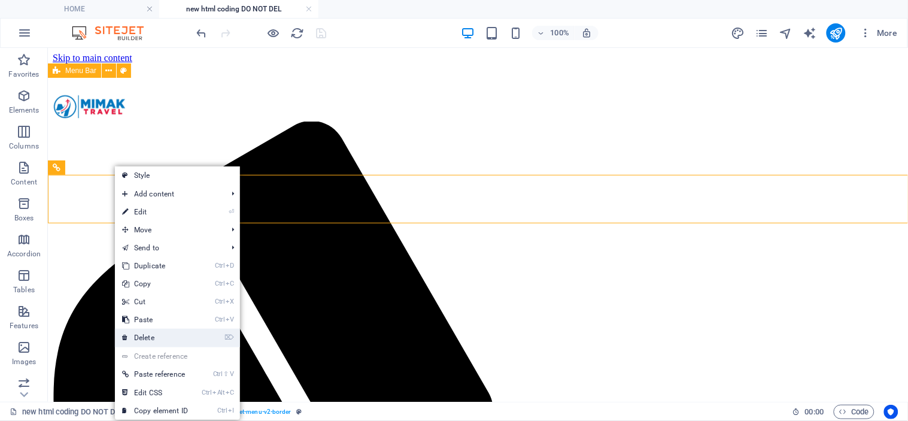
click at [186, 333] on link "⌦ Delete" at bounding box center [155, 338] width 80 height 18
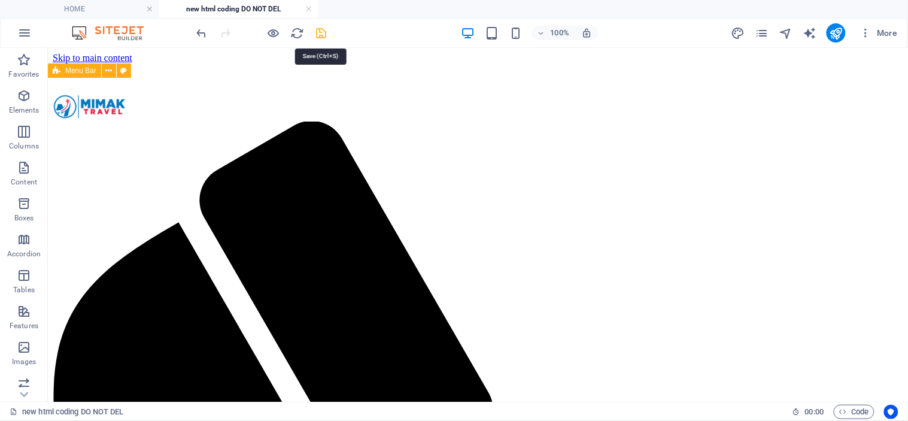
click at [320, 32] on icon "save" at bounding box center [322, 33] width 14 height 14
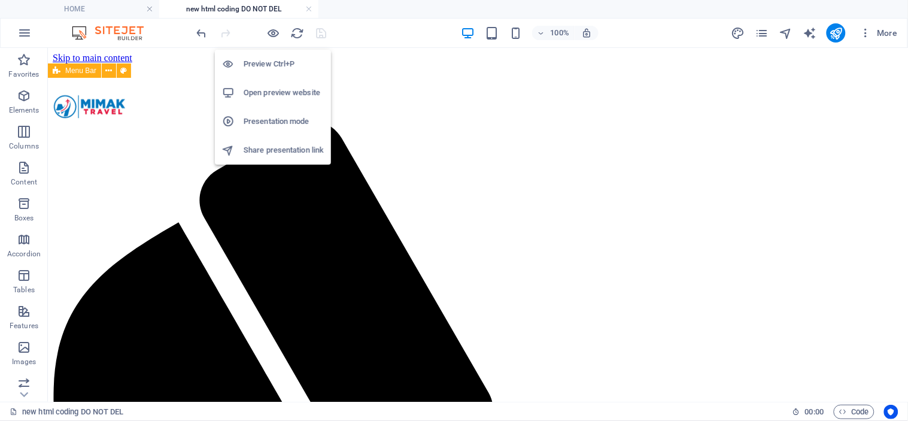
click at [273, 98] on h6 "Open preview website" at bounding box center [284, 93] width 80 height 14
